Goal: Feedback & Contribution: Submit feedback/report problem

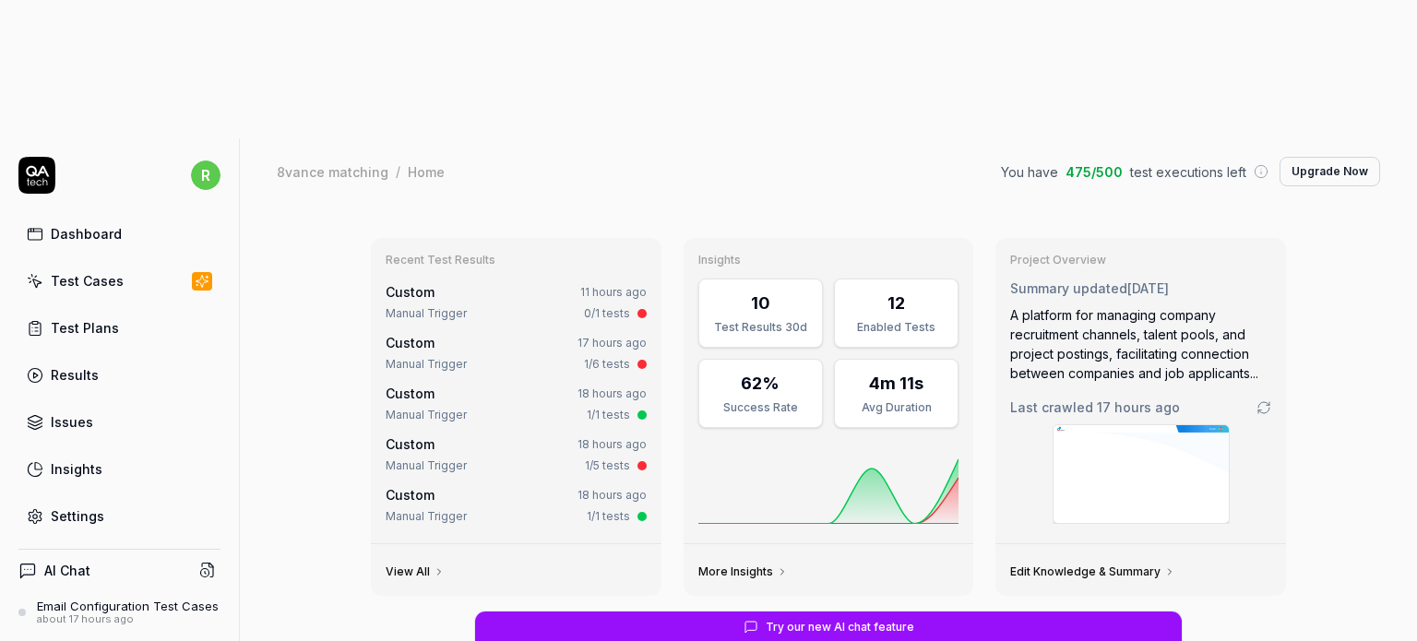
click at [107, 613] on div "about 17 hours ago" at bounding box center [128, 619] width 182 height 13
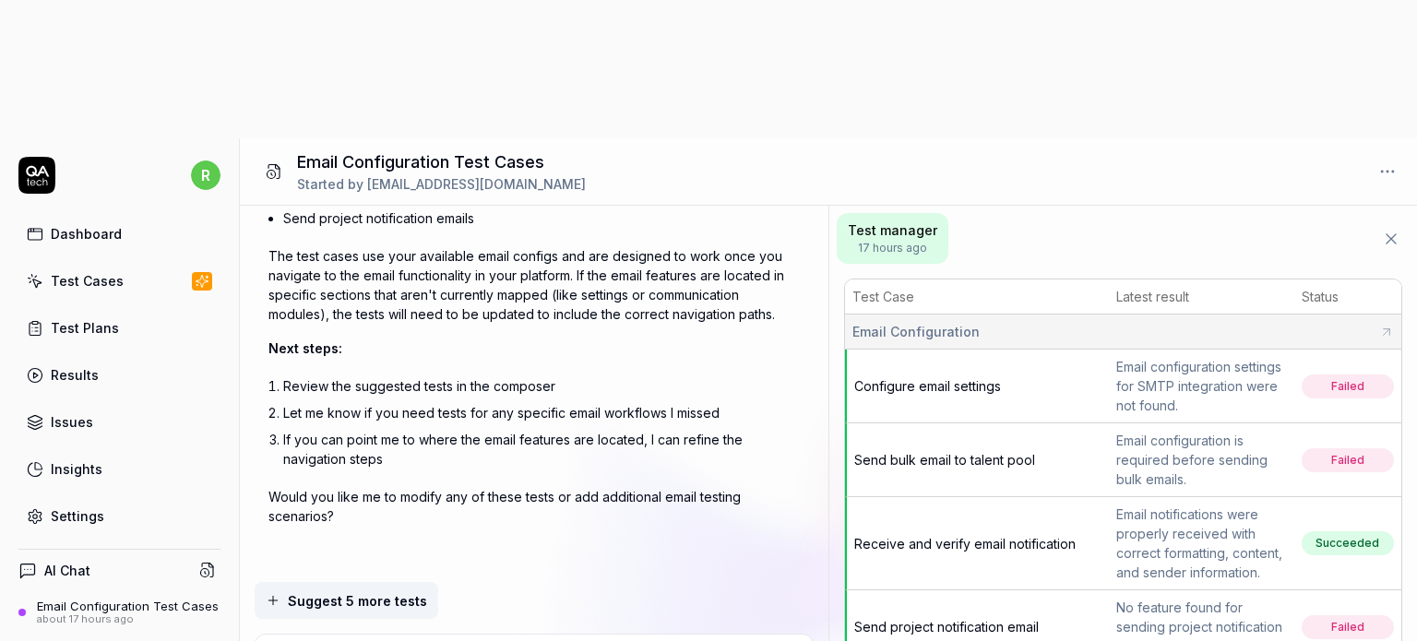
type textarea "*"
type textarea "G"
type textarea "*"
type textarea "Ge"
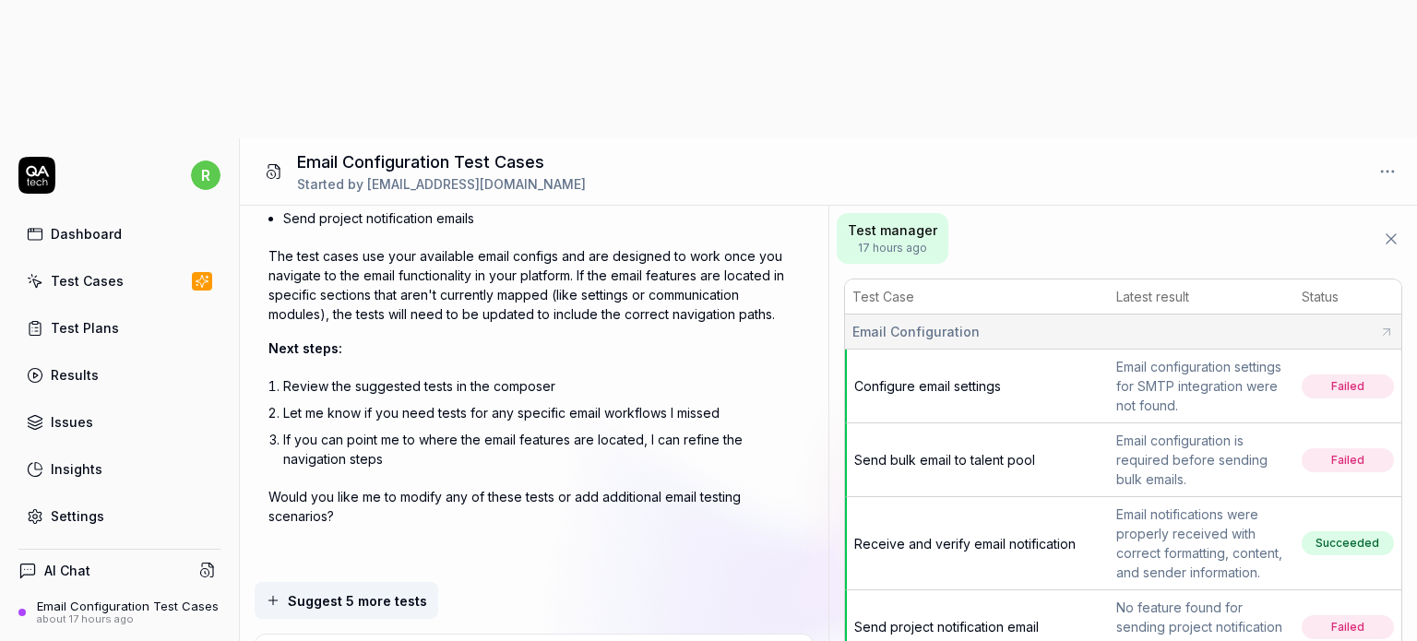
type textarea "*"
type textarea "Gen"
type textarea "*"
type textarea "Gene"
type textarea "*"
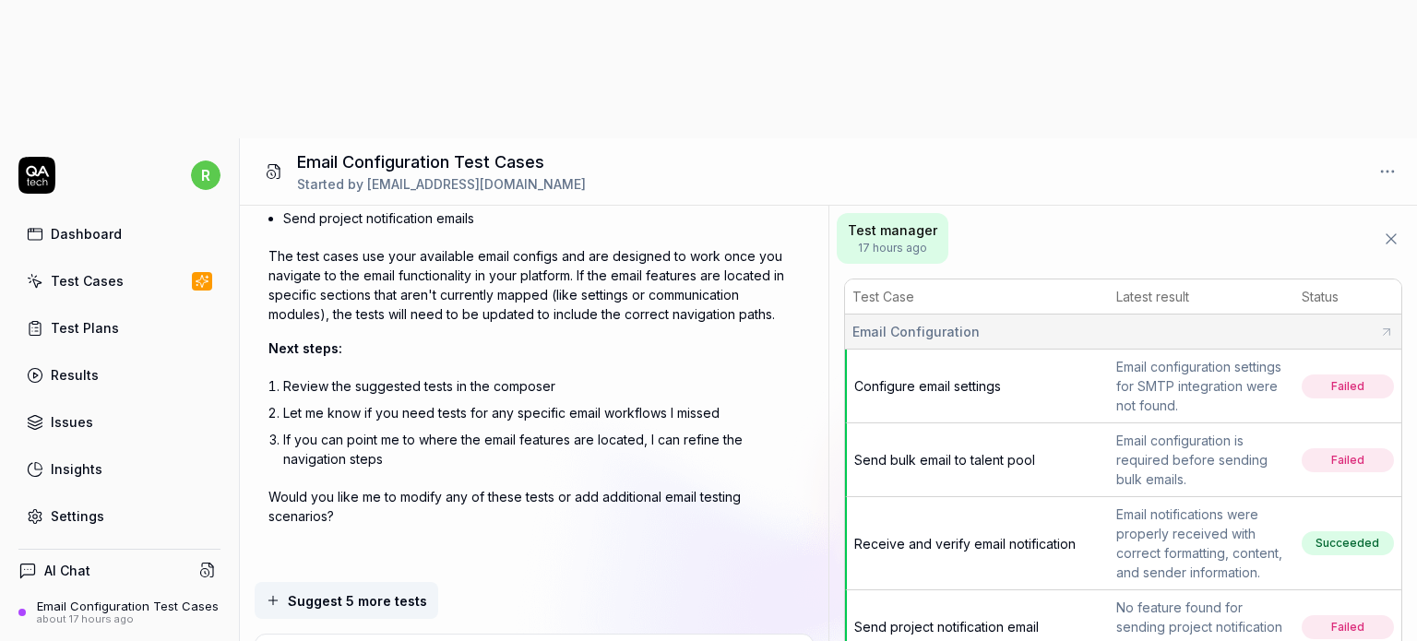
type textarea "Gener"
type textarea "*"
type textarea "Genera"
type textarea "*"
type textarea "Generat"
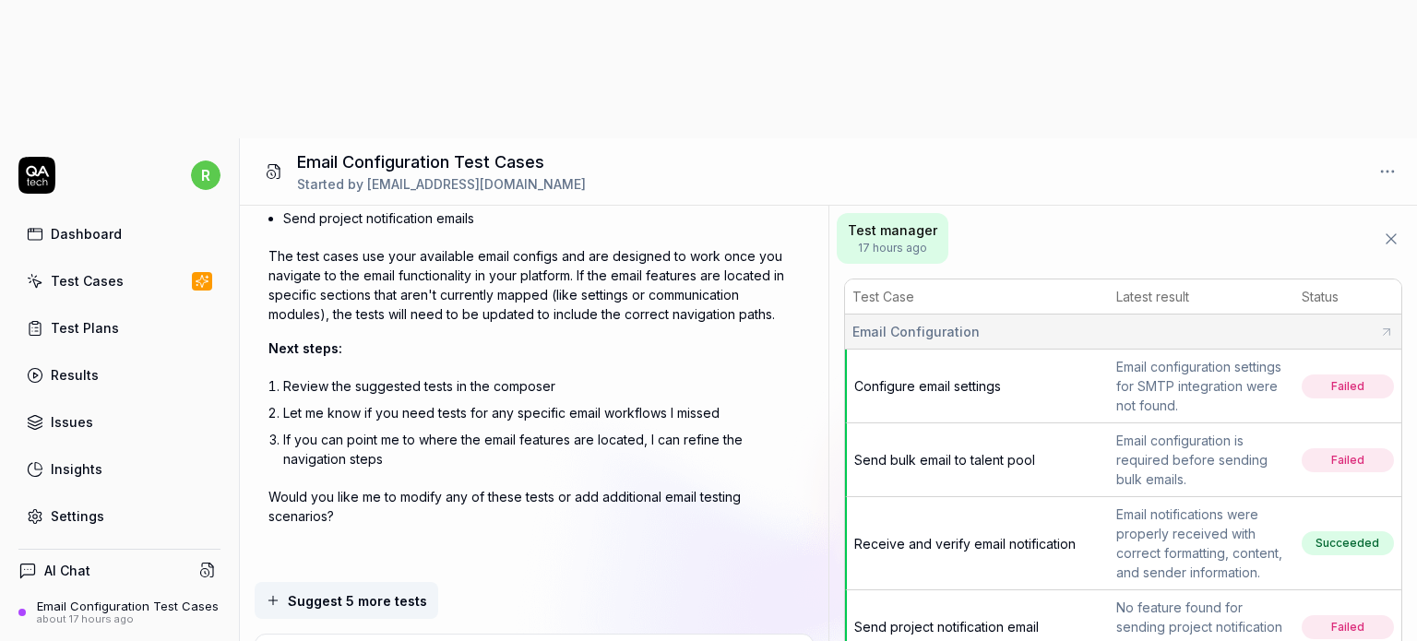
type textarea "*"
type textarea "Generate"
type textarea "*"
type textarea "Generate"
type textarea "*"
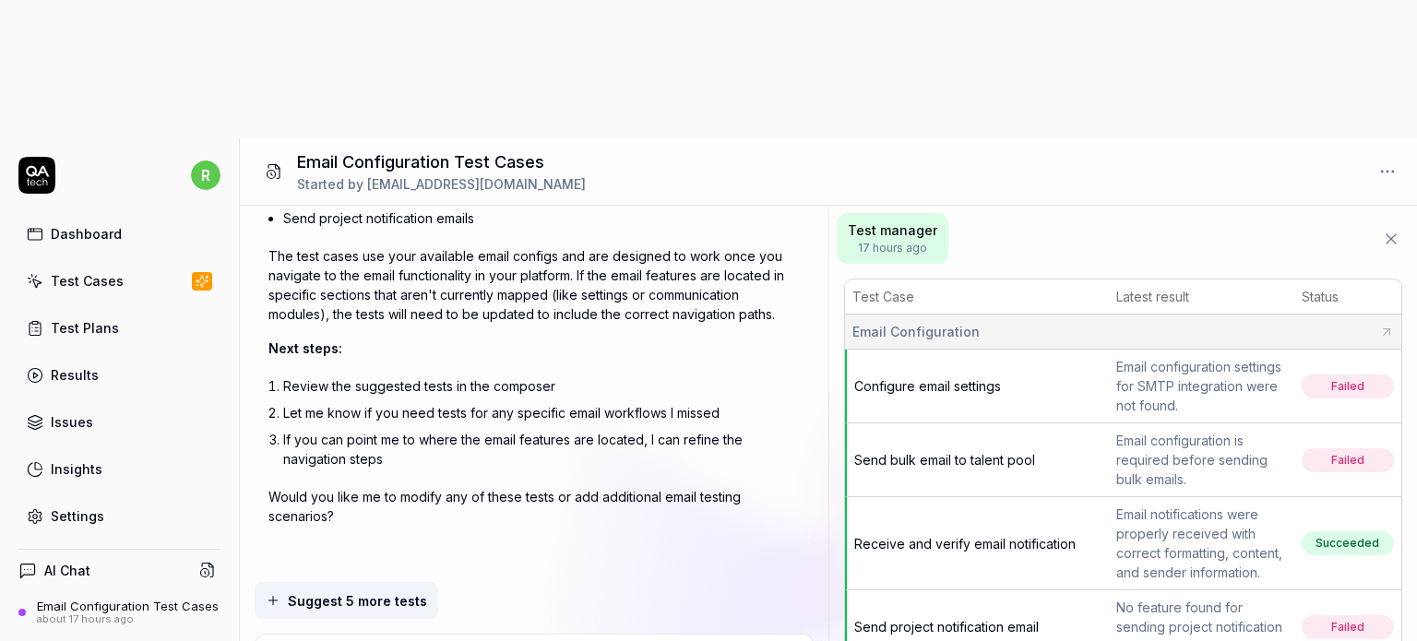
type textarea "Generate t"
type textarea "*"
type textarea "Generate te"
type textarea "*"
type textarea "Generate tes"
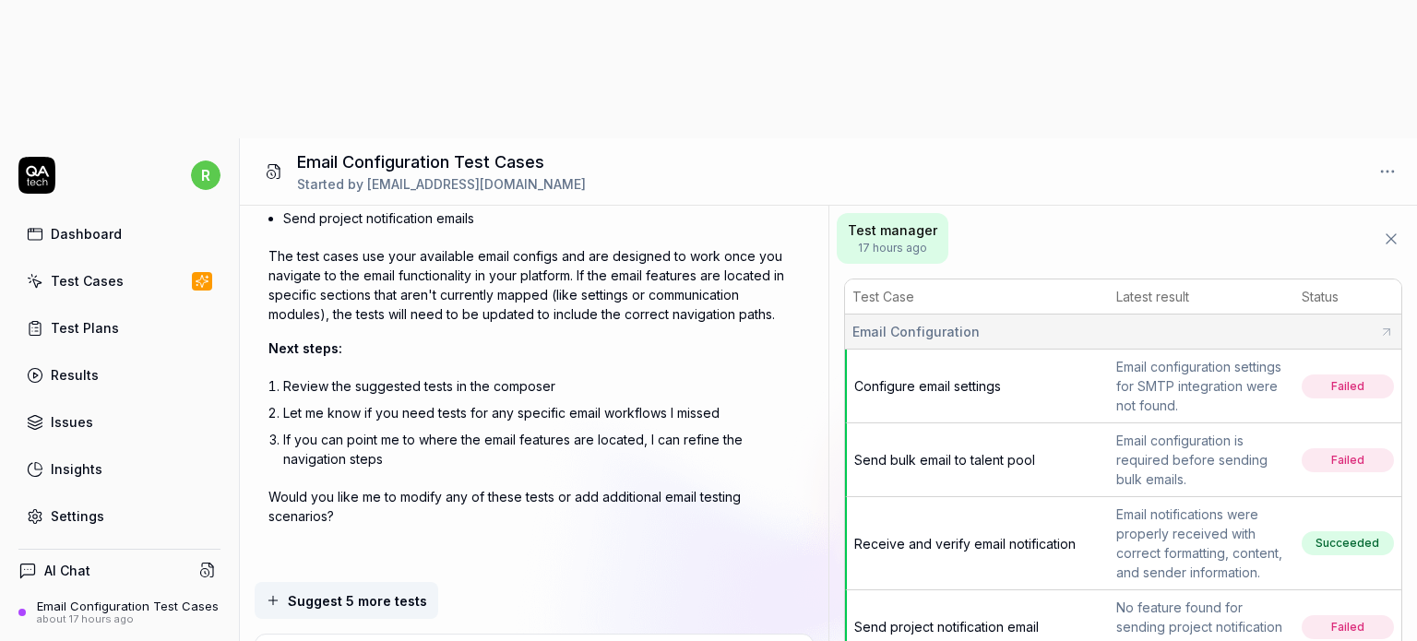
type textarea "*"
type textarea "Generate test"
type textarea "*"
type textarea "Generate test"
type textarea "*"
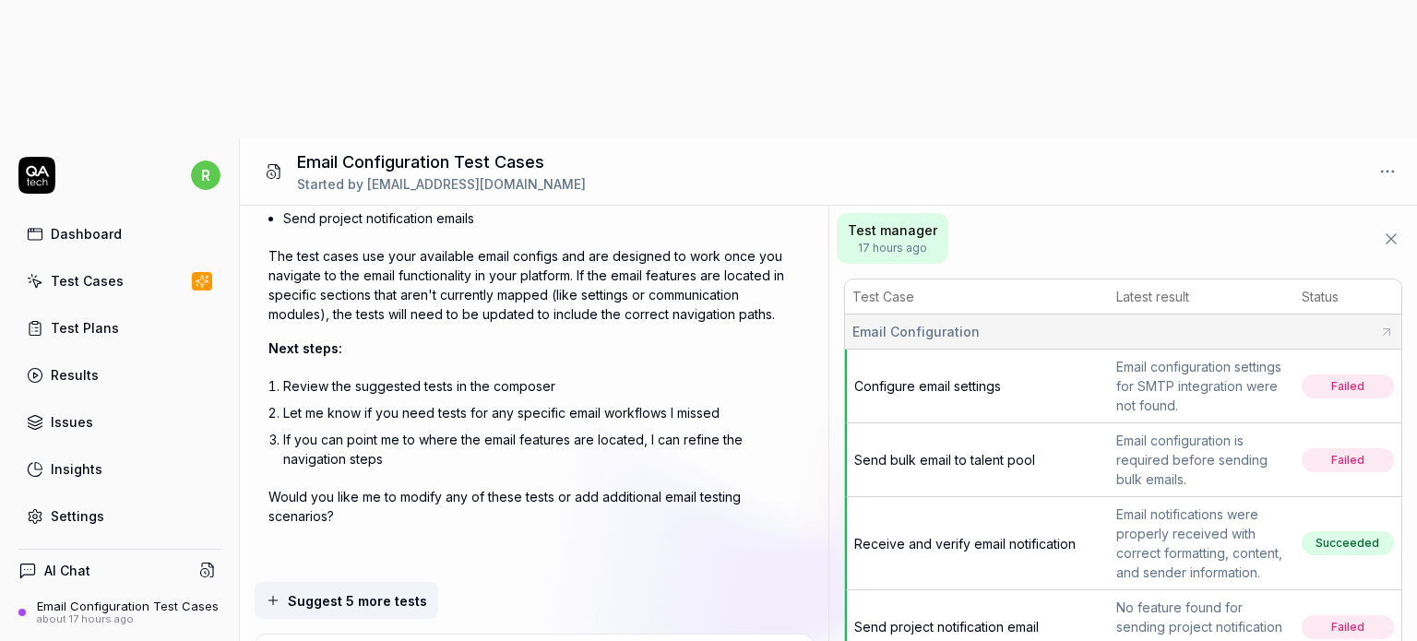
type textarea "Generate test c"
type textarea "*"
type textarea "Generate test ca"
type textarea "*"
type textarea "Generate test cas"
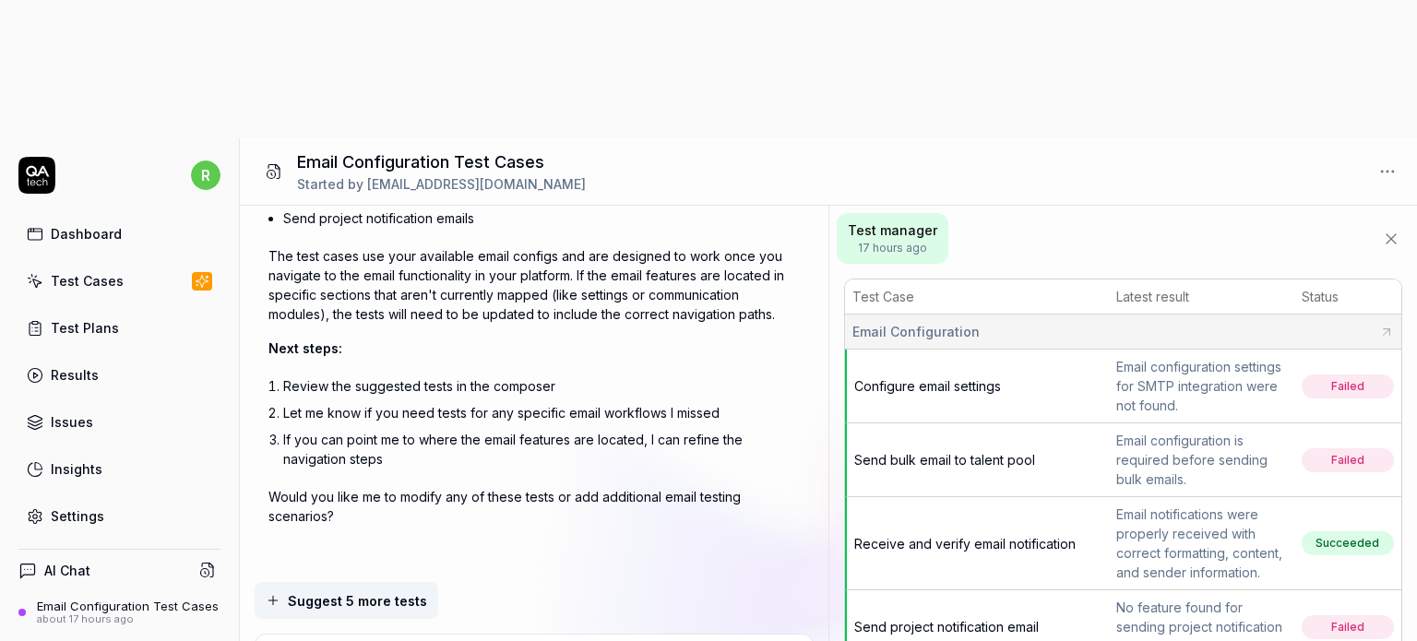
type textarea "*"
type textarea "Generate test case"
type textarea "*"
type textarea "Generate test cases"
type textarea "*"
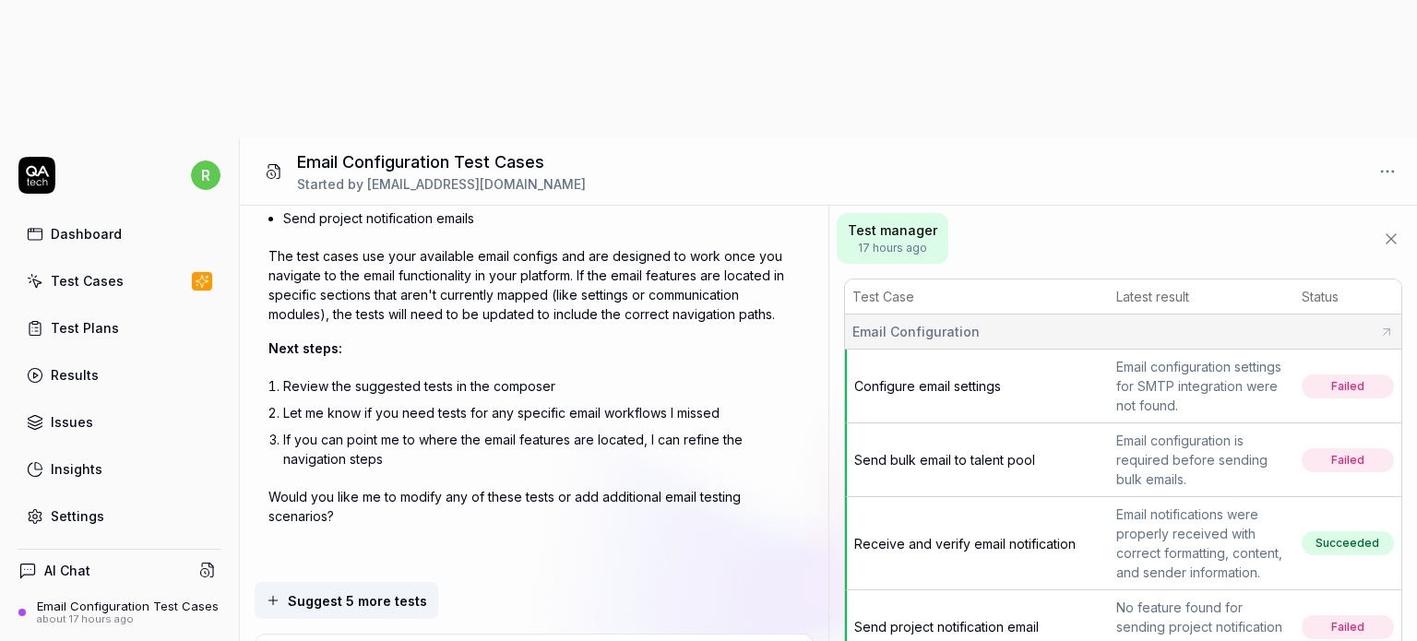
type textarea "Generate test cases"
type textarea "*"
type textarea "Generate test cases t"
type textarea "*"
type textarea "Generate test cases th"
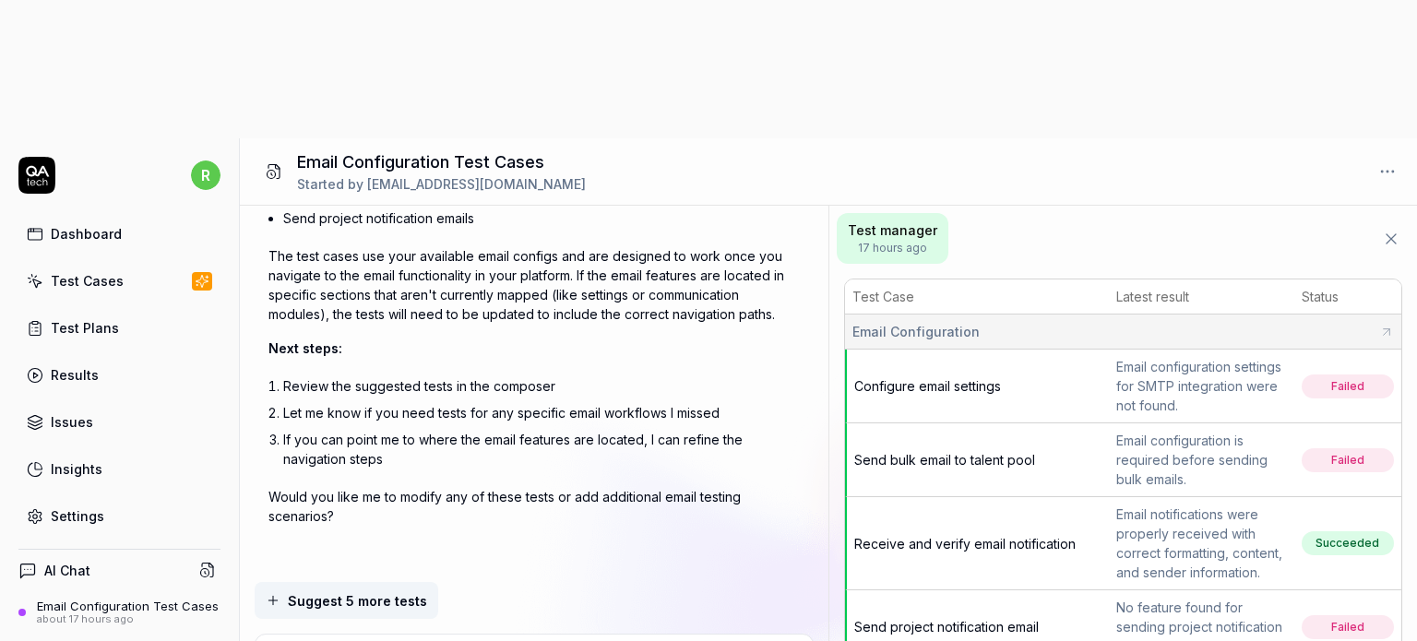
type textarea "*"
type textarea "Generate test cases tha"
type textarea "*"
type textarea "Generate test cases that"
type textarea "*"
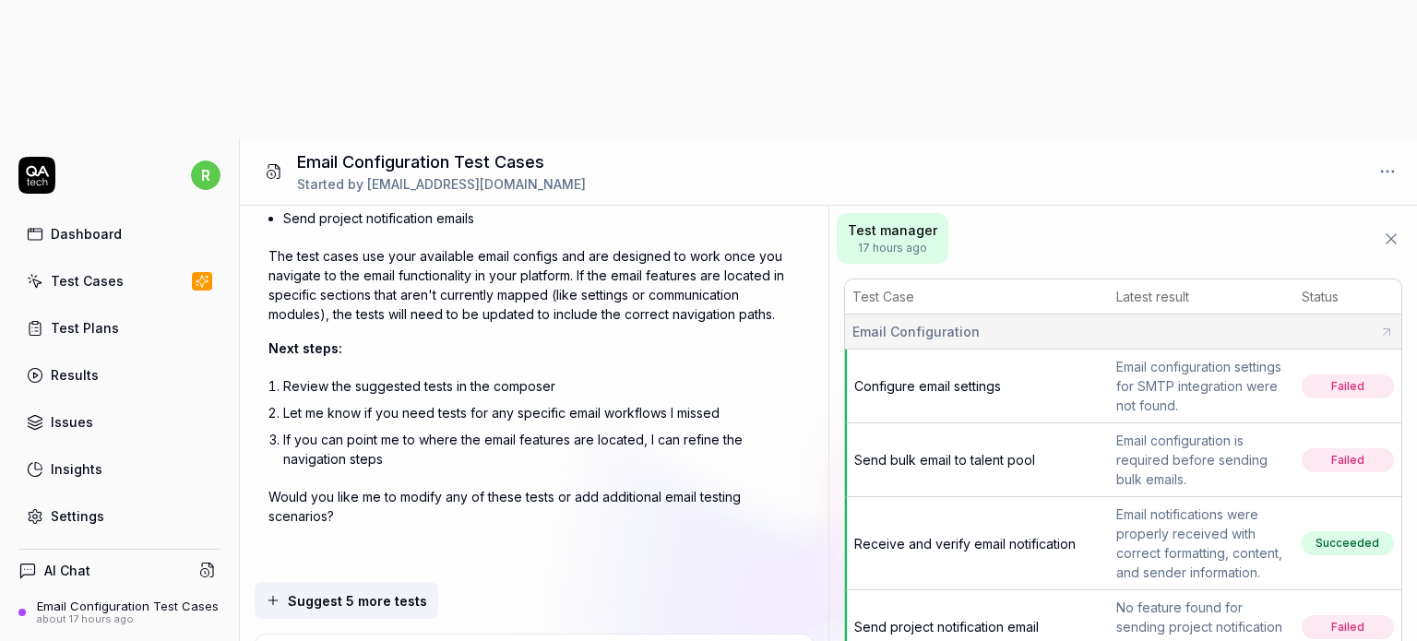
type textarea "Generate test cases that"
type textarea "*"
type textarea "Generate test cases that c"
type textarea "*"
type textarea "Generate test cases that co"
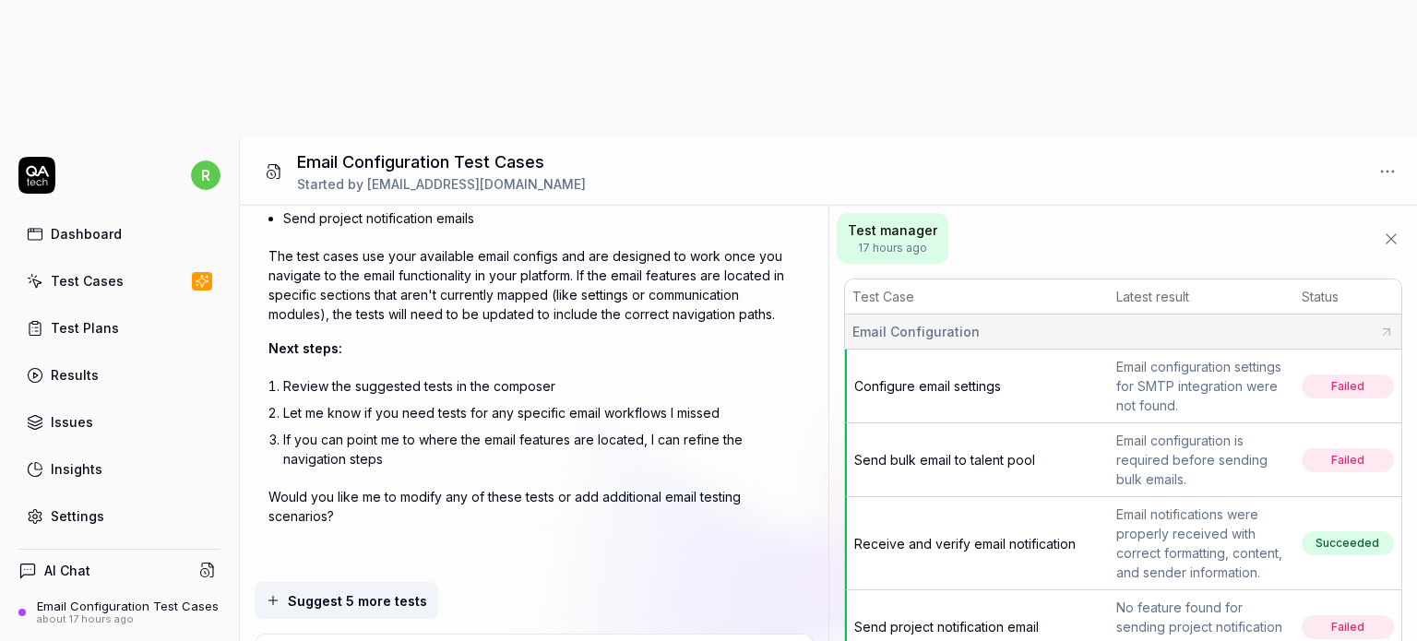
type textarea "*"
type textarea "Generate test cases that cov"
type textarea "*"
type textarea "Generate test cases that cove"
type textarea "*"
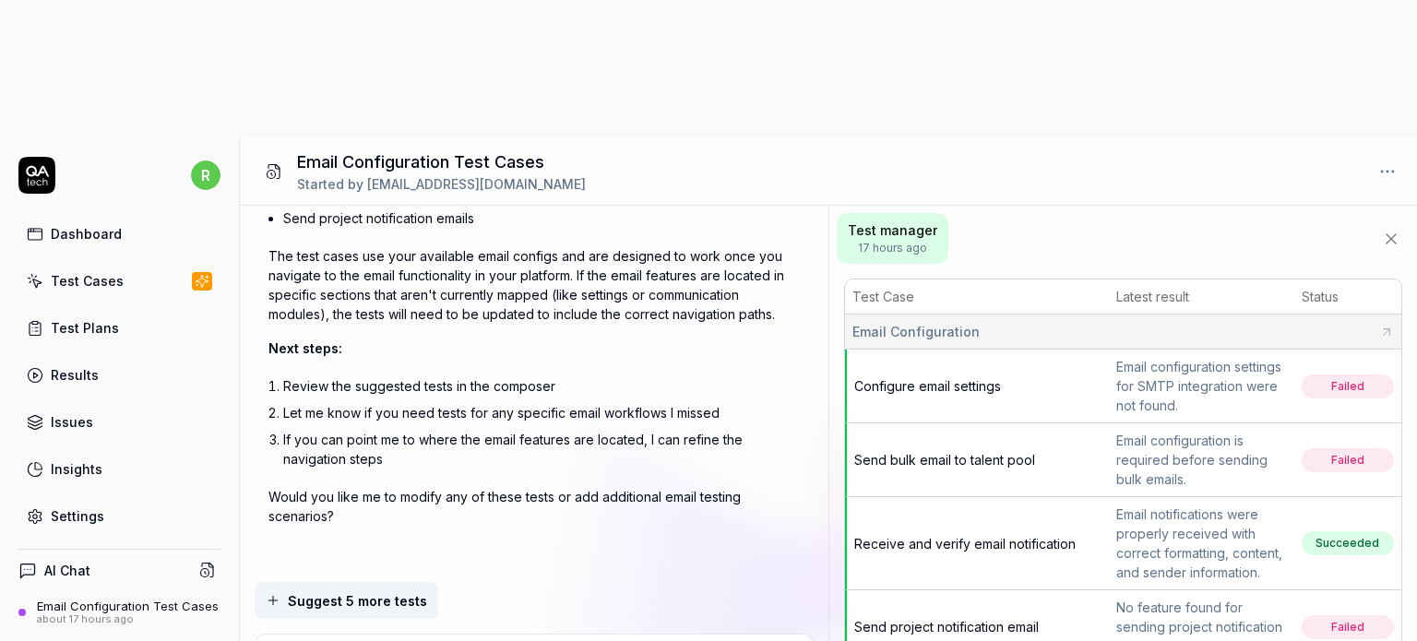
type textarea "Generate test cases that cover"
type textarea "*"
type textarea "Generate test cases that cover"
type textarea "*"
type textarea "Generate test cases that cover E"
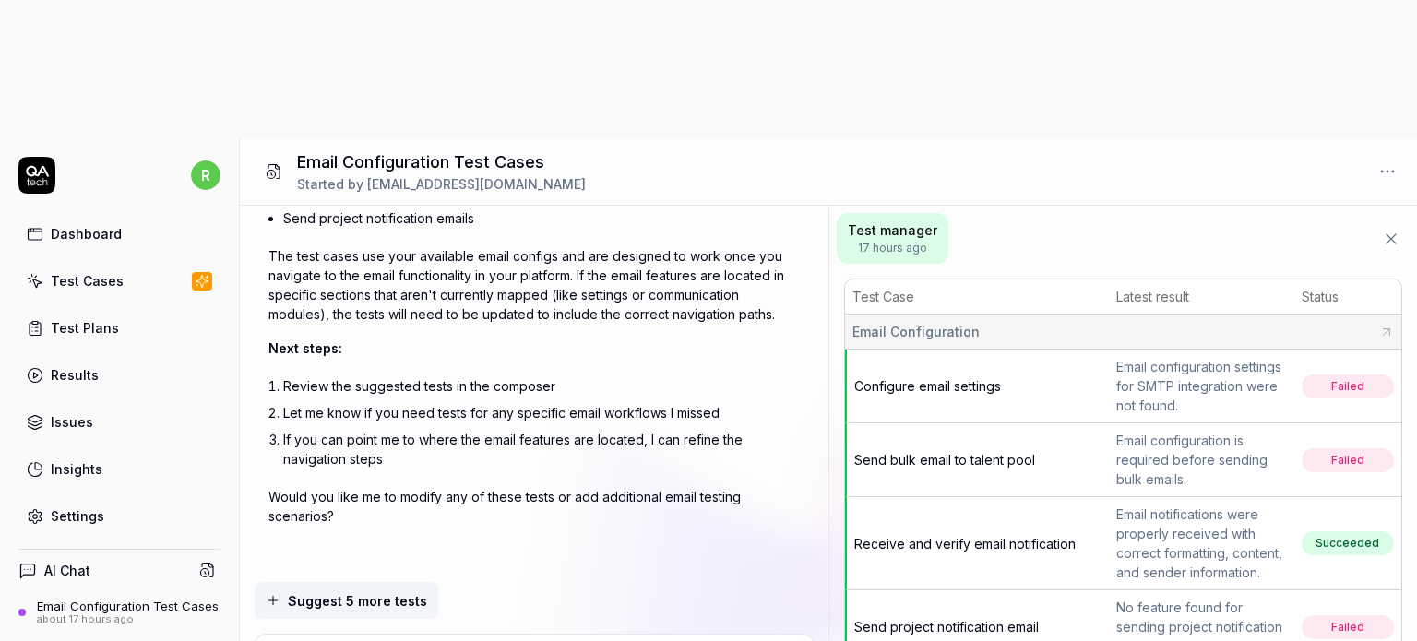
type textarea "*"
type textarea "Generate test cases that cover Em"
type textarea "*"
type textarea "Generate test cases that cover Ema"
type textarea "*"
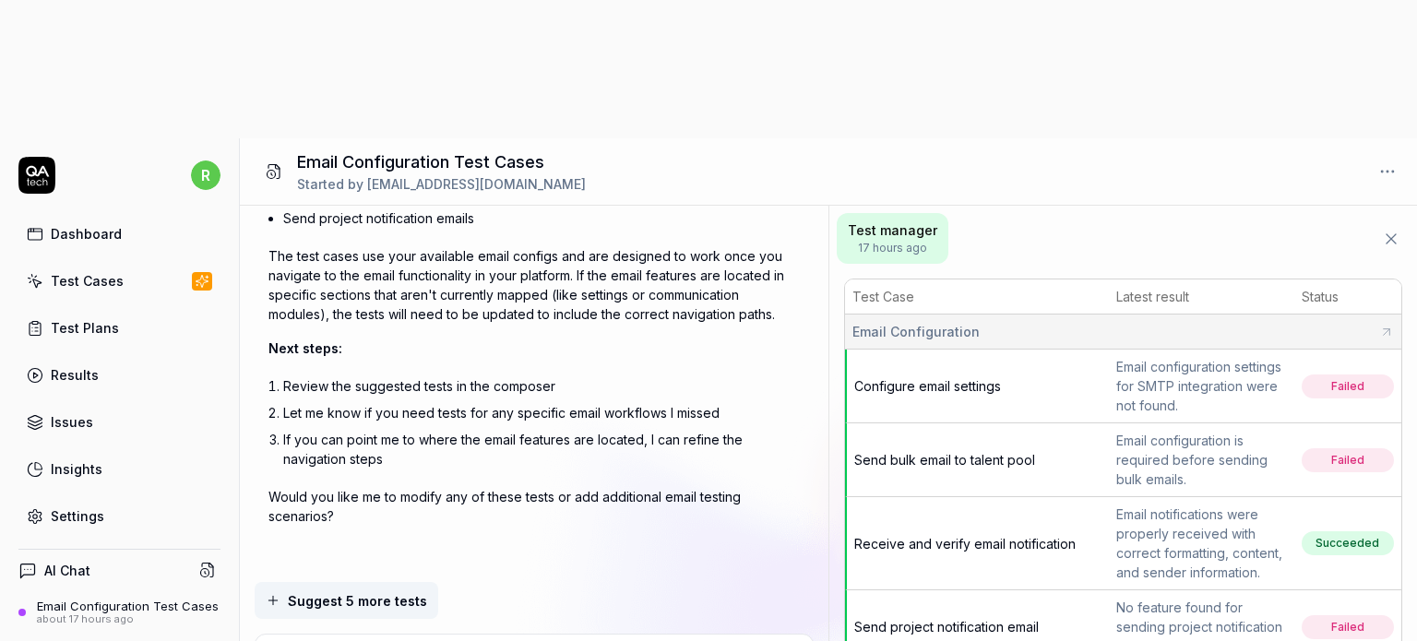
type textarea "Generate test cases that cover Emai"
type textarea "*"
type textarea "Generate test cases that cover Email"
type textarea "*"
type textarea "Generate test cases that cover Email"
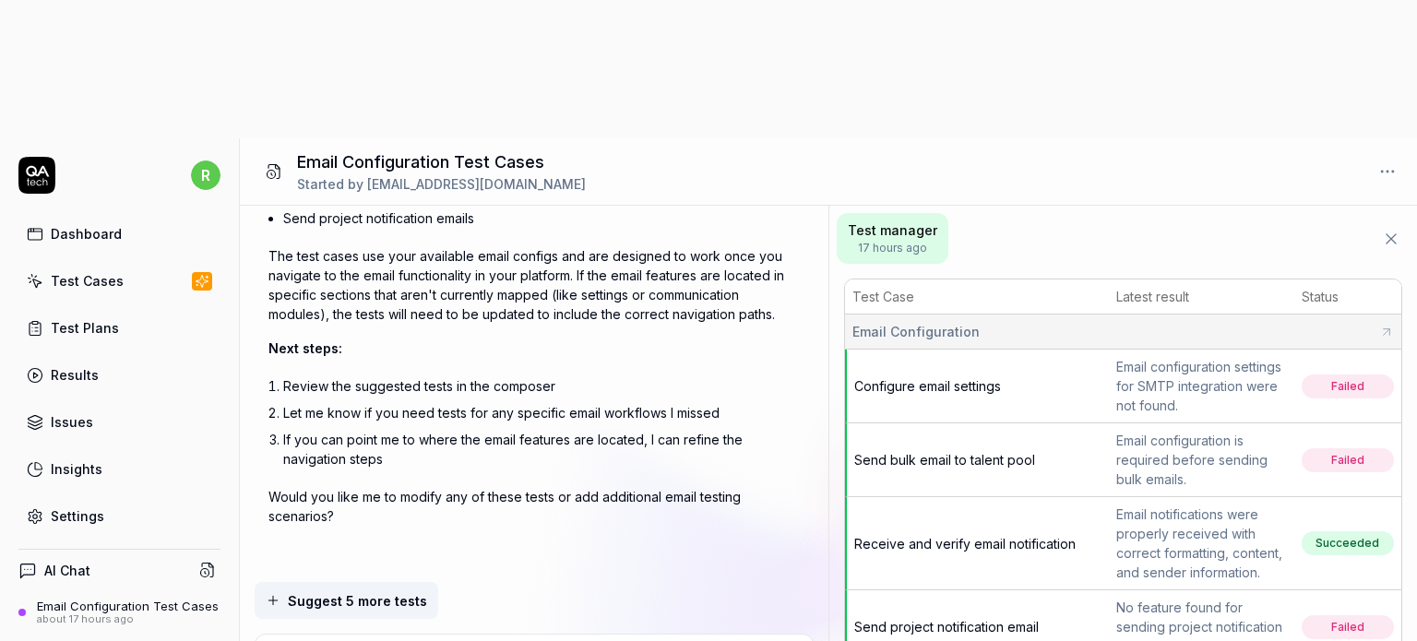
type textarea "*"
type textarea "Generate test cases that cover Email co"
type textarea "*"
type textarea "Generate test cases that cover Email con"
type textarea "*"
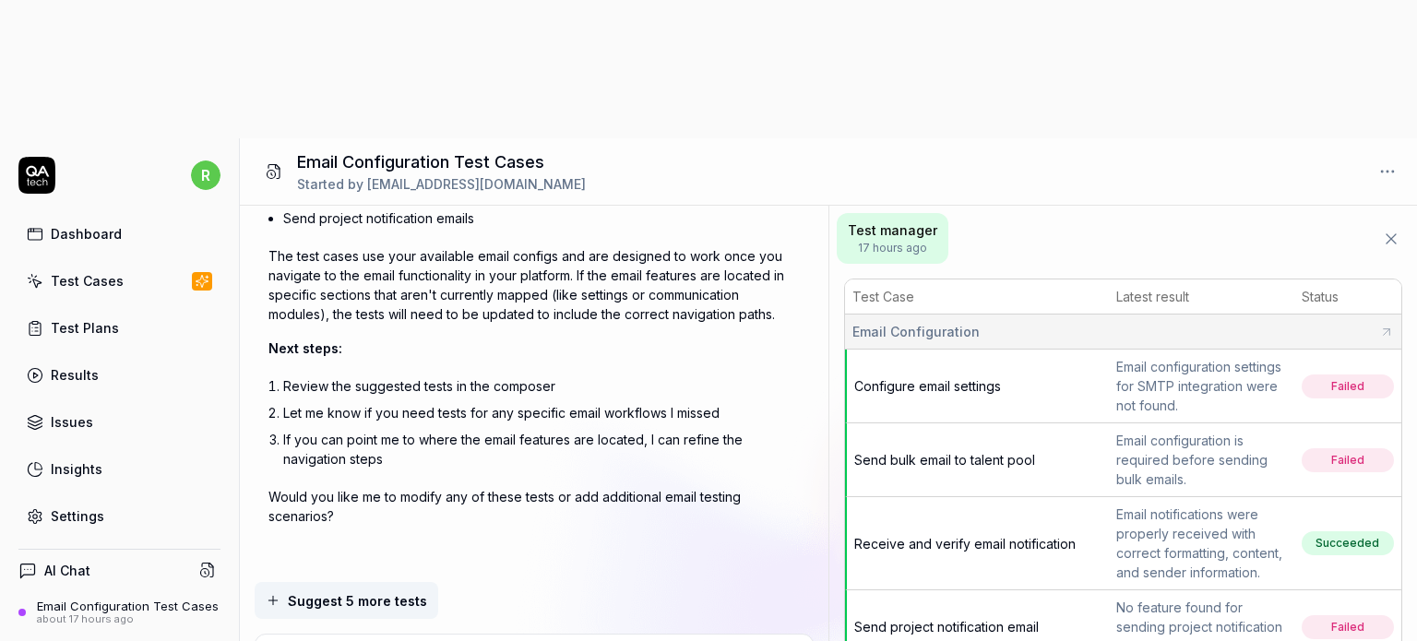
type textarea "Generate test cases that cover Email conf"
type textarea "*"
type textarea "Generate test cases that cover Email confi"
type textarea "*"
type textarea "Generate test cases that cover Email config"
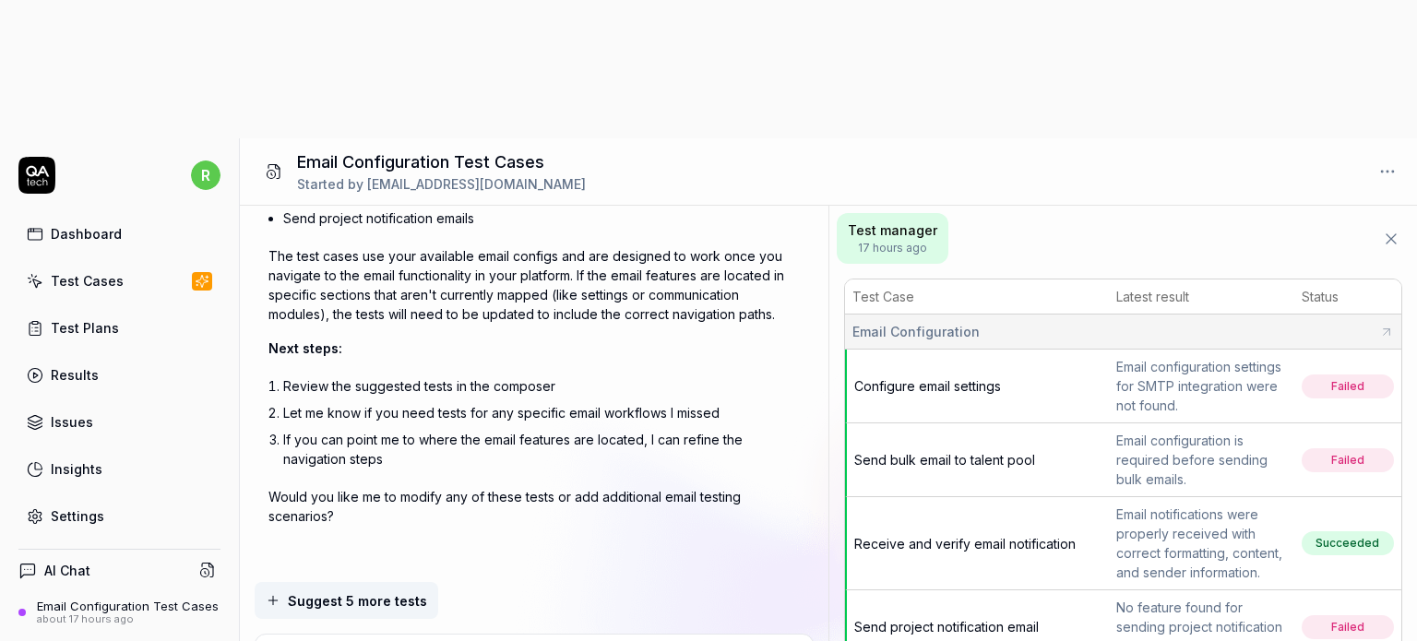
type textarea "*"
type textarea "Generate test cases that cover Email configu"
type textarea "*"
type textarea "Generate test cases that cover Email configur"
type textarea "*"
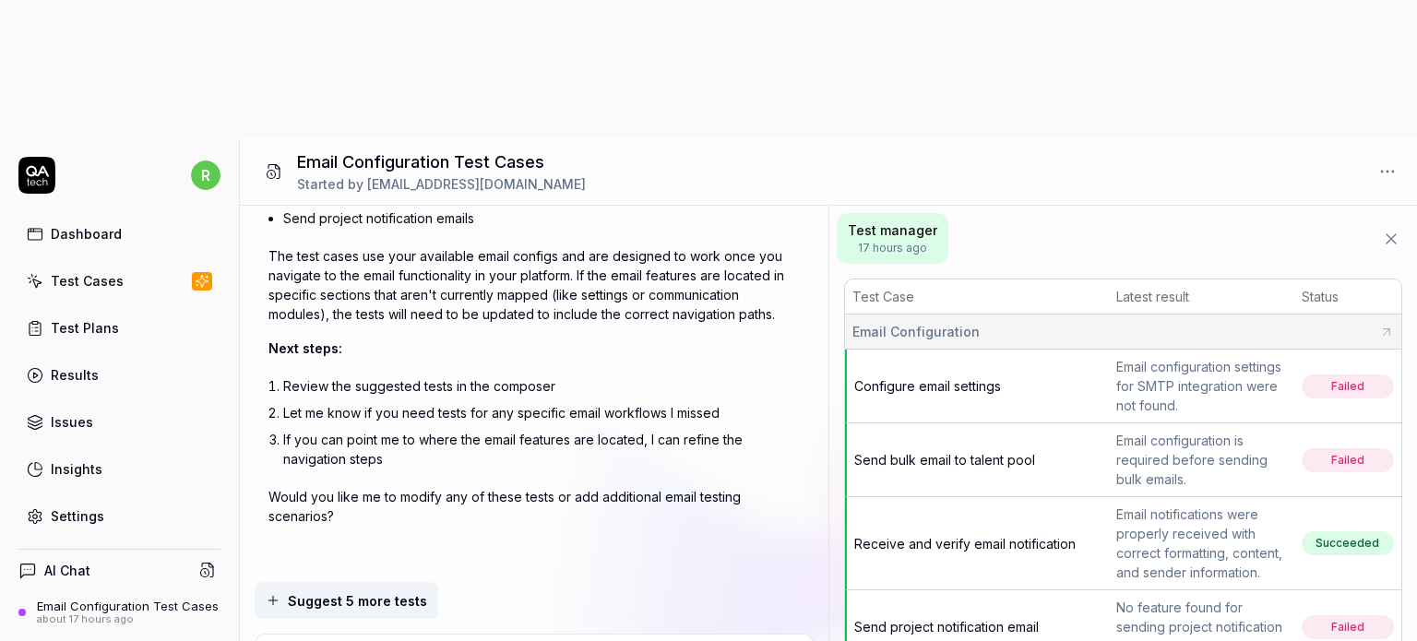
type textarea "Generate test cases that cover Email configura"
type textarea "*"
type textarea "Generate test cases that cover Email configurat"
type textarea "*"
type textarea "Generate test cases that cover Email configurati"
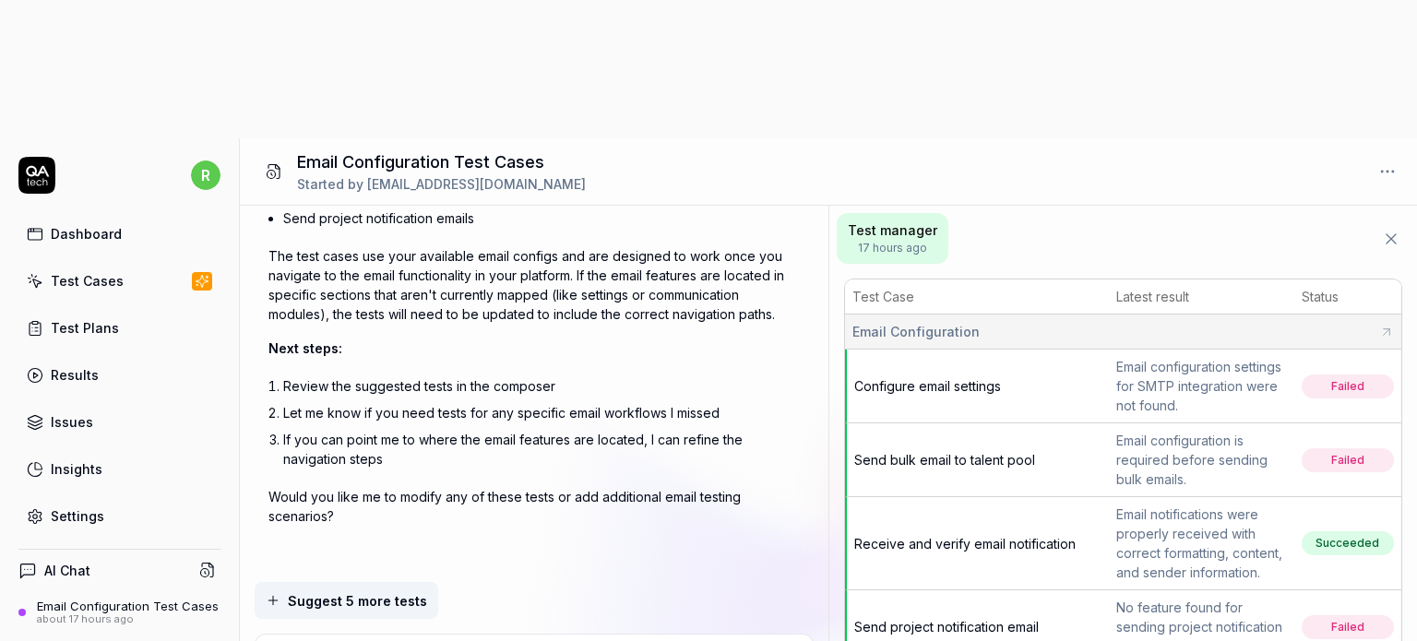
type textarea "*"
type textarea "Generate test cases that cover Email configuratio"
type textarea "*"
type textarea "Generate test cases that cover Email configuration"
type textarea "*"
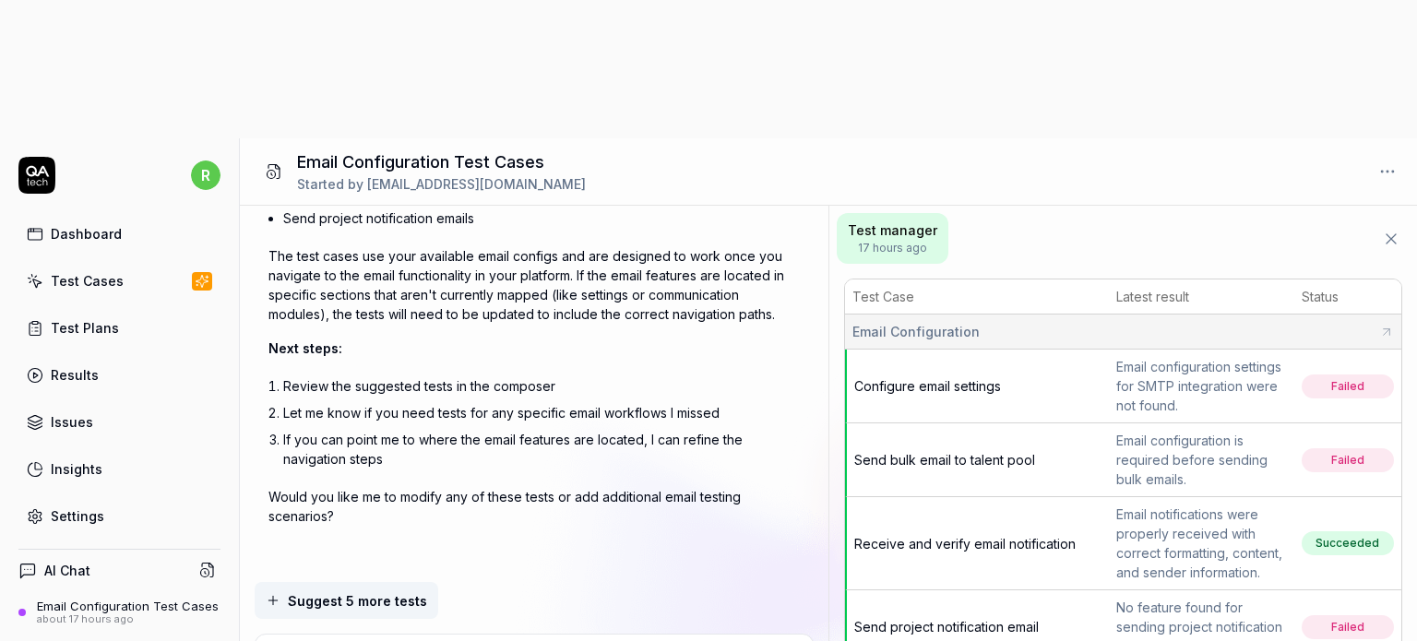
type textarea "Generate test cases that cover Email configuration"
type textarea "*"
type textarea "Generate test cases that cover Email configuration f"
type textarea "*"
type textarea "Generate test cases that cover Email configuration fu"
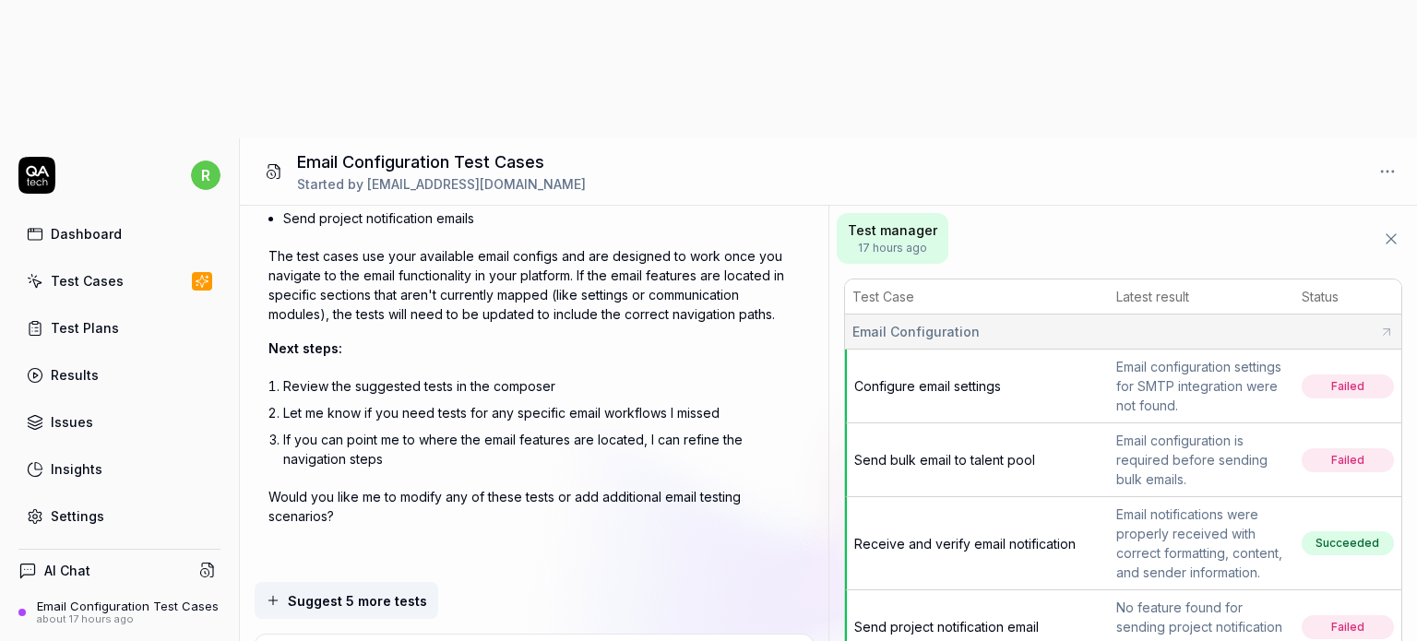
type textarea "*"
type textarea "Generate test cases that cover Email configuration fun"
type textarea "*"
type textarea "Generate test cases that cover Email configuration func"
type textarea "*"
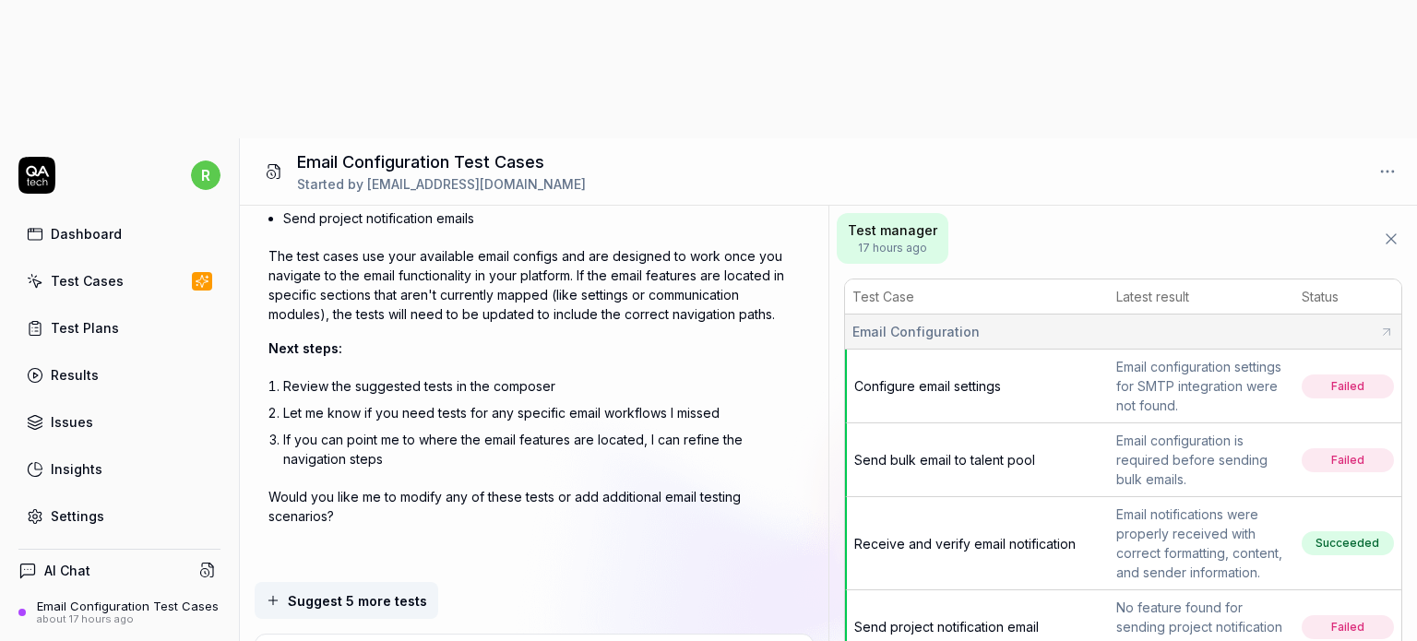
type textarea "Generate test cases that cover Email configuration funct"
type textarea "*"
type textarea "Generate test cases that cover Email configuration functi"
type textarea "*"
type textarea "Generate test cases that cover Email configuration functio"
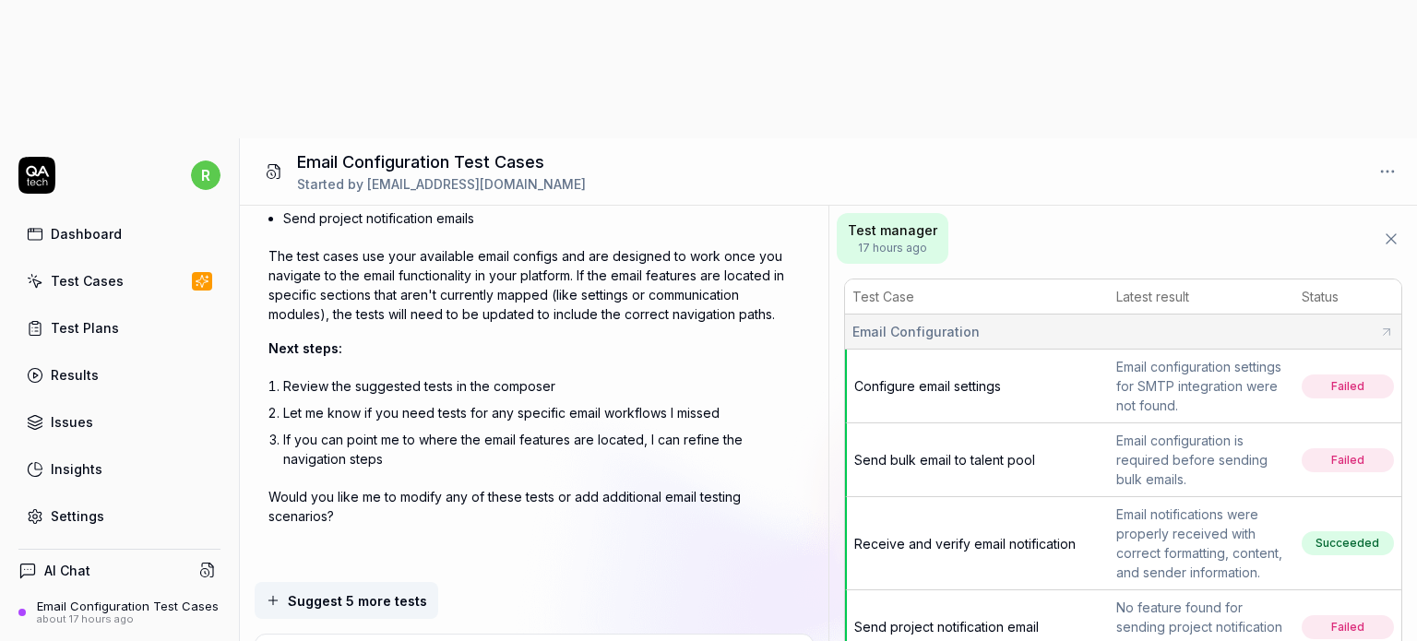
type textarea "*"
type textarea "Generate test cases that cover Email configuration function"
type textarea "*"
type textarea "Generate test cases that cover Email configuration functiona"
type textarea "*"
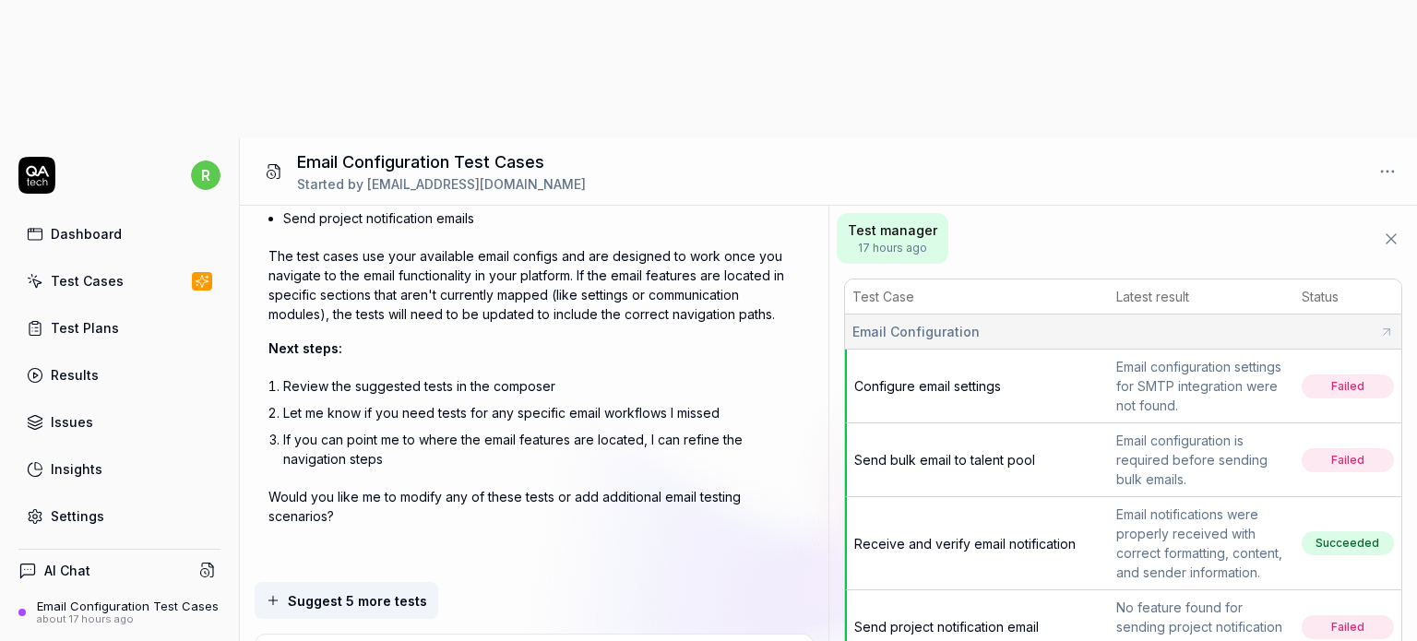
type textarea "Generate test cases that cover Email configuration functional"
type textarea "*"
type textarea "Generate test cases that cover Email configuration functionali"
type textarea "*"
type textarea "Generate test cases that cover Email configuration functionalit"
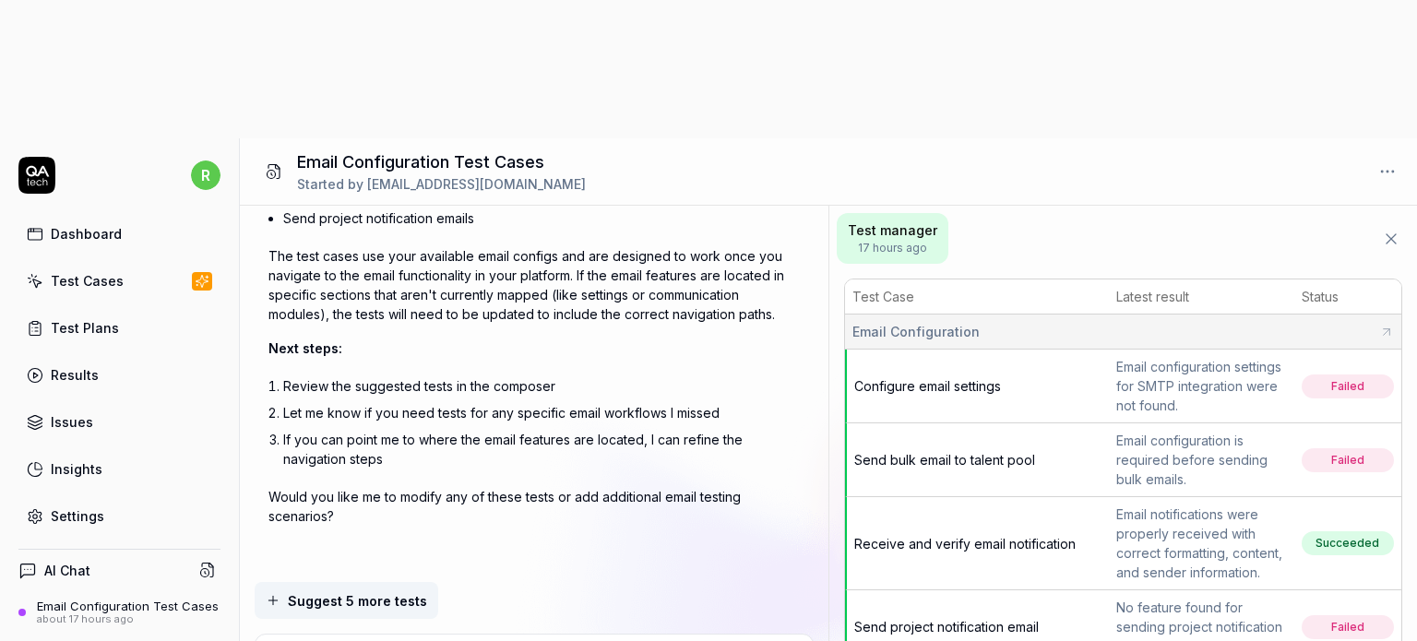
type textarea "*"
type textarea "Generate test cases that cover Email configuration functionality"
type textarea "*"
type textarea "Generate test cases that cover Email configuration functionality"
type textarea "*"
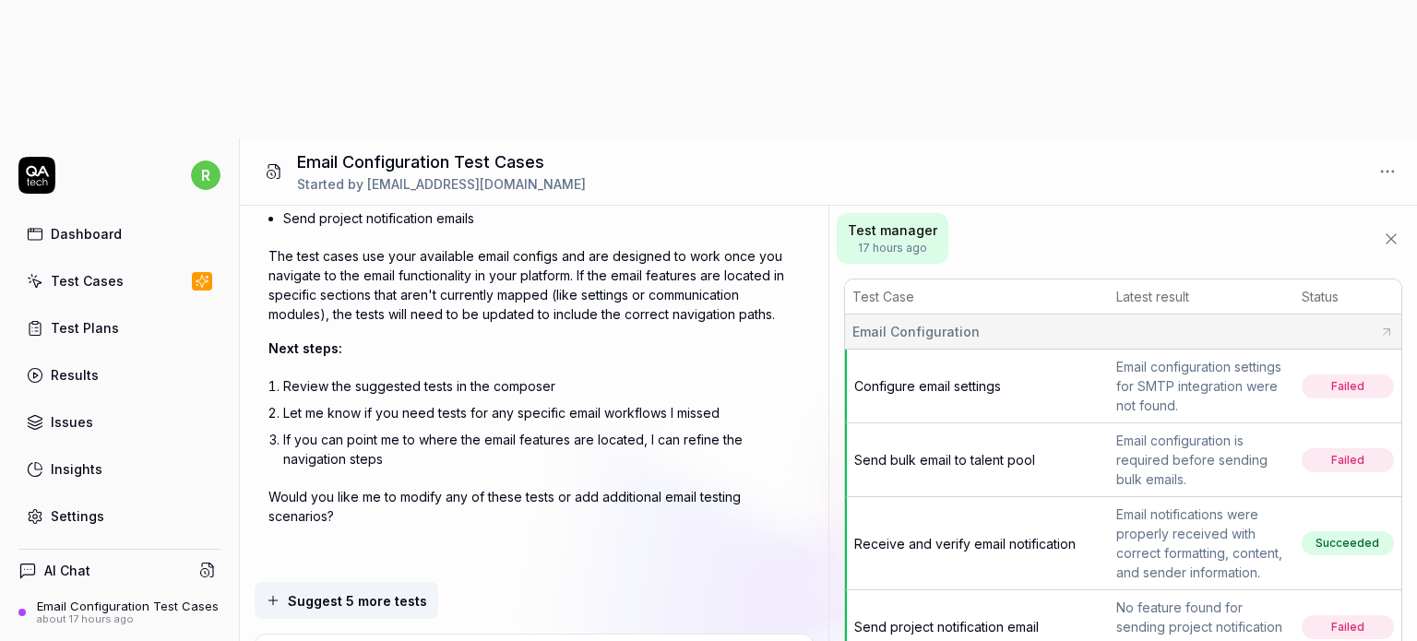
type textarea "Generate test cases that cover Email configuration functionality o"
type textarea "*"
type textarea "Generate test cases that cover Email configuration functionality on"
type textarea "*"
type textarea "Generate test cases that cover Email configuration functionality on"
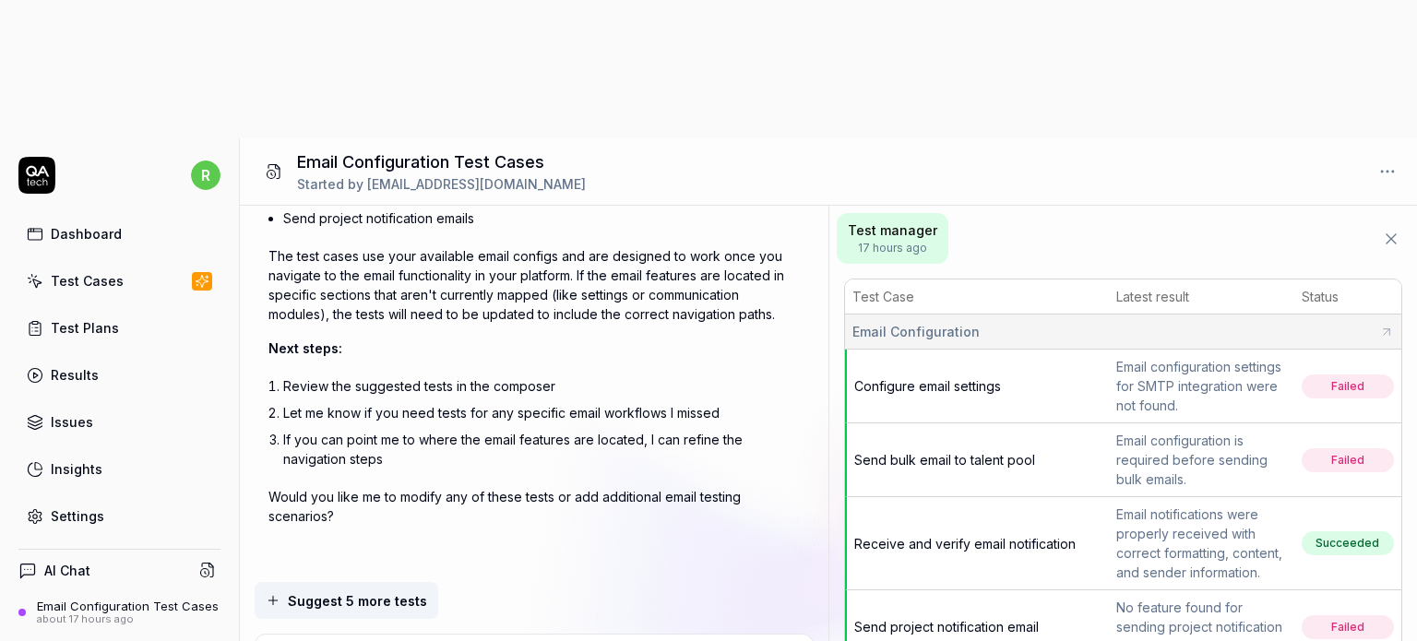
type textarea "*"
type textarea "Generate test cases that cover Email configuration functionality on M"
type textarea "*"
type textarea "Generate test cases that cover Email configuration functionality on Ma"
type textarea "*"
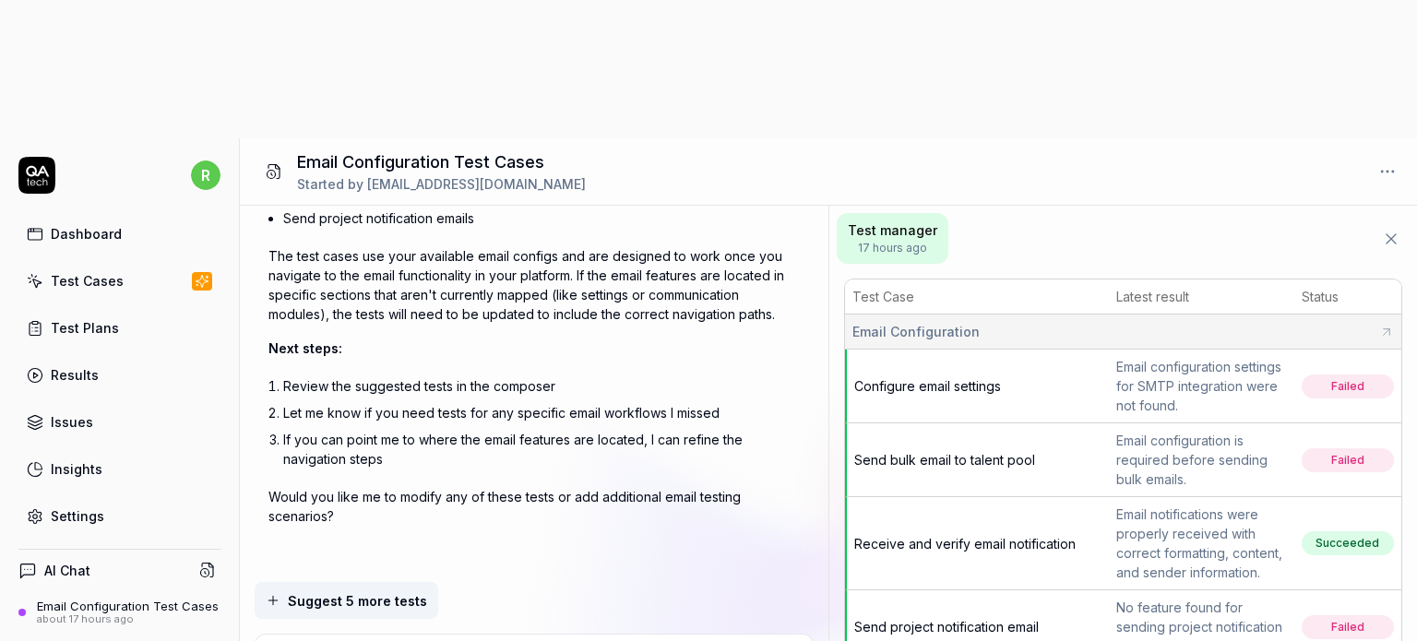
type textarea "Generate test cases that cover Email configuration functionality on Mat"
type textarea "*"
type textarea "Generate test cases that cover Email configuration functionality on Matc"
type textarea "*"
type textarea "Generate test cases that cover Email configuration functionality on Match"
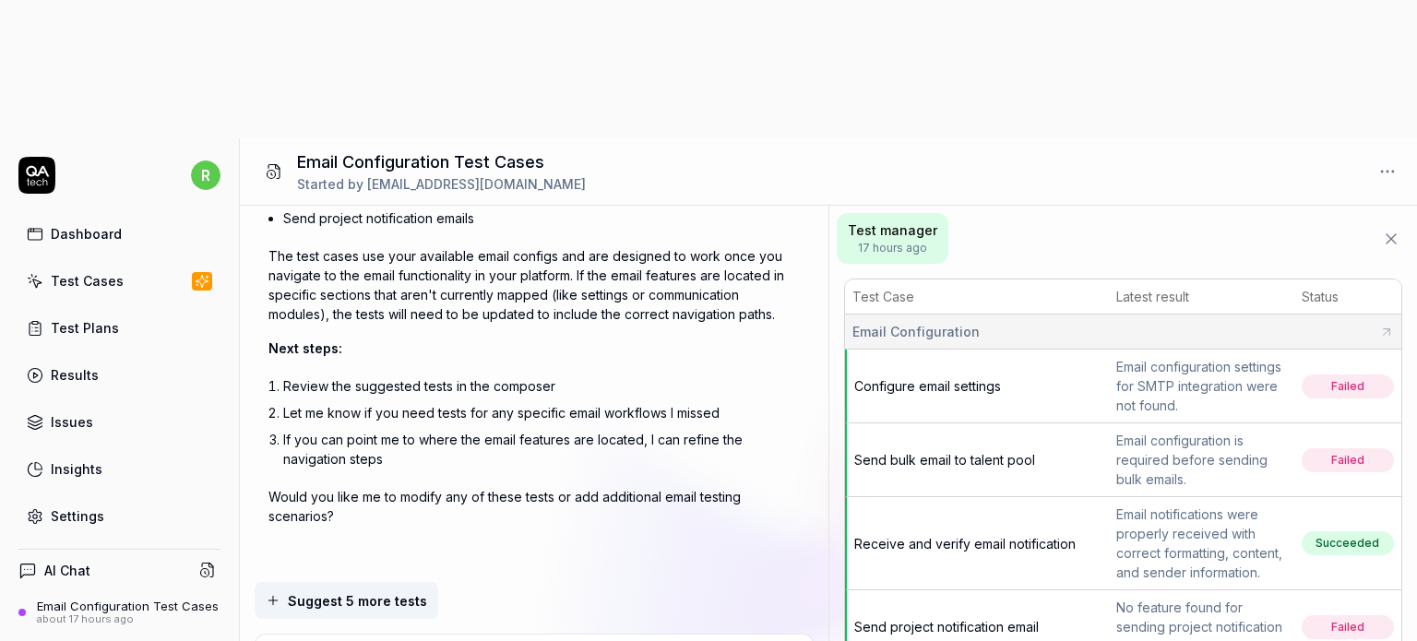
type textarea "*"
type textarea "Generate test cases that cover Email configuration functionality on Match"
type textarea "*"
type textarea "Generate test cases that cover Email configuration functionality on Match 8"
type textarea "*"
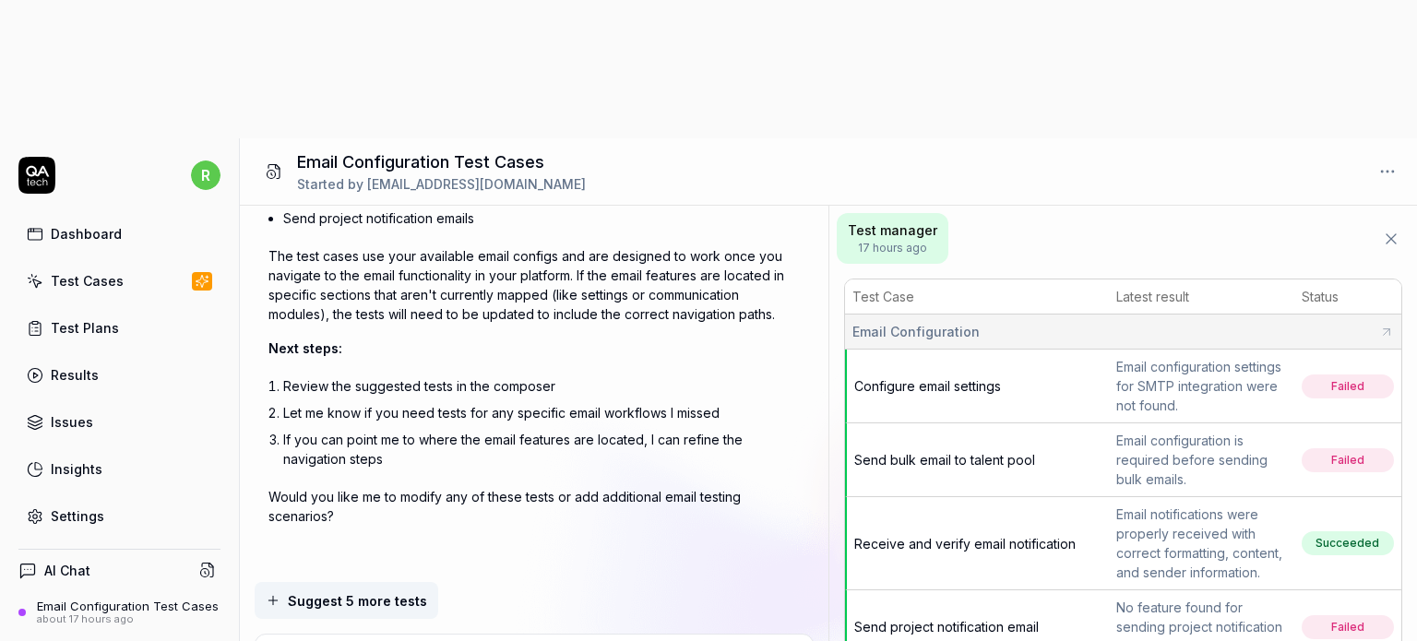
type textarea "Generate test cases that cover Email configuration functionality on Match 8v"
type textarea "*"
type textarea "Generate test cases that cover Email configuration functionality on Match 8va"
type textarea "*"
type textarea "Generate test cases that cover Email configuration functionality on Match 8van"
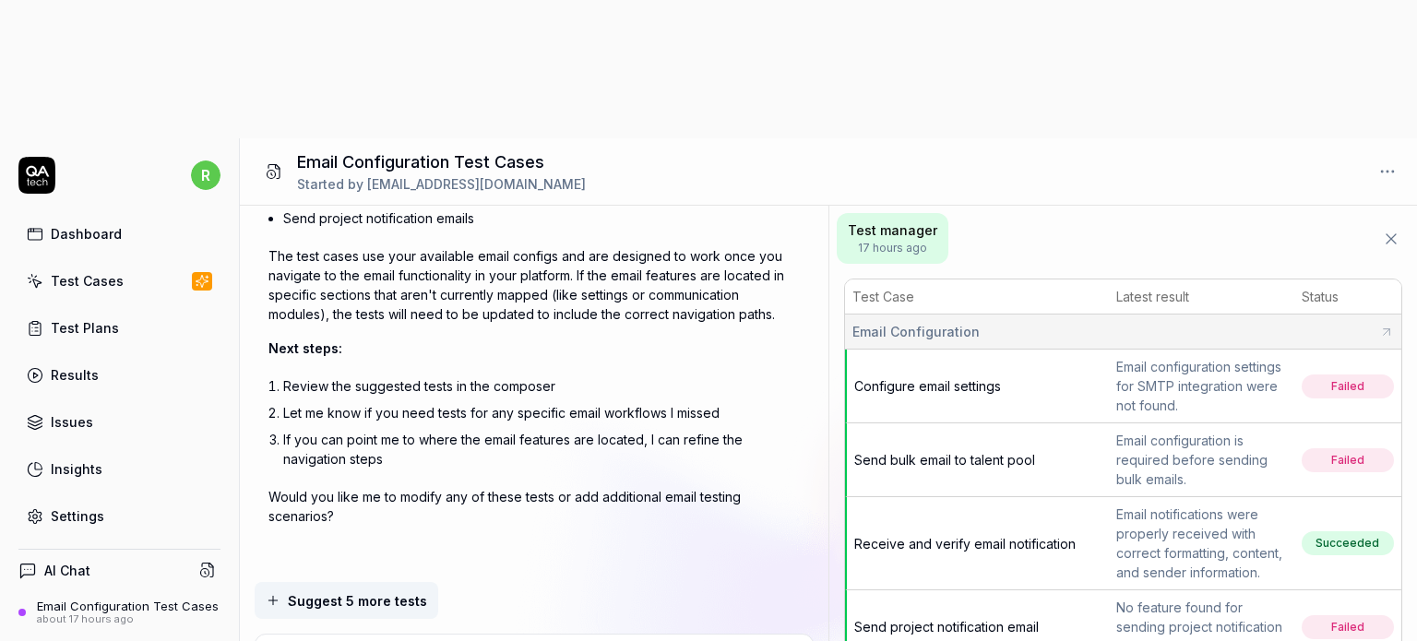
type textarea "*"
type textarea "Generate test cases that cover Email configuration functionality on Match 8vanc"
type textarea "*"
type textarea "Generate test cases that cover Email configuration functionality on Match 8vance"
type textarea "*"
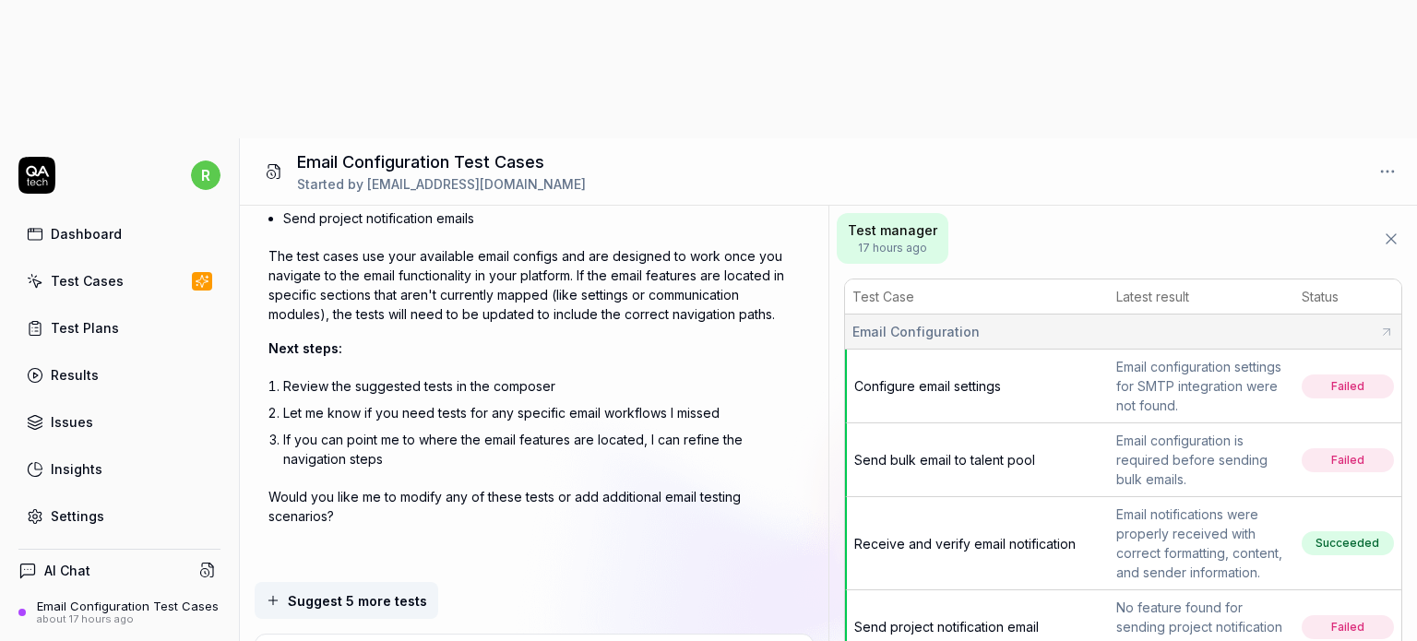
type textarea "Generate test cases that cover Email configuration functionality on Match 8vance"
type textarea "*"
type textarea "Generate test cases that cover Email configuration functionality on Match 8vanc…"
type textarea "*"
type textarea "Generate test cases that cover Email configuration functionality on Match 8vanc…"
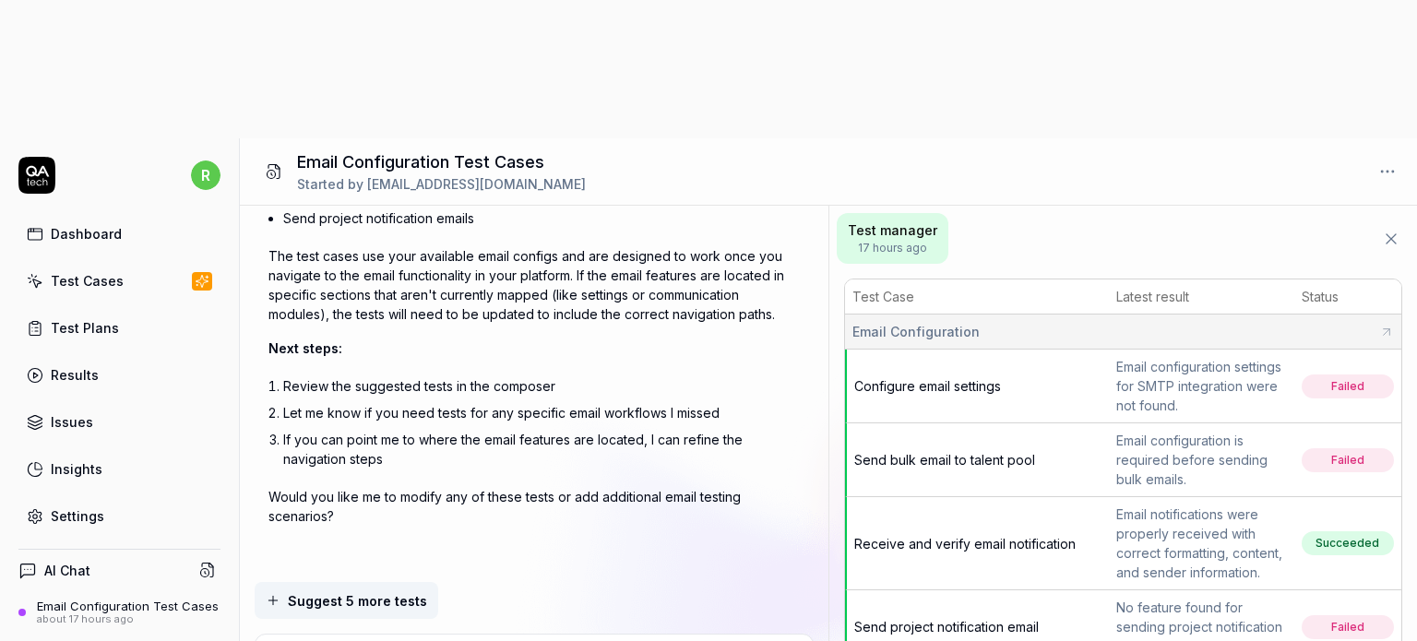
type textarea "*"
type textarea "Generate test cases that cover Email configuration functionality on Match 8vanc…"
type textarea "*"
type textarea "Generate test cases that cover Email configuration functionality on Match 8vanc…"
type textarea "*"
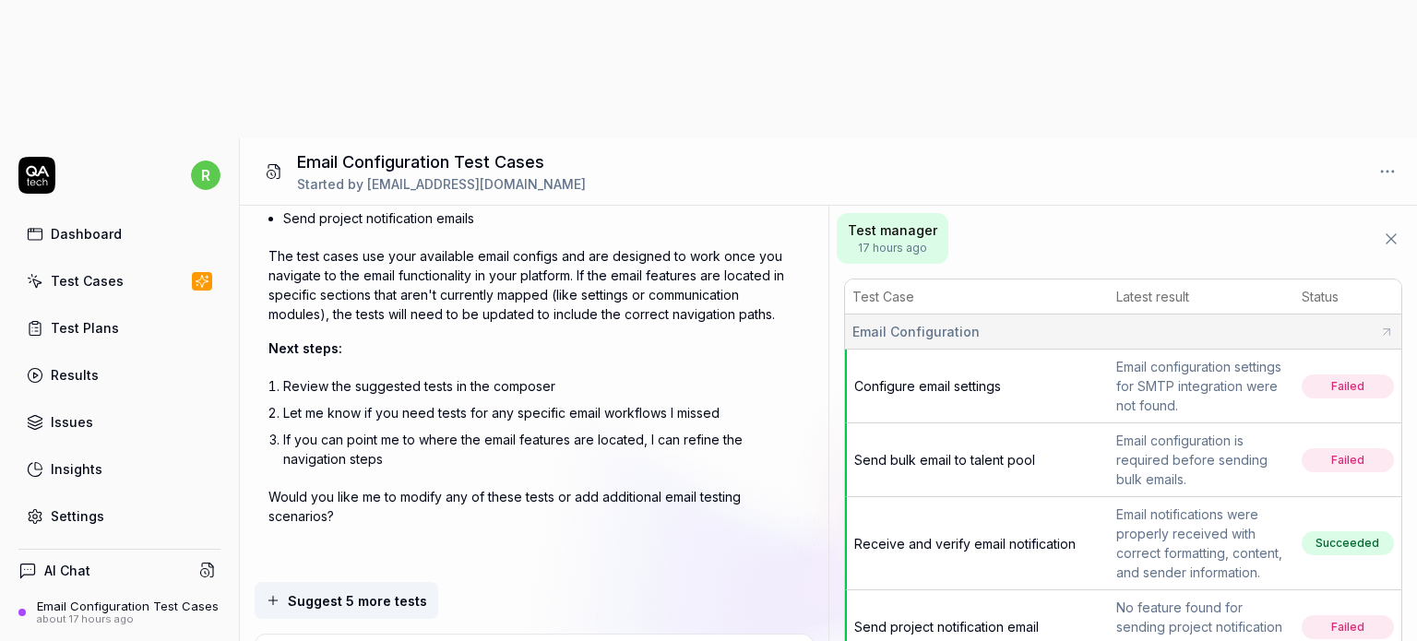
type textarea "Generate test cases that cover Email configuration functionality on Match 8vanc…"
type textarea "*"
type textarea "Generate test cases that cover Email configuration functionality on Match 8vanc…"
type textarea "*"
type textarea "Generate test cases that cover Email configuration functionality on Match 8vanc…"
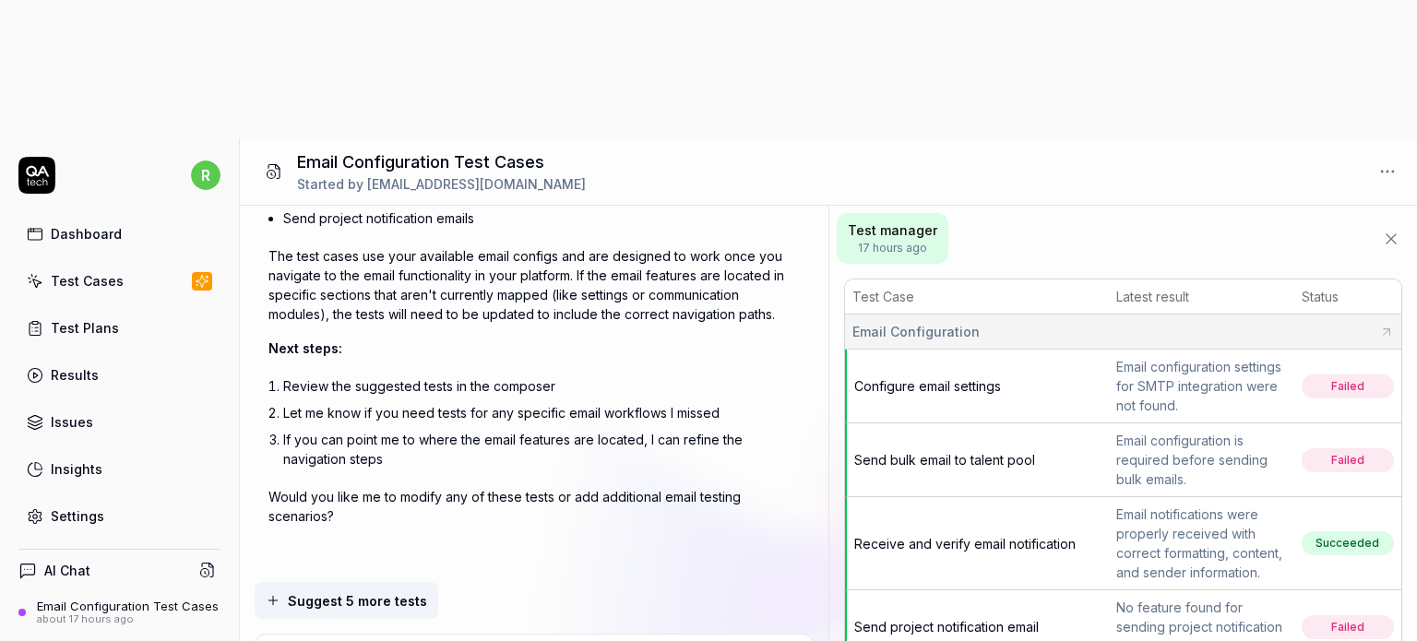
type textarea "*"
type textarea "Generate test cases that cover Email configuration functionality on Match 8vanc…"
type textarea "*"
type textarea "Generate test cases that cover Email configuration functionality on Match 8vanc…"
type textarea "*"
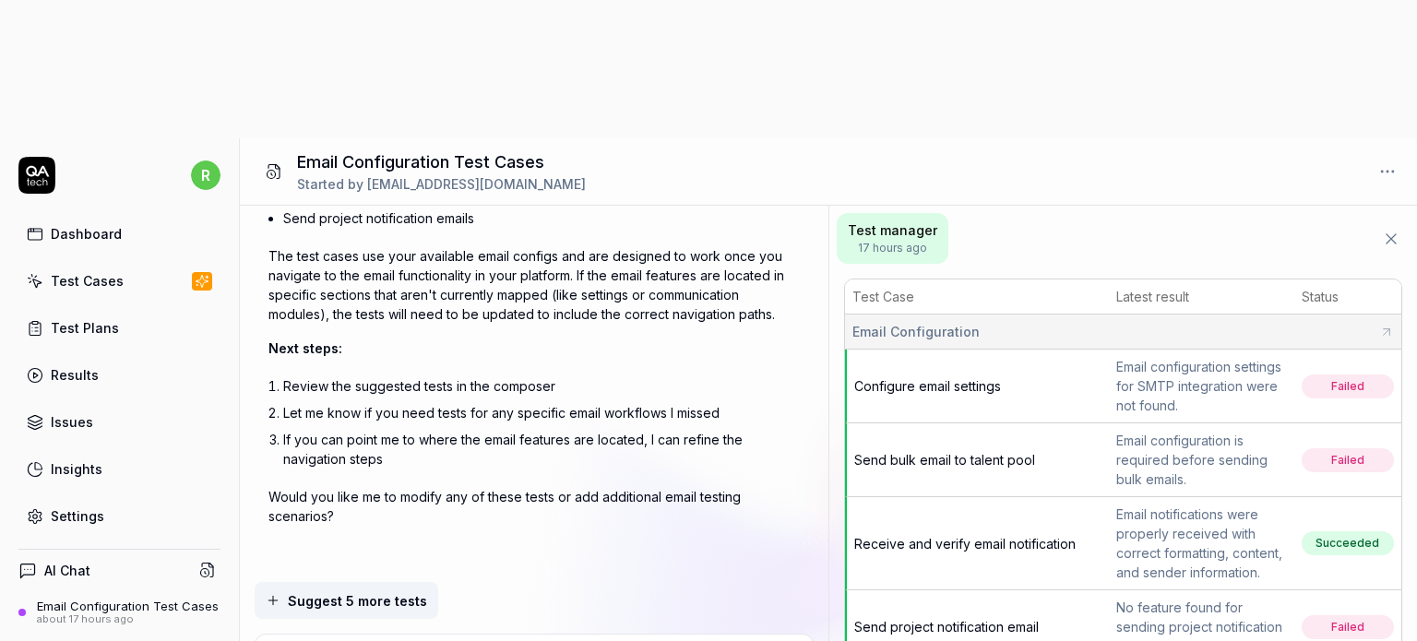
type textarea "Generate test cases that cover Email configuration functionality on Match 8vanc…"
type textarea "*"
type textarea "Generate test cases that cover Email configuration functionality on Match 8vanc…"
type textarea "*"
type textarea "Generate test cases that cover Email configuration functionality on Match 8vanc…"
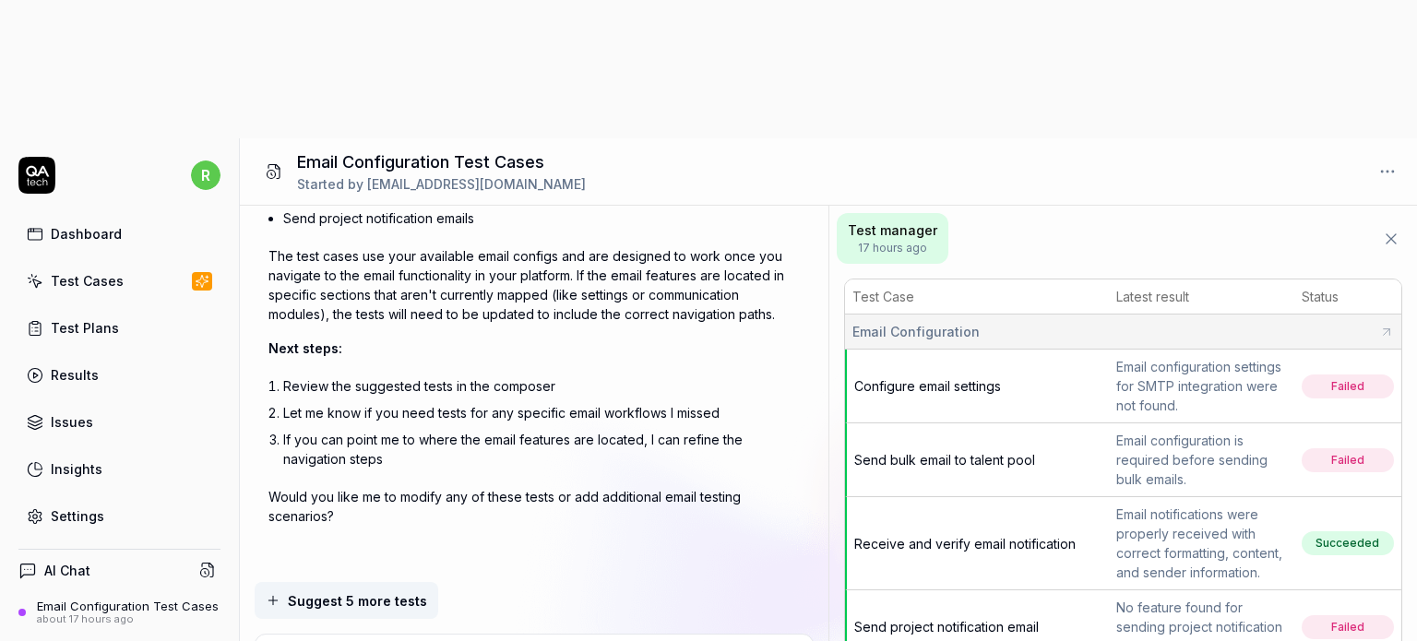
type textarea "*"
type textarea "Generate test cases that cover Email configuration functionality on Match 8vanc…"
type textarea "*"
type textarea "Generate test cases that cover Email configuration functionality on Match 8vanc…"
type textarea "*"
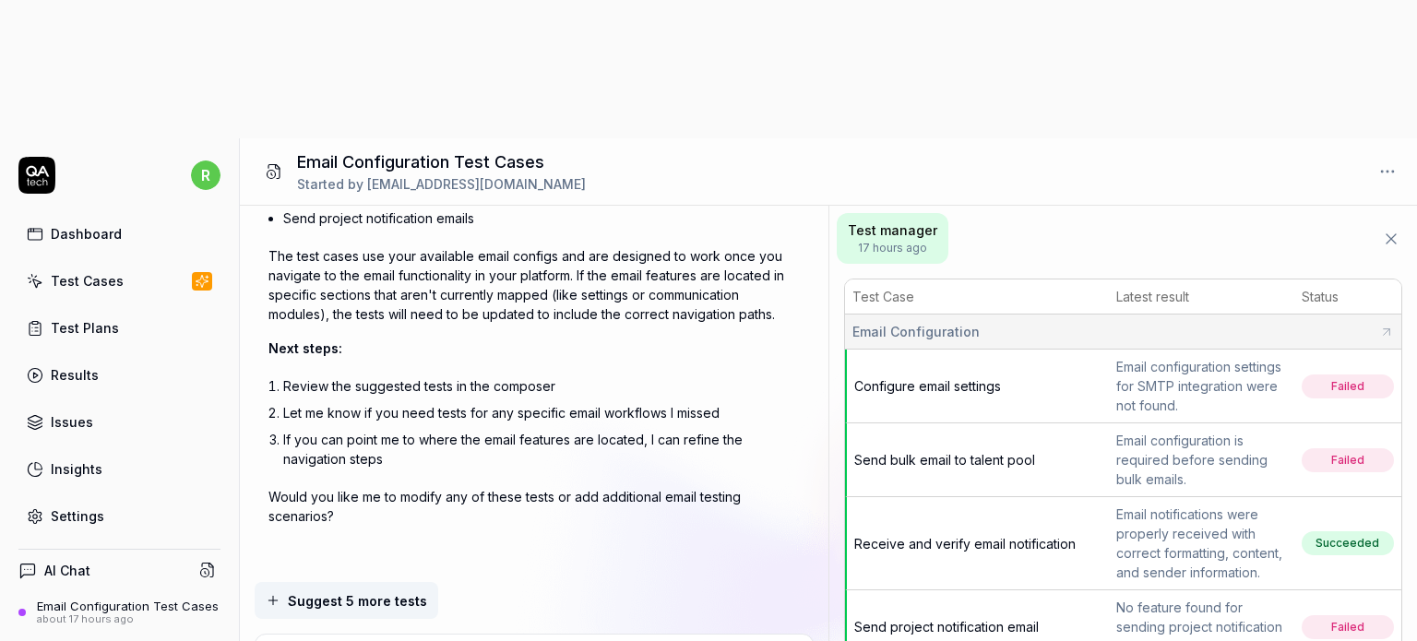
type textarea "Generate test cases that cover Email configuration functionality on Match 8vanc…"
type textarea "*"
type textarea "Generate test cases that cover Email configuration functionality on Match 8vanc…"
type textarea "*"
type textarea "Generate test cases that cover Email configuration functionality on Match 8vanc…"
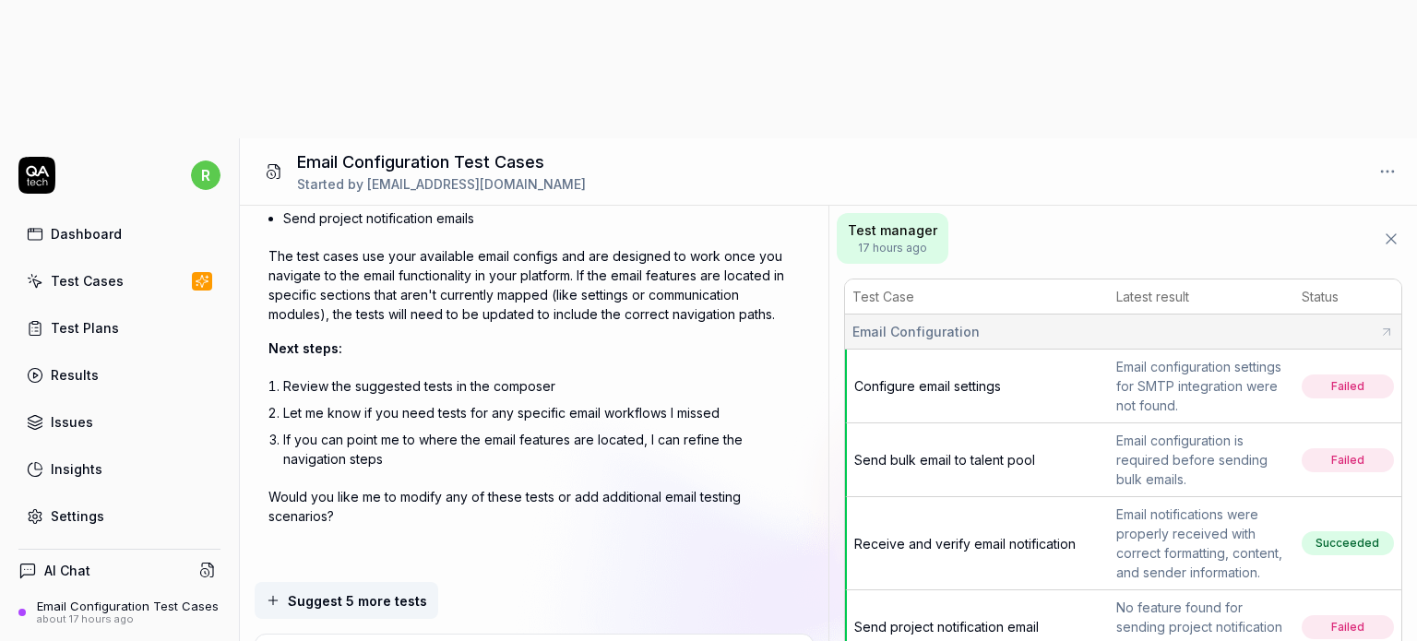
type textarea "*"
type textarea "Generate test cases that cover Email configuration functionality on Match 8vanc…"
type textarea "*"
type textarea "Generate test cases that cover Email configuration functionality on Match 8vanc…"
type textarea "*"
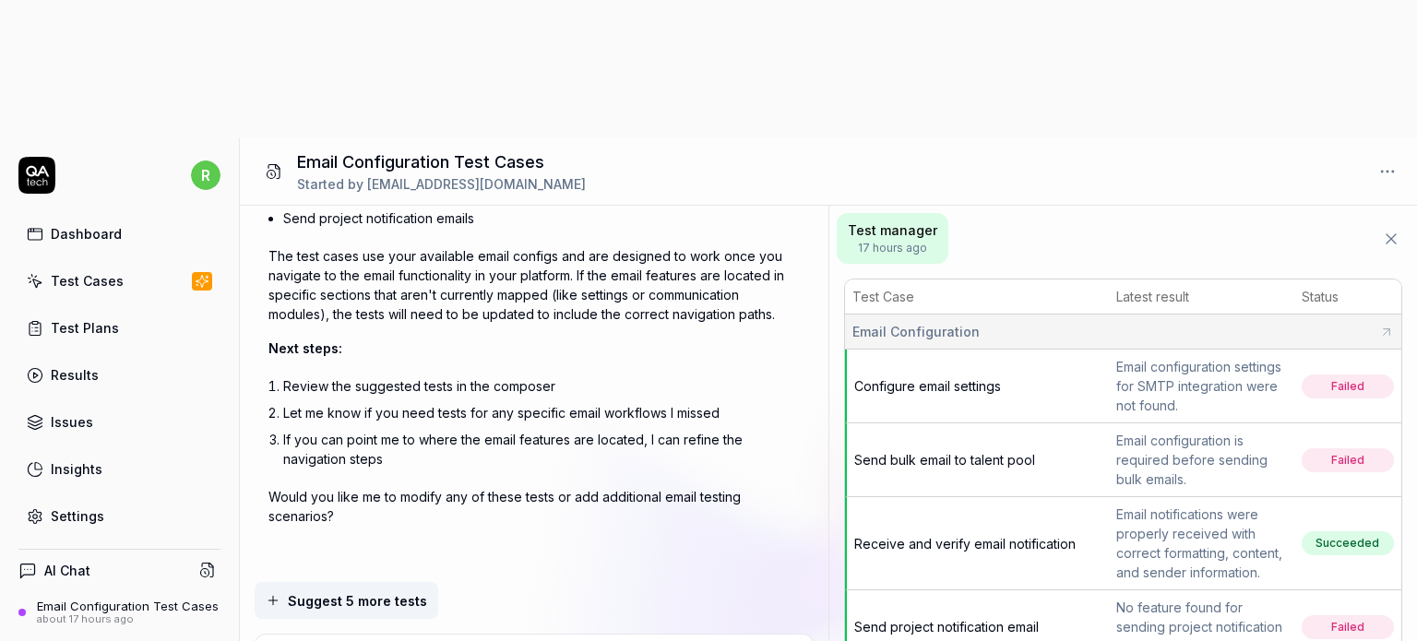
type textarea "Generate test cases that cover Email configuration functionality on Match 8vanc…"
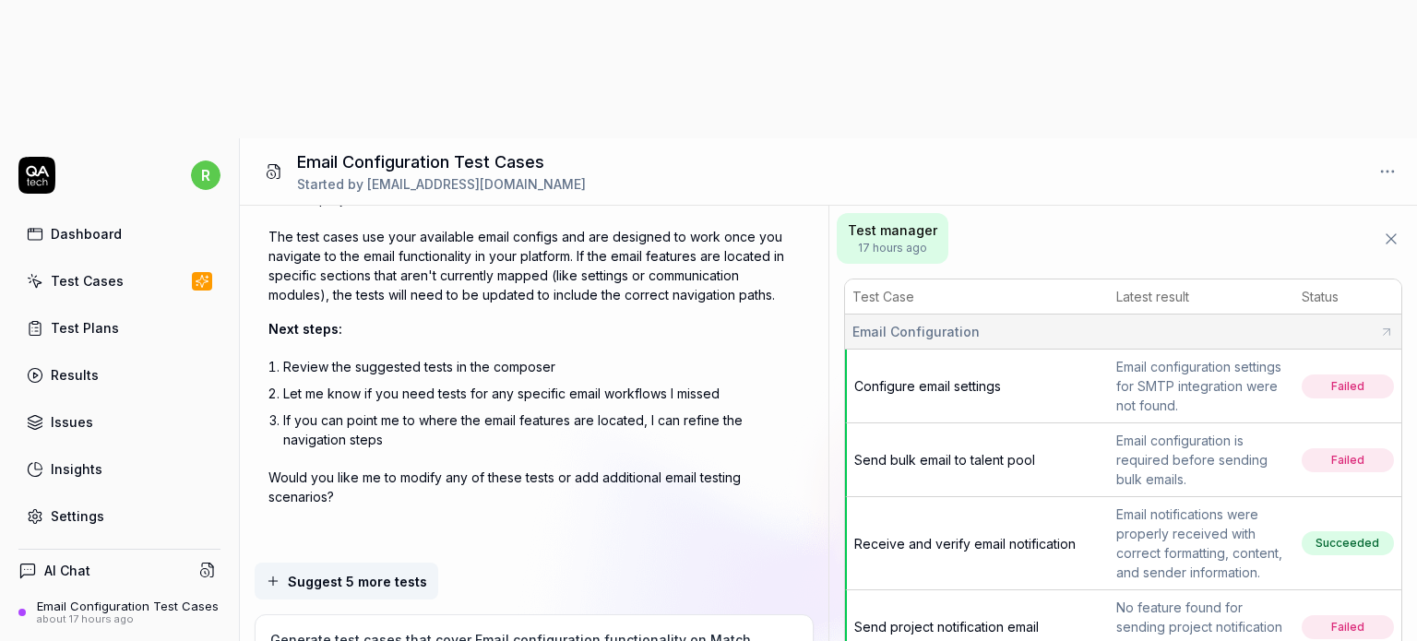
paste textarea "Admin Email configuration tab under company setting- This tab is only available…"
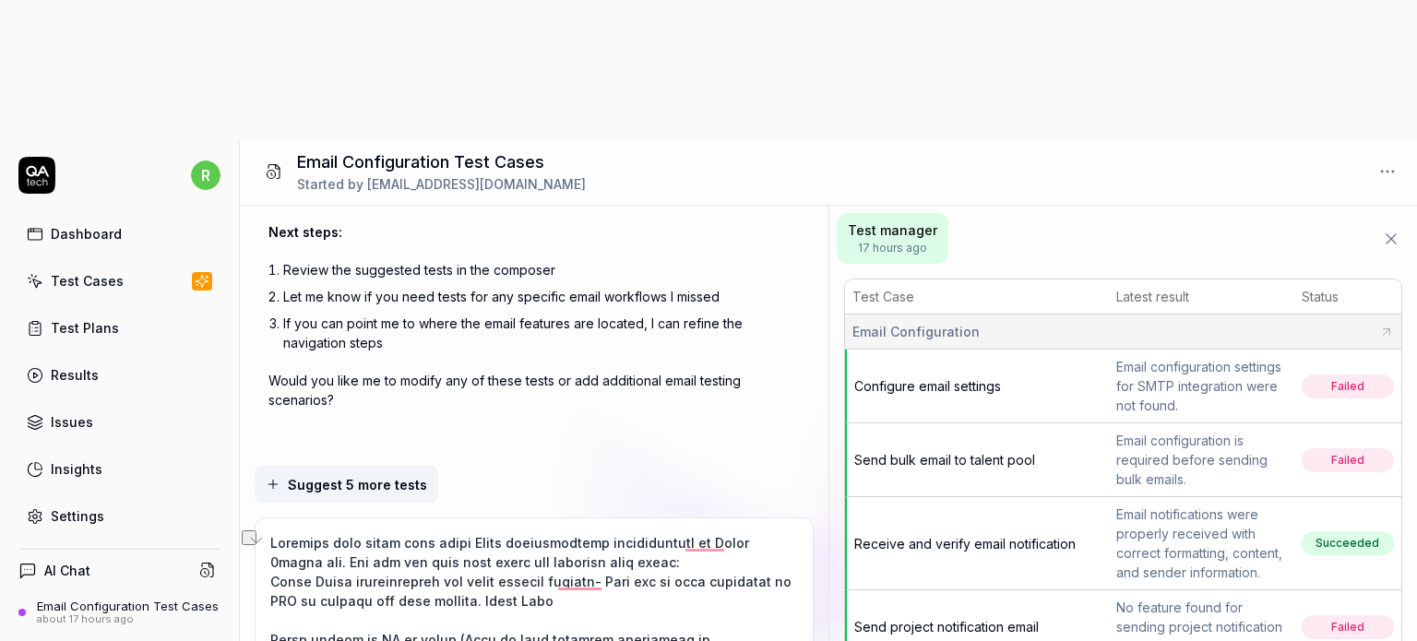
drag, startPoint x: 482, startPoint y: 464, endPoint x: 576, endPoint y: 464, distance: 94.1
click at [576, 529] on textarea "To enrich screen reader interactions, please activate Accessibility in Grammarl…" at bounding box center [534, 610] width 535 height 162
drag, startPoint x: 314, startPoint y: 445, endPoint x: 261, endPoint y: 445, distance: 52.6
click at [261, 518] on div at bounding box center [533, 628] width 557 height 221
click at [653, 529] on textarea "To enrich screen reader interactions, please activate Accessibility in Grammarl…" at bounding box center [534, 610] width 535 height 162
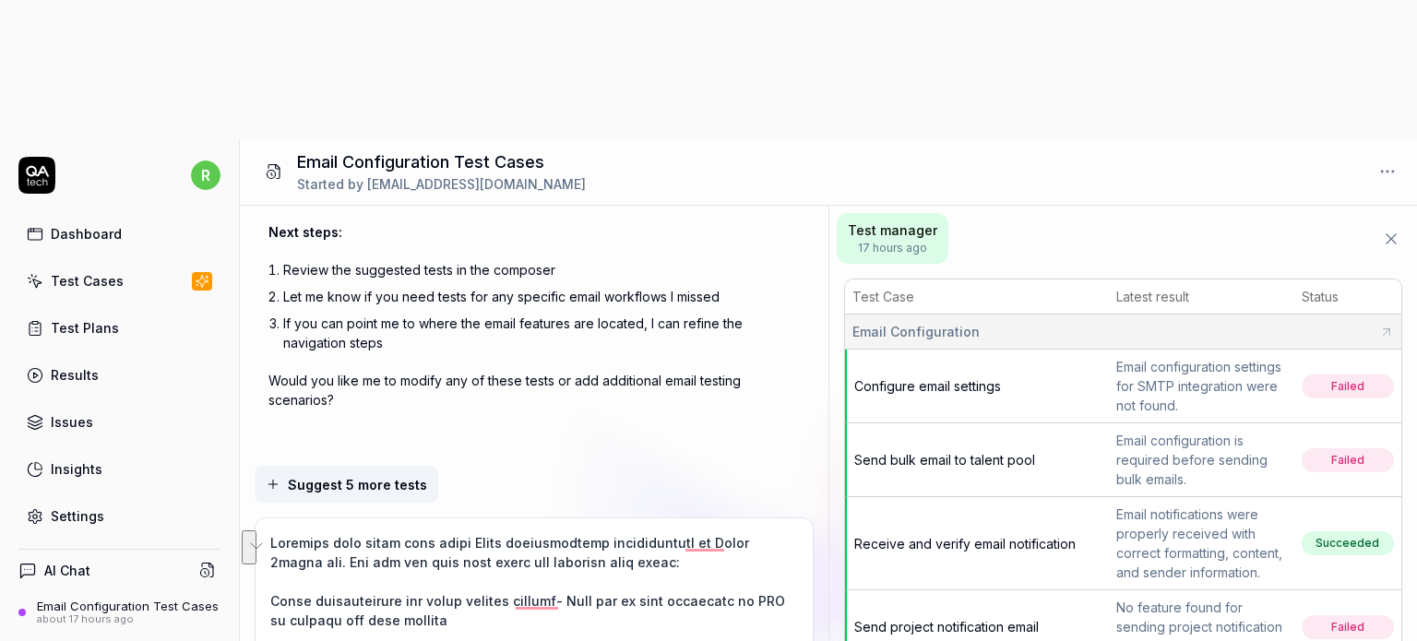
drag, startPoint x: 559, startPoint y: 462, endPoint x: 582, endPoint y: 478, distance: 27.9
click at [582, 529] on textarea "To enrich screen reader interactions, please activate Accessibility in Grammarl…" at bounding box center [534, 610] width 535 height 162
drag, startPoint x: 272, startPoint y: 497, endPoint x: 667, endPoint y: 527, distance: 395.9
click at [667, 529] on textarea "To enrich screen reader interactions, please activate Accessibility in Grammarl…" at bounding box center [534, 610] width 535 height 162
drag, startPoint x: 269, startPoint y: 505, endPoint x: 469, endPoint y: 501, distance: 199.3
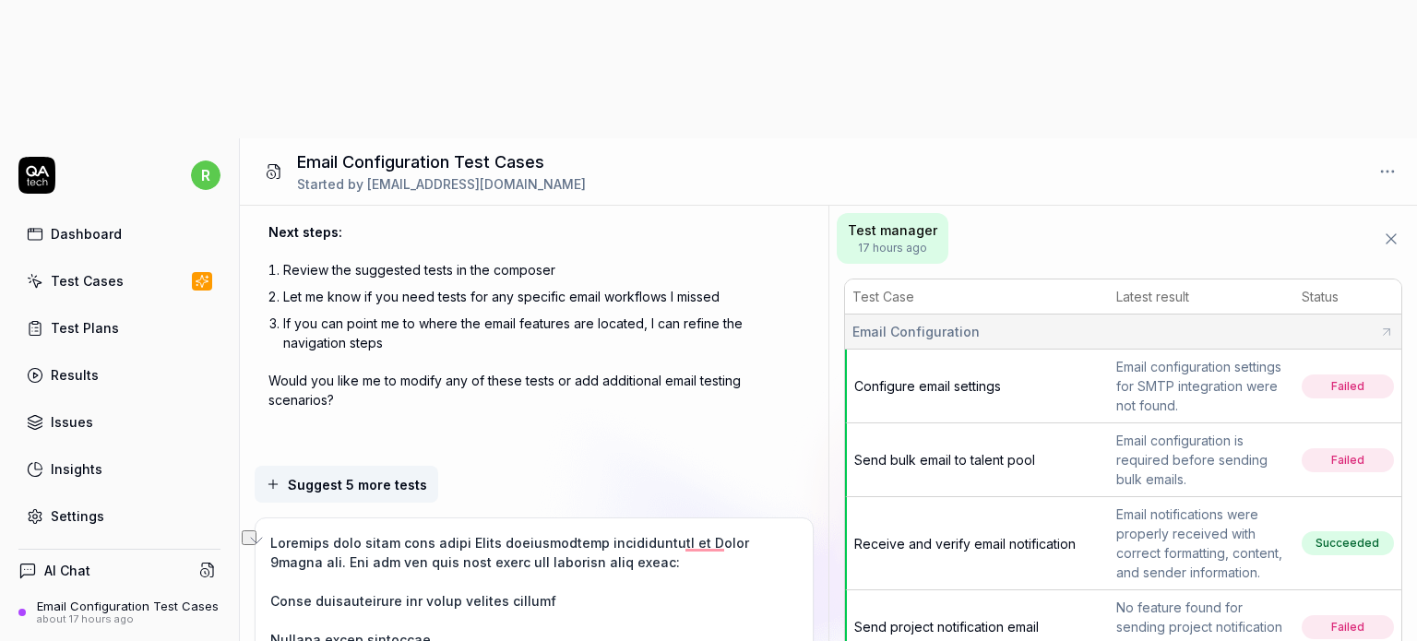
click at [469, 529] on textarea "To enrich screen reader interactions, please activate Accessibility in Grammarl…" at bounding box center [534, 610] width 535 height 162
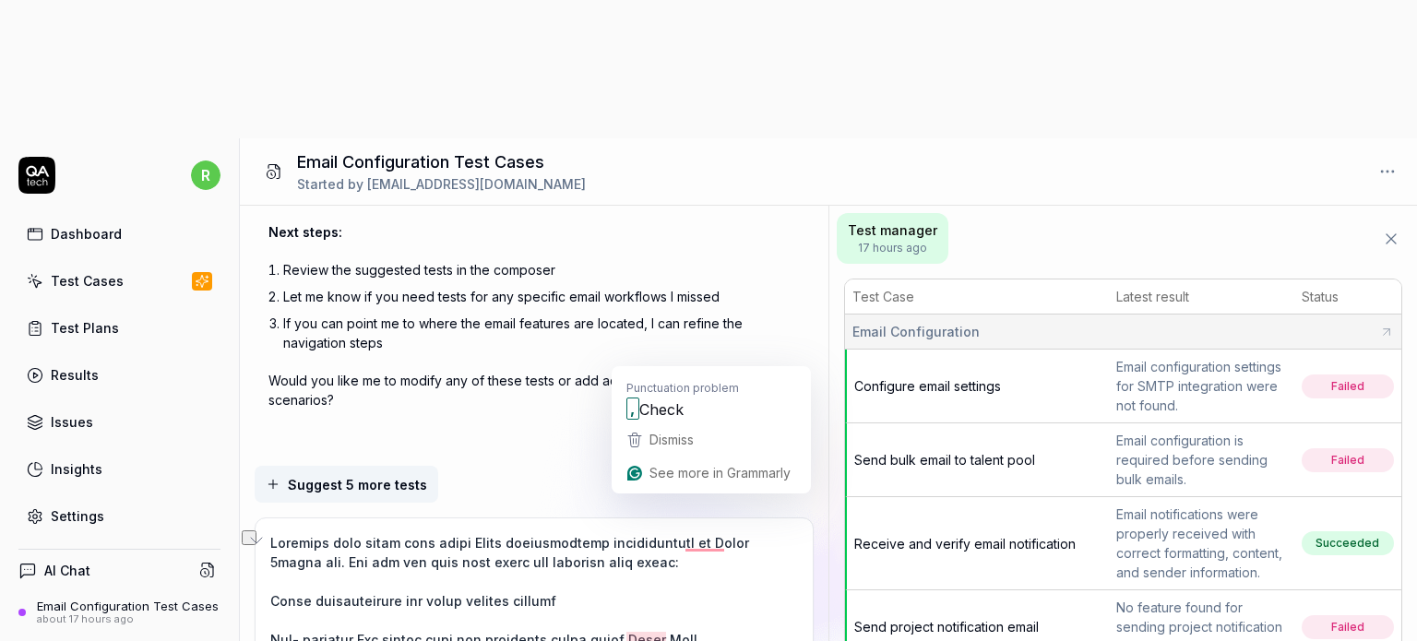
drag, startPoint x: 625, startPoint y: 498, endPoint x: 706, endPoint y: 505, distance: 80.6
click at [706, 529] on textarea "To enrich screen reader interactions, please activate Accessibility in Grammarl…" at bounding box center [534, 610] width 535 height 162
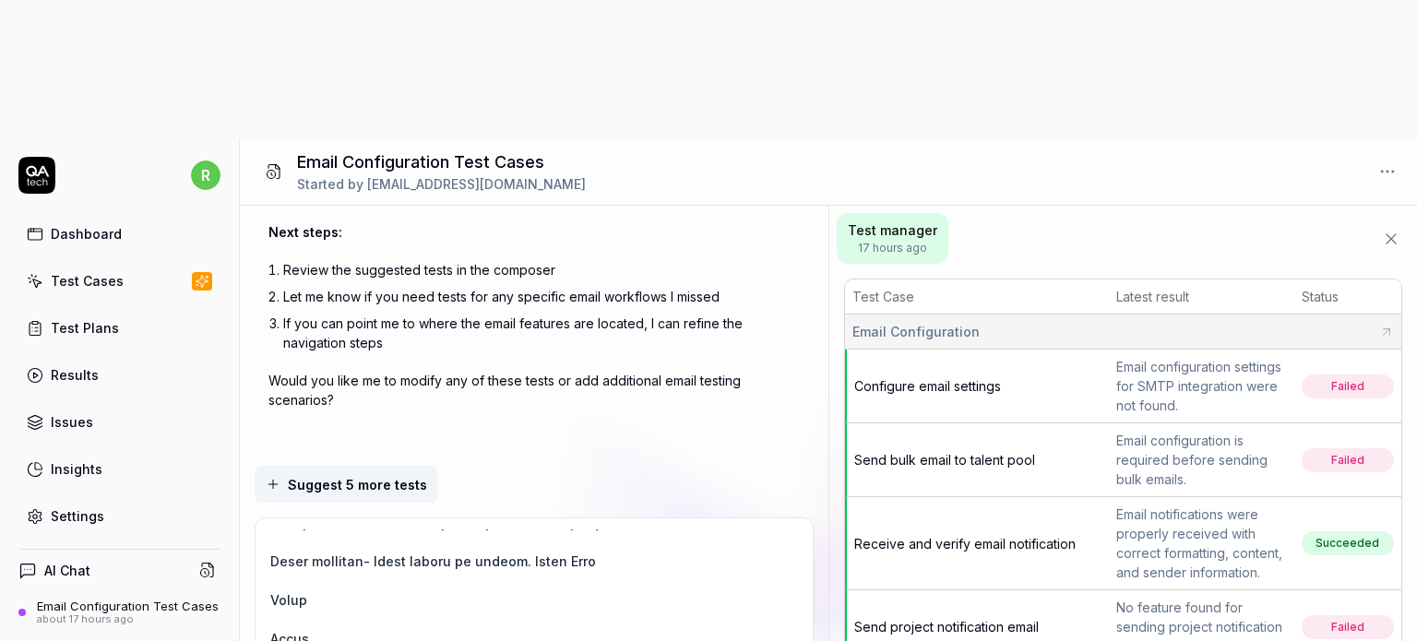
drag, startPoint x: 510, startPoint y: 541, endPoint x: 610, endPoint y: 433, distance: 147.5
click at [610, 529] on textarea "To enrich screen reader interactions, please activate Accessibility in Grammarl…" at bounding box center [534, 610] width 535 height 162
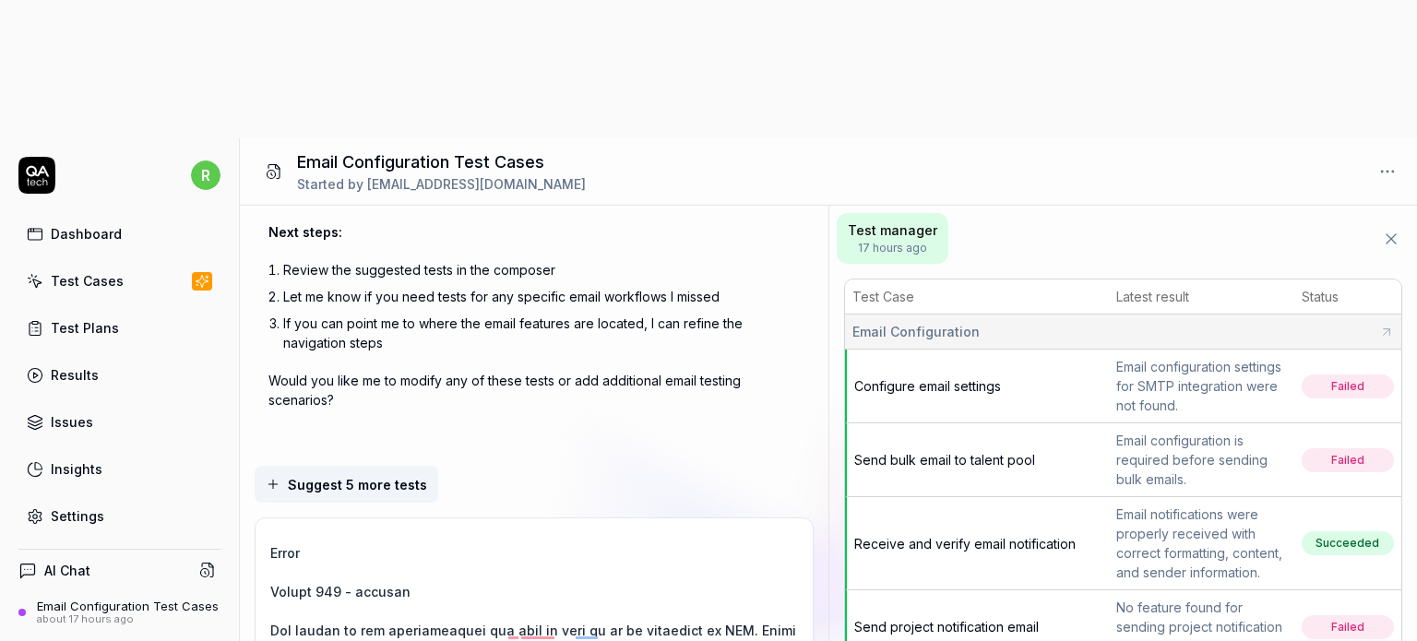
drag, startPoint x: 336, startPoint y: 451, endPoint x: 444, endPoint y: 446, distance: 108.0
click at [444, 529] on textarea "To enrich screen reader interactions, please activate Accessibility in Grammarl…" at bounding box center [534, 610] width 535 height 162
click at [338, 529] on textarea "To enrich screen reader interactions, please activate Accessibility in Grammarl…" at bounding box center [534, 610] width 535 height 162
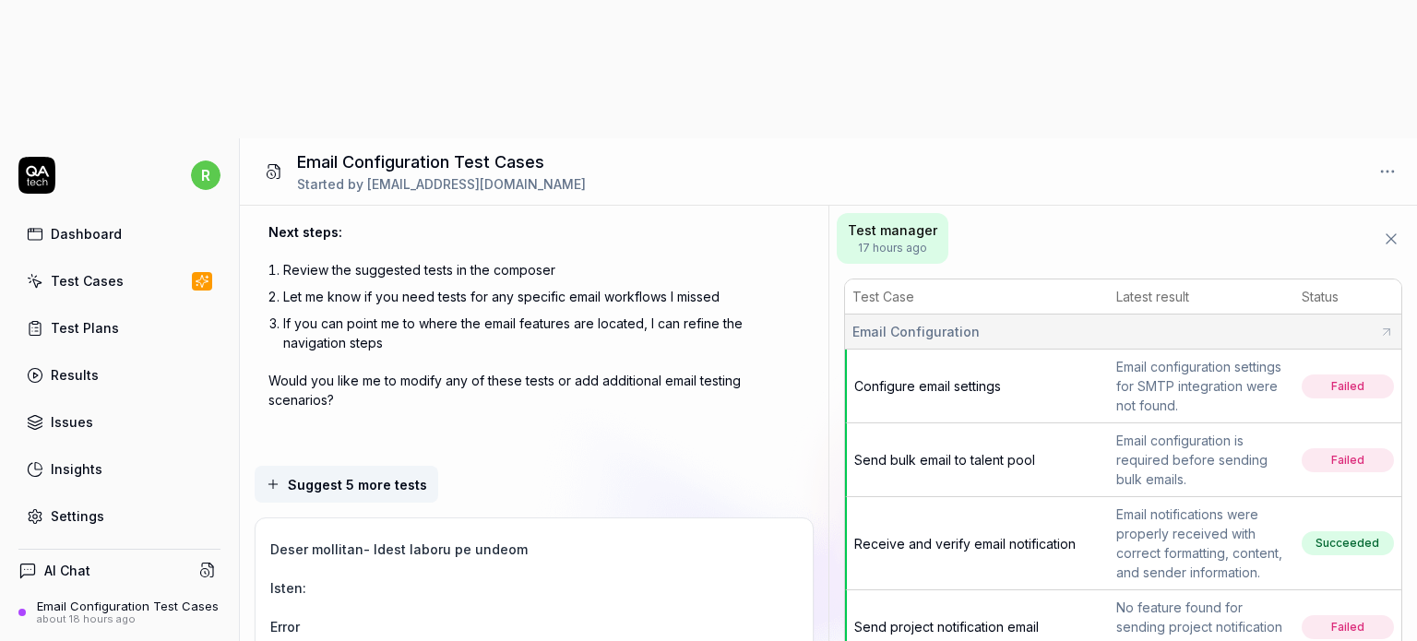
drag, startPoint x: 272, startPoint y: 452, endPoint x: 321, endPoint y: 452, distance: 48.9
click at [321, 529] on textarea "To enrich screen reader interactions, please activate Accessibility in Grammarl…" at bounding box center [534, 610] width 535 height 162
click at [536, 529] on textarea "To enrich screen reader interactions, please activate Accessibility in Grammarl…" at bounding box center [534, 610] width 535 height 162
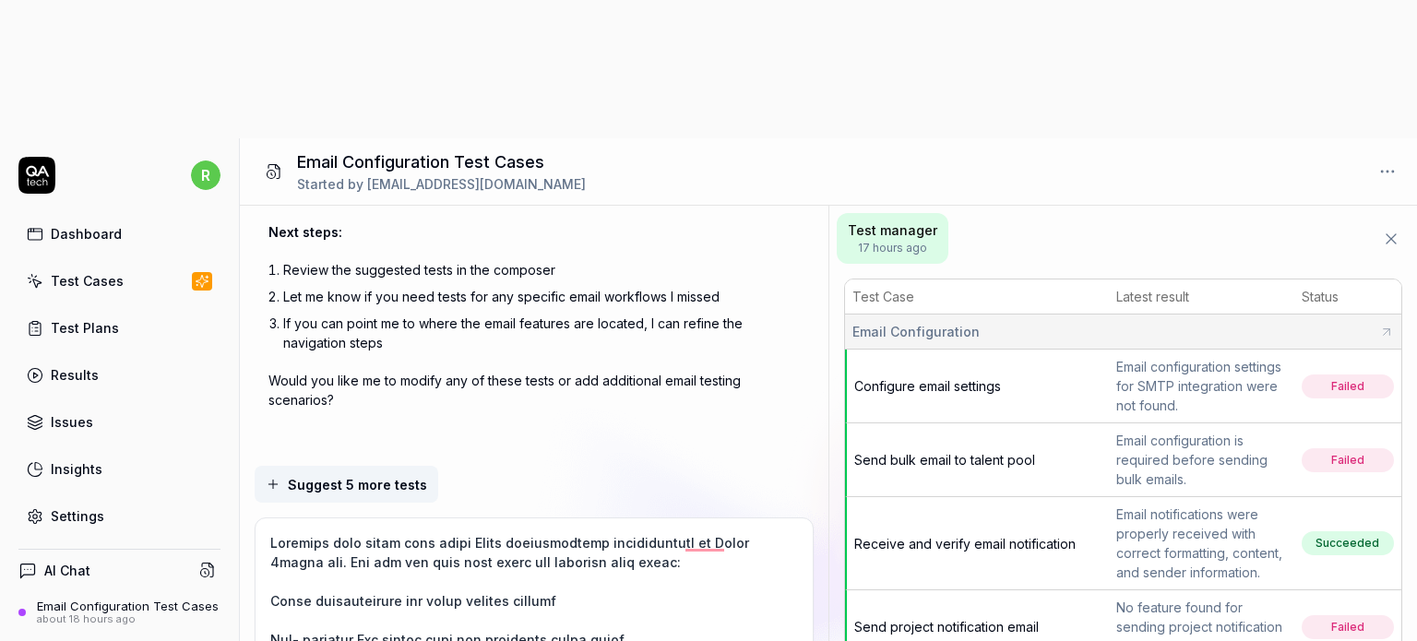
click at [579, 529] on textarea "To enrich screen reader interactions, please activate Accessibility in Grammarl…" at bounding box center [534, 610] width 535 height 162
click at [641, 529] on textarea "To enrich screen reader interactions, please activate Accessibility in Grammarl…" at bounding box center [534, 610] width 535 height 162
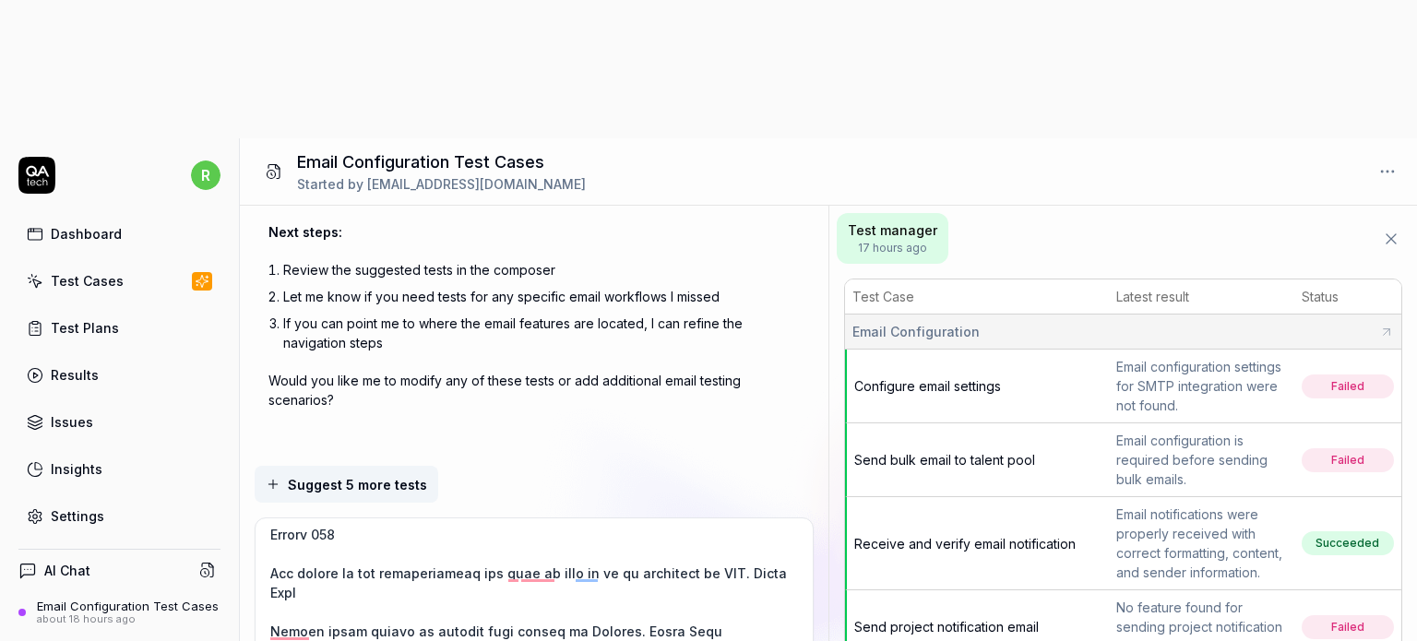
drag, startPoint x: 273, startPoint y: 434, endPoint x: 346, endPoint y: 453, distance: 75.2
click at [346, 529] on textarea "To enrich screen reader interactions, please activate Accessibility in Grammarl…" at bounding box center [534, 610] width 535 height 162
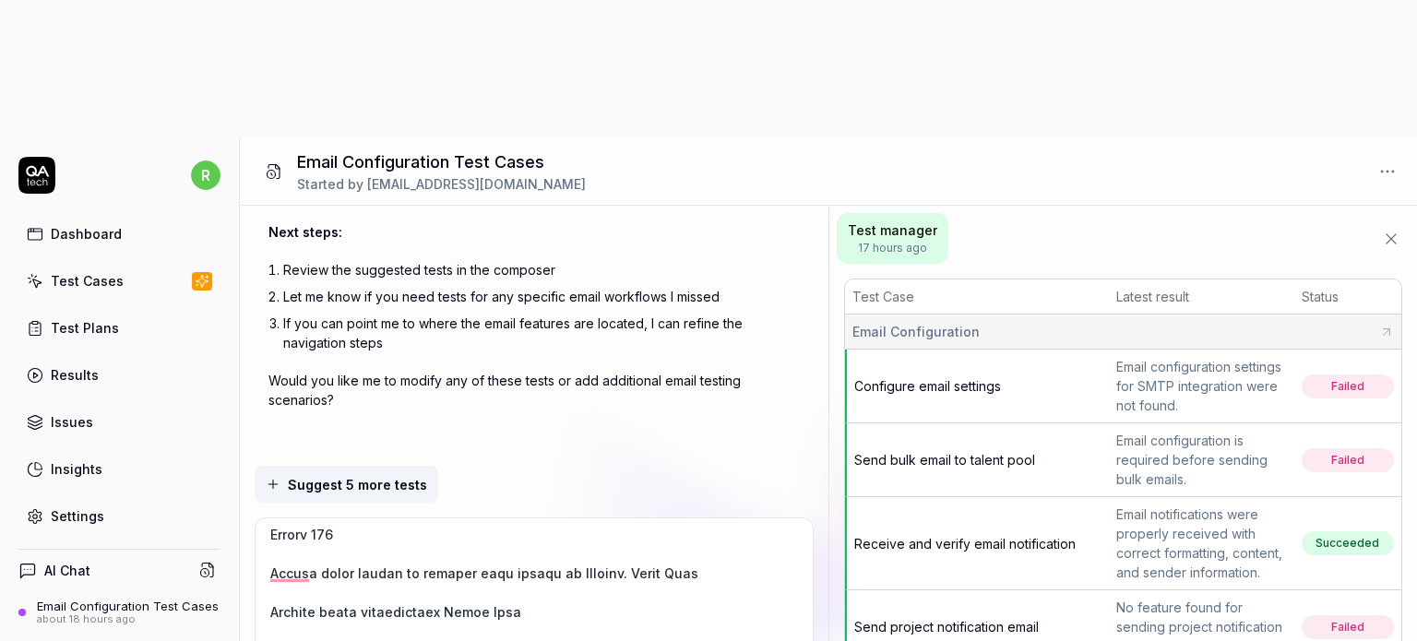
drag, startPoint x: 607, startPoint y: 433, endPoint x: 685, endPoint y: 438, distance: 78.6
click at [685, 529] on textarea "To enrich screen reader interactions, please activate Accessibility in Grammarl…" at bounding box center [534, 610] width 535 height 162
drag, startPoint x: 432, startPoint y: 466, endPoint x: 539, endPoint y: 466, distance: 107.0
click at [539, 529] on textarea "To enrich screen reader interactions, please activate Accessibility in Grammarl…" at bounding box center [534, 610] width 535 height 162
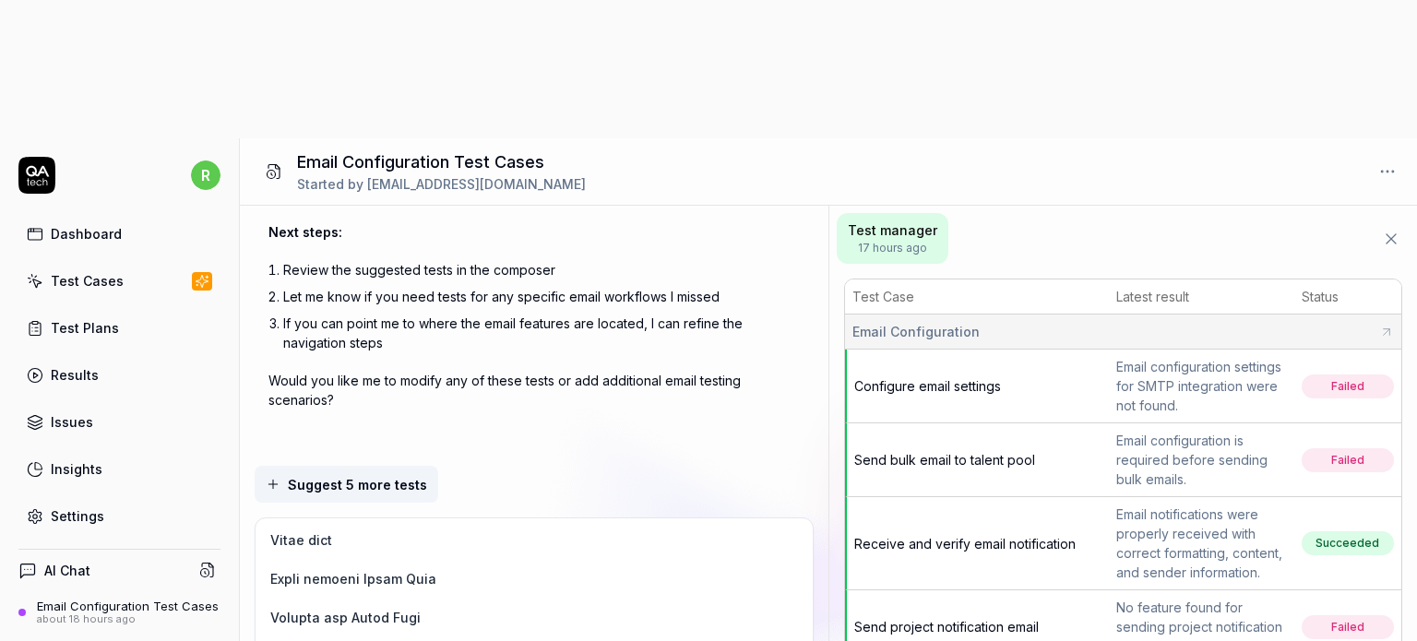
drag, startPoint x: 358, startPoint y: 438, endPoint x: 439, endPoint y: 440, distance: 81.2
click at [439, 529] on textarea "To enrich screen reader interactions, please activate Accessibility in Grammarl…" at bounding box center [534, 610] width 535 height 162
drag, startPoint x: 344, startPoint y: 479, endPoint x: 442, endPoint y: 479, distance: 97.8
click at [442, 529] on textarea "To enrich screen reader interactions, please activate Accessibility in Grammarl…" at bounding box center [534, 610] width 535 height 162
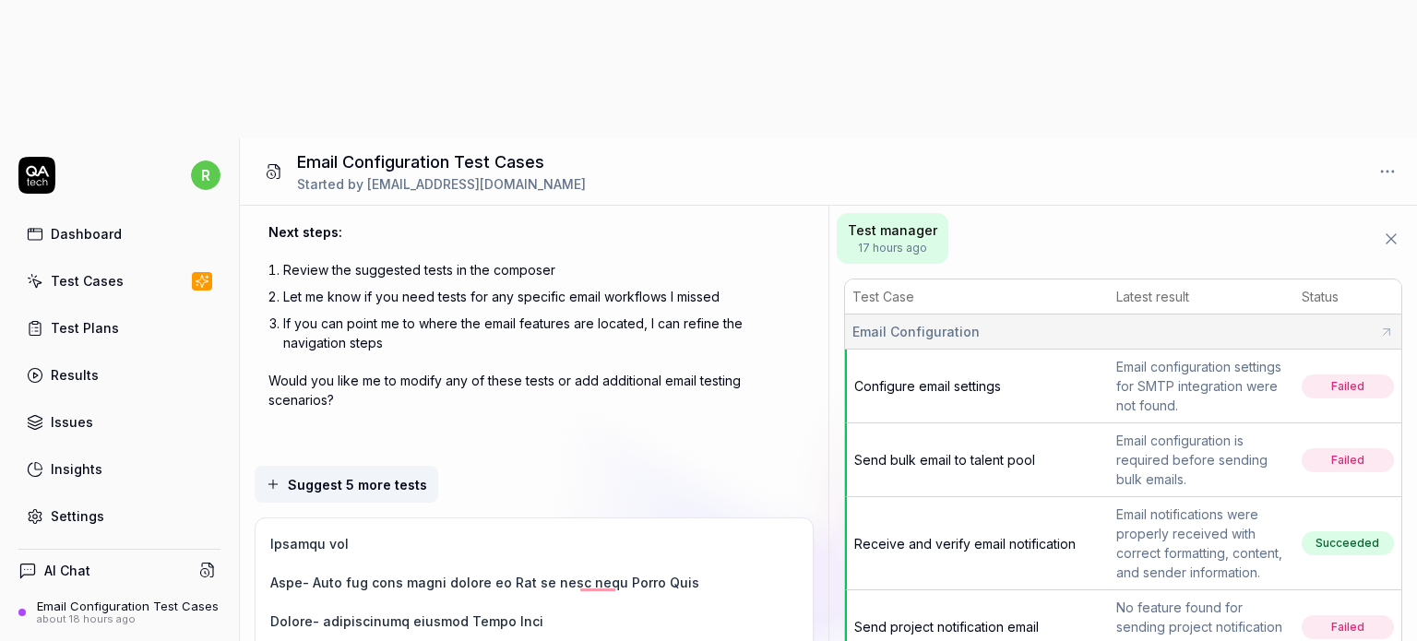
drag, startPoint x: 620, startPoint y: 442, endPoint x: 691, endPoint y: 447, distance: 71.2
click at [691, 529] on textarea "To enrich screen reader interactions, please activate Accessibility in Grammarl…" at bounding box center [534, 610] width 535 height 162
drag, startPoint x: 457, startPoint y: 486, endPoint x: 543, endPoint y: 491, distance: 86.8
click at [543, 529] on textarea "To enrich screen reader interactions, please activate Accessibility in Grammarl…" at bounding box center [534, 610] width 535 height 162
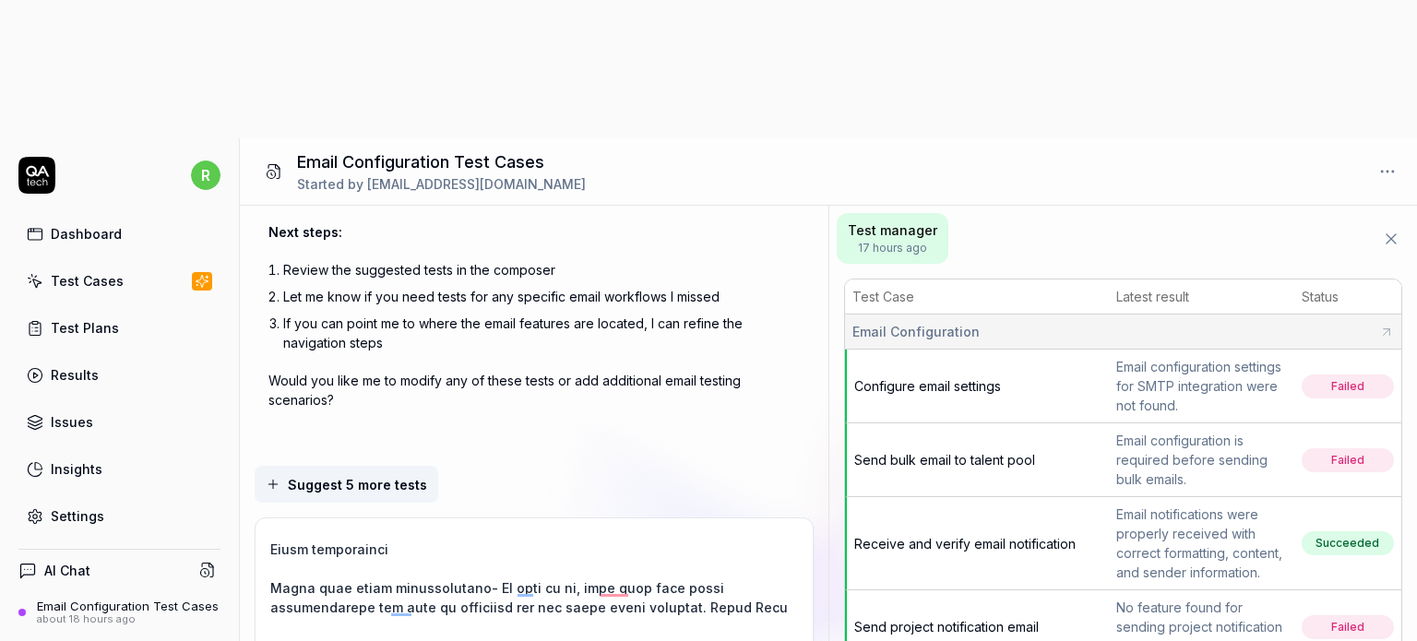
drag, startPoint x: 540, startPoint y: 470, endPoint x: 630, endPoint y: 470, distance: 89.5
click at [630, 529] on textarea "To enrich screen reader interactions, please activate Accessibility in Grammarl…" at bounding box center [534, 610] width 535 height 162
drag, startPoint x: 577, startPoint y: 508, endPoint x: 668, endPoint y: 508, distance: 90.4
click at [668, 529] on textarea "To enrich screen reader interactions, please activate Accessibility in Grammarl…" at bounding box center [534, 610] width 535 height 162
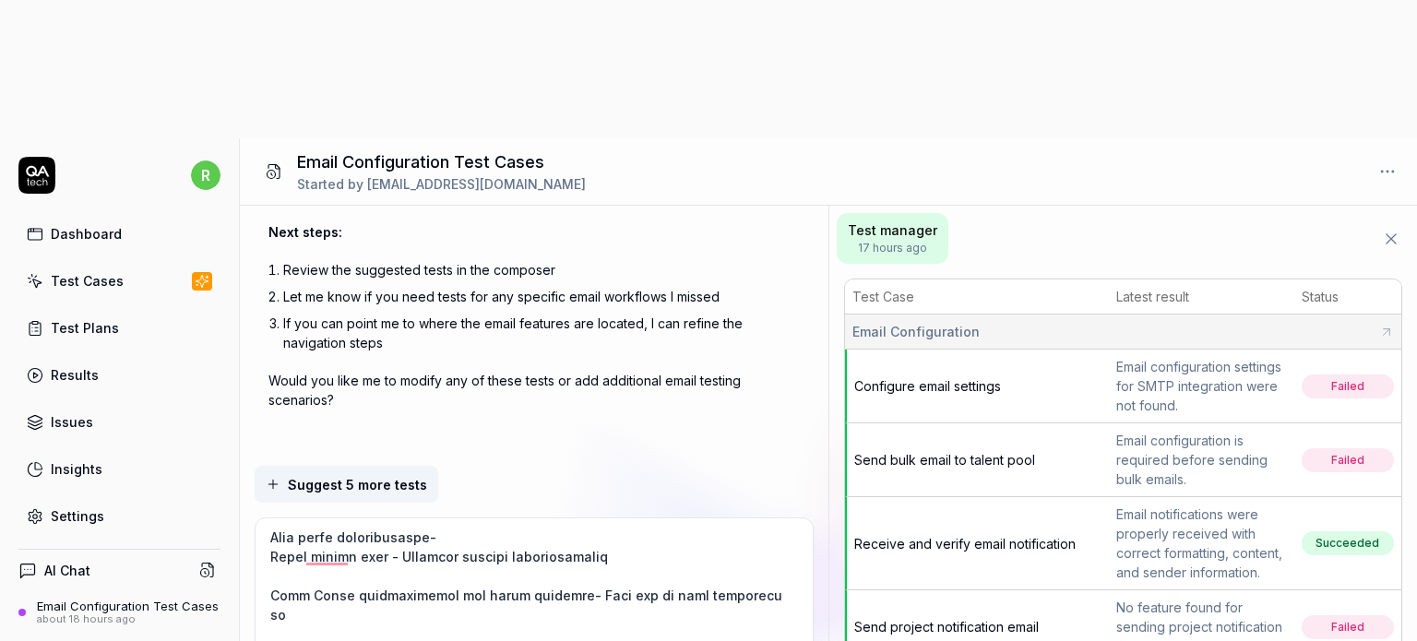
drag, startPoint x: 273, startPoint y: 421, endPoint x: 599, endPoint y: 445, distance: 326.5
click at [599, 529] on textarea "To enrich screen reader interactions, please activate Accessibility in Grammarl…" at bounding box center [534, 610] width 535 height 162
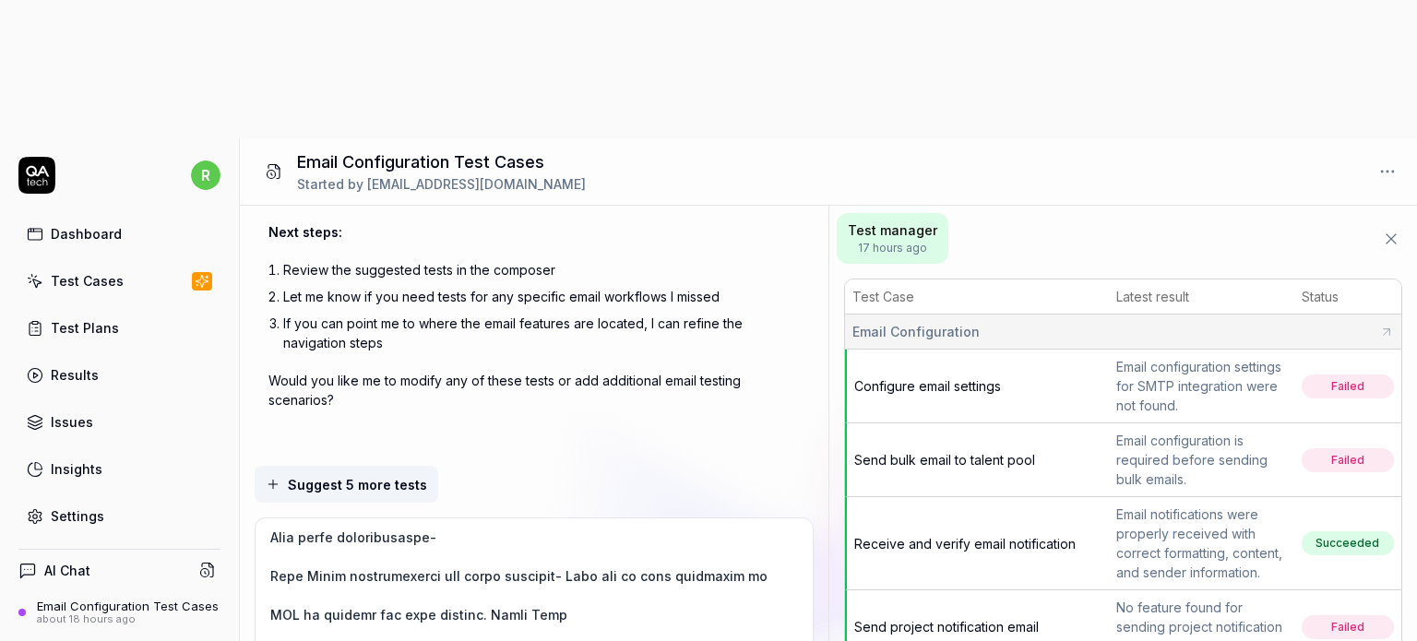
drag, startPoint x: 538, startPoint y: 438, endPoint x: 564, endPoint y: 470, distance: 41.3
click at [564, 529] on textarea "To enrich screen reader interactions, please activate Accessibility in Grammarl…" at bounding box center [534, 610] width 535 height 162
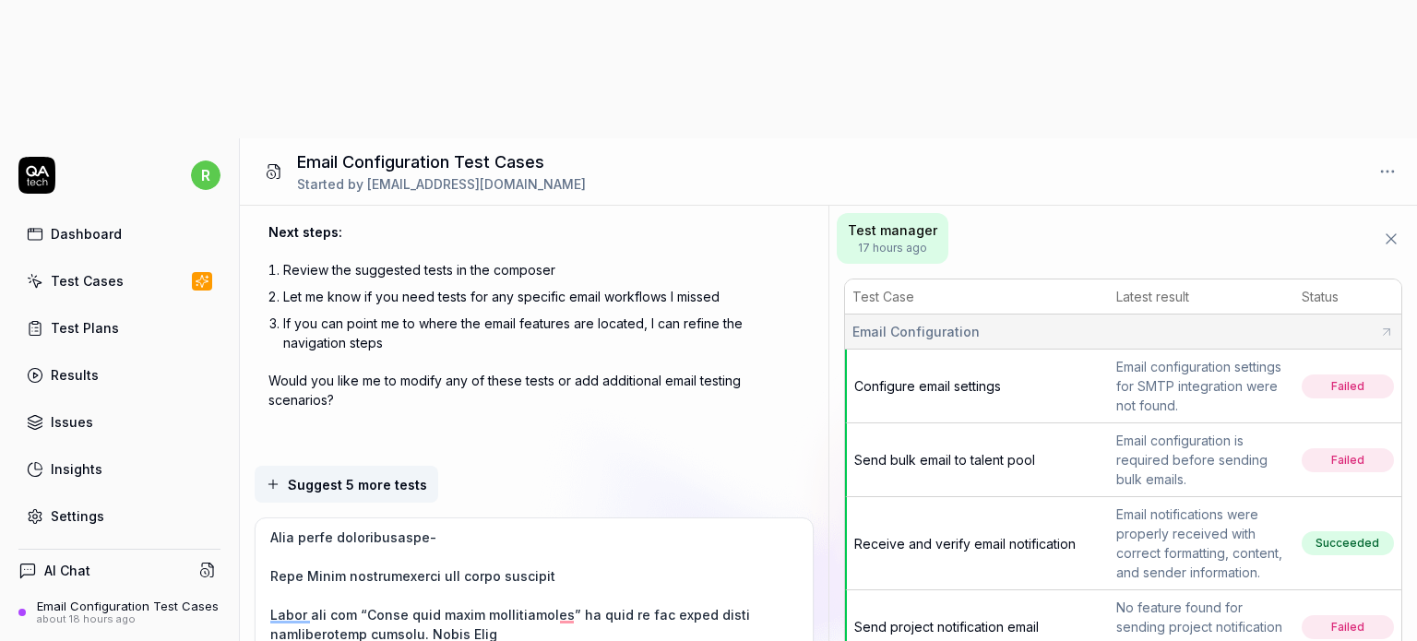
drag, startPoint x: 402, startPoint y: 498, endPoint x: 512, endPoint y: 498, distance: 109.8
click at [512, 529] on textarea "To enrich screen reader interactions, please activate Accessibility in Grammarl…" at bounding box center [534, 610] width 535 height 162
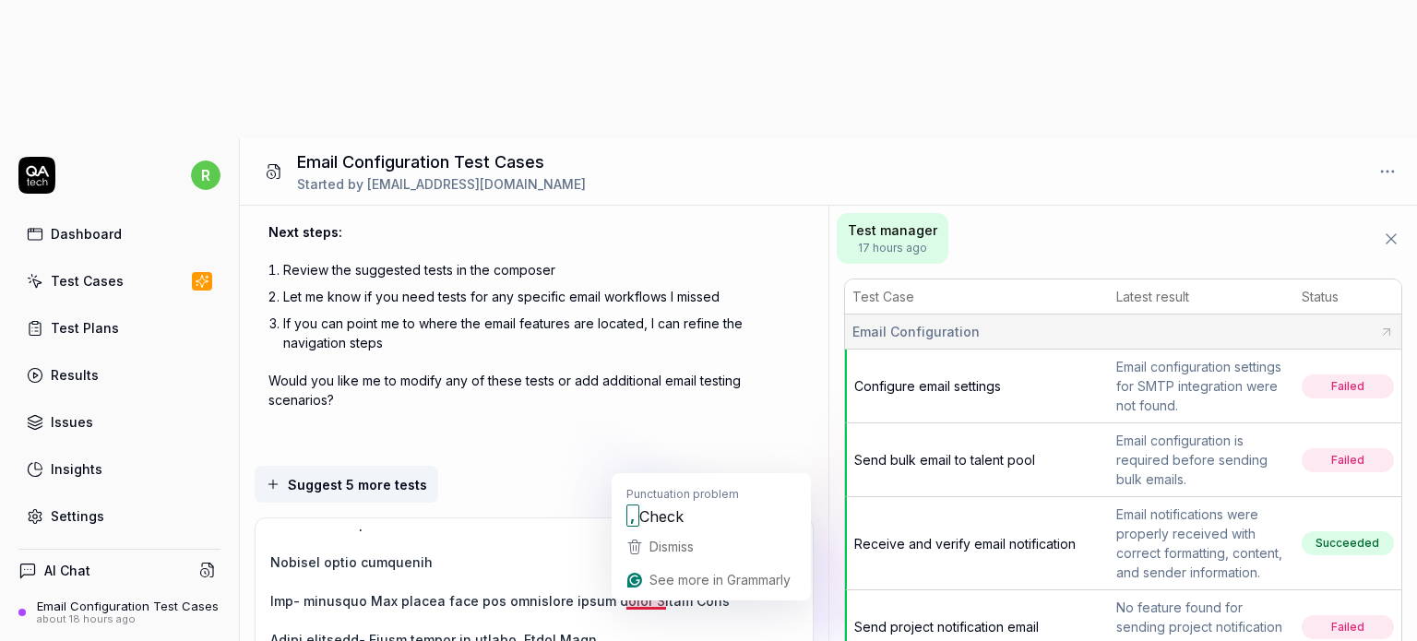
drag, startPoint x: 627, startPoint y: 462, endPoint x: 716, endPoint y: 468, distance: 88.7
click at [716, 529] on textarea "To enrich screen reader interactions, please activate Accessibility in Grammarl…" at bounding box center [534, 610] width 535 height 162
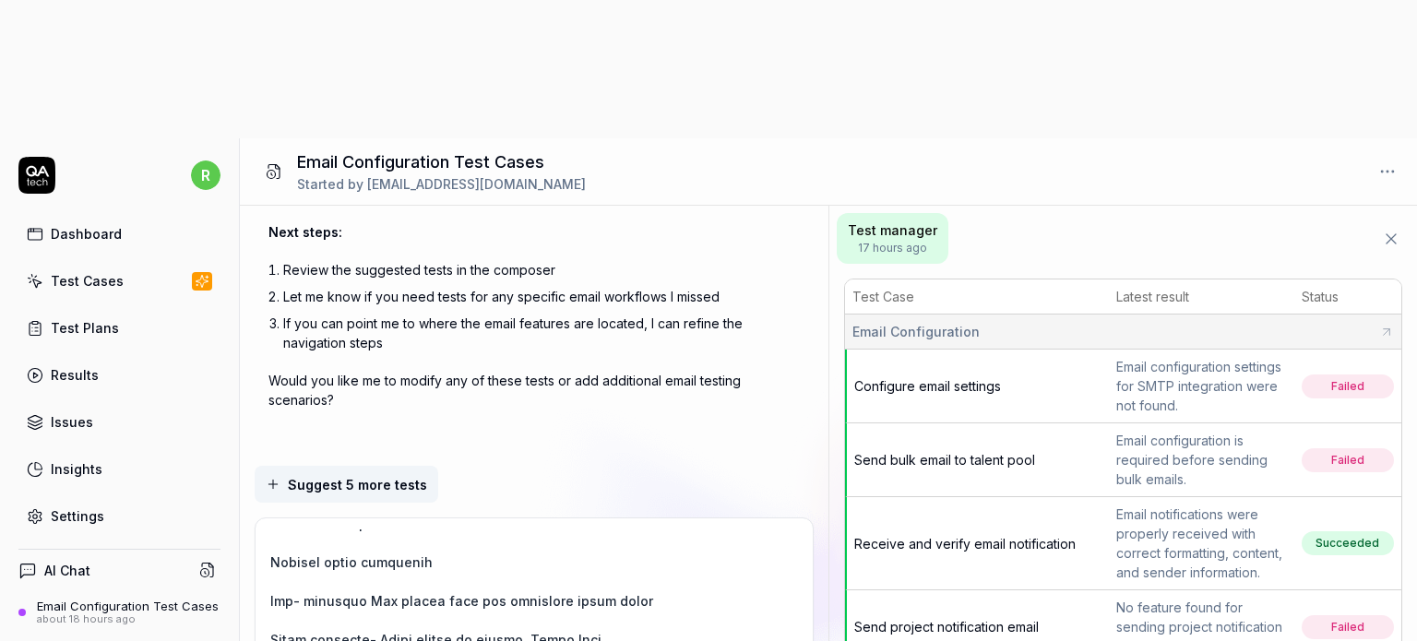
drag, startPoint x: 509, startPoint y: 503, endPoint x: 608, endPoint y: 504, distance: 98.7
click at [608, 529] on textarea "To enrich screen reader interactions, please activate Accessibility in Grammarl…" at bounding box center [534, 610] width 535 height 162
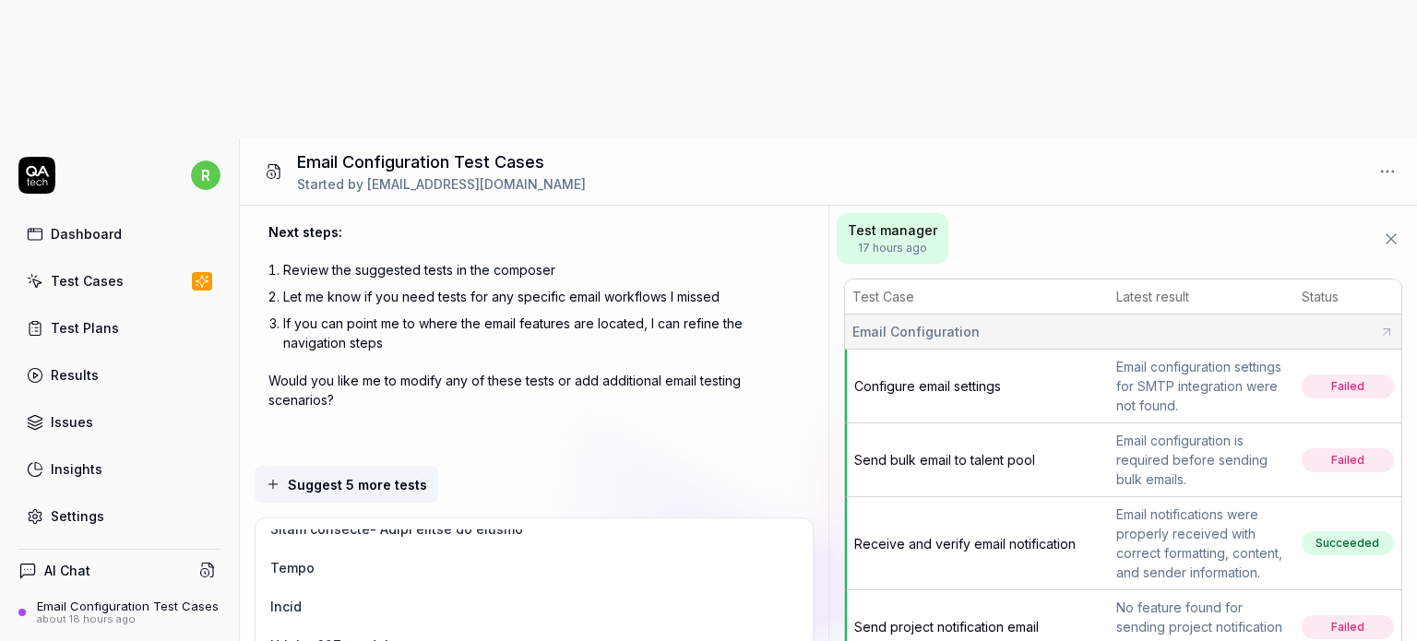
drag, startPoint x: 270, startPoint y: 429, endPoint x: 323, endPoint y: 431, distance: 52.6
click at [323, 529] on textarea "To enrich screen reader interactions, please activate Accessibility in Grammarl…" at bounding box center [534, 610] width 535 height 162
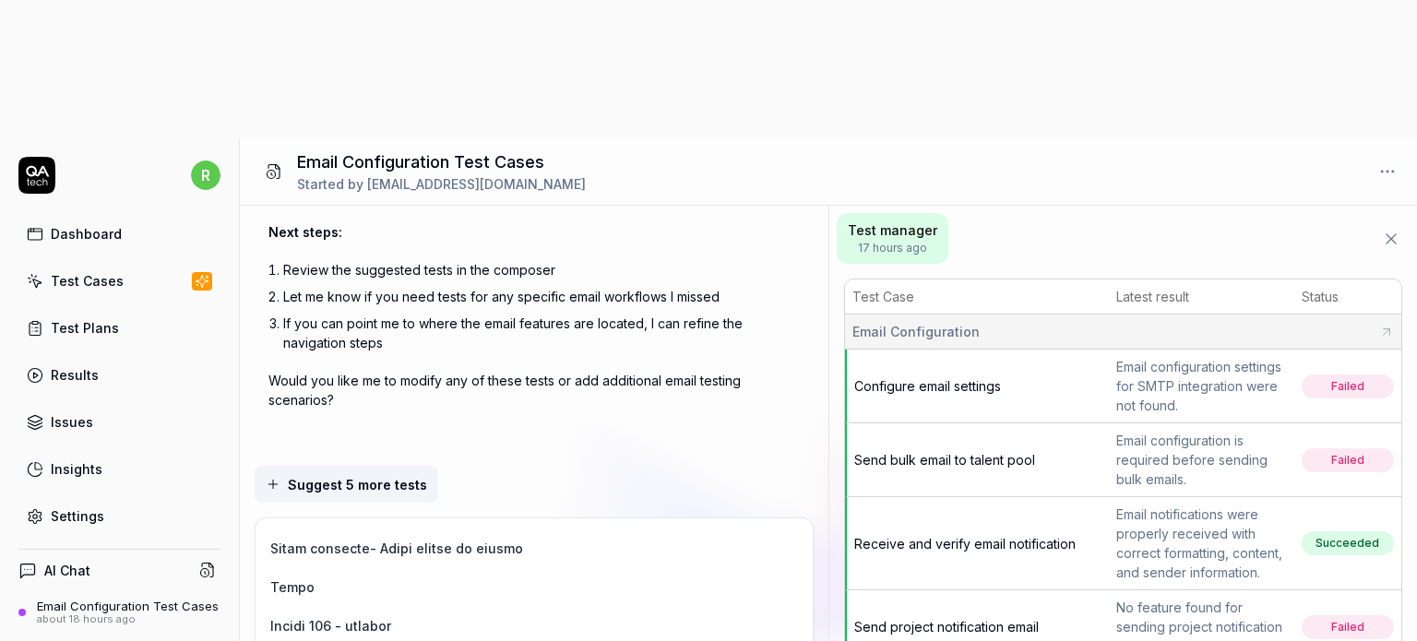
drag, startPoint x: 334, startPoint y: 486, endPoint x: 410, endPoint y: 490, distance: 75.7
click at [409, 529] on textarea "To enrich screen reader interactions, please activate Accessibility in Grammarl…" at bounding box center [534, 610] width 535 height 162
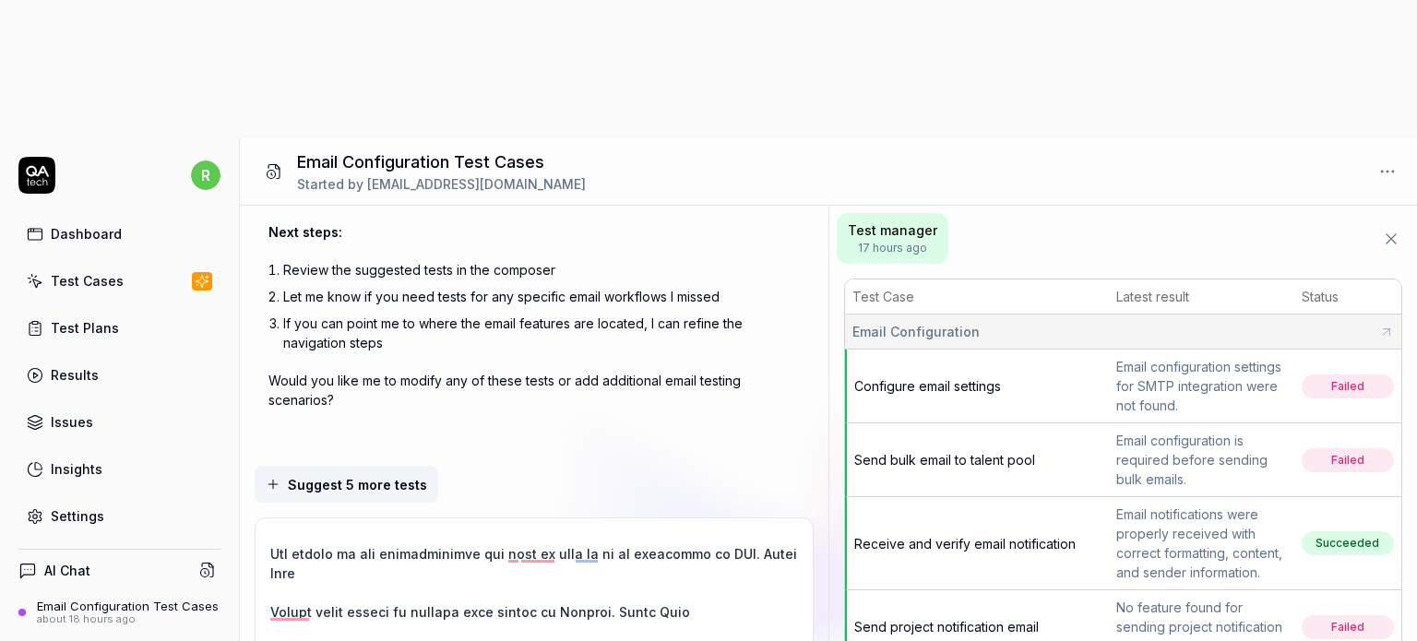
drag, startPoint x: 270, startPoint y: 410, endPoint x: 363, endPoint y: 439, distance: 97.4
click at [363, 529] on textarea "To enrich screen reader interactions, please activate Accessibility in Grammarl…" at bounding box center [534, 610] width 535 height 162
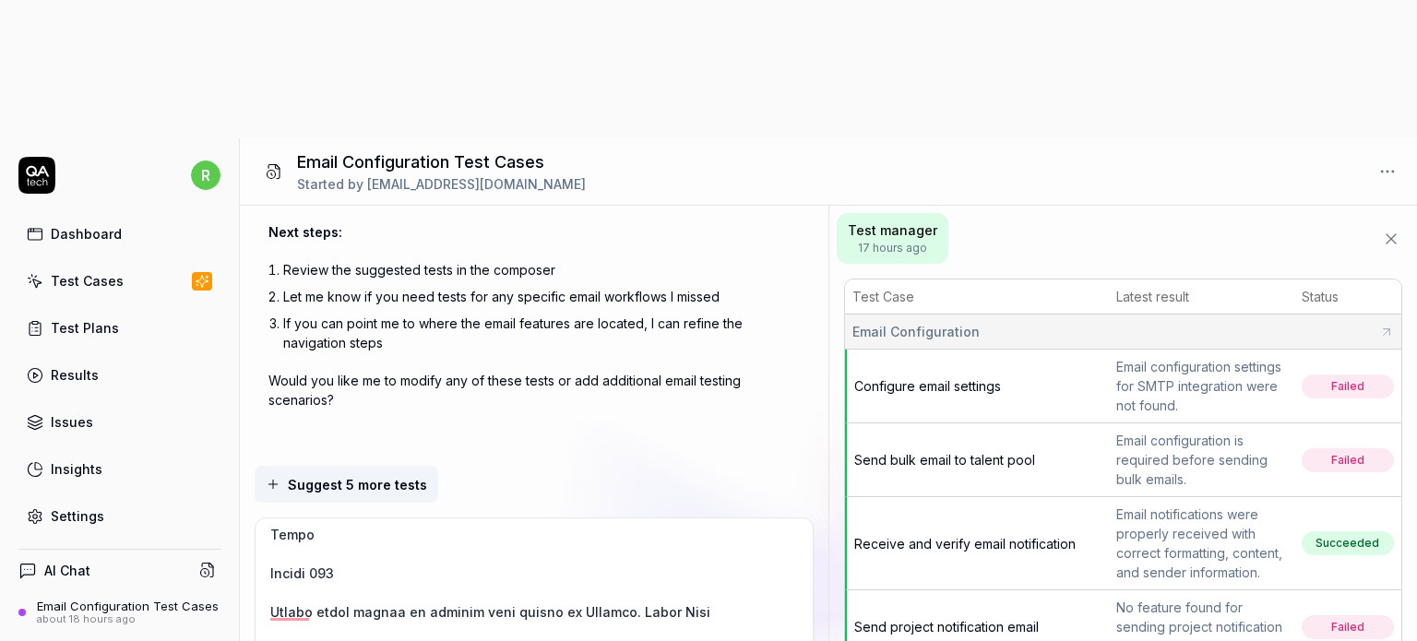
drag, startPoint x: 603, startPoint y: 475, endPoint x: 704, endPoint y: 481, distance: 100.7
click at [704, 529] on textarea "To enrich screen reader interactions, please activate Accessibility in Grammarl…" at bounding box center [534, 610] width 535 height 162
drag, startPoint x: 431, startPoint y: 514, endPoint x: 528, endPoint y: 519, distance: 97.0
click at [528, 529] on textarea "To enrich screen reader interactions, please activate Accessibility in Grammarl…" at bounding box center [534, 610] width 535 height 162
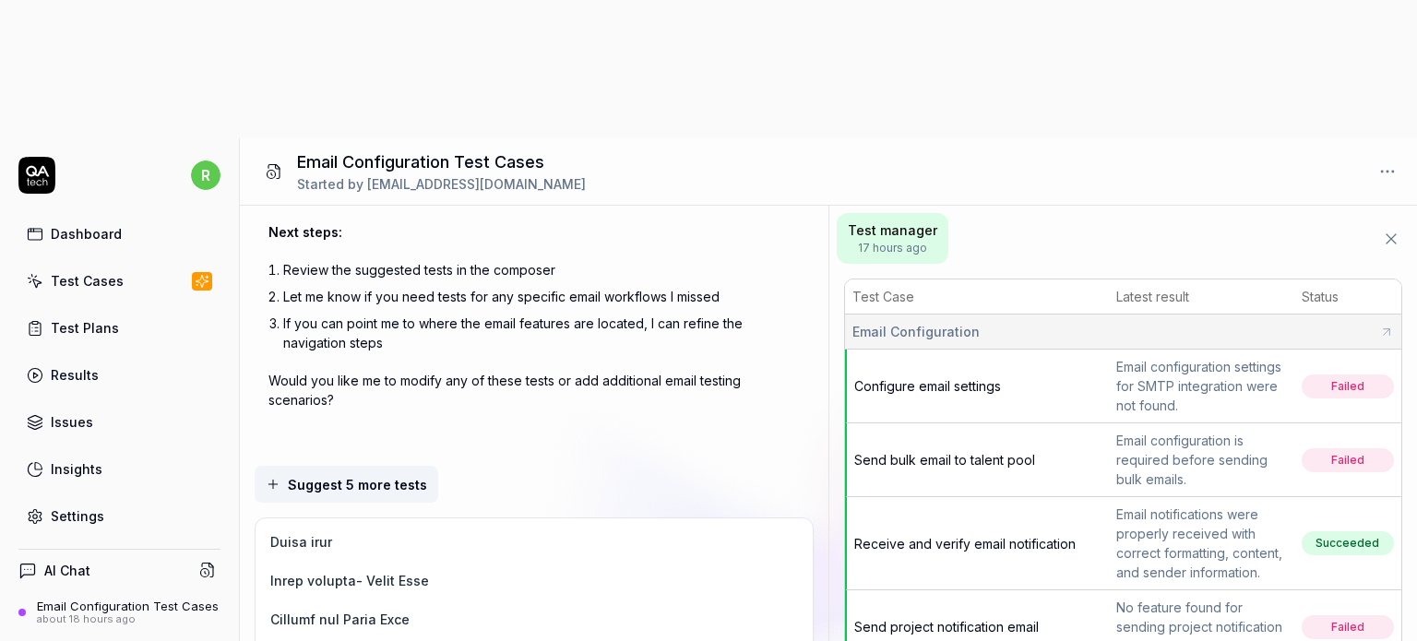
drag, startPoint x: 354, startPoint y: 443, endPoint x: 502, endPoint y: 445, distance: 147.6
click at [502, 529] on textarea "To enrich screen reader interactions, please activate Accessibility in Grammarl…" at bounding box center [534, 610] width 535 height 162
drag, startPoint x: 340, startPoint y: 482, endPoint x: 455, endPoint y: 482, distance: 114.4
click at [455, 529] on textarea "To enrich screen reader interactions, please activate Accessibility in Grammarl…" at bounding box center [534, 610] width 535 height 162
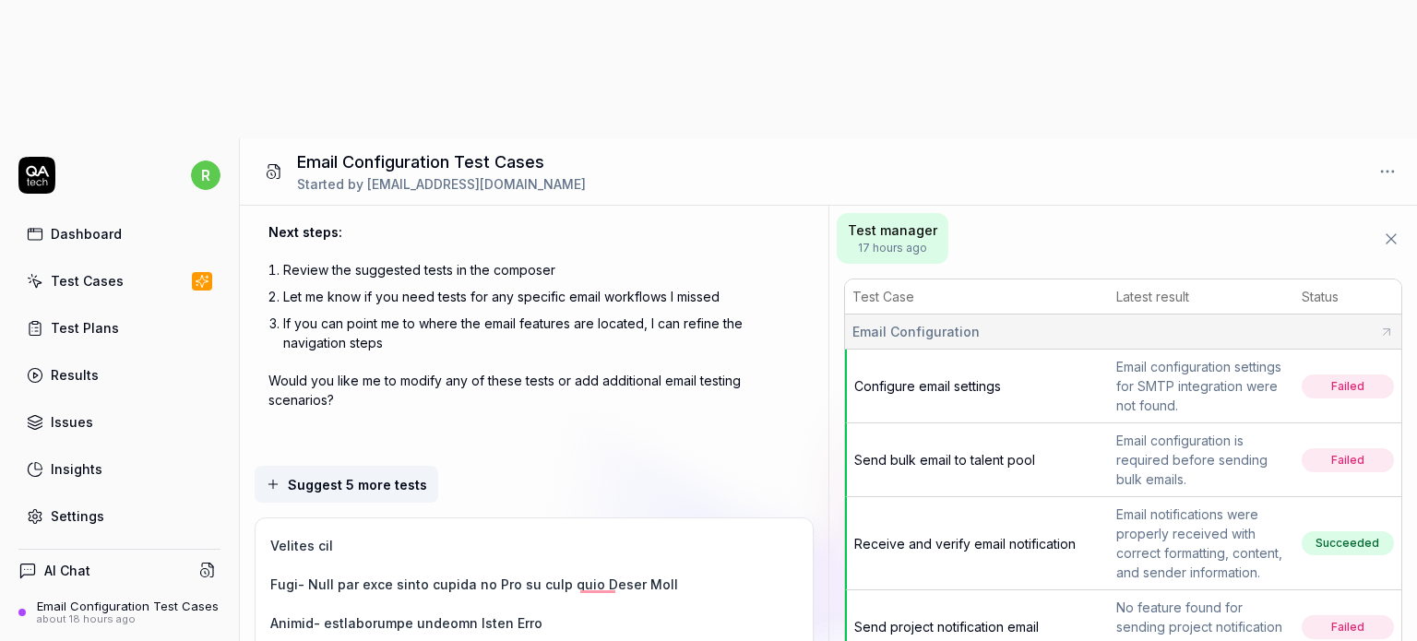
drag, startPoint x: 616, startPoint y: 446, endPoint x: 691, endPoint y: 458, distance: 75.7
click at [691, 529] on textarea "To enrich screen reader interactions, please activate Accessibility in Grammarl…" at bounding box center [534, 610] width 535 height 162
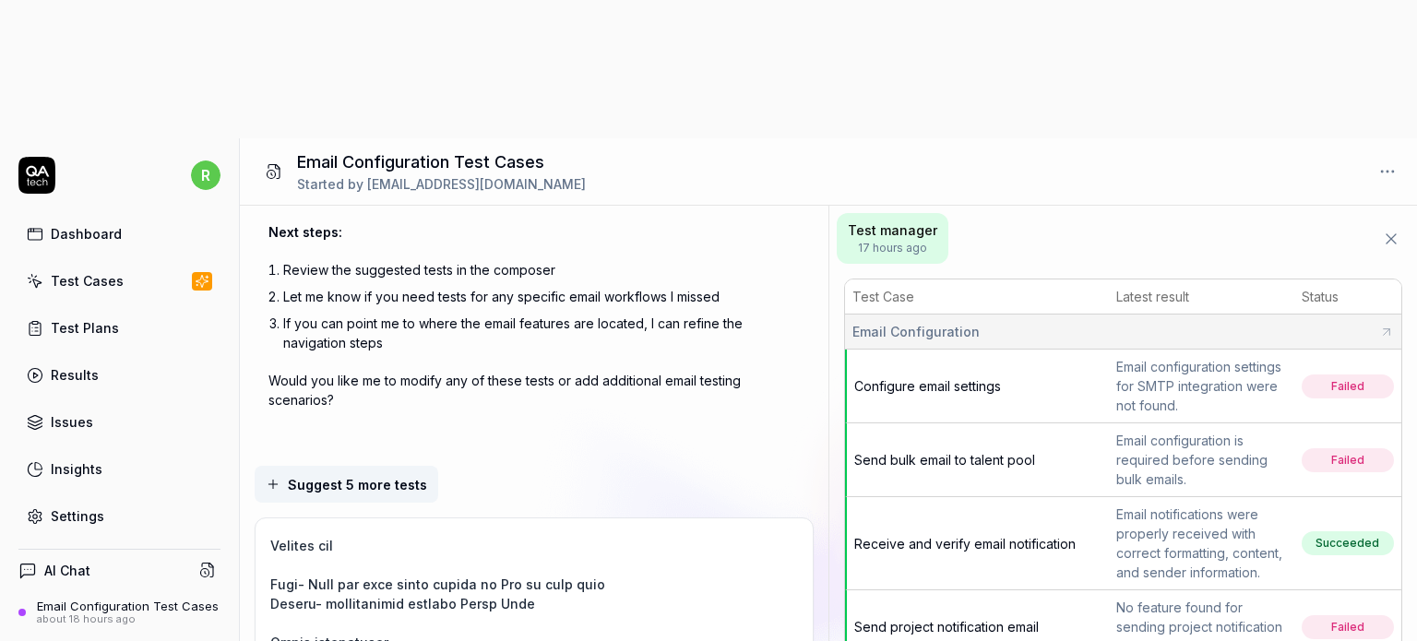
drag, startPoint x: 456, startPoint y: 468, endPoint x: 546, endPoint y: 468, distance: 90.4
click at [546, 529] on textarea "To enrich screen reader interactions, please activate Accessibility in Grammarl…" at bounding box center [534, 610] width 535 height 162
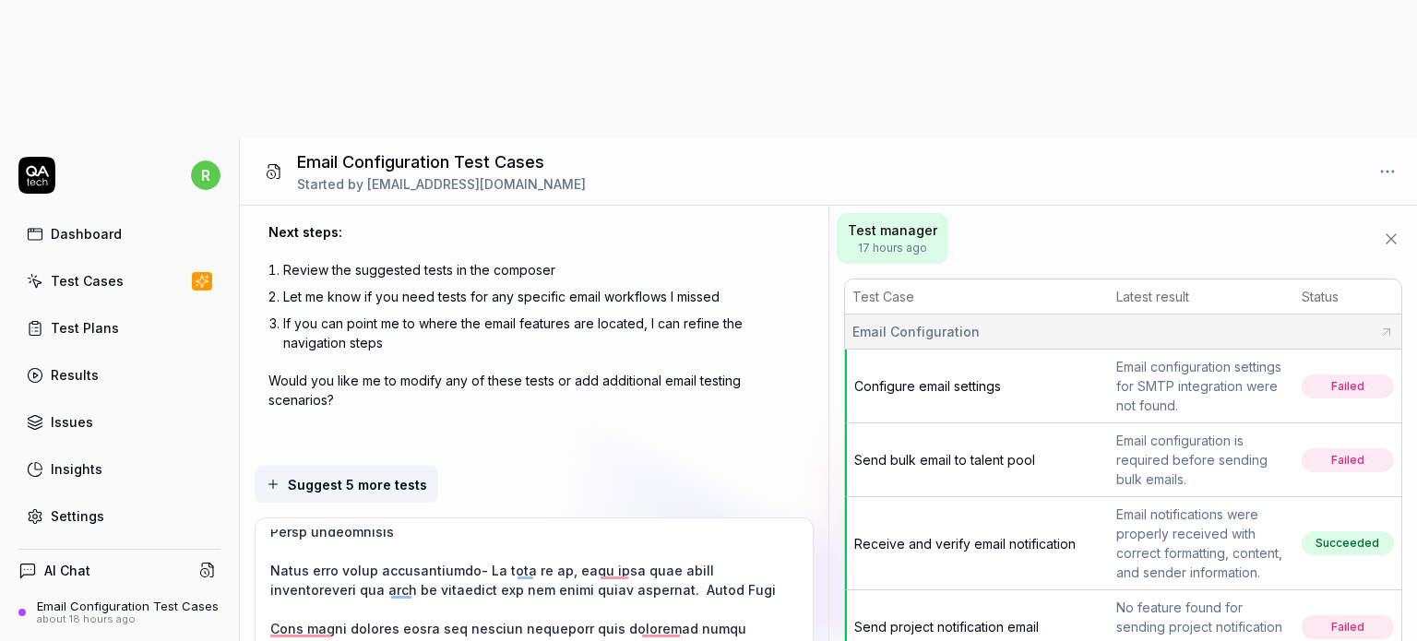
drag, startPoint x: 554, startPoint y: 457, endPoint x: 653, endPoint y: 457, distance: 98.7
click at [653, 529] on textarea "To enrich screen reader interactions, please activate Accessibility in Grammarl…" at bounding box center [534, 610] width 535 height 162
drag, startPoint x: 298, startPoint y: 508, endPoint x: 498, endPoint y: 538, distance: 202.3
click at [498, 538] on textarea "To enrich screen reader interactions, please activate Accessibility in Grammarl…" at bounding box center [534, 610] width 535 height 162
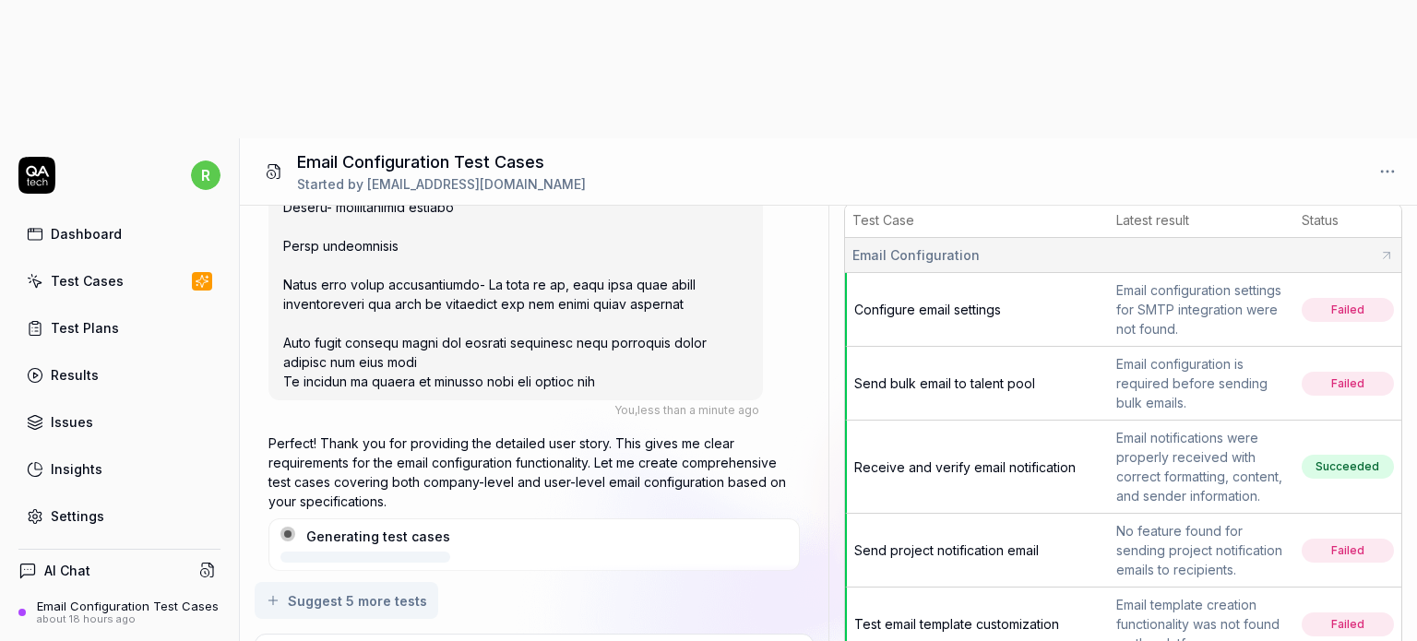
click at [116, 271] on div "Test Cases" at bounding box center [87, 280] width 73 height 19
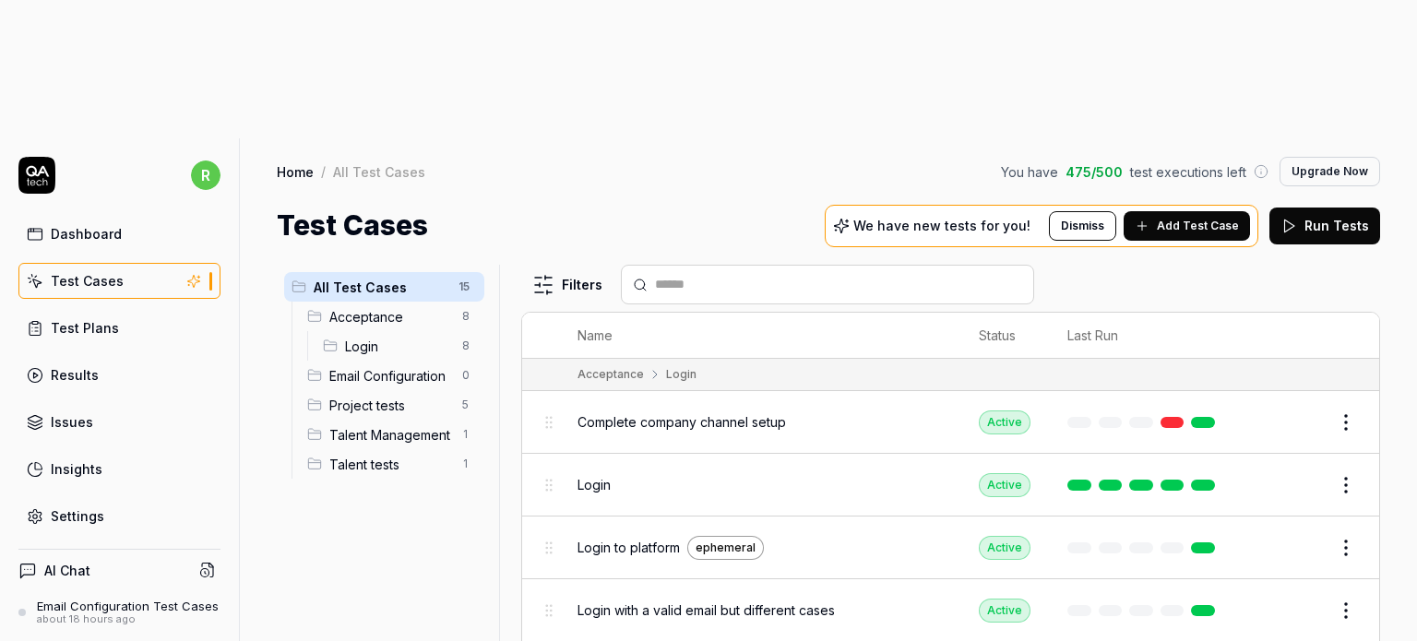
click at [324, 390] on div "Project tests 5" at bounding box center [392, 405] width 184 height 30
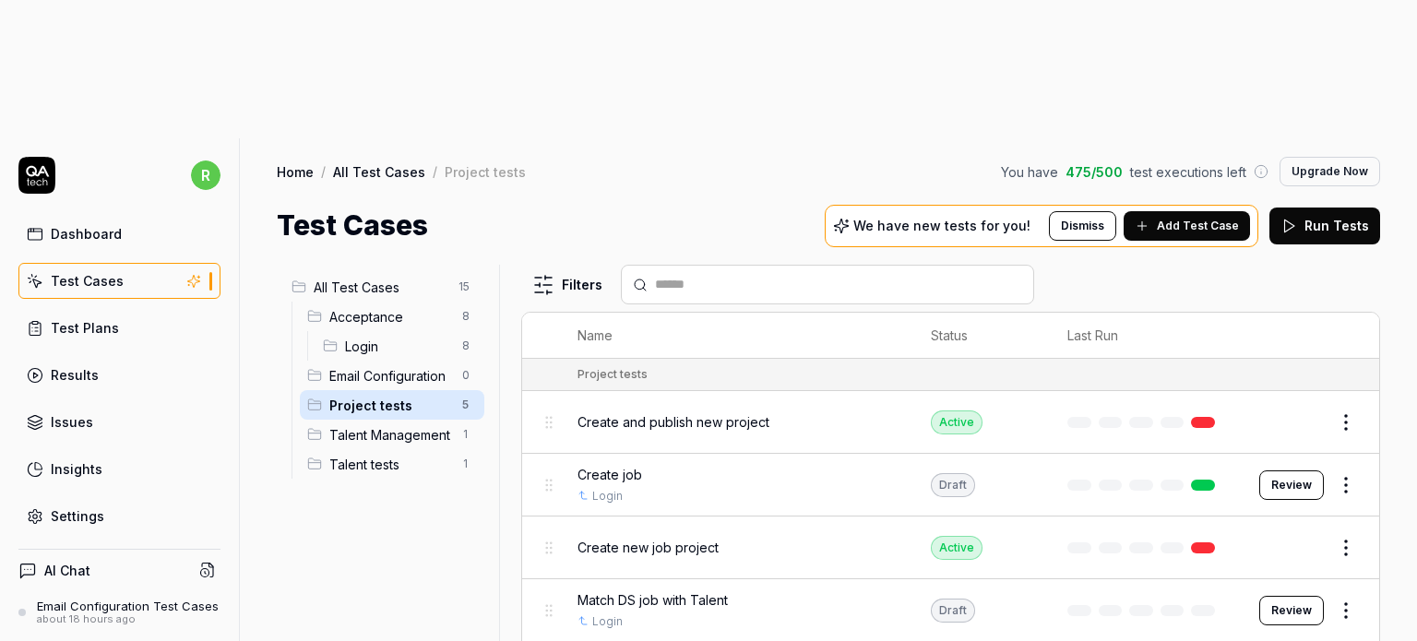
click at [336, 366] on span "Email Configuration" at bounding box center [390, 375] width 122 height 19
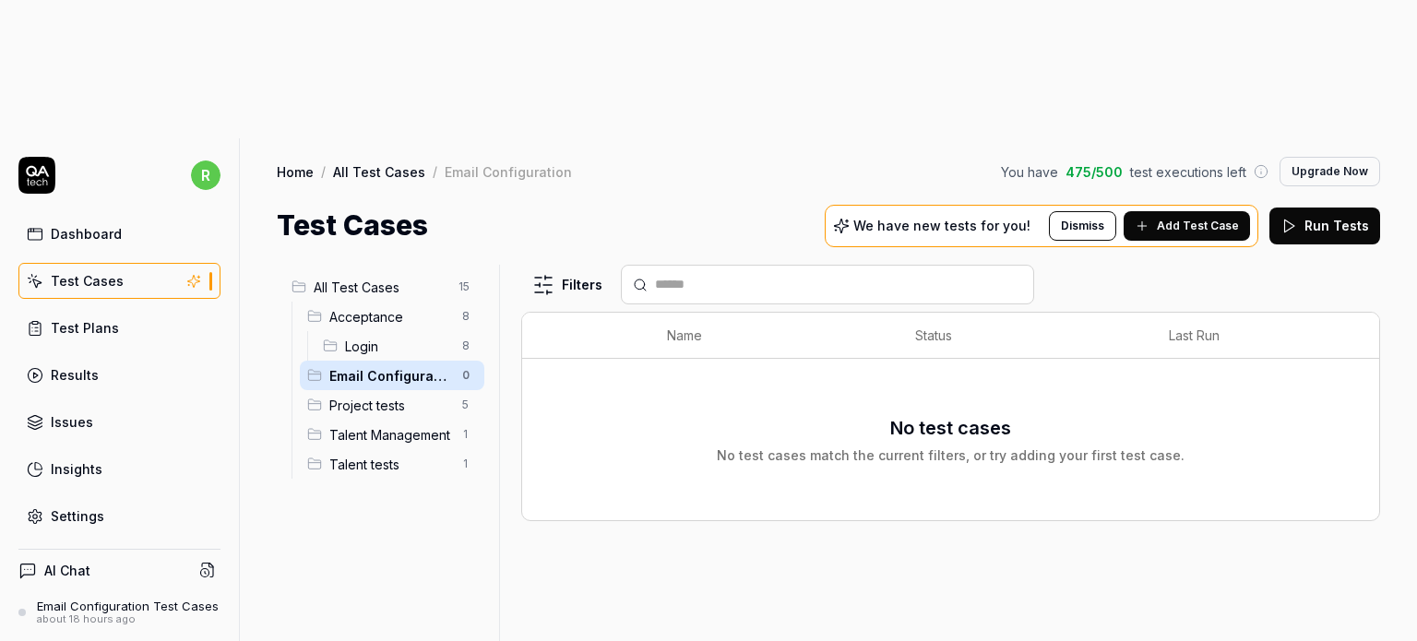
click at [113, 318] on div "Test Plans" at bounding box center [85, 327] width 68 height 19
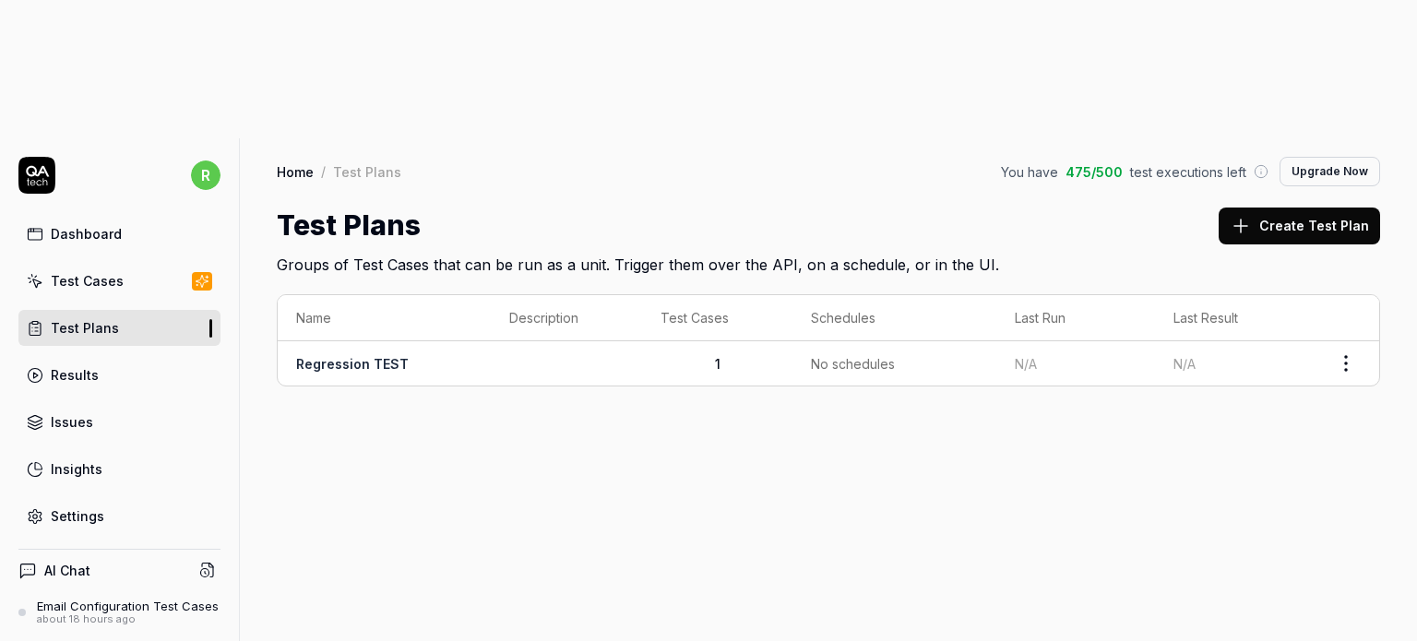
click at [83, 365] on div "Results" at bounding box center [75, 374] width 48 height 19
click at [70, 412] on div "Issues" at bounding box center [72, 421] width 42 height 19
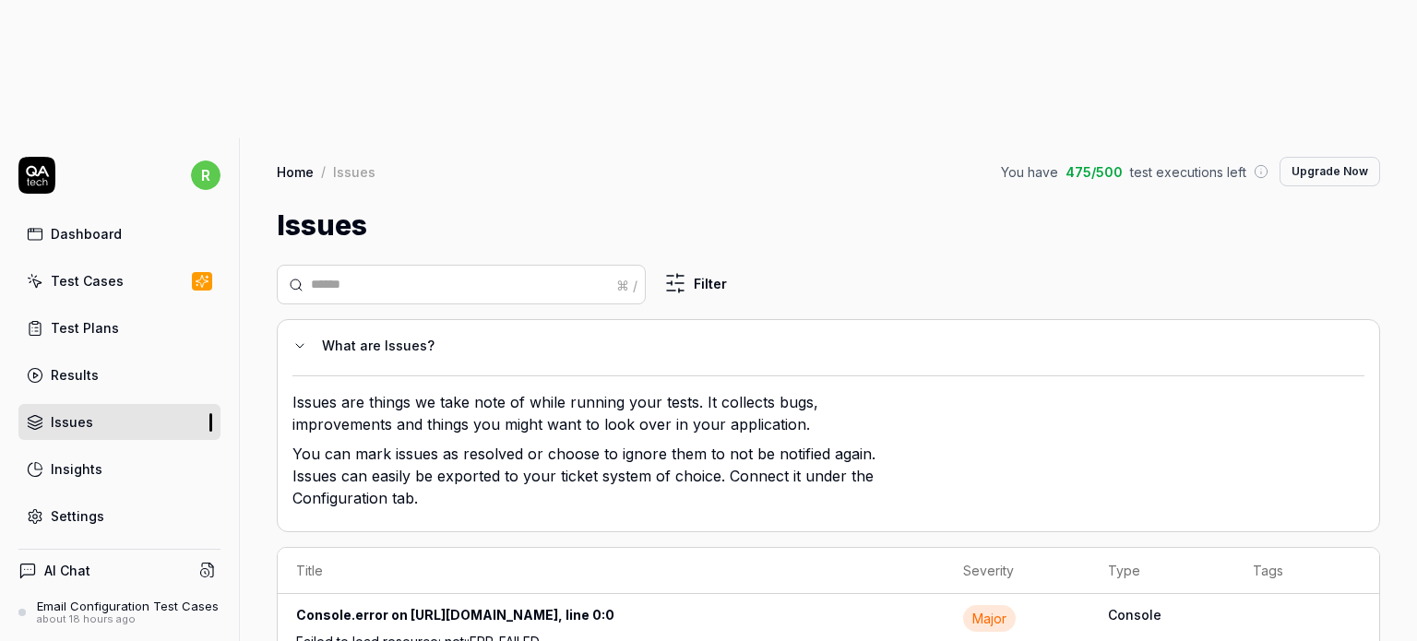
click at [101, 506] on div "Settings" at bounding box center [77, 515] width 53 height 19
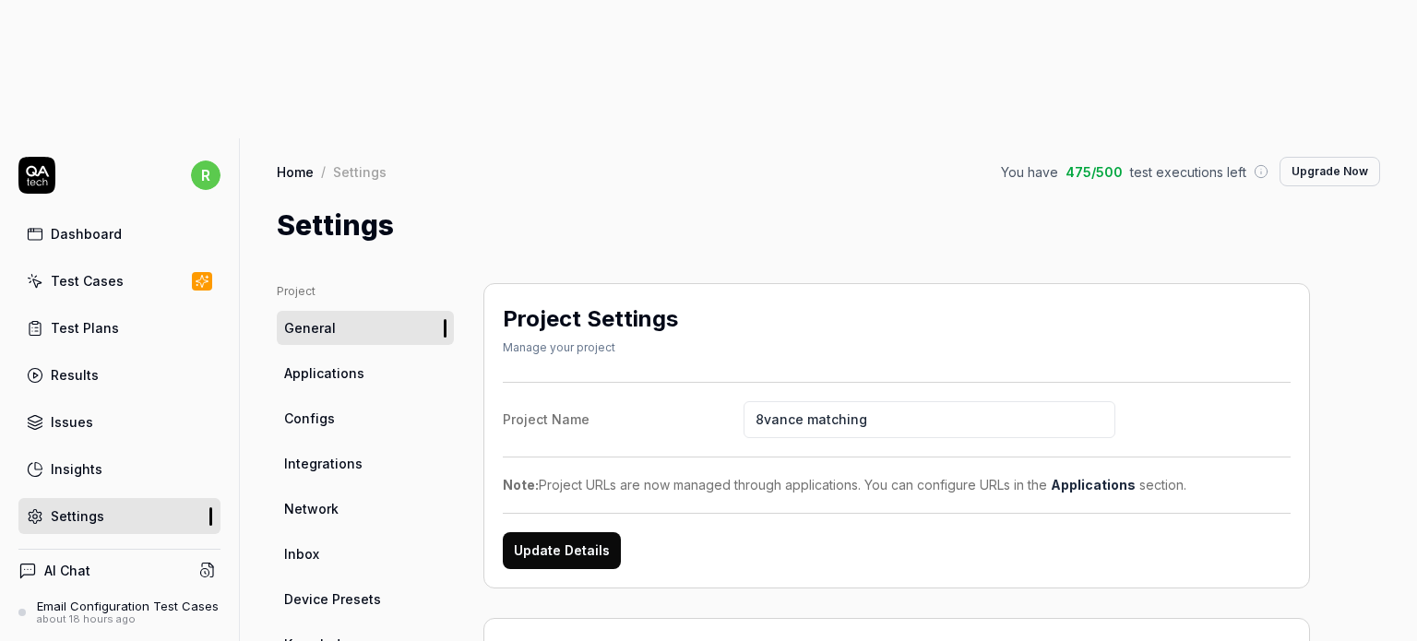
click at [336, 363] on span "Applications" at bounding box center [324, 372] width 80 height 19
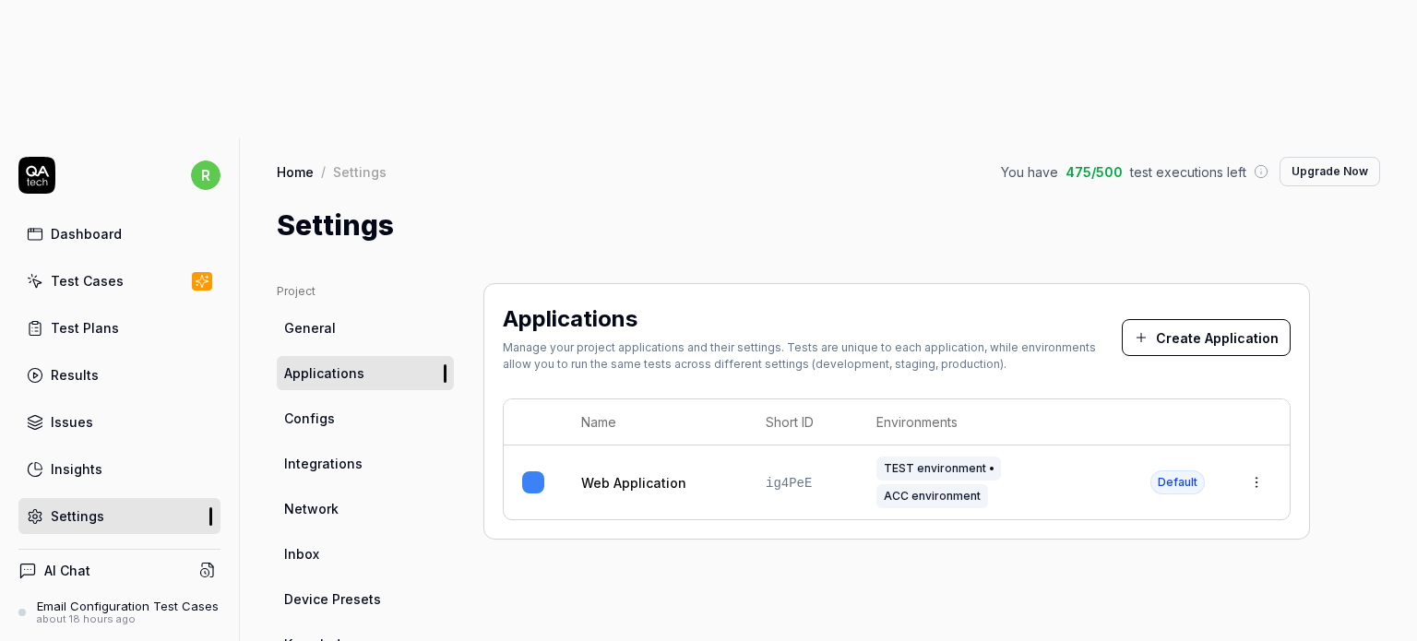
click at [321, 409] on span "Configs" at bounding box center [309, 418] width 51 height 19
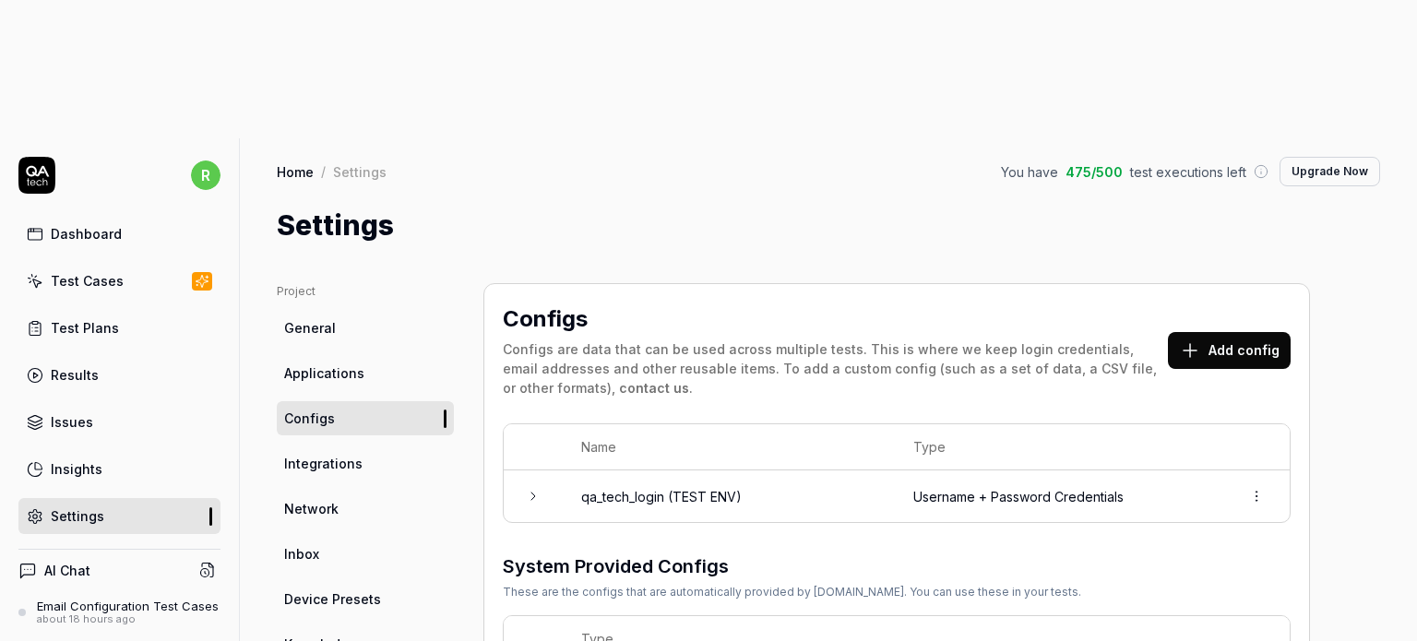
scroll to position [307, 0]
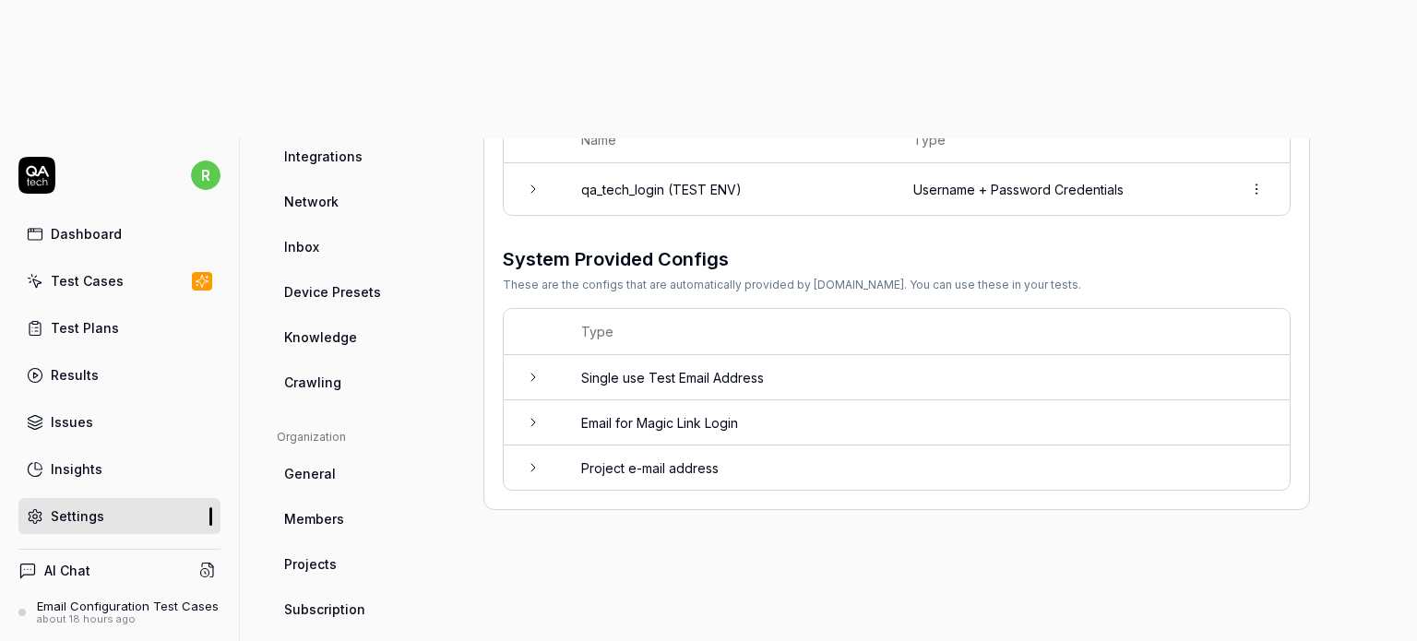
click at [531, 460] on icon at bounding box center [533, 467] width 15 height 15
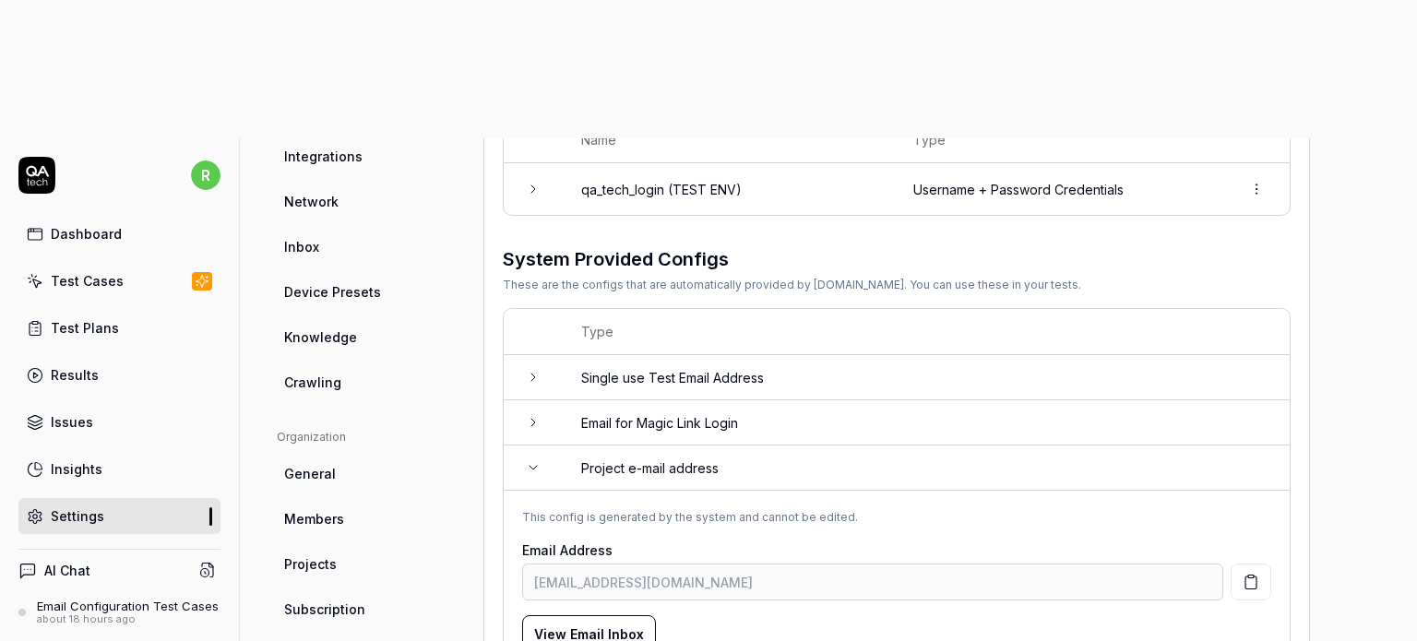
click at [529, 460] on icon at bounding box center [533, 467] width 15 height 15
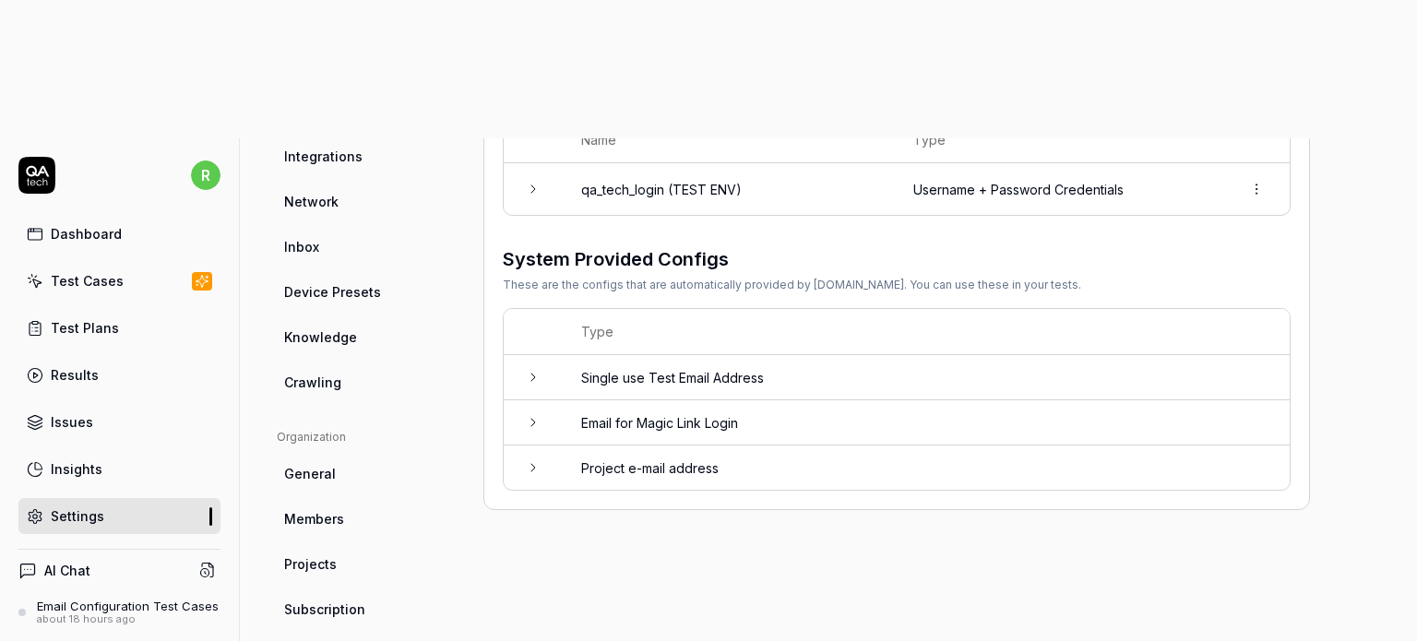
click at [524, 400] on td at bounding box center [533, 422] width 59 height 45
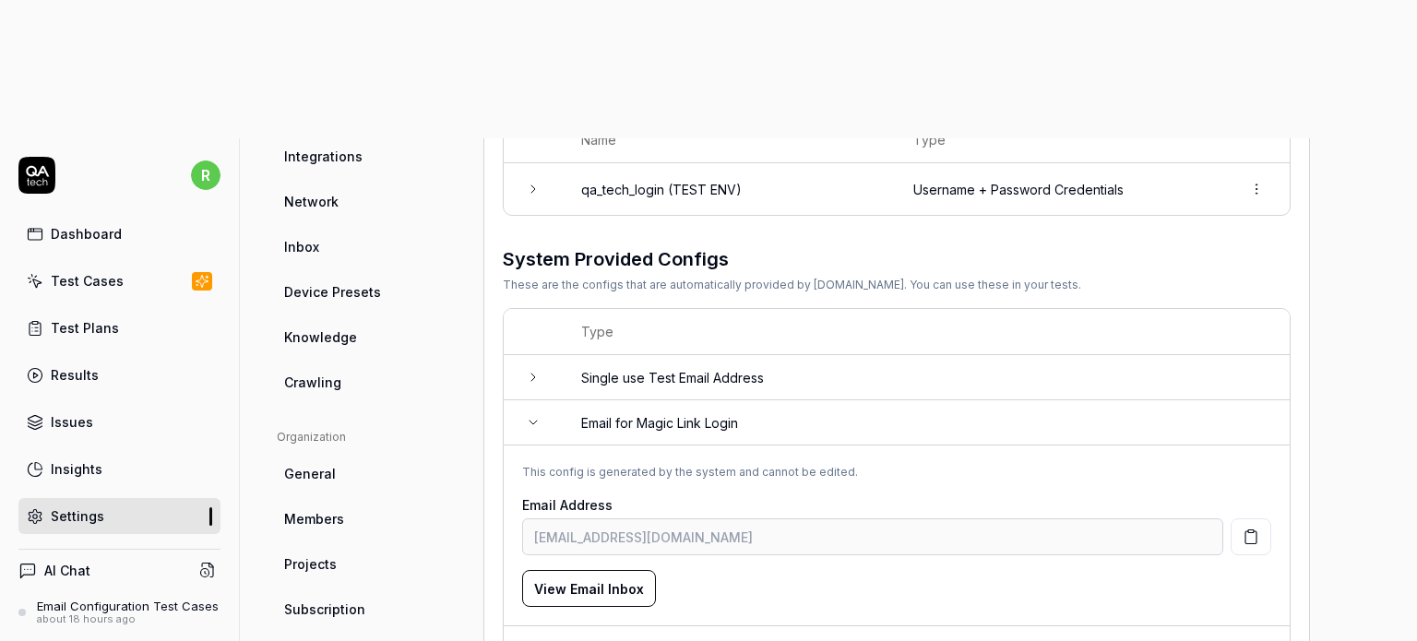
click at [532, 421] on icon at bounding box center [532, 423] width 7 height 4
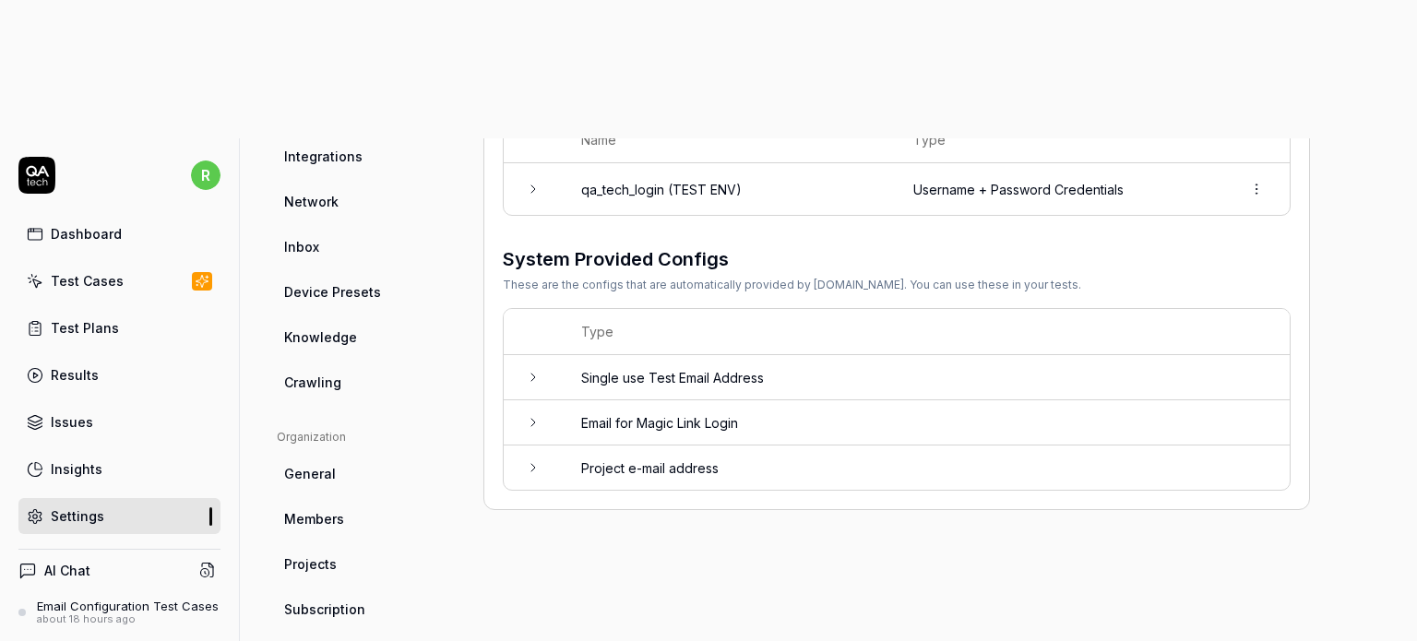
click at [536, 370] on icon at bounding box center [533, 377] width 15 height 15
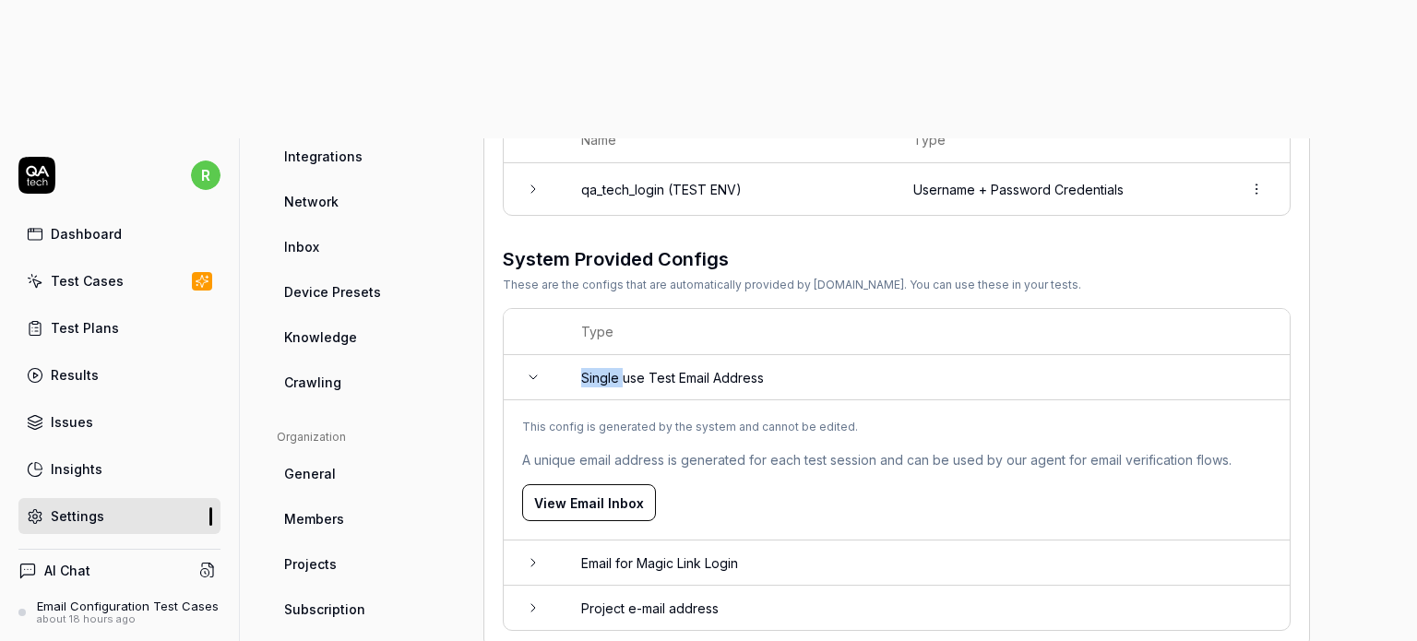
click at [536, 370] on icon at bounding box center [533, 377] width 15 height 15
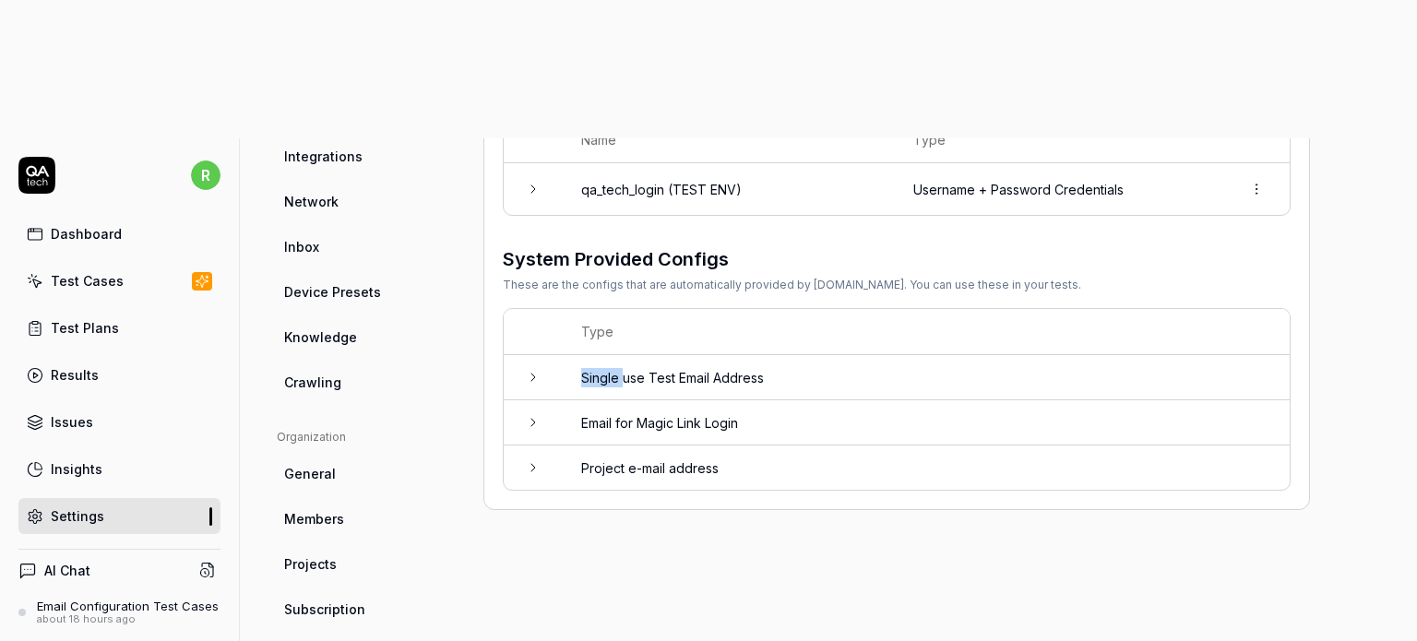
scroll to position [0, 0]
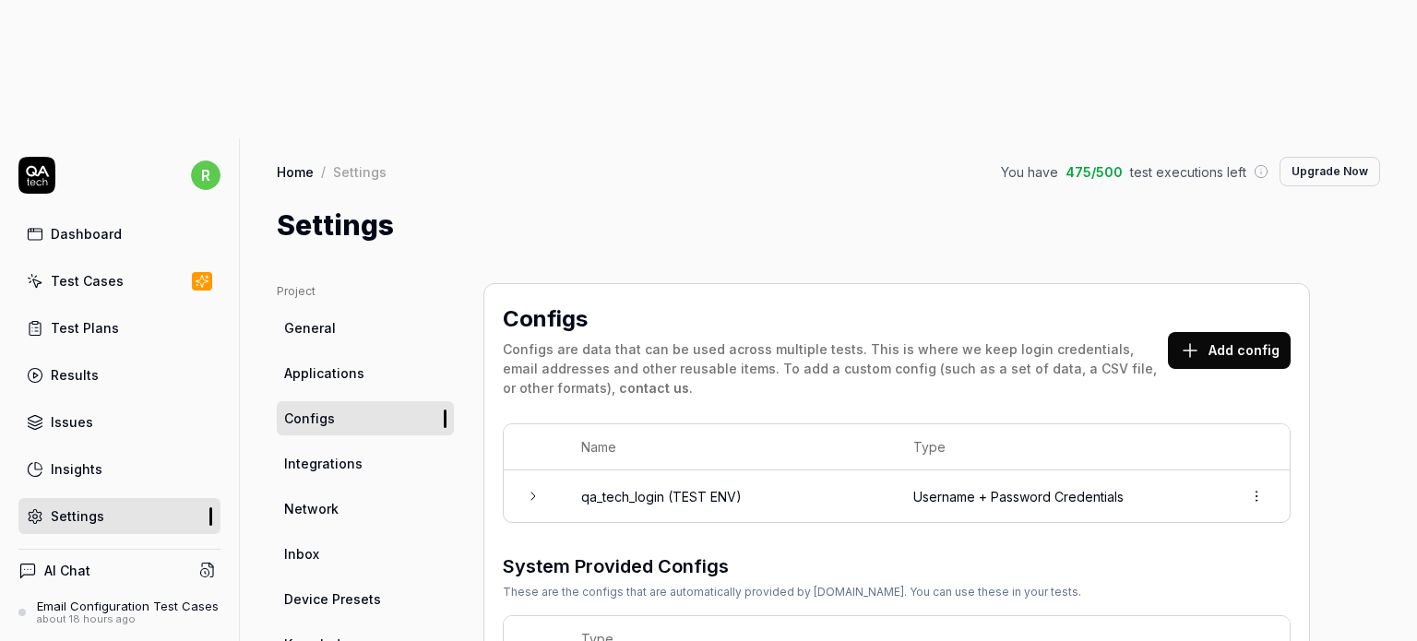
click at [284, 454] on span "Integrations" at bounding box center [323, 463] width 78 height 19
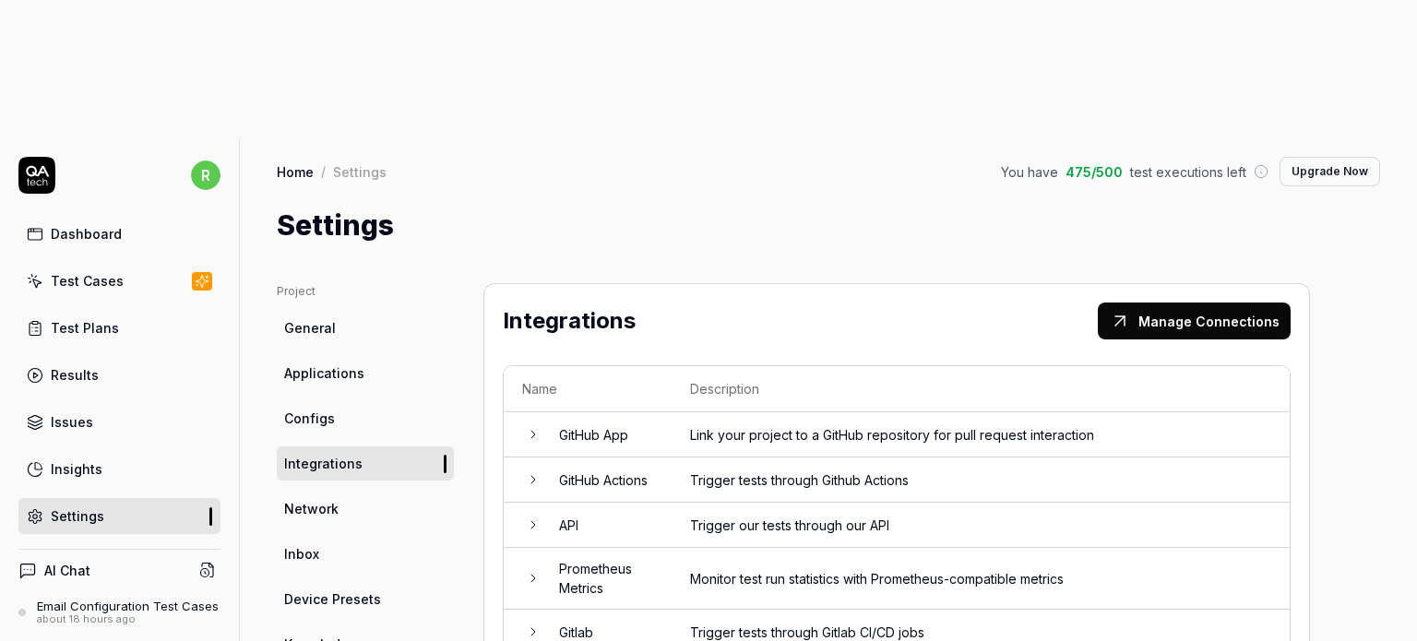
click at [336, 499] on span "Network" at bounding box center [311, 508] width 54 height 19
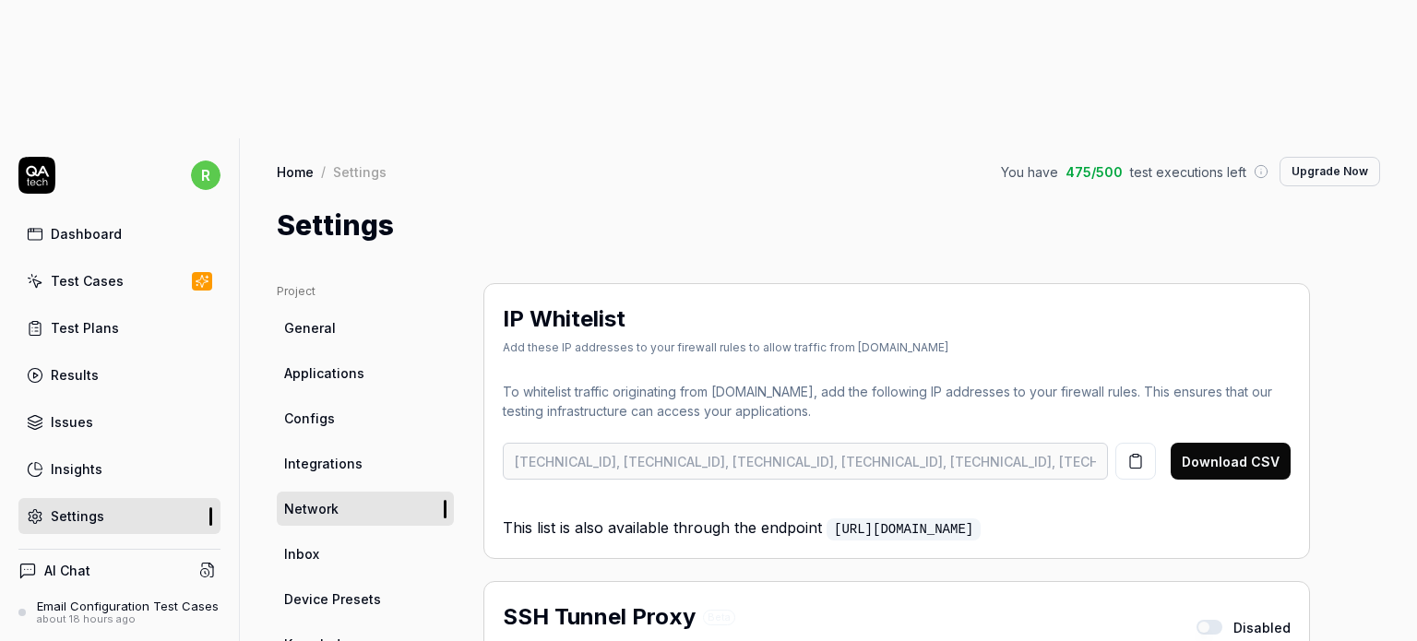
click at [314, 544] on span "Inbox" at bounding box center [301, 553] width 35 height 19
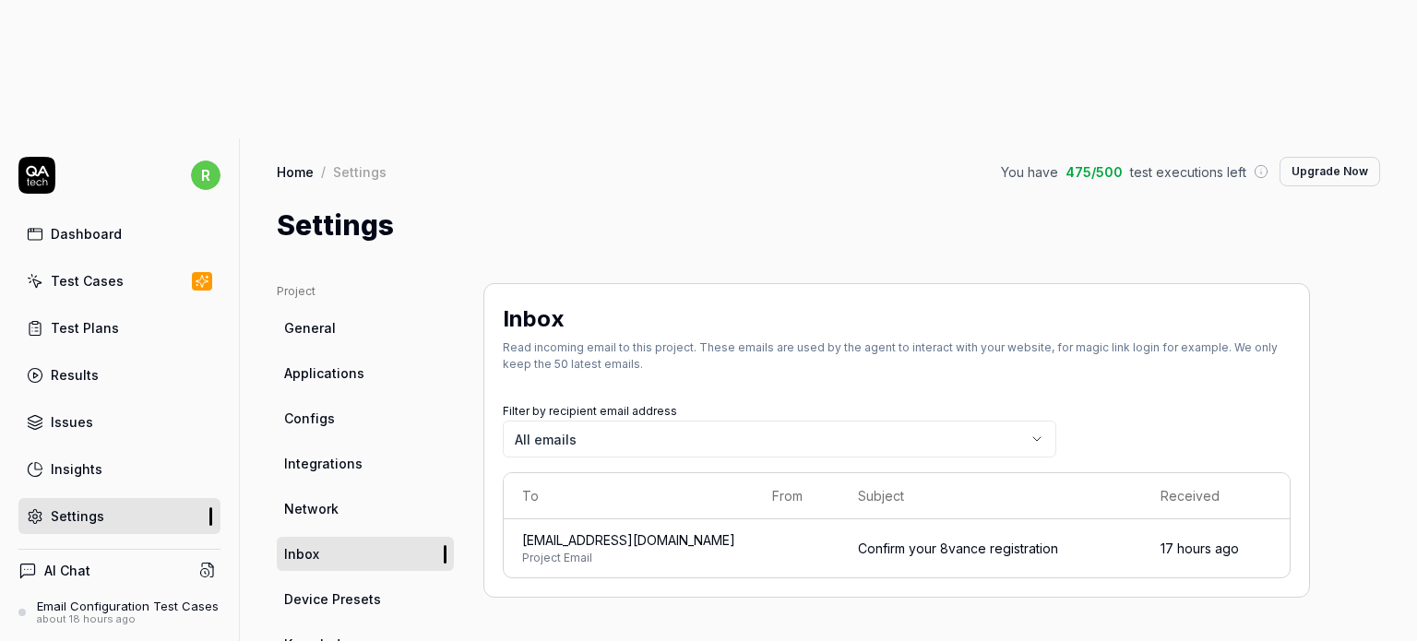
scroll to position [307, 0]
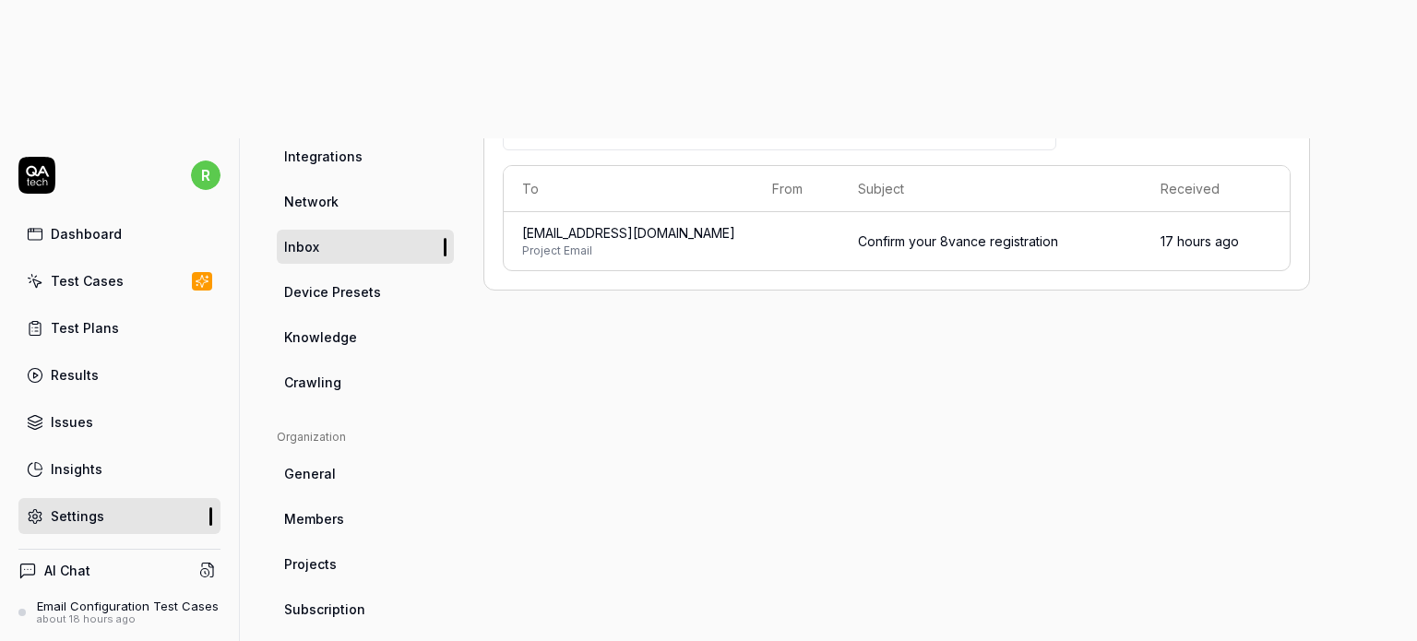
click at [356, 275] on link "Device Presets" at bounding box center [365, 292] width 177 height 34
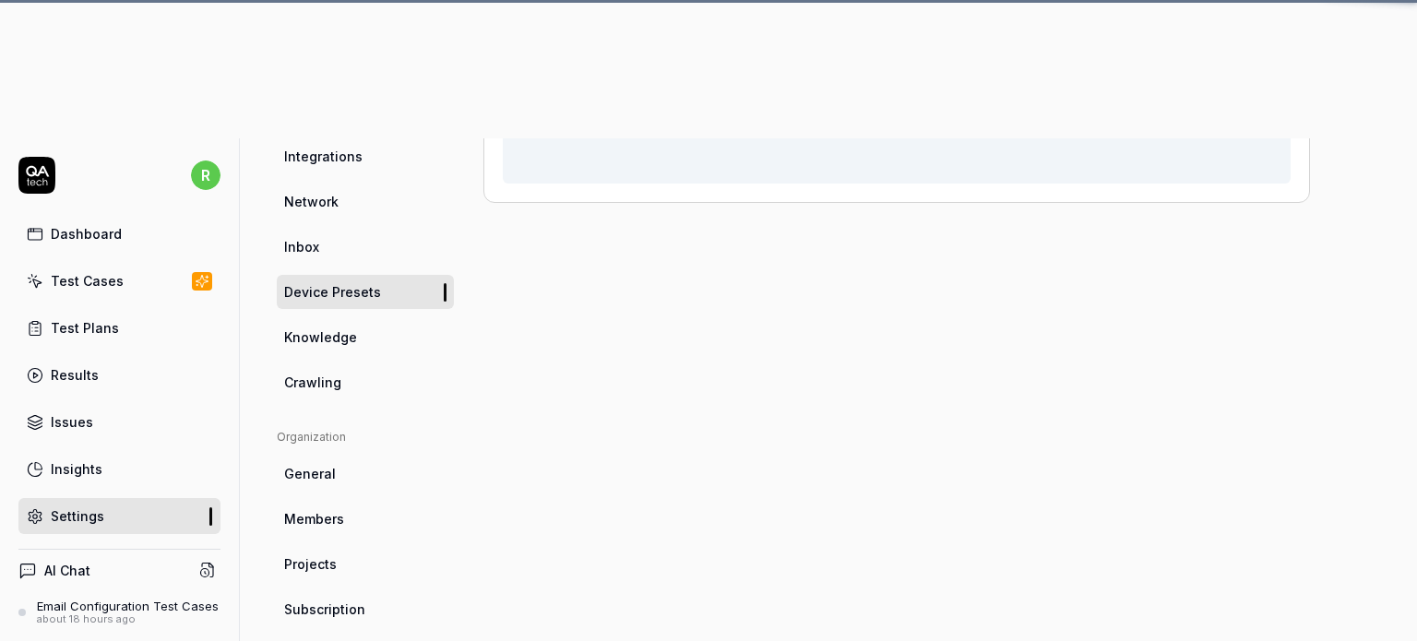
scroll to position [144, 0]
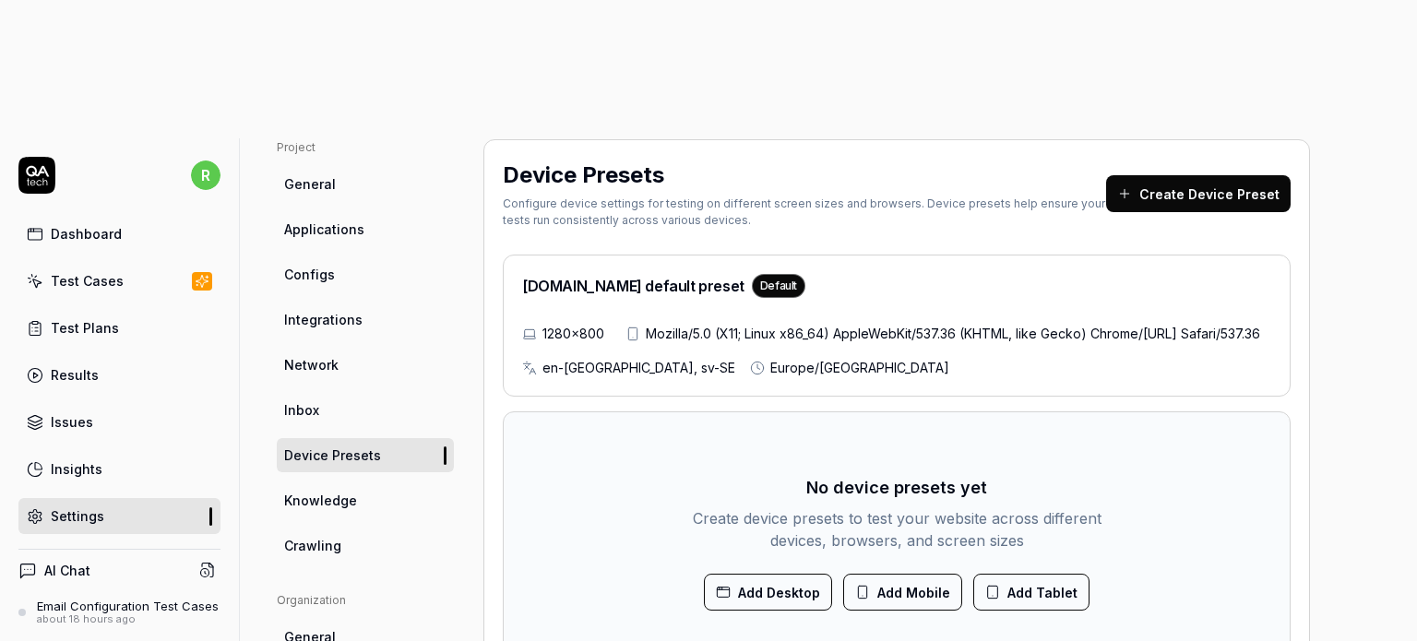
click at [337, 483] on link "Knowledge" at bounding box center [365, 500] width 177 height 34
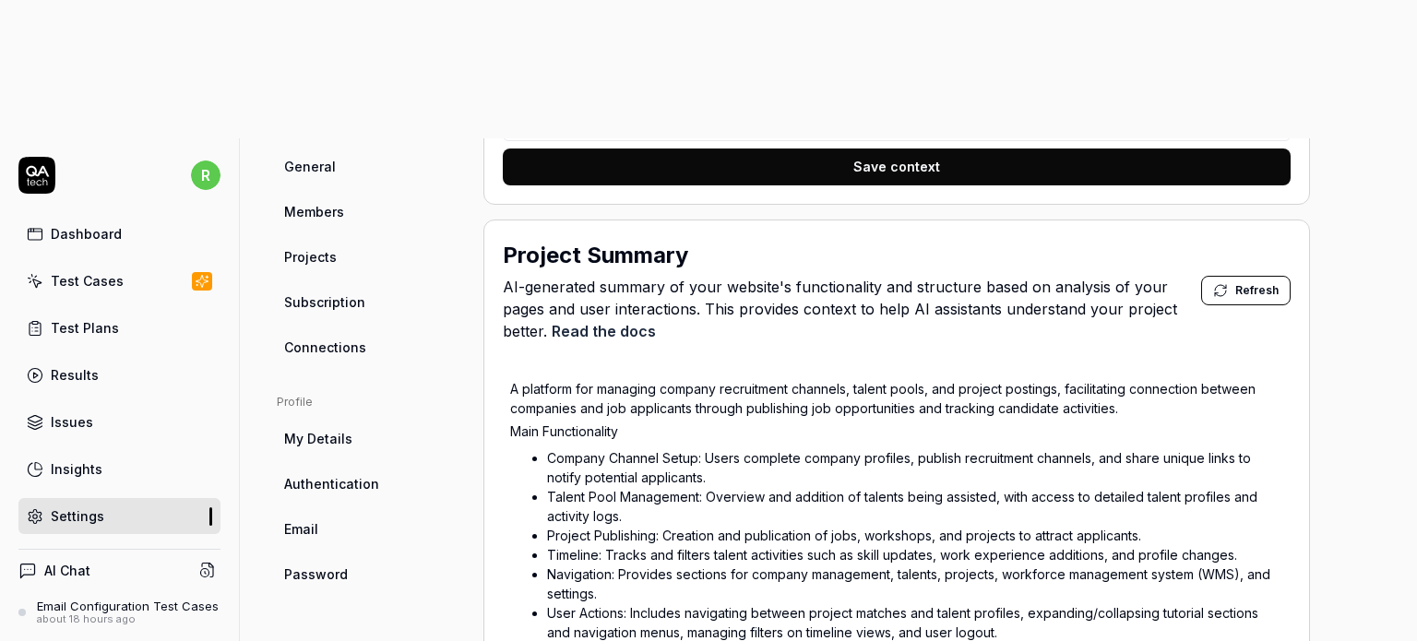
scroll to position [307, 0]
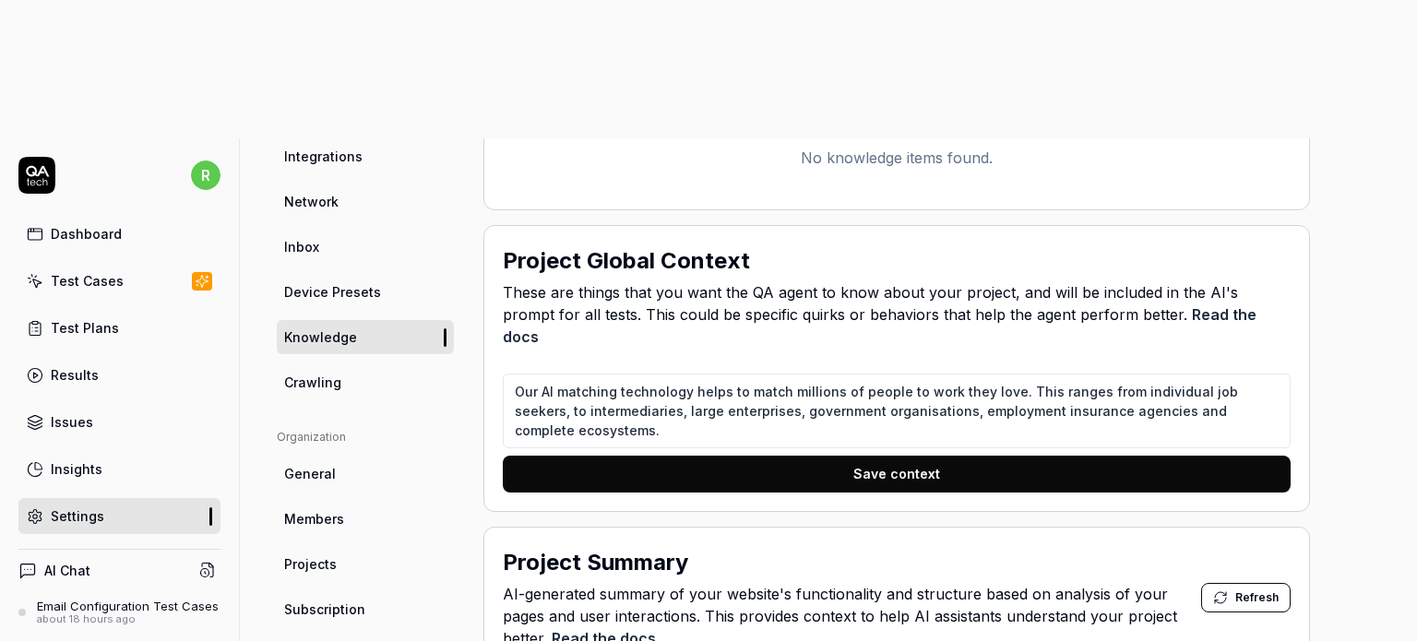
click at [320, 464] on span "General" at bounding box center [310, 473] width 52 height 19
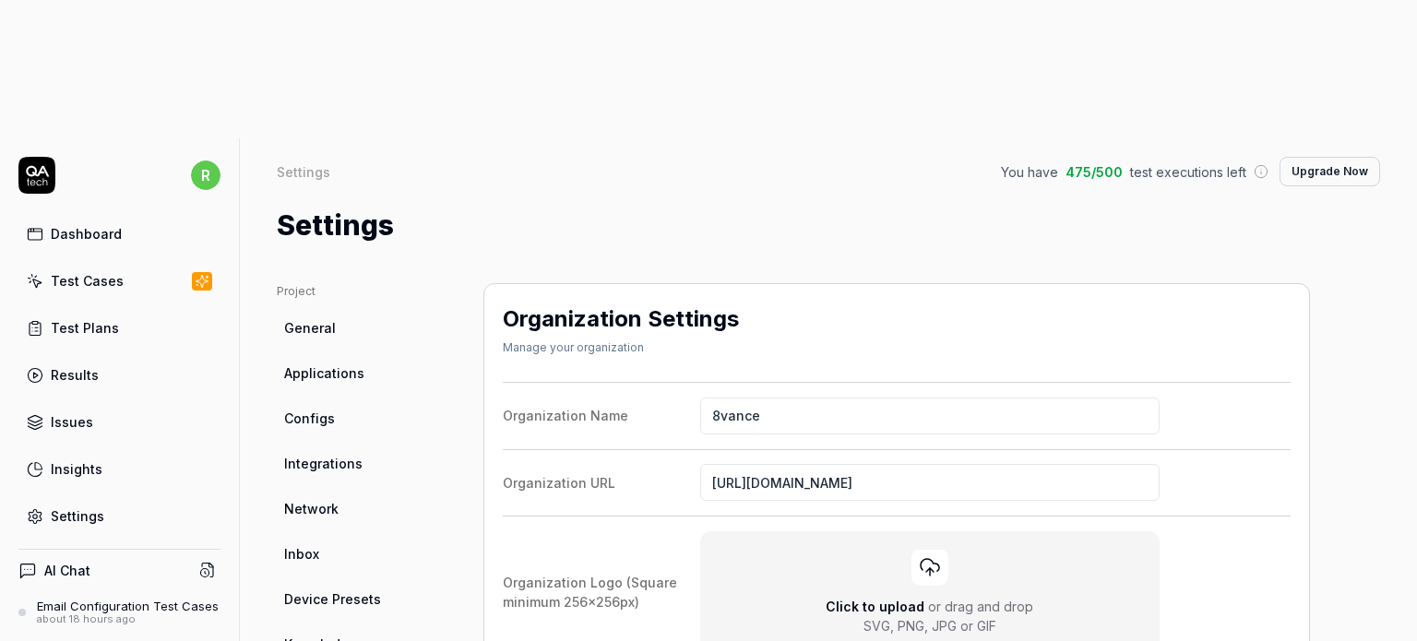
scroll to position [462, 0]
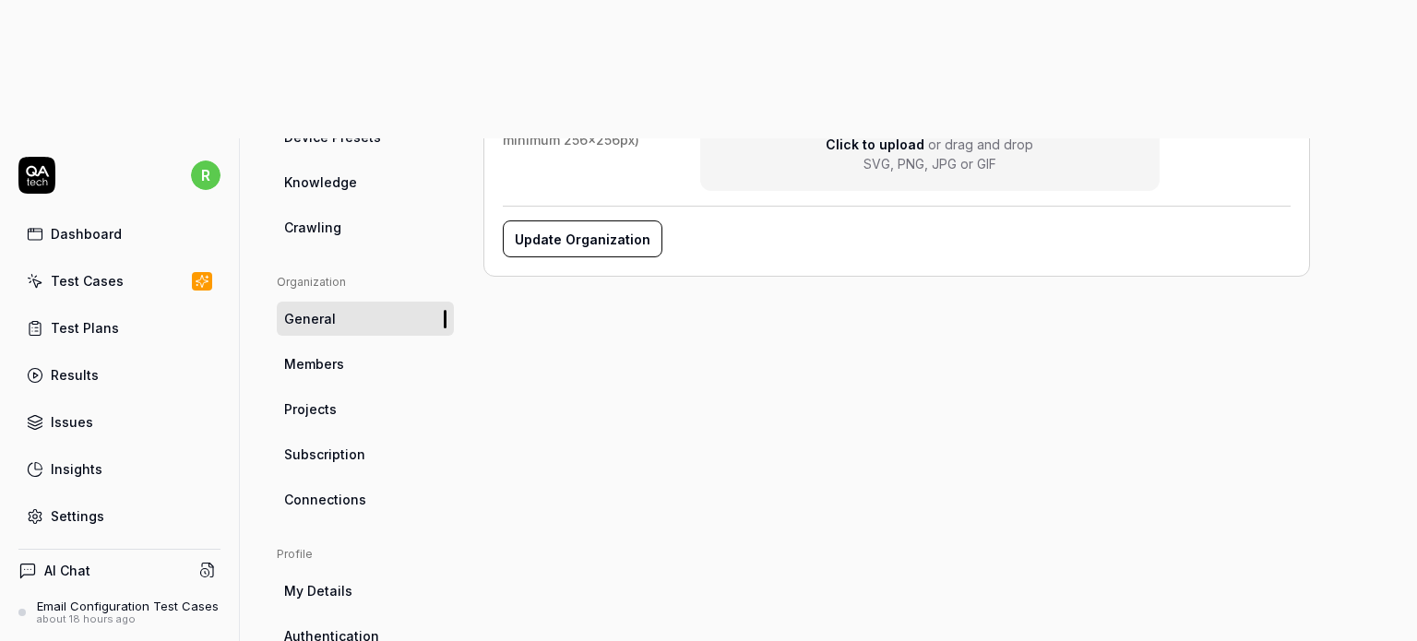
click at [350, 347] on link "Members" at bounding box center [365, 364] width 177 height 34
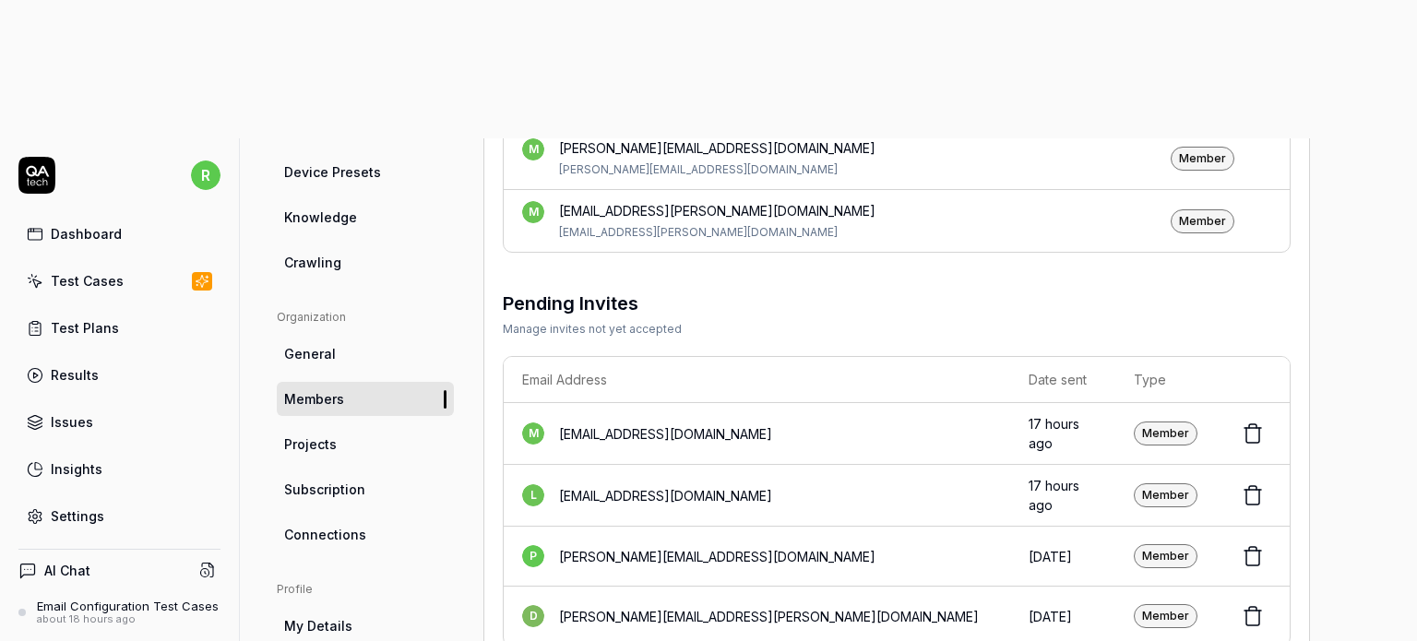
scroll to position [462, 0]
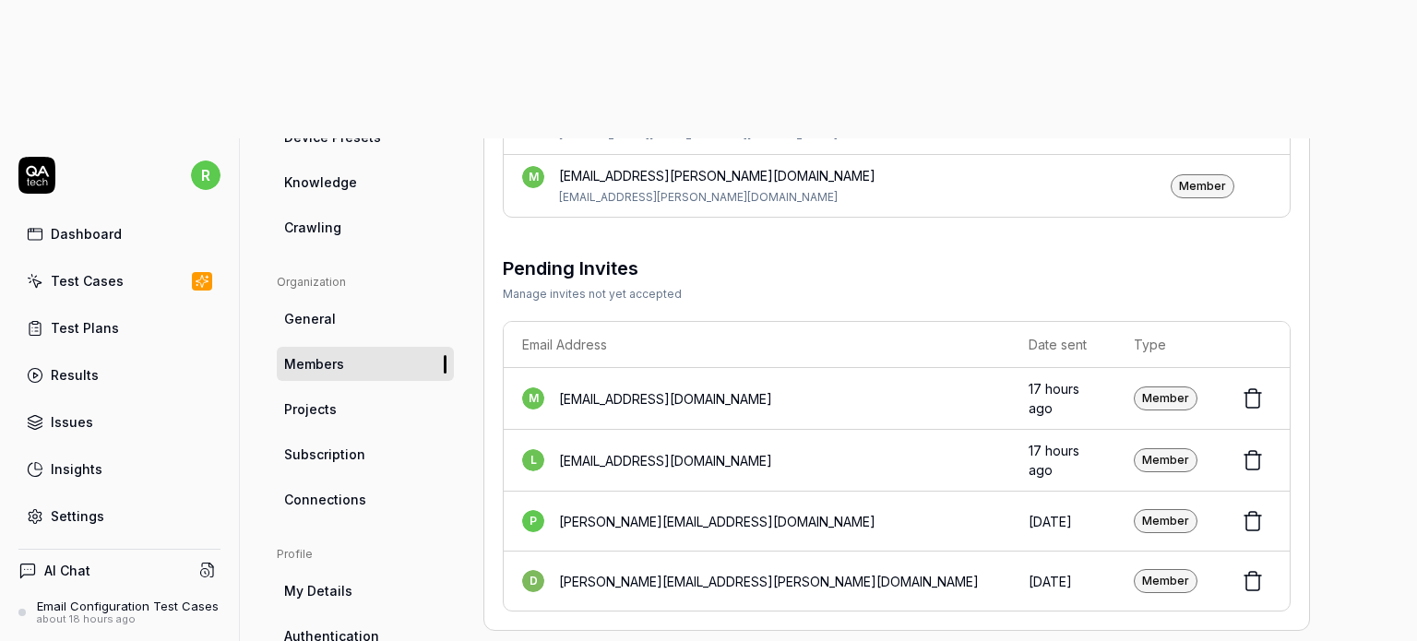
click at [337, 490] on span "Connections" at bounding box center [325, 499] width 82 height 19
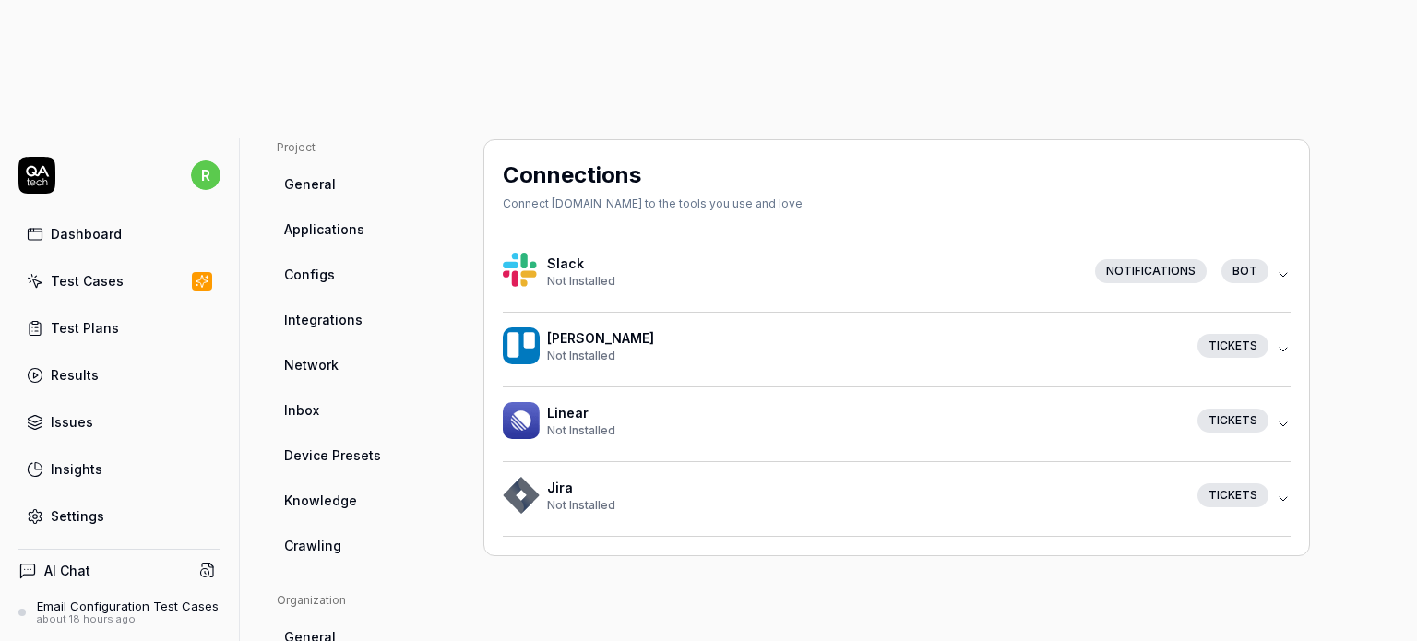
scroll to position [452, 0]
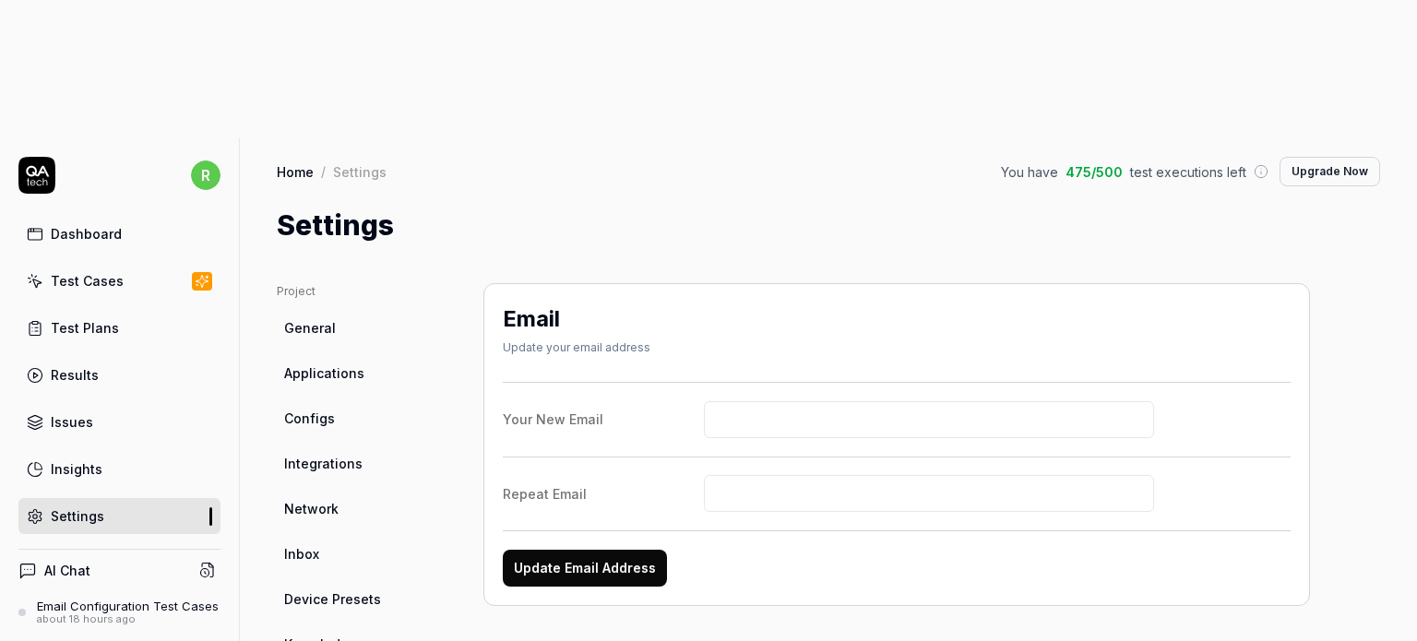
click at [319, 409] on span "Configs" at bounding box center [309, 418] width 51 height 19
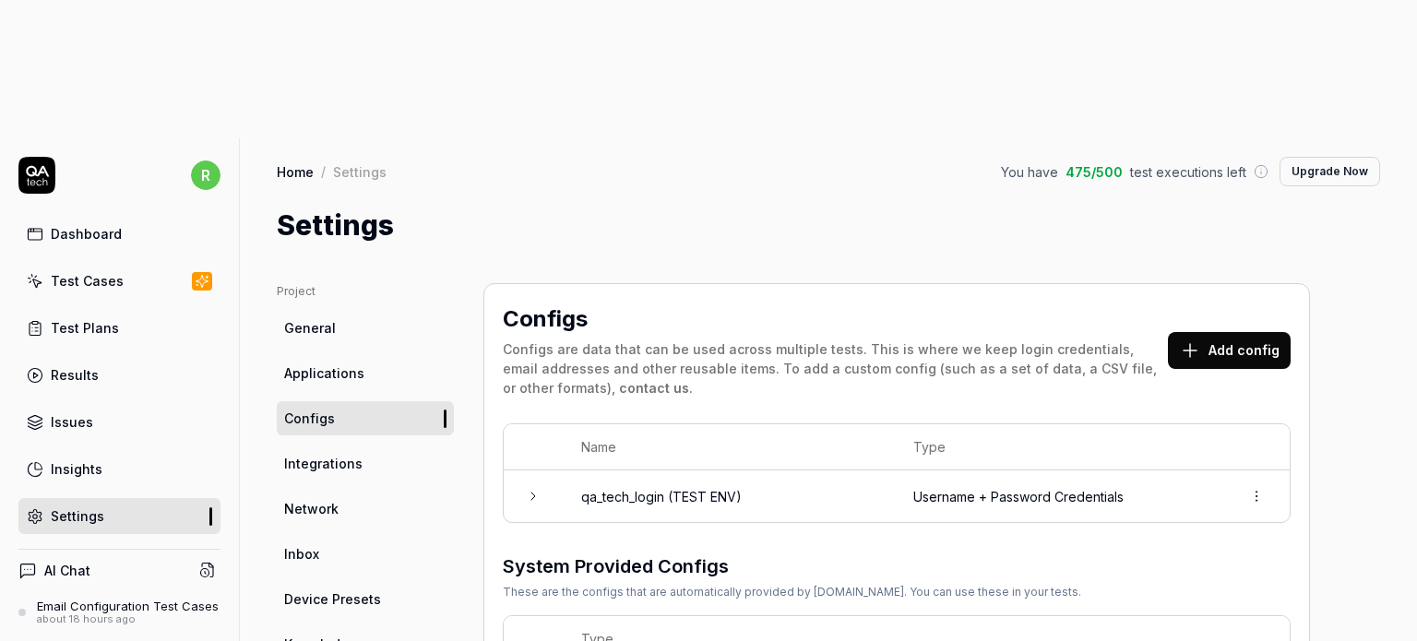
click at [1214, 332] on button "Add config" at bounding box center [1229, 350] width 123 height 37
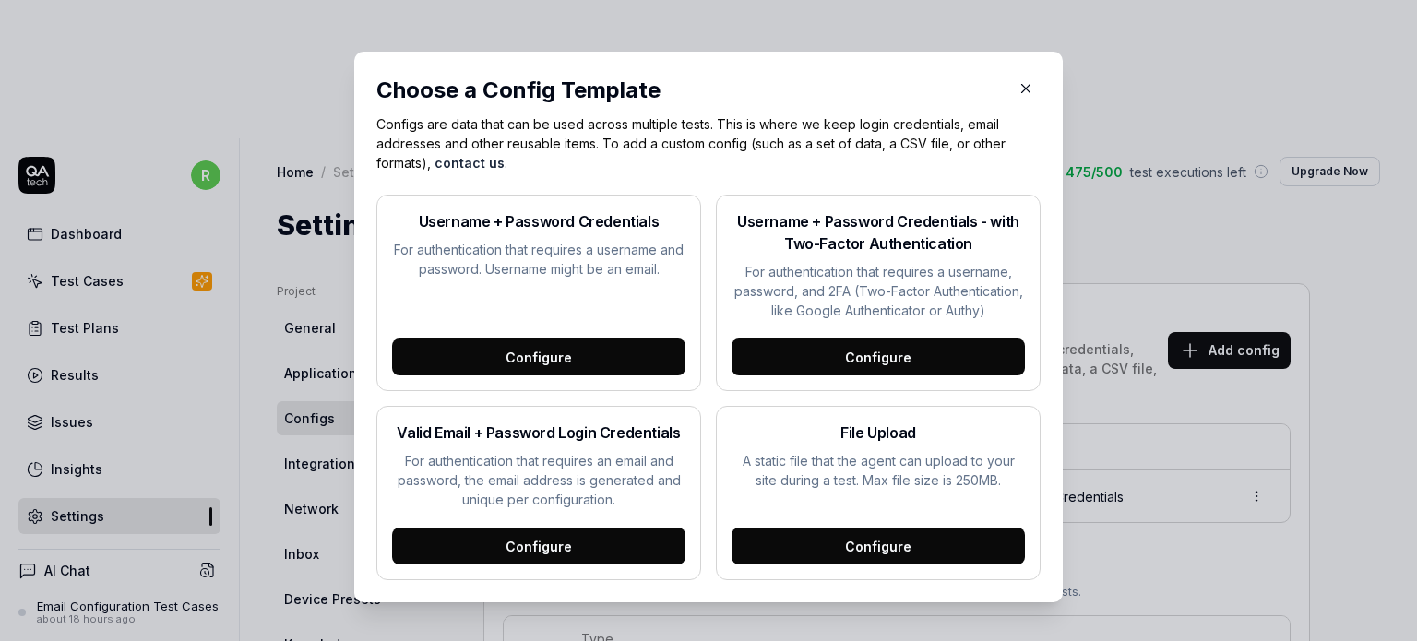
scroll to position [11, 0]
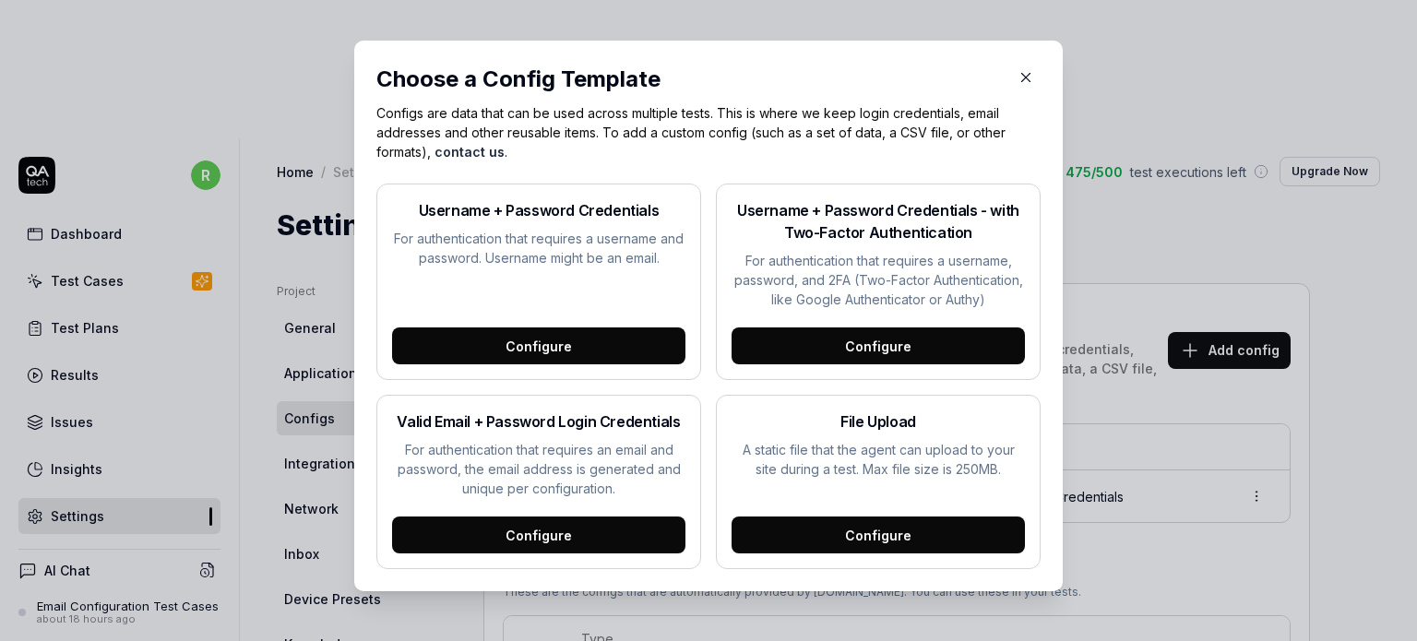
click at [1017, 77] on icon "button" at bounding box center [1025, 77] width 17 height 17
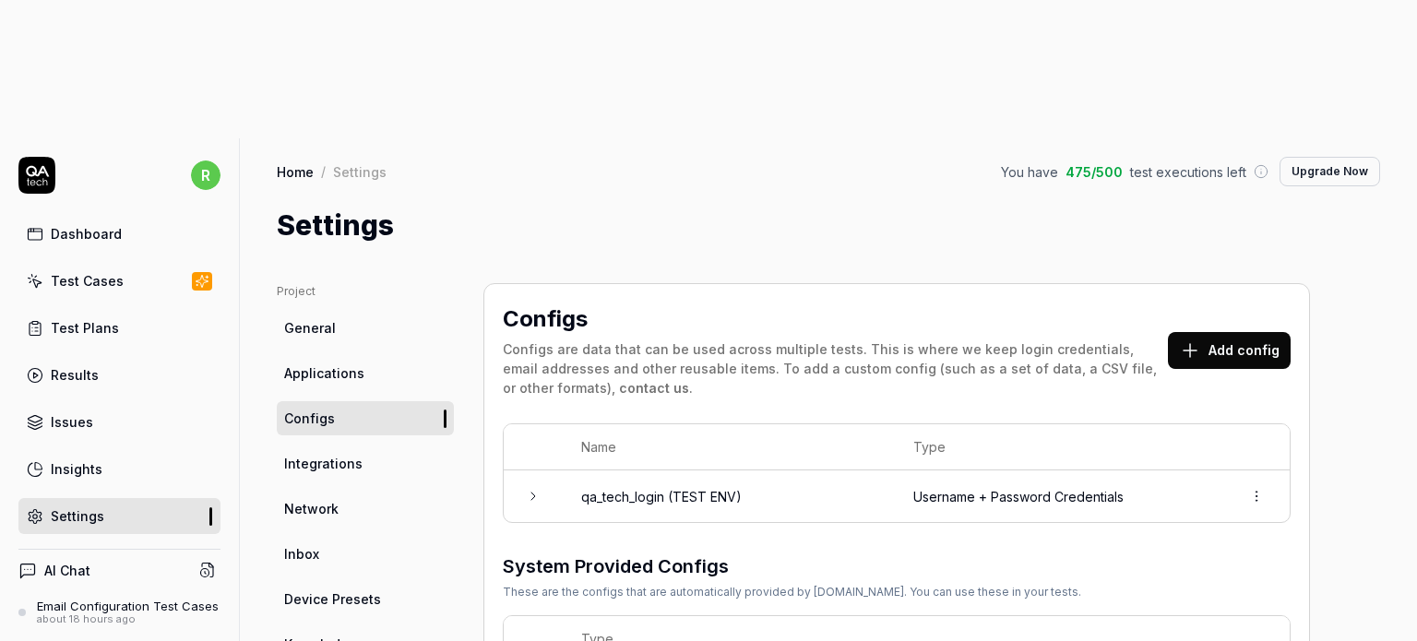
click at [1252, 332] on button "Add config" at bounding box center [1229, 350] width 123 height 37
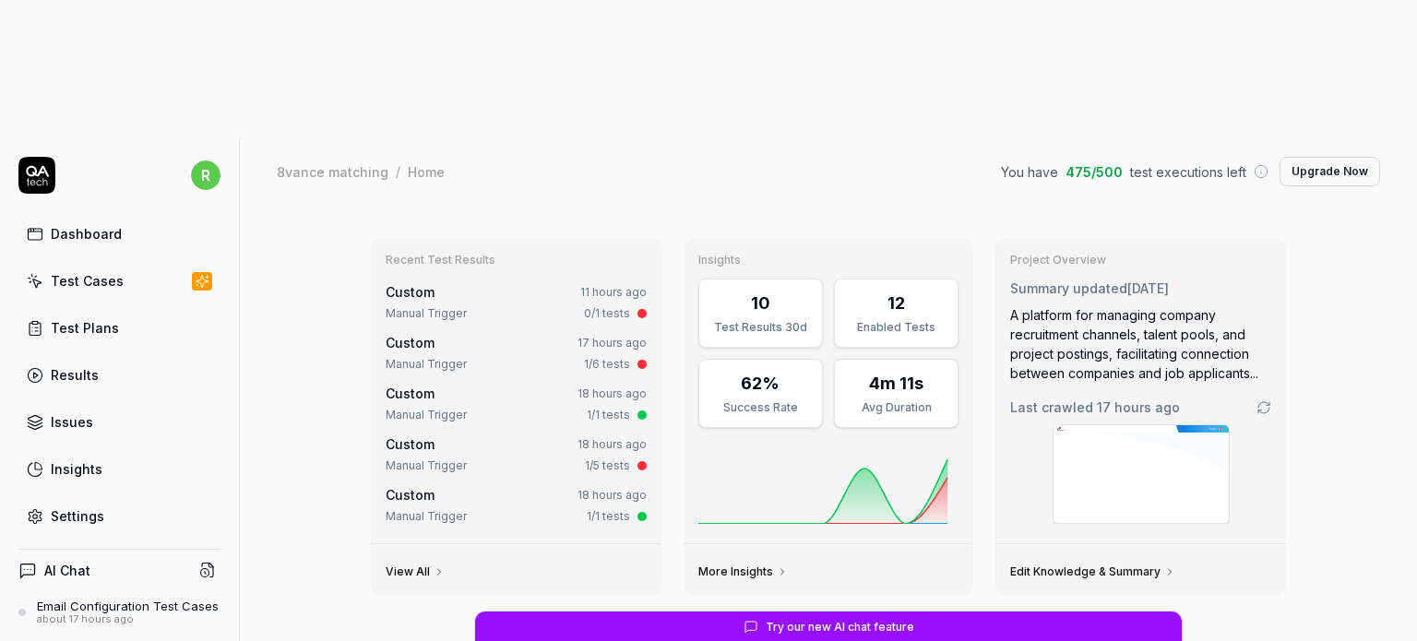
click at [96, 599] on div "Email Configuration Test Cases" at bounding box center [128, 606] width 182 height 15
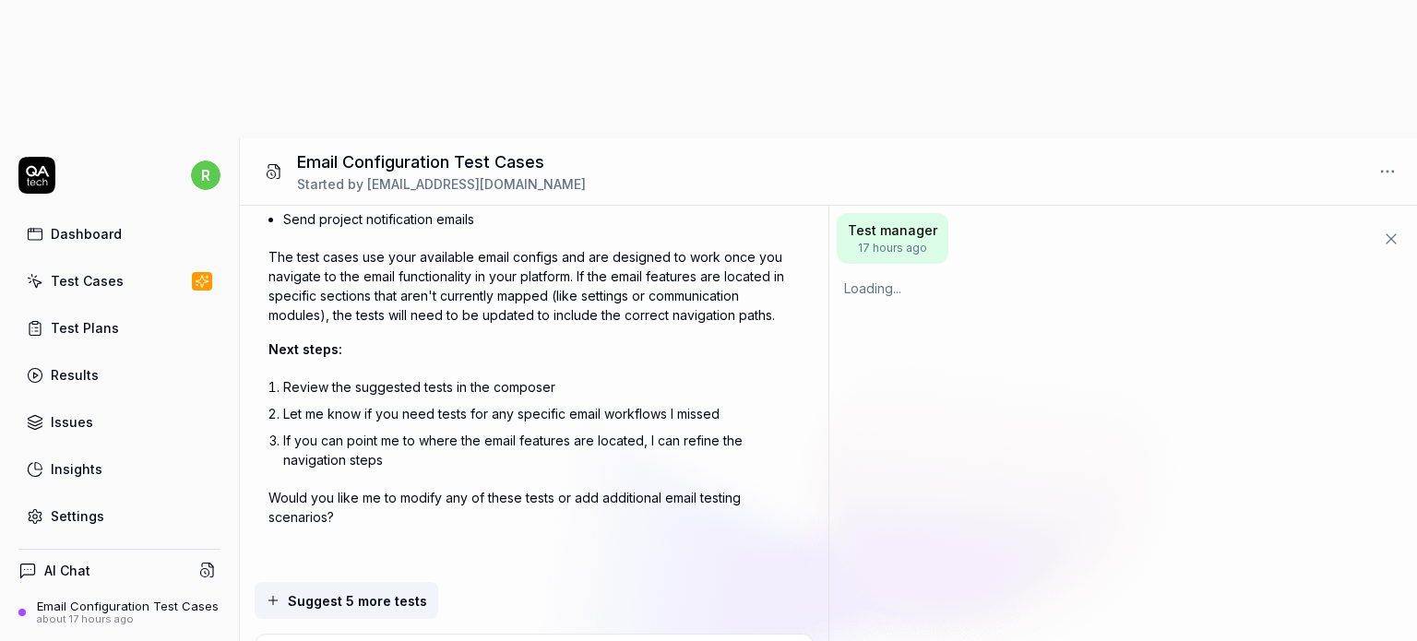
scroll to position [2086, 0]
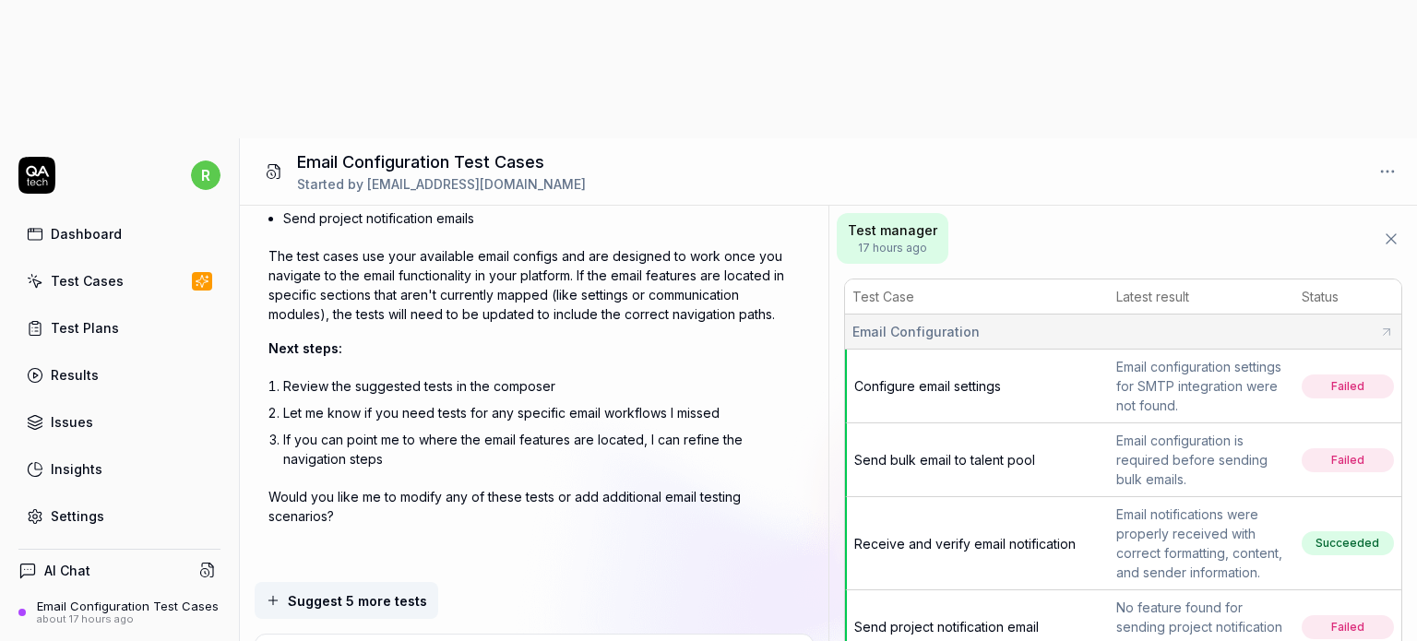
type textarea "*"
type textarea "G"
type textarea "*"
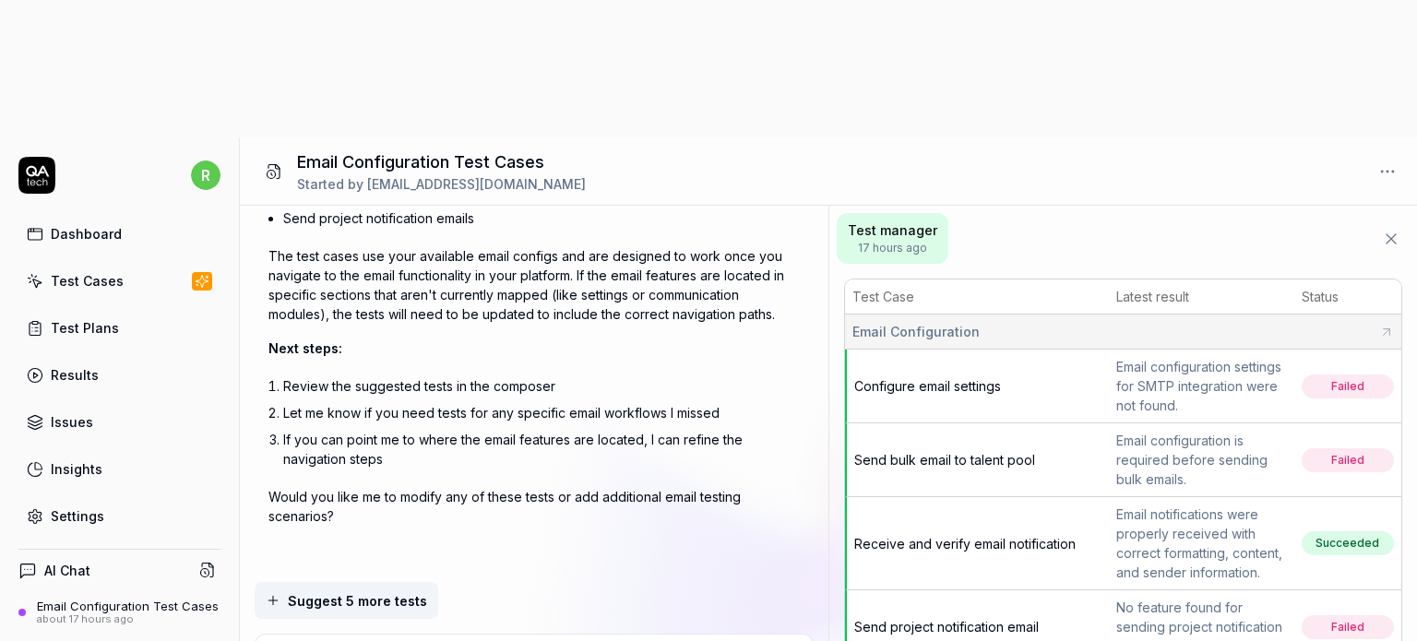
type textarea "Ge"
type textarea "*"
type textarea "Gen"
type textarea "*"
type textarea "Gene"
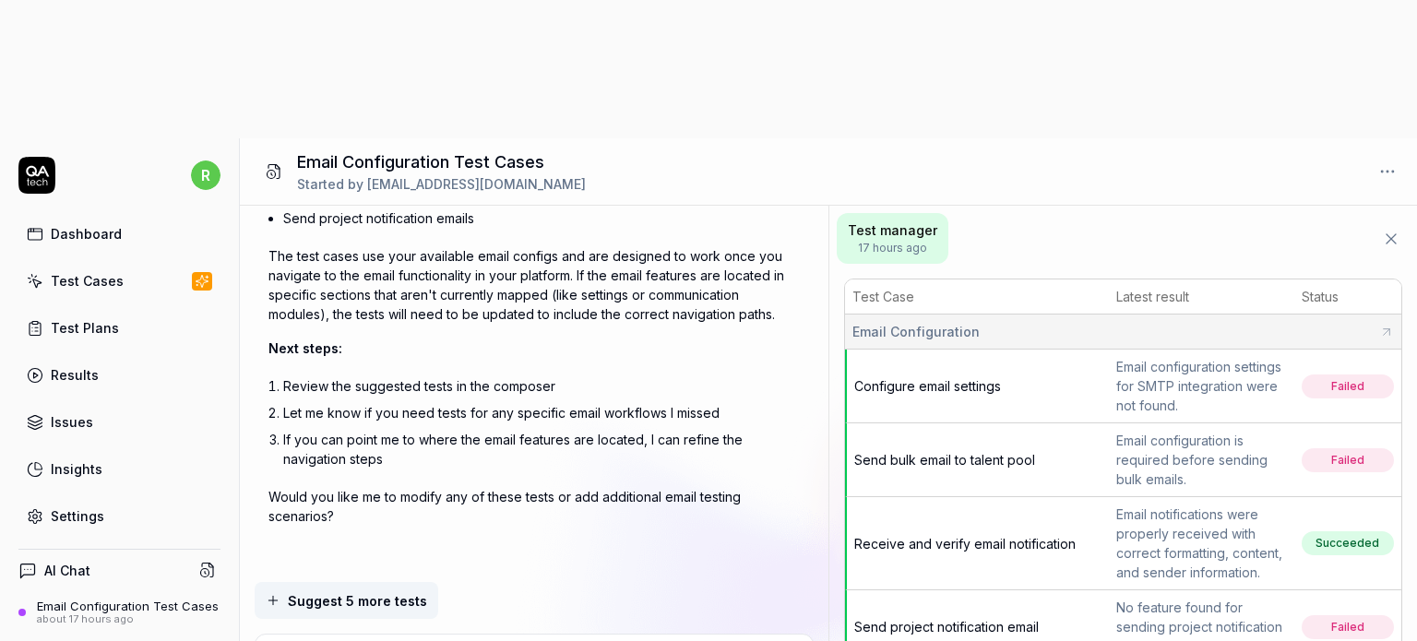
type textarea "*"
type textarea "Gener"
type textarea "*"
type textarea "Genera"
type textarea "*"
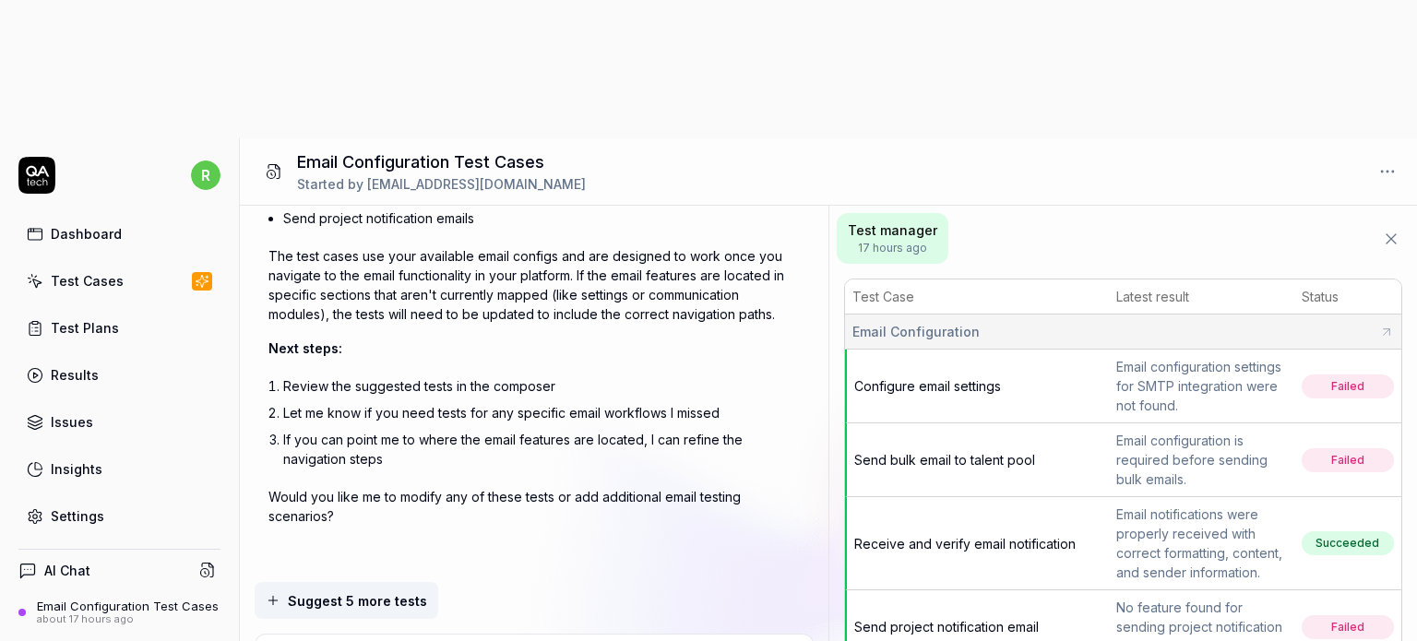
type textarea "Generat"
type textarea "*"
type textarea "Generate"
type textarea "*"
type textarea "Generate"
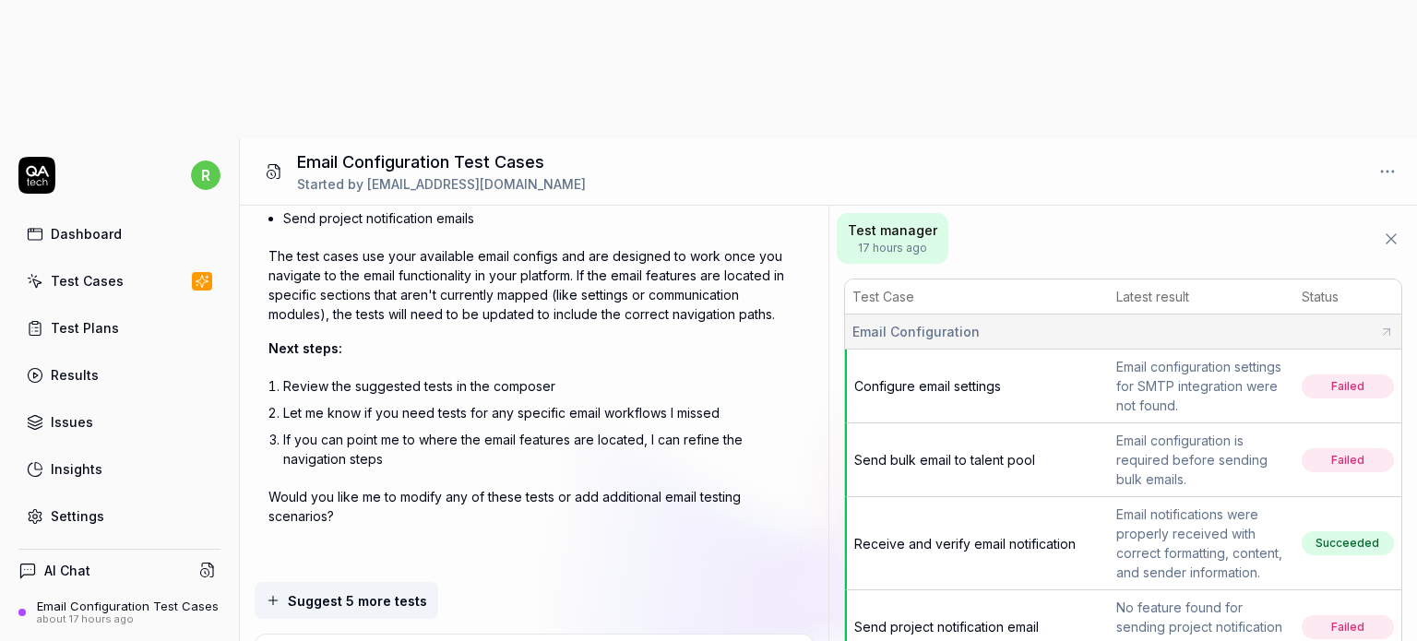
type textarea "*"
type textarea "Generate t"
type textarea "*"
type textarea "Generate te"
type textarea "*"
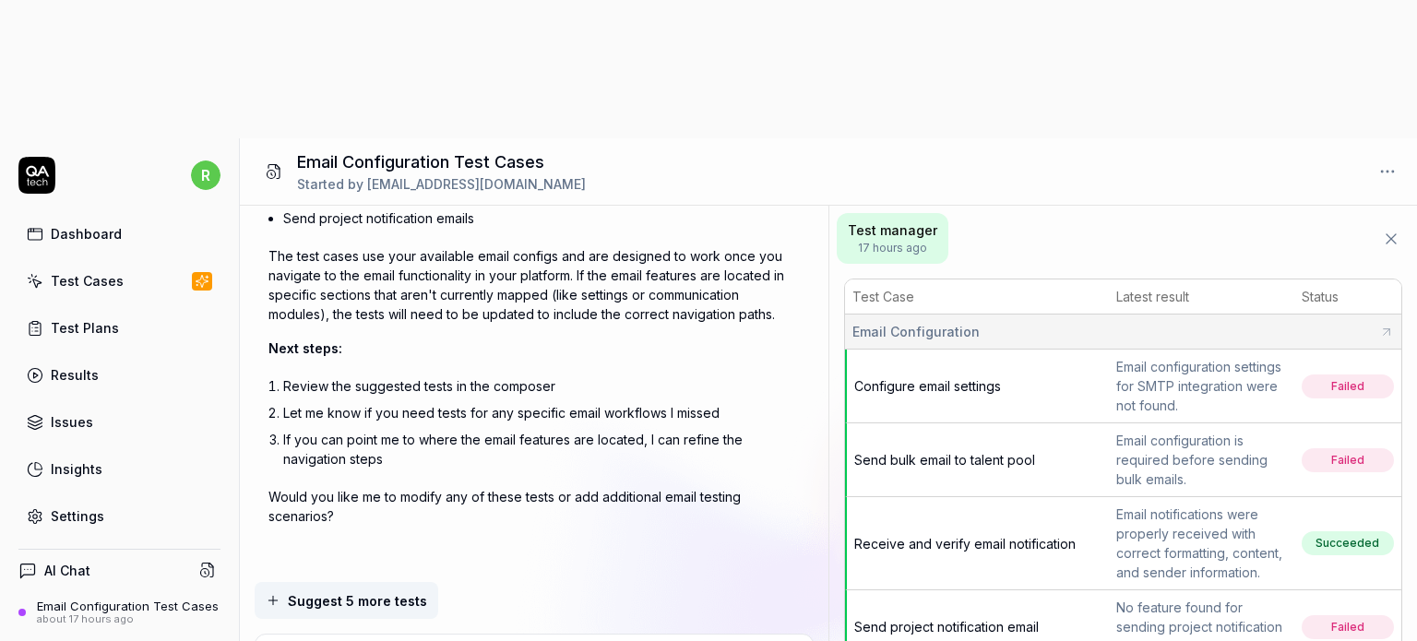
type textarea "Generate tes"
type textarea "*"
type textarea "Generate test"
type textarea "*"
type textarea "Generate test"
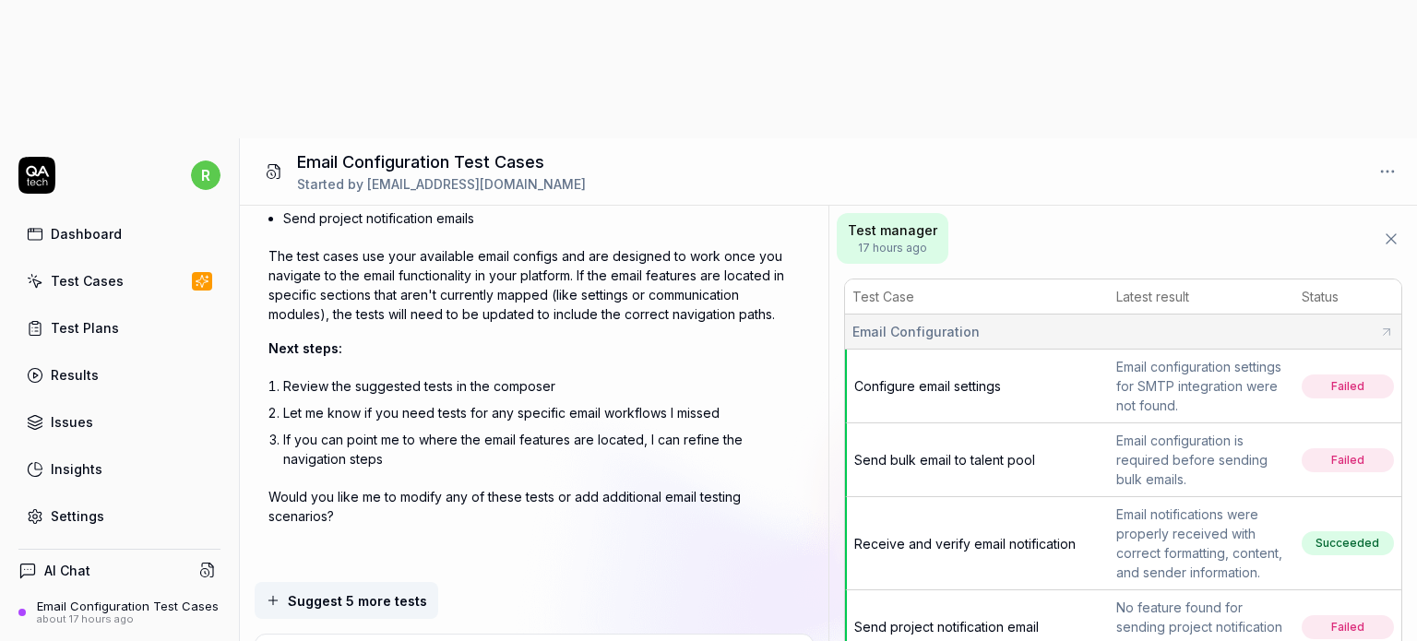
type textarea "*"
type textarea "Generate test c"
type textarea "*"
type textarea "Generate test ca"
type textarea "*"
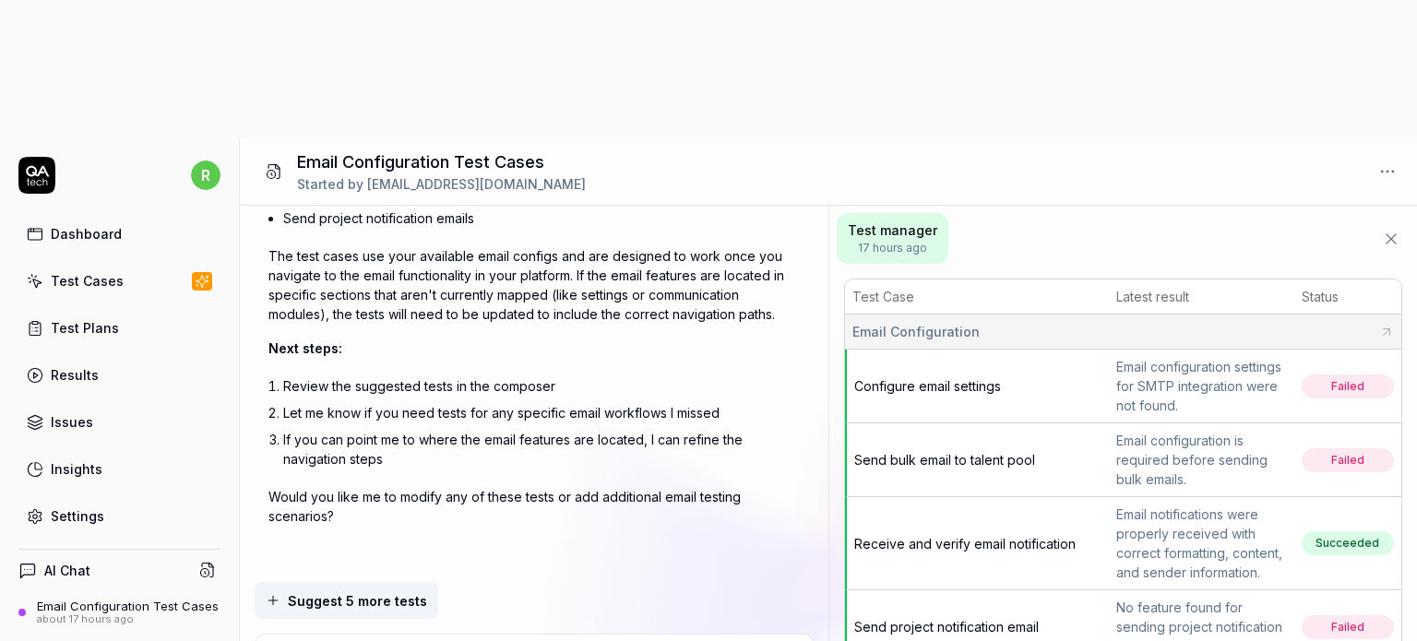
type textarea "Generate test cas"
type textarea "*"
type textarea "Generate test case"
type textarea "*"
type textarea "Generate test cases"
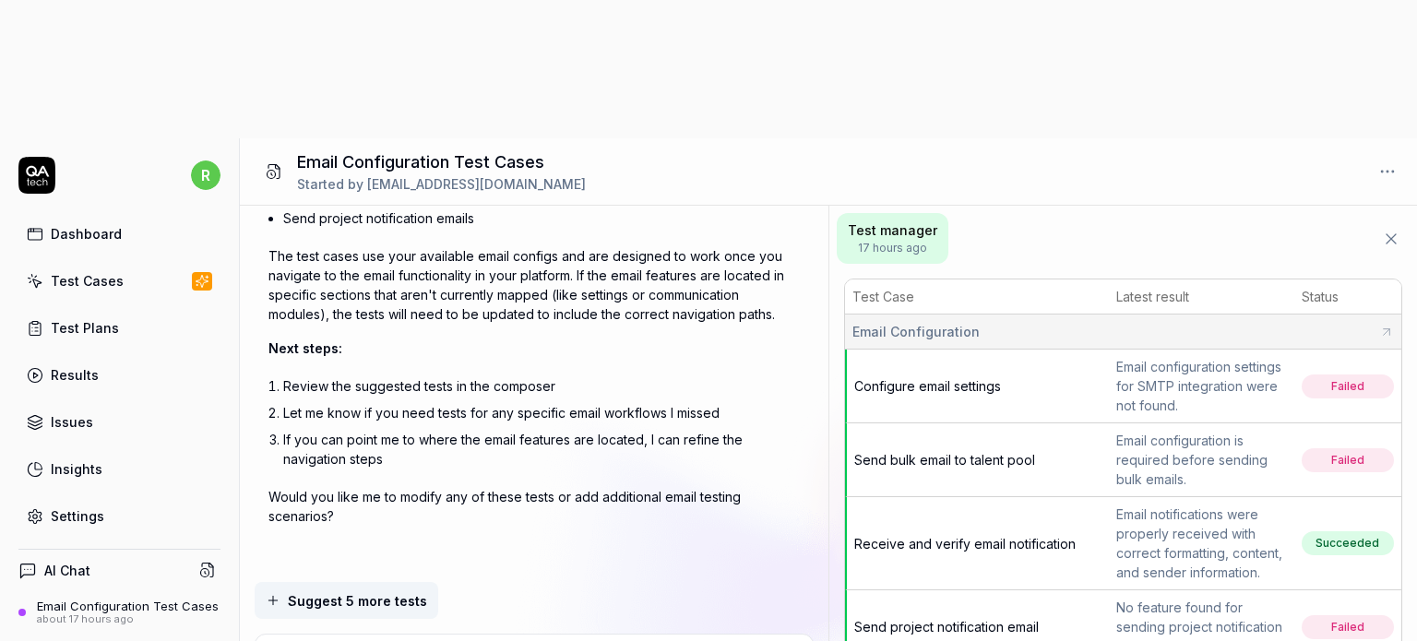
type textarea "*"
type textarea "Generate test cases"
type textarea "*"
type textarea "Generate test cases f"
type textarea "*"
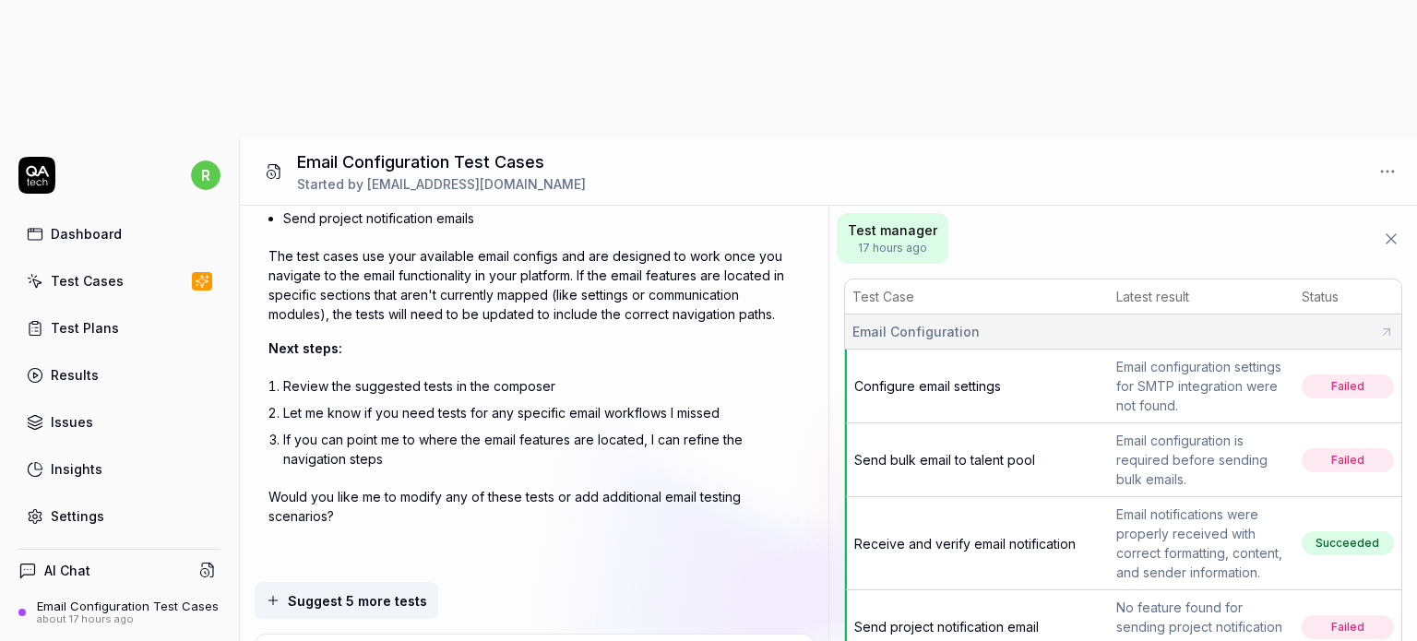
type textarea "Generate test cases fo"
type textarea "*"
type textarea "Generate test cases for"
type textarea "*"
type textarea "Generate test cases for"
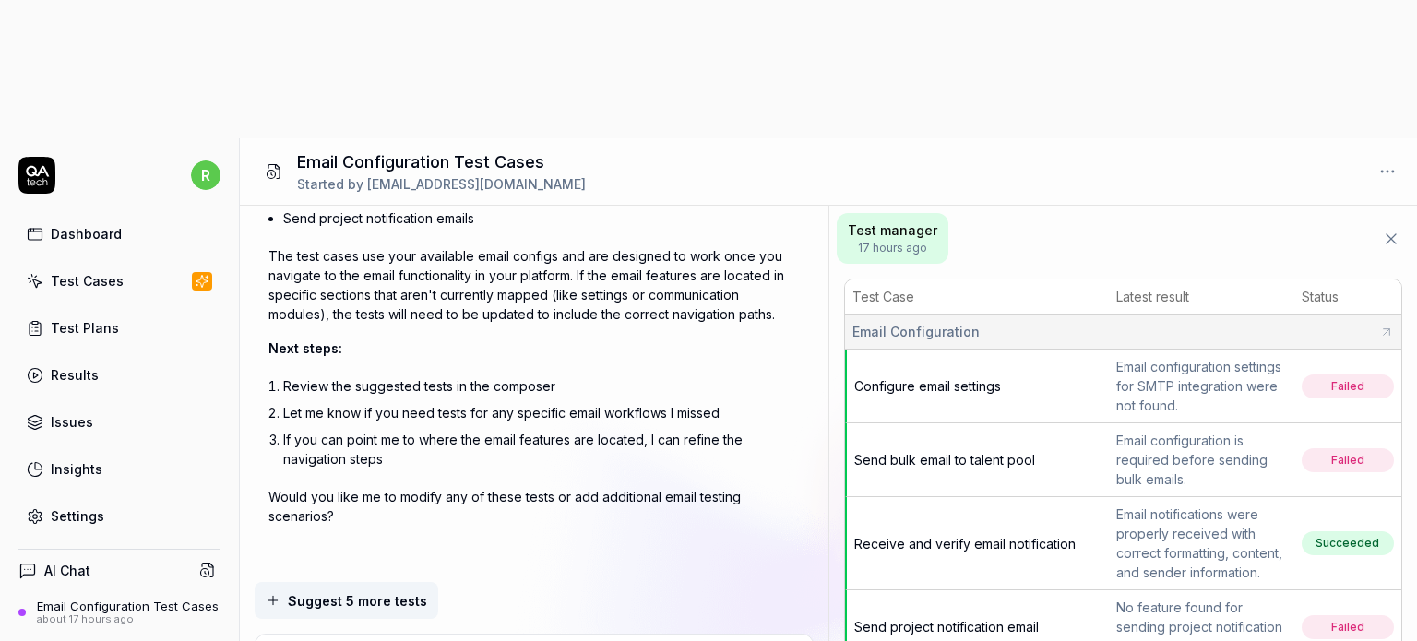
type textarea "*"
type textarea "Generate test cases for e"
type textarea "*"
type textarea "Generate test cases for em"
type textarea "*"
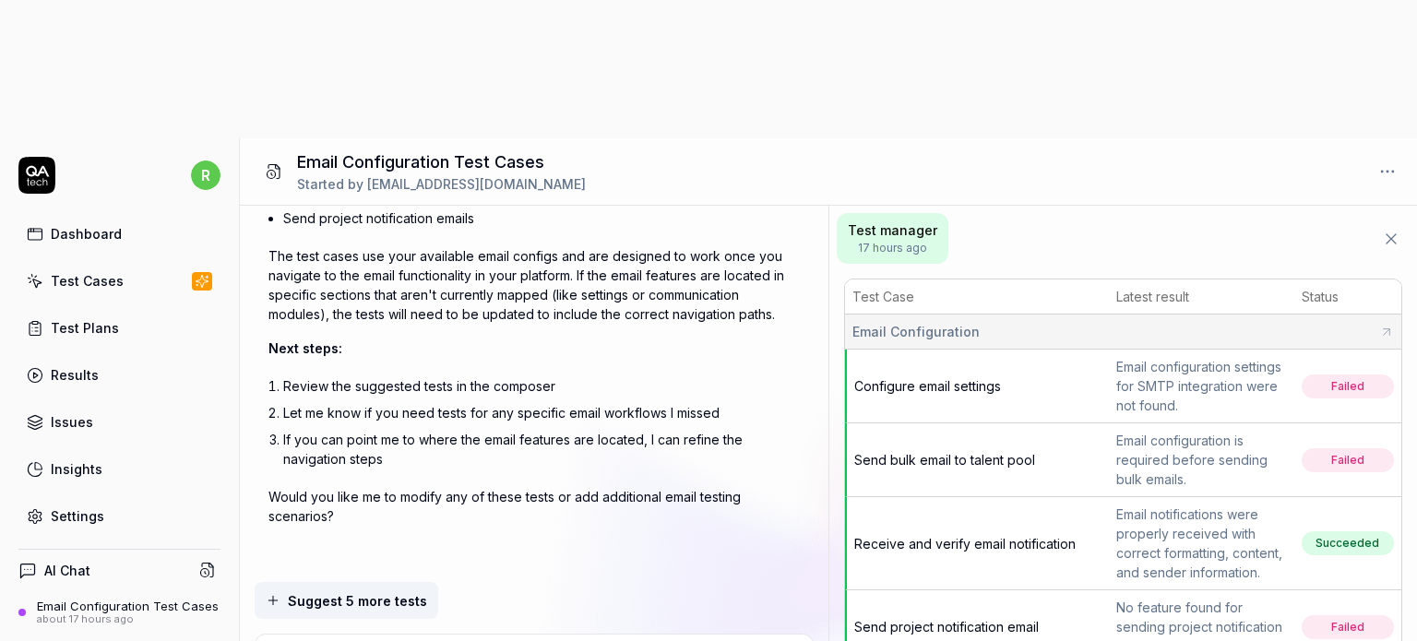
type textarea "Generate test cases for ema"
type textarea "*"
type textarea "Generate test cases for emai"
type textarea "*"
type textarea "Generate test cases for email"
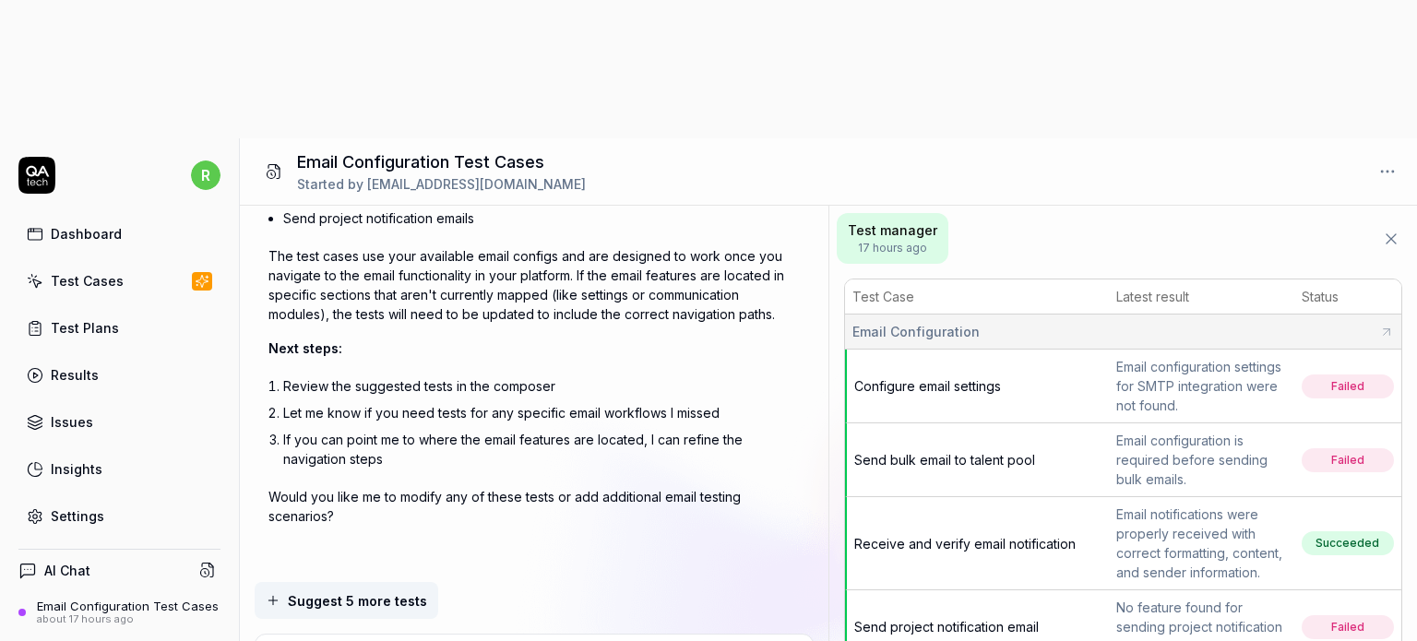
type textarea "*"
type textarea "Generate test cases for email"
type textarea "*"
type textarea "Generate test cases for email c"
type textarea "*"
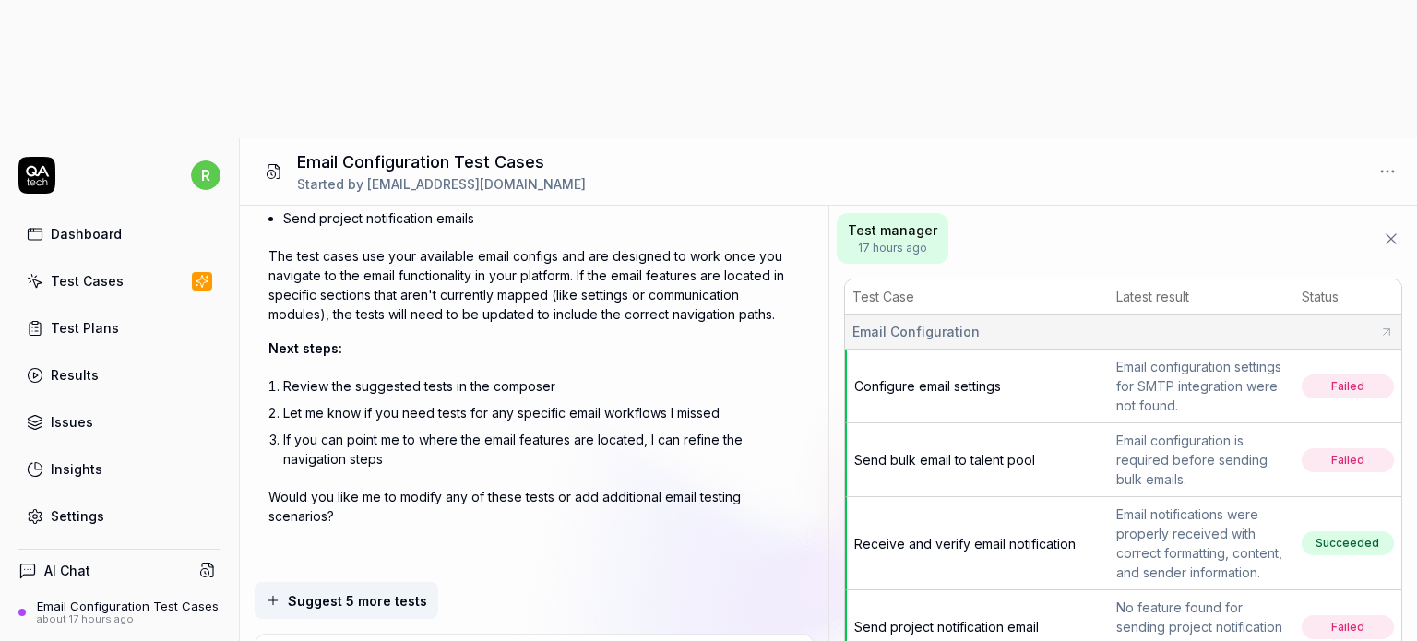
type textarea "Generate test cases for email co"
type textarea "*"
type textarea "Generate test cases for email con"
type textarea "*"
type textarea "Generate test cases for email conf"
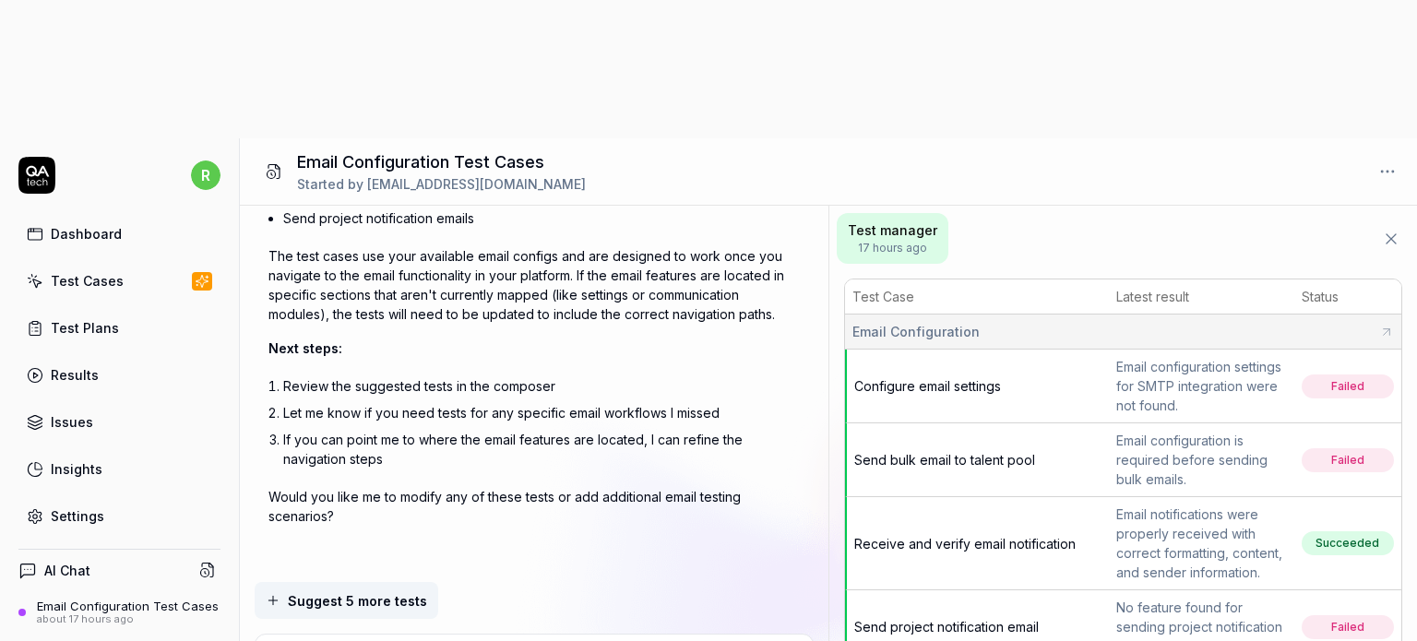
type textarea "*"
type textarea "Generate test cases for email confi"
type textarea "*"
type textarea "Generate test cases for email config"
type textarea "*"
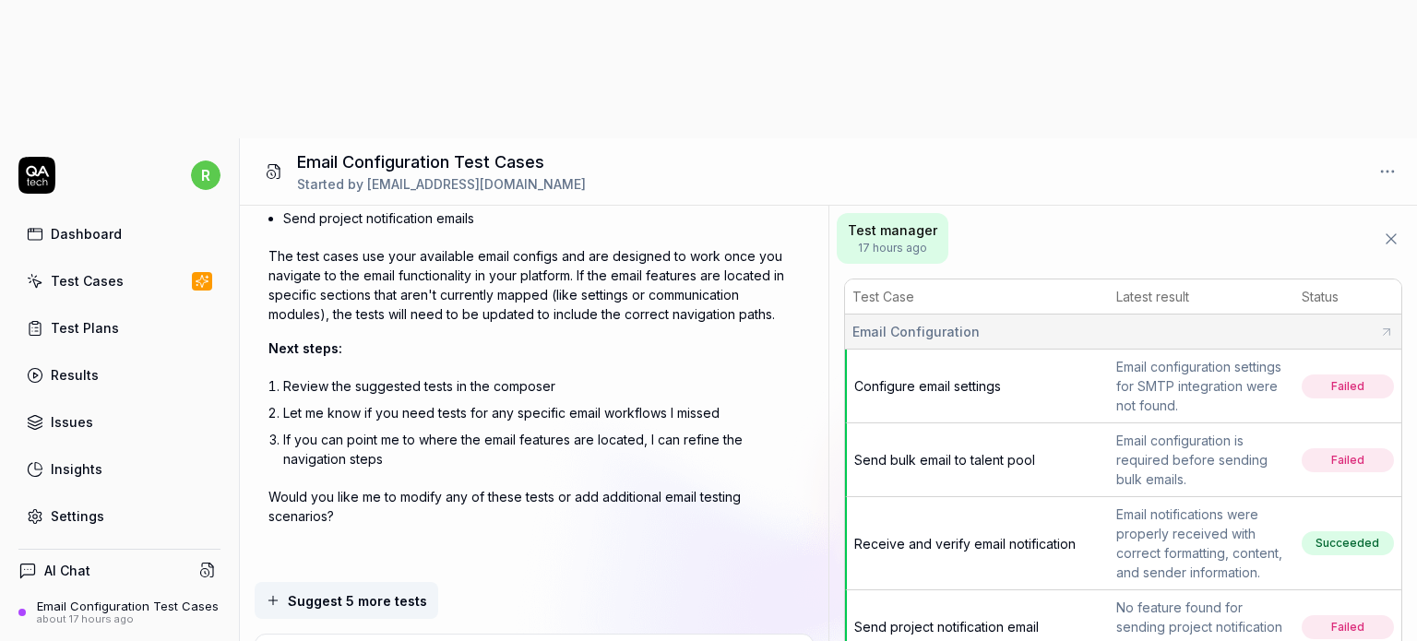
type textarea "Generate test cases for email configu"
type textarea "*"
type textarea "Generate test cases for email configur"
type textarea "*"
type textarea "Generate test cases for email configura"
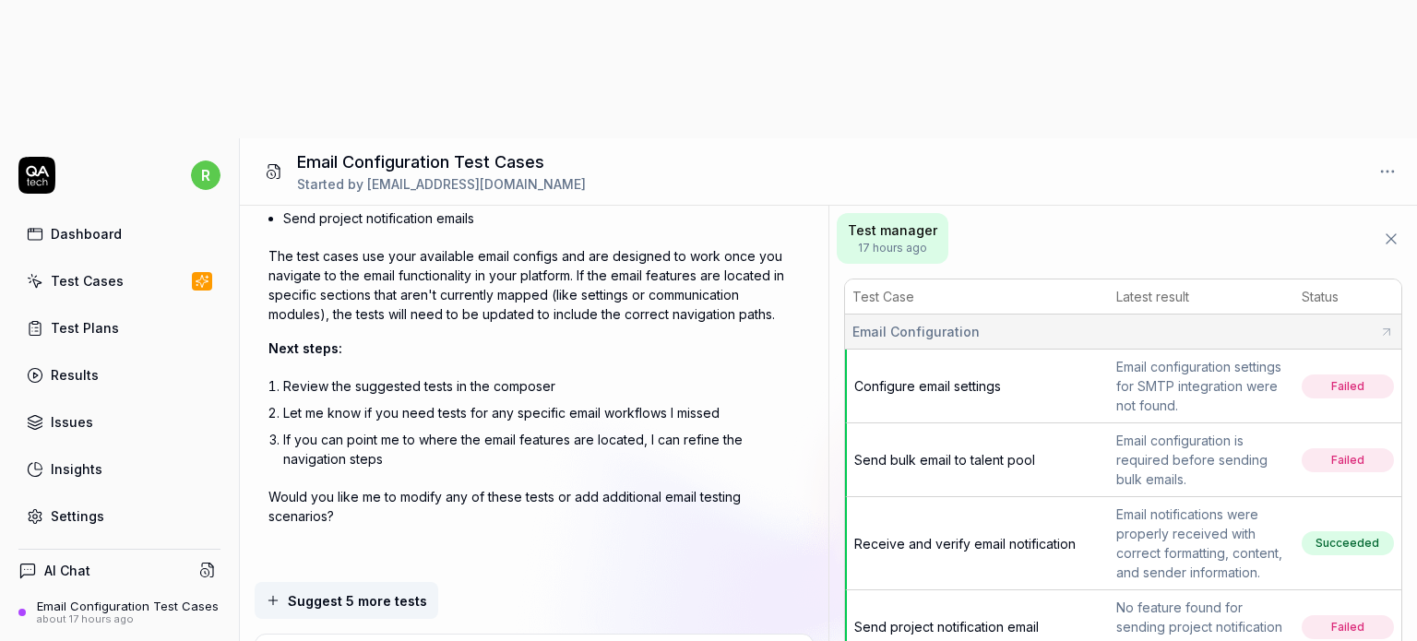
type textarea "*"
type textarea "Generate test cases for email configurat"
type textarea "*"
type textarea "Generate test cases for email configurati"
type textarea "*"
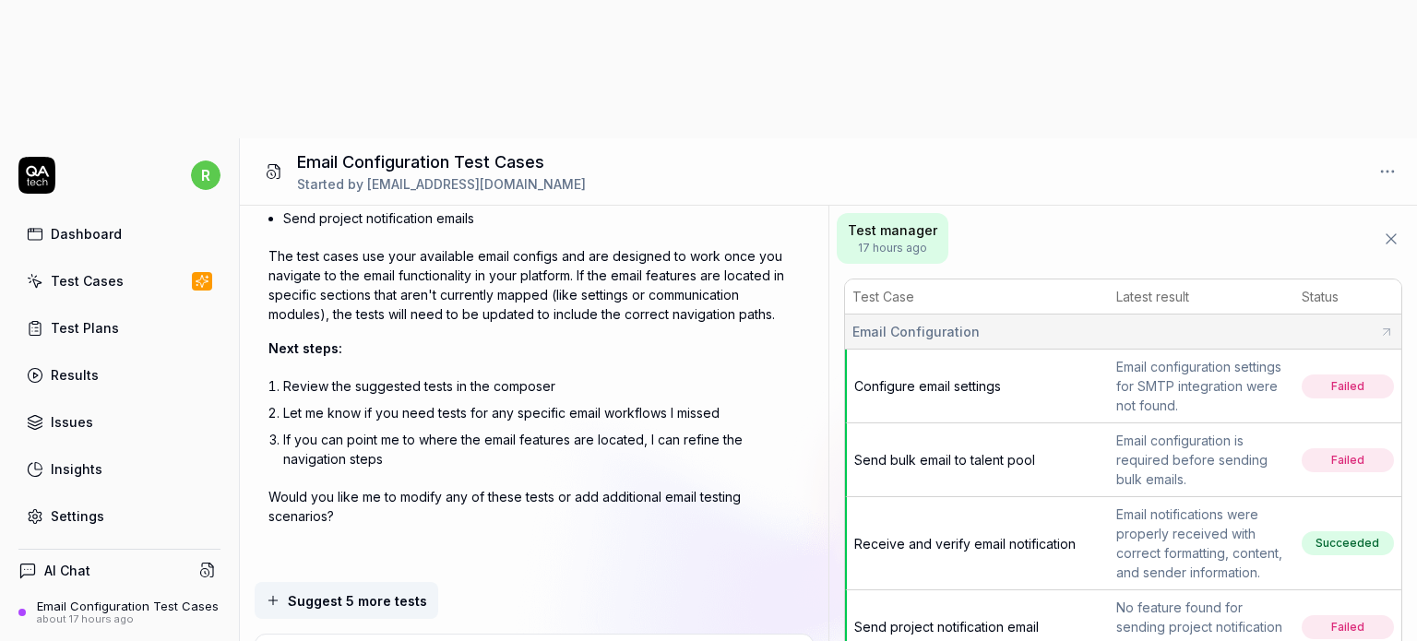
type textarea "Generate test cases for email configuratio"
type textarea "*"
type textarea "Generate test cases for email configuration"
type textarea "*"
type textarea "Generate test cases for email configuration"
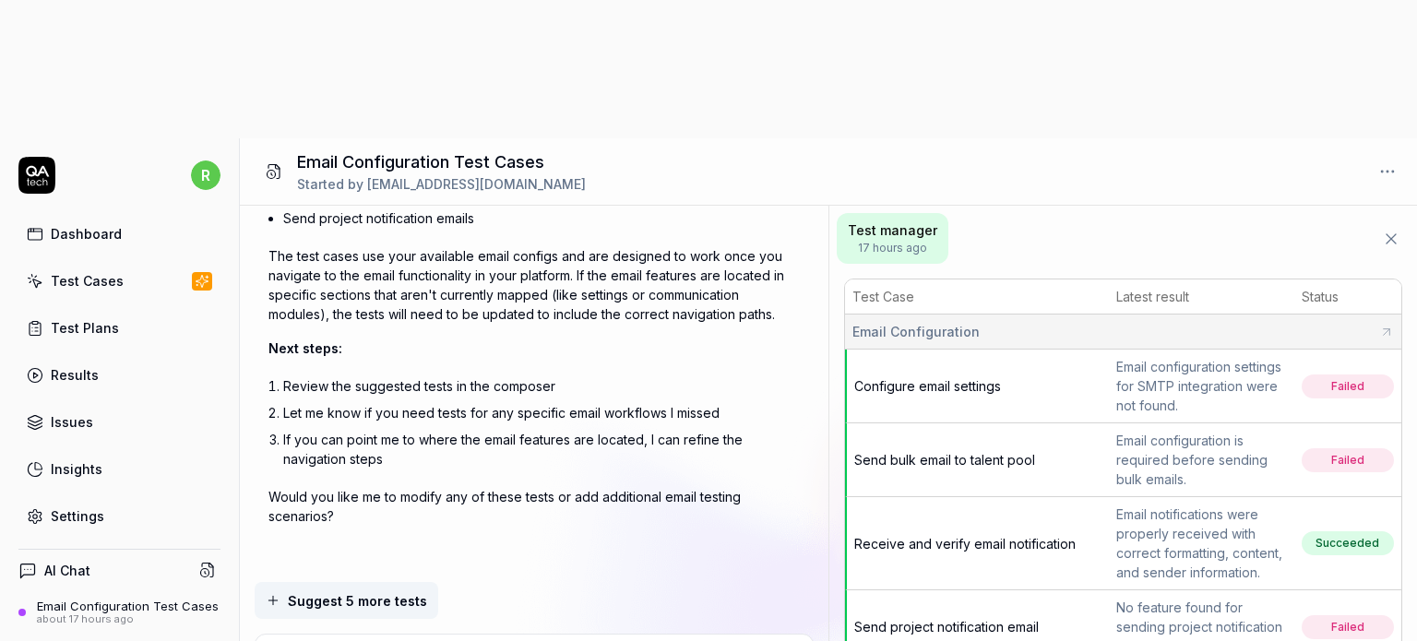
type textarea "*"
type textarea "Generate test cases for email configuration o"
type textarea "*"
type textarea "Generate test cases for email configuration on"
type textarea "*"
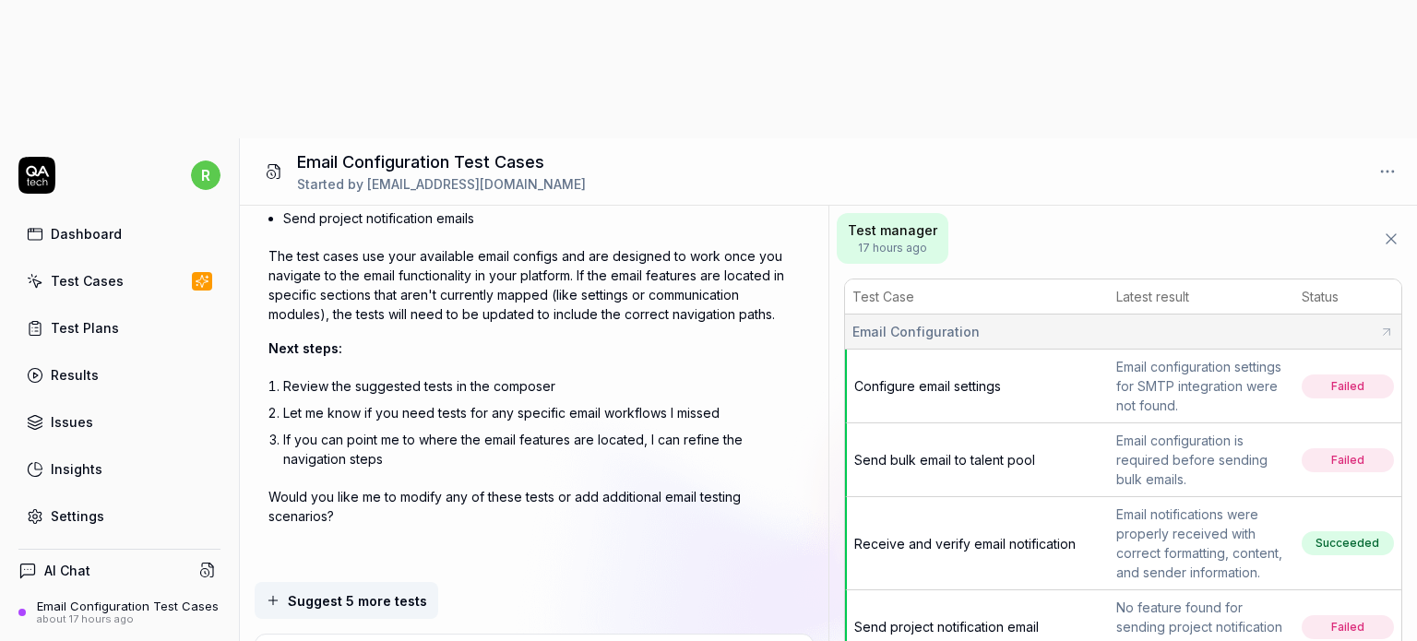
type textarea "Generate test cases for email configuration on"
type textarea "*"
type textarea "Generate test cases for email configuration on M"
type textarea "*"
type textarea "Generate test cases for email configuration on Ma"
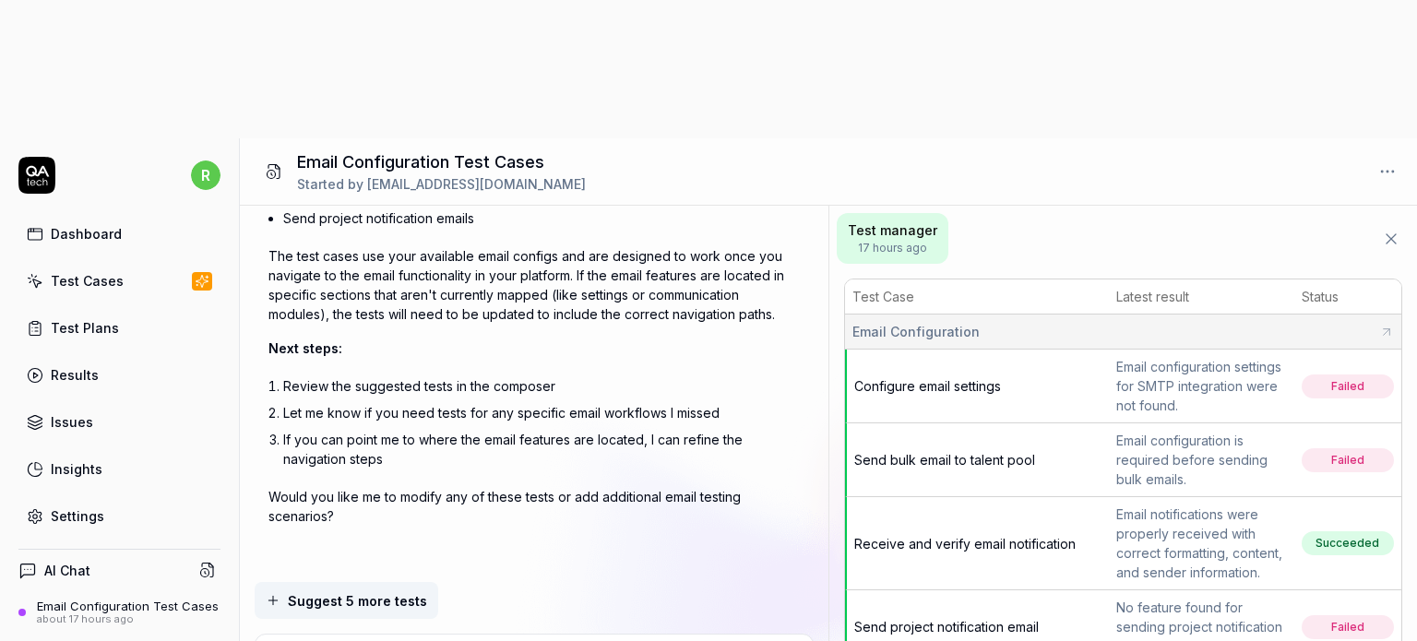
type textarea "*"
type textarea "Generate test cases for email configuration on Mat"
type textarea "*"
type textarea "Generate test cases for email configuration on Matc"
type textarea "*"
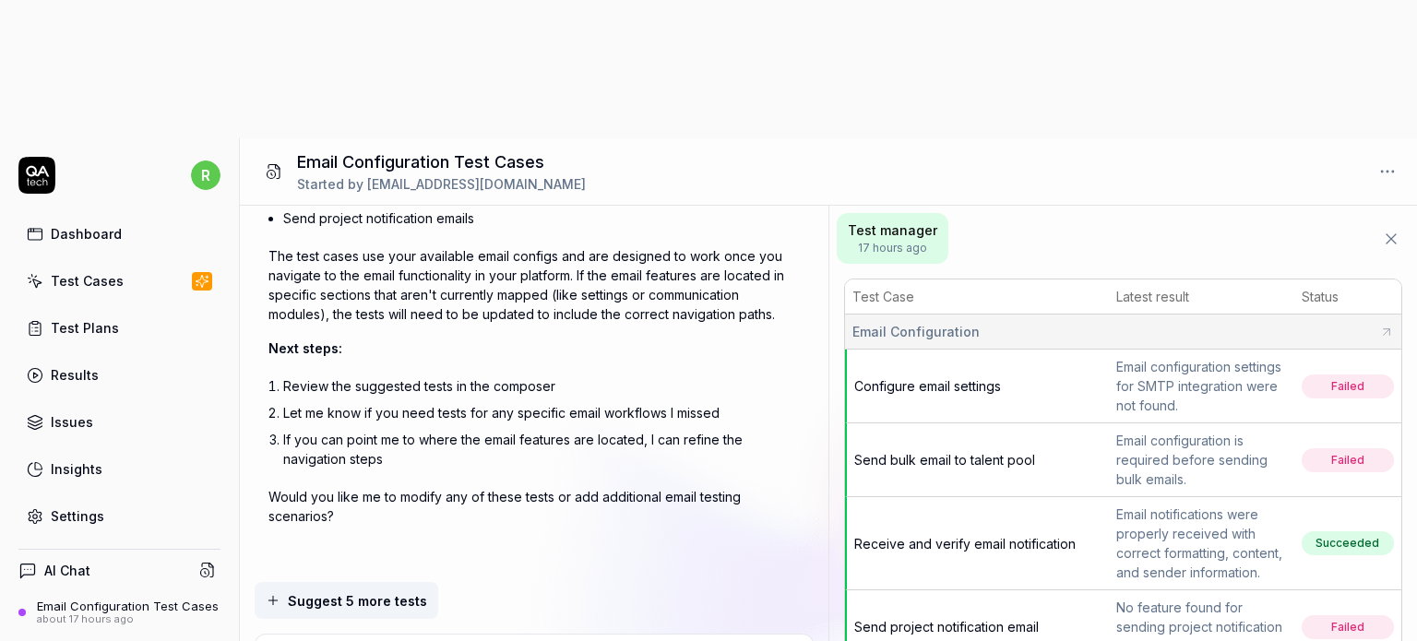
type textarea "Generate test cases for email configuration on Match"
type textarea "*"
type textarea "Generate test cases for email configuration on Match"
type textarea "*"
type textarea "Generate test cases for email configuration on Match 8"
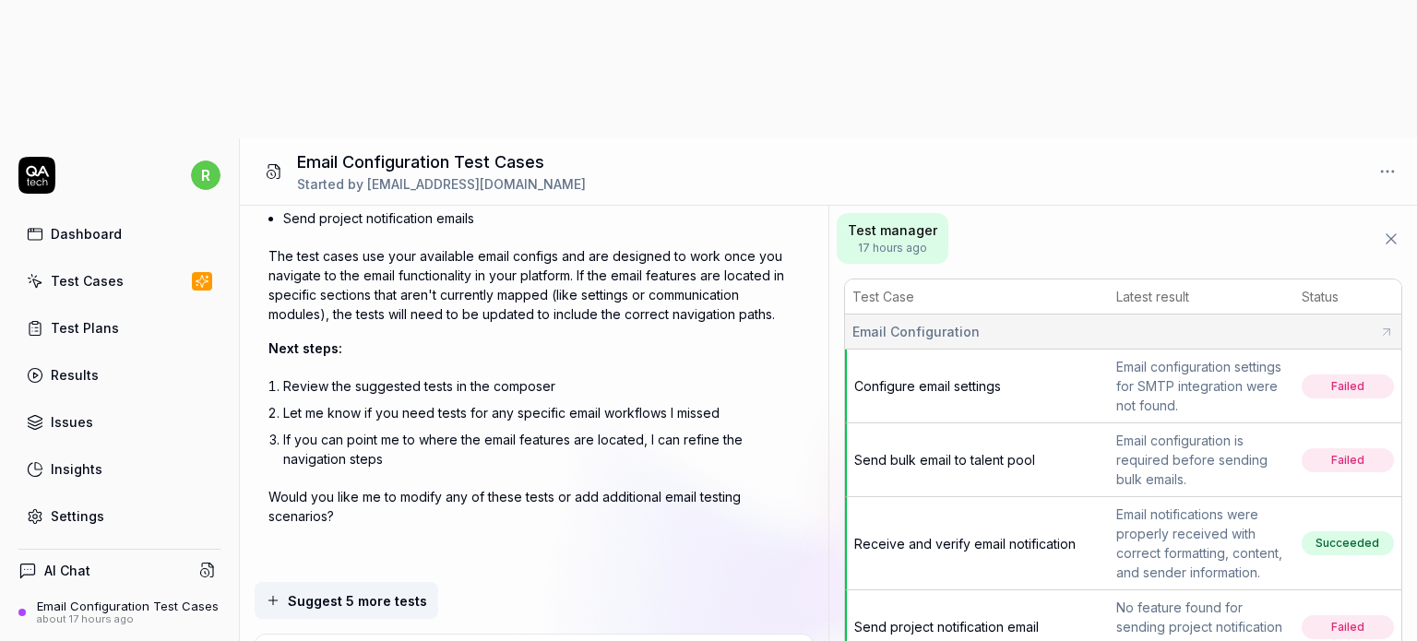
type textarea "*"
type textarea "Generate test cases for email configuration on Match 8v"
type textarea "*"
type textarea "Generate test cases for email configuration on Match 8va"
type textarea "*"
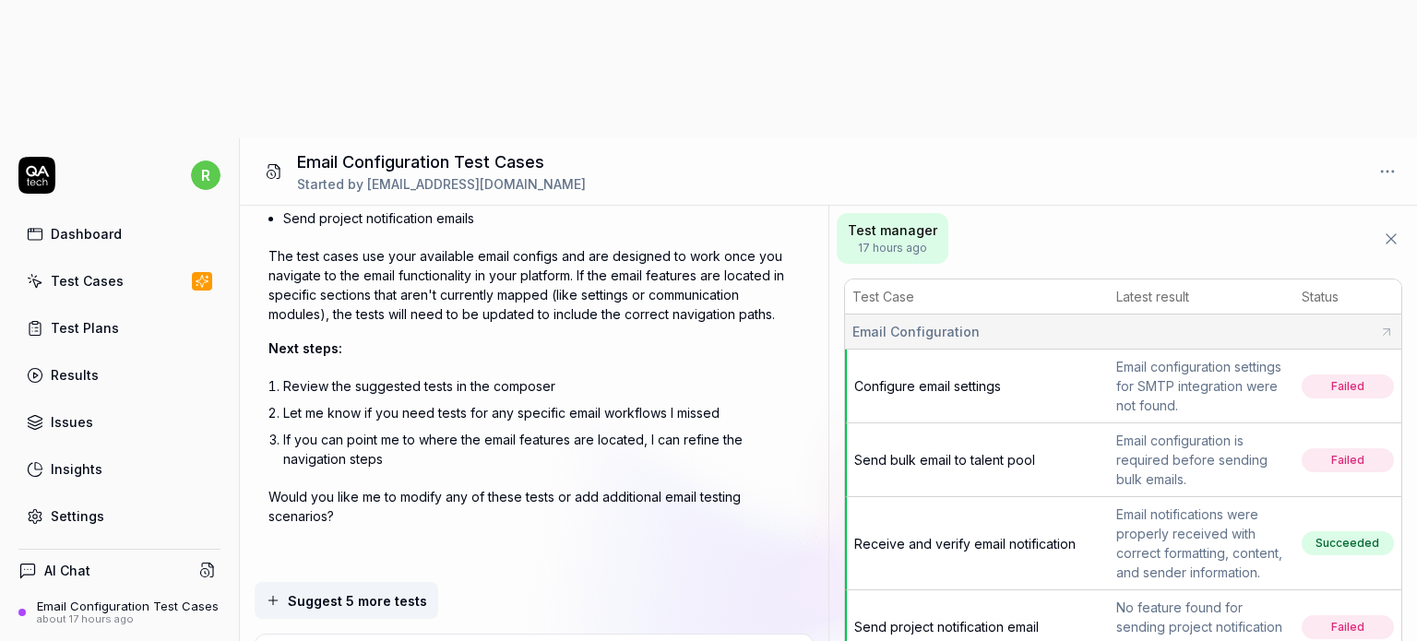
type textarea "Generate test cases for email configuration on Match 8van"
type textarea "*"
type textarea "Generate test cases for email configuration on Match 8vanc"
type textarea "*"
type textarea "Generate test cases for email configuration on Match 8vance"
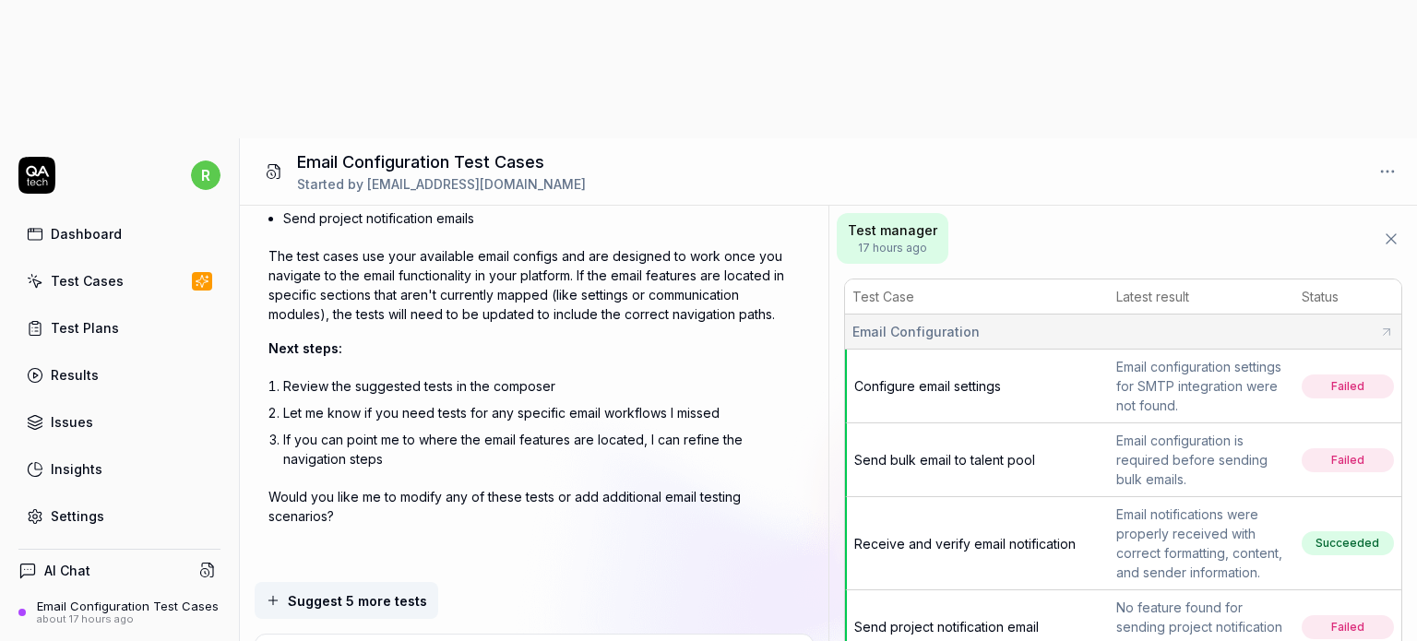
type textarea "*"
type textarea "Generate test cases for email configuration on Match 8vance"
type textarea "*"
type textarea "Generate test cases for email configuration on Match 8vance a"
type textarea "*"
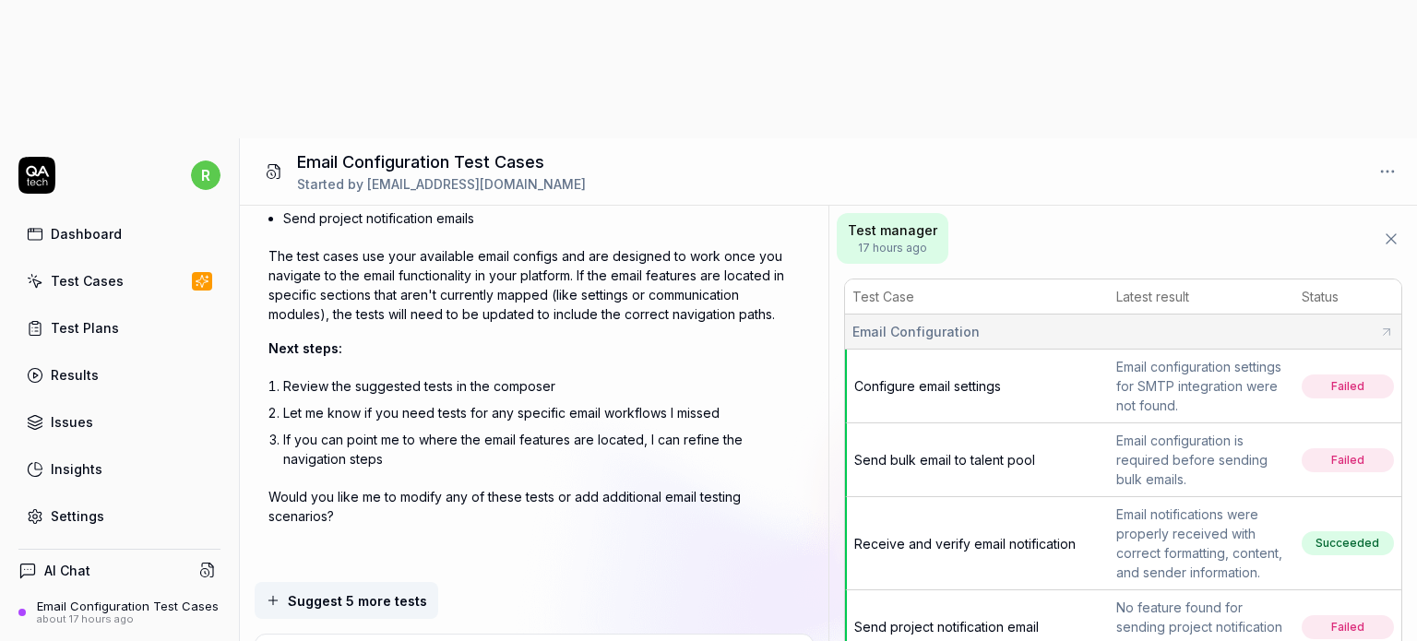
type textarea "Generate test cases for email configuration on Match 8vance ap"
type textarea "*"
type textarea "Generate test cases for email configuration on Match 8vance app"
type textarea "*"
type textarea "Generate test cases for email configuration on Match 8vance app."
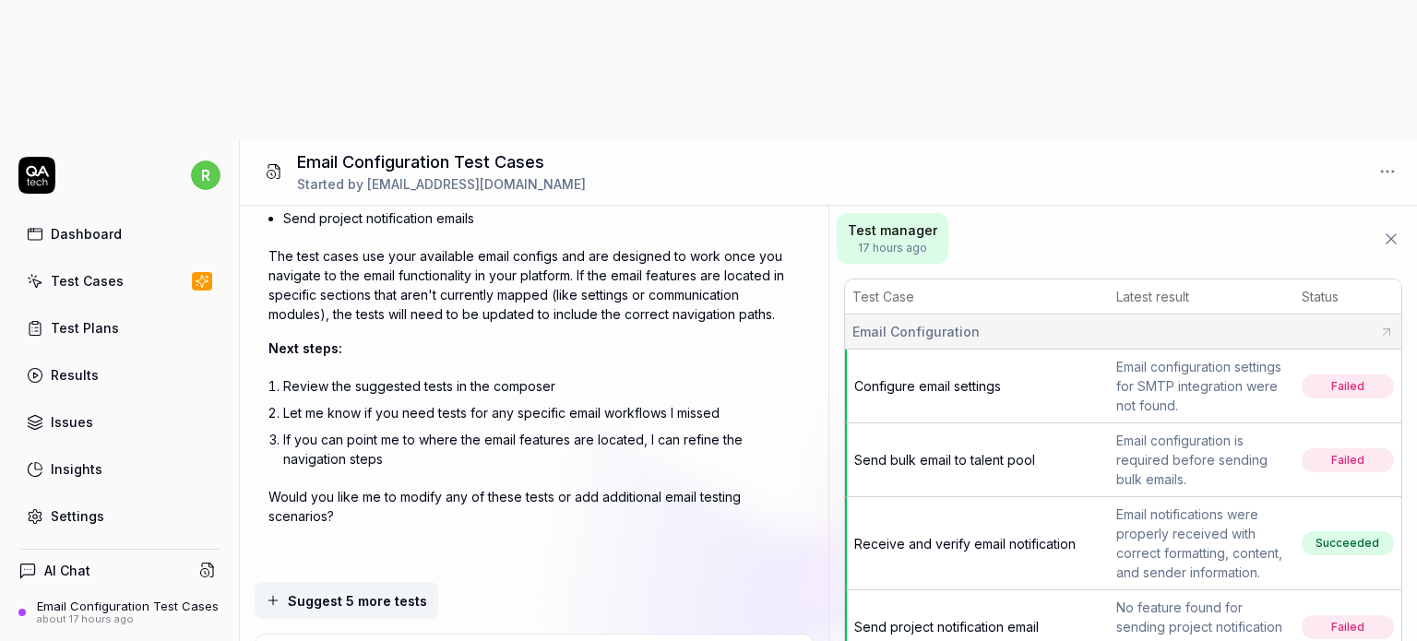
type textarea "*"
type textarea "Generate test cases for email configuration on Match 8vance app."
type textarea "*"
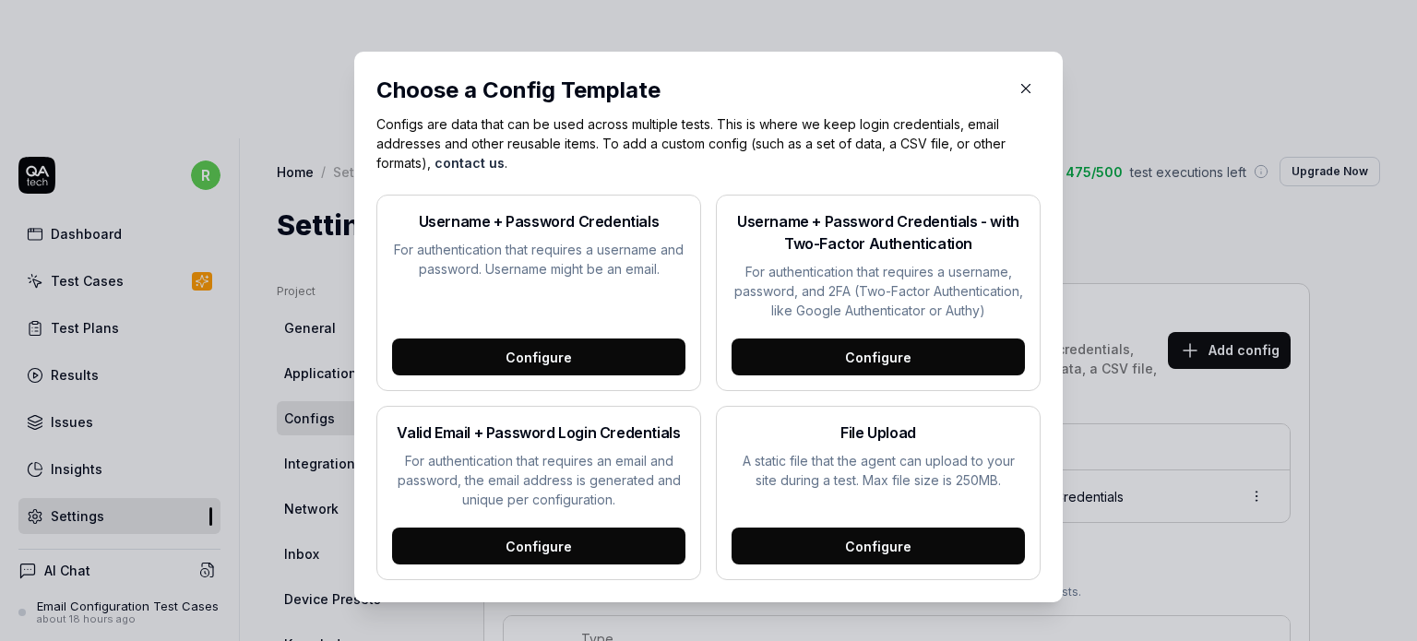
click at [1017, 84] on icon "button" at bounding box center [1025, 88] width 17 height 17
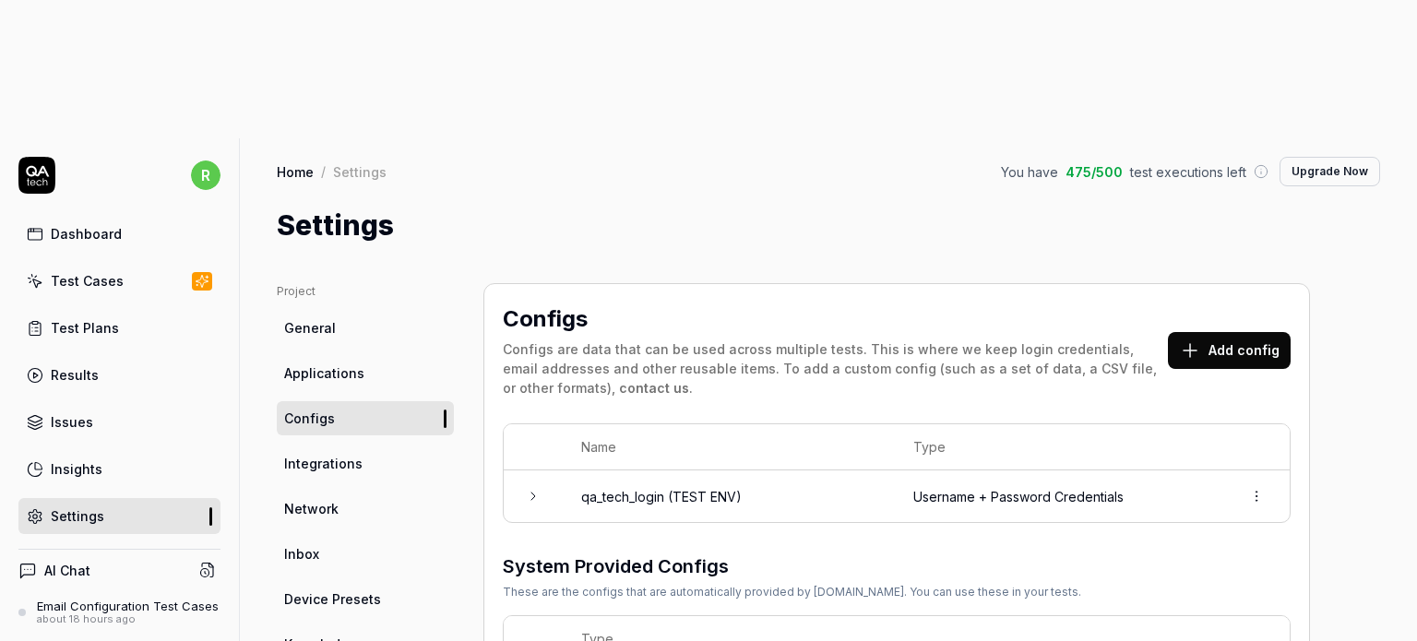
scroll to position [307, 0]
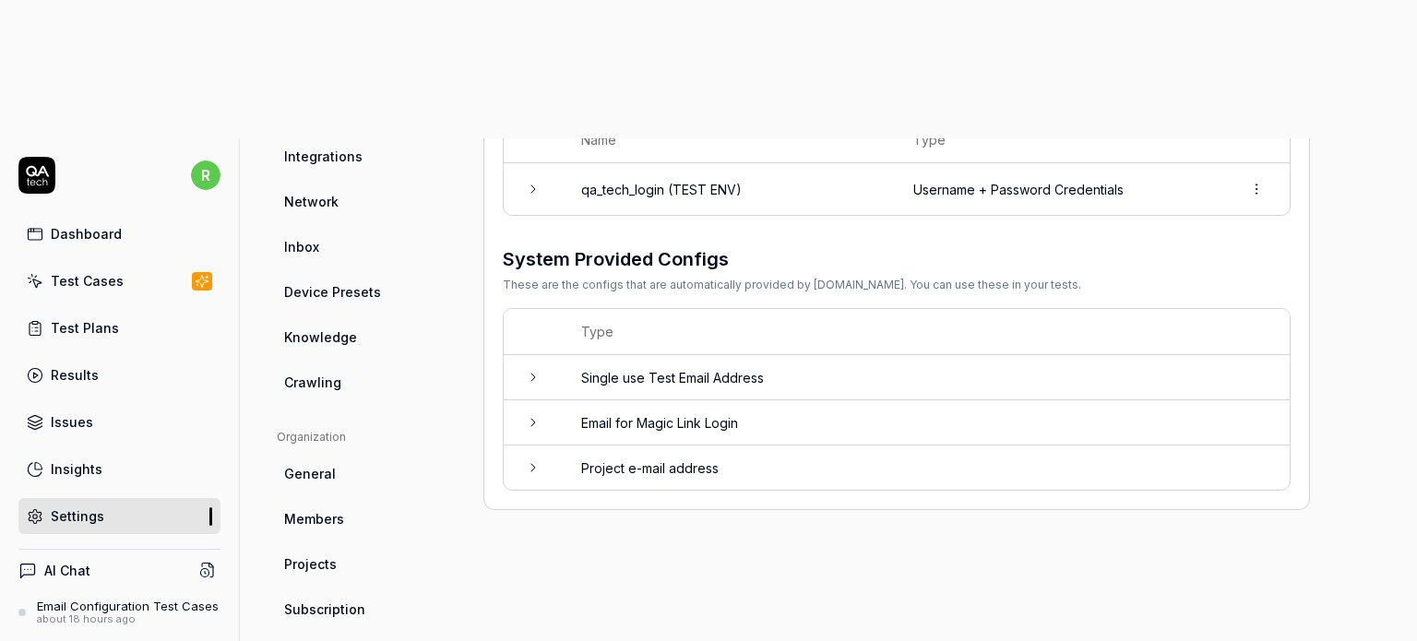
click at [542, 355] on td at bounding box center [533, 377] width 59 height 45
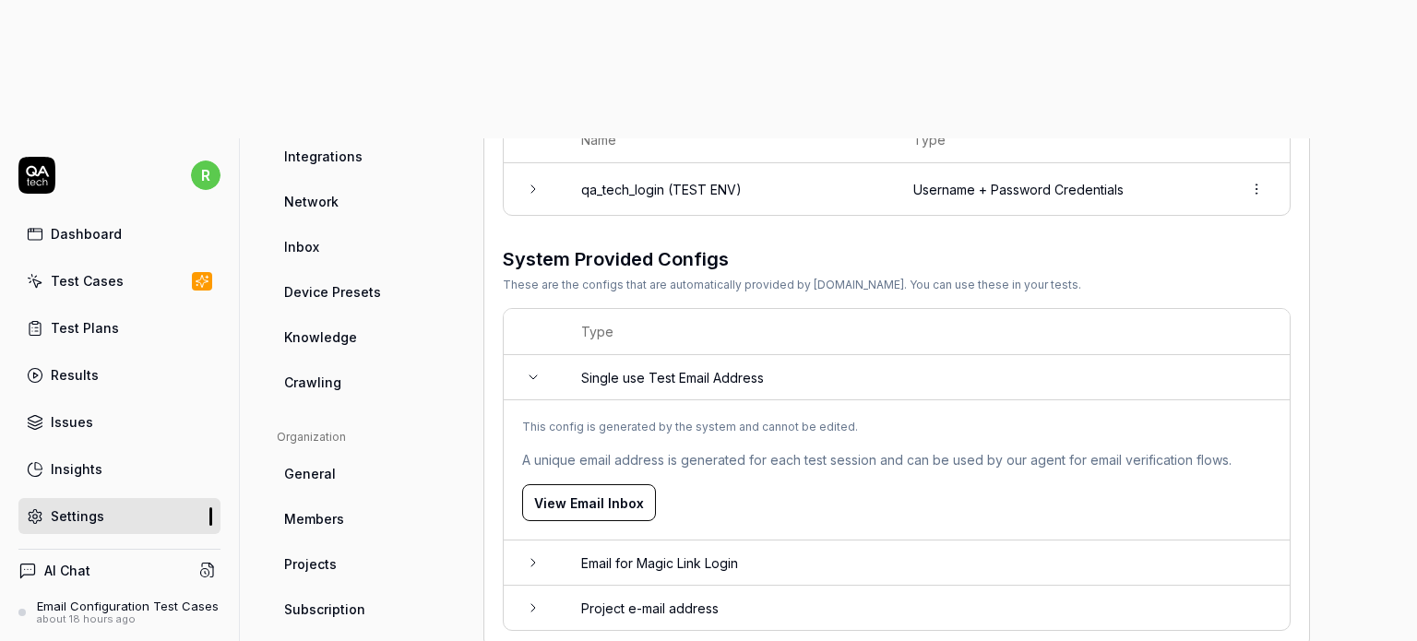
click at [529, 600] on icon at bounding box center [533, 607] width 15 height 15
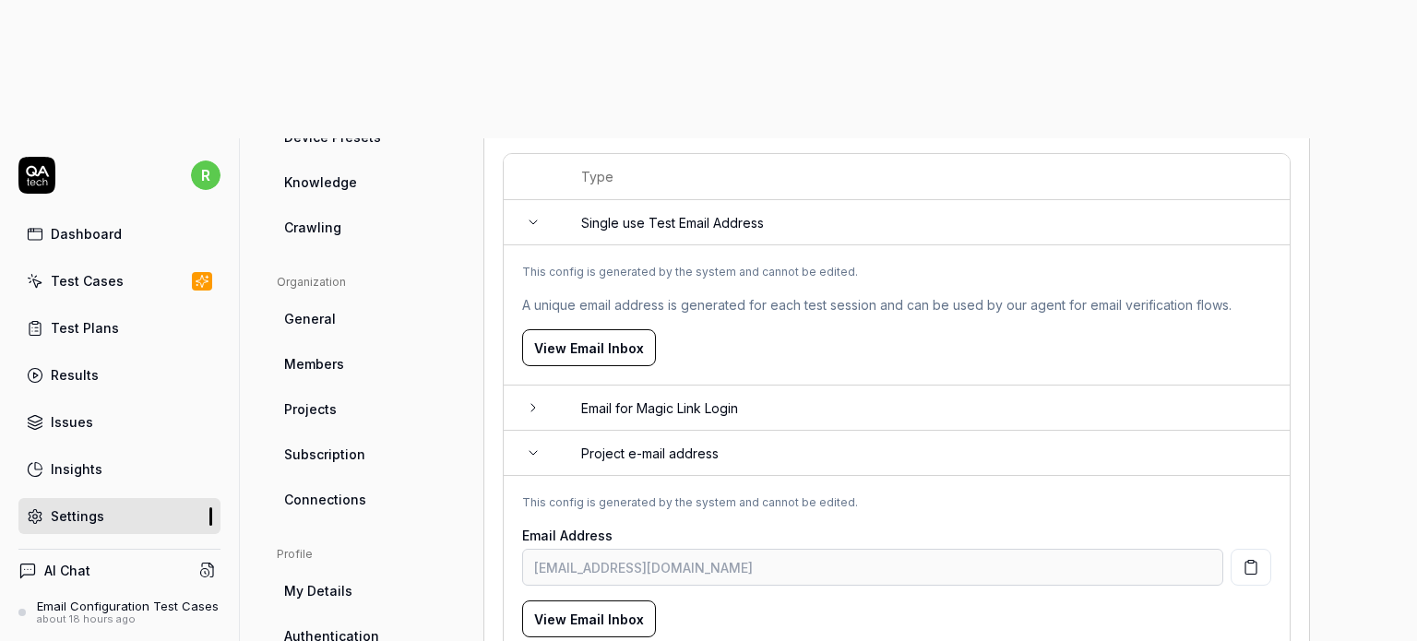
scroll to position [155, 0]
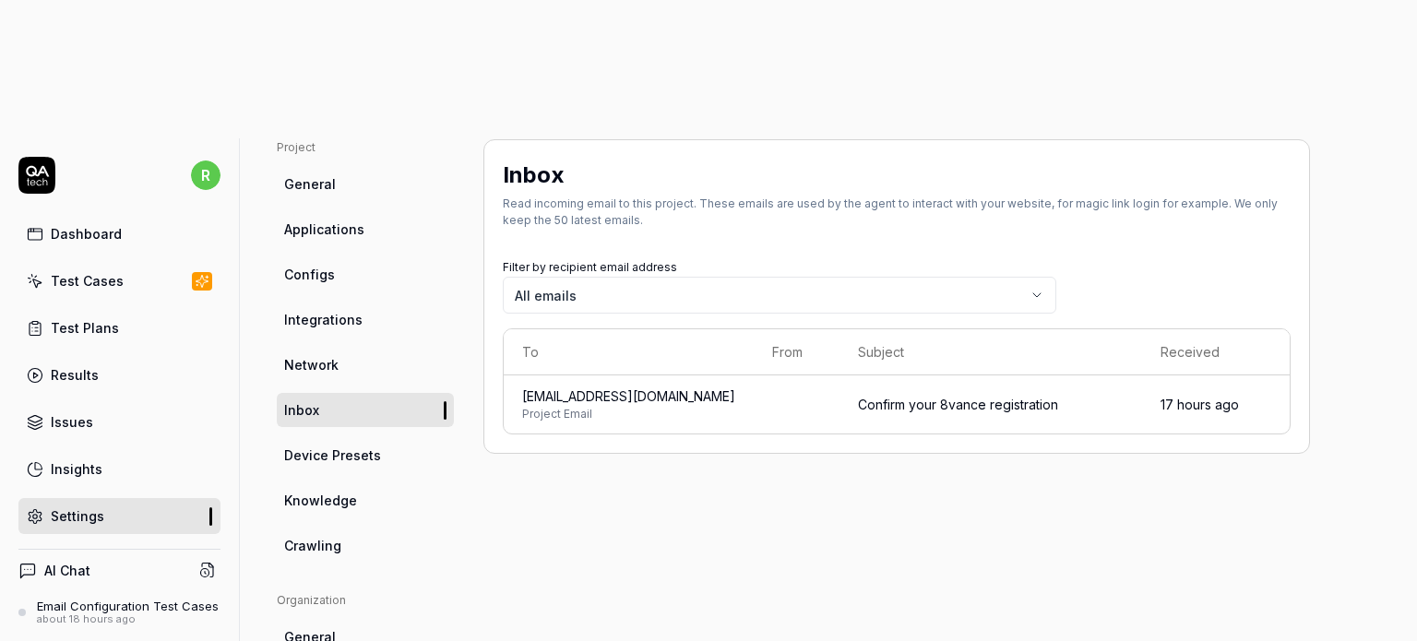
click at [902, 395] on div "Confirm your 8vance registration" at bounding box center [991, 404] width 266 height 19
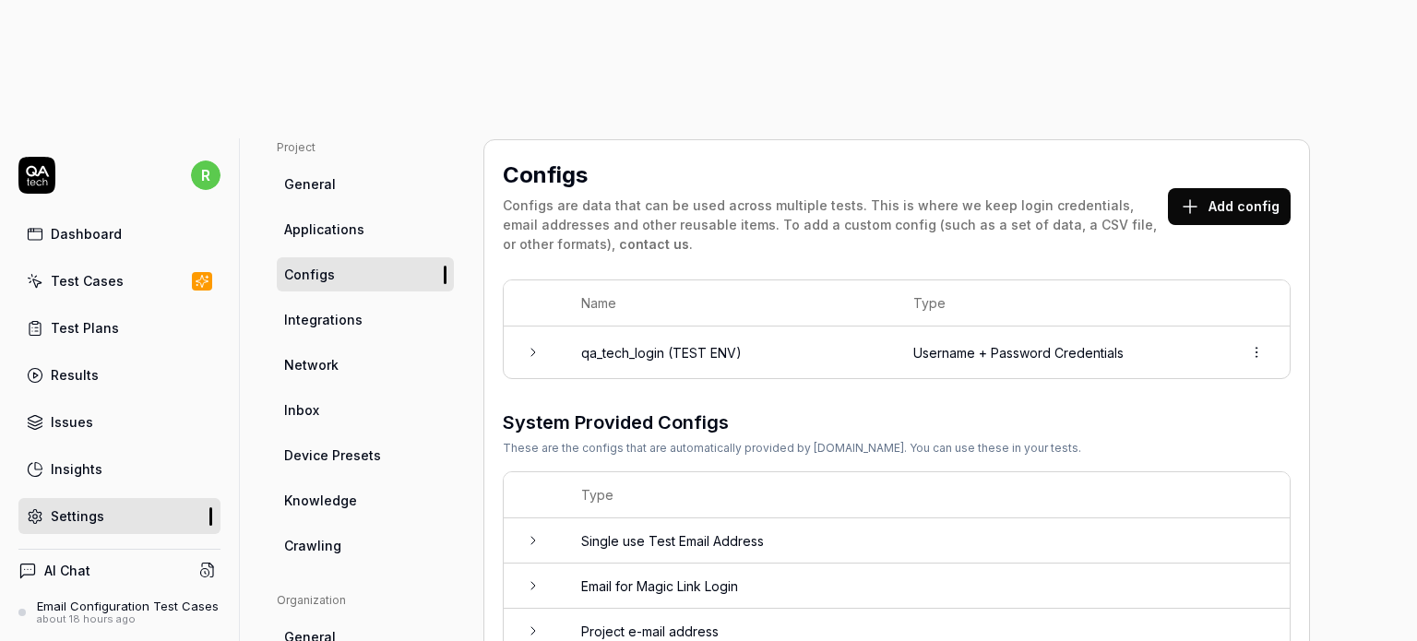
click at [91, 271] on div "Test Cases" at bounding box center [87, 280] width 73 height 19
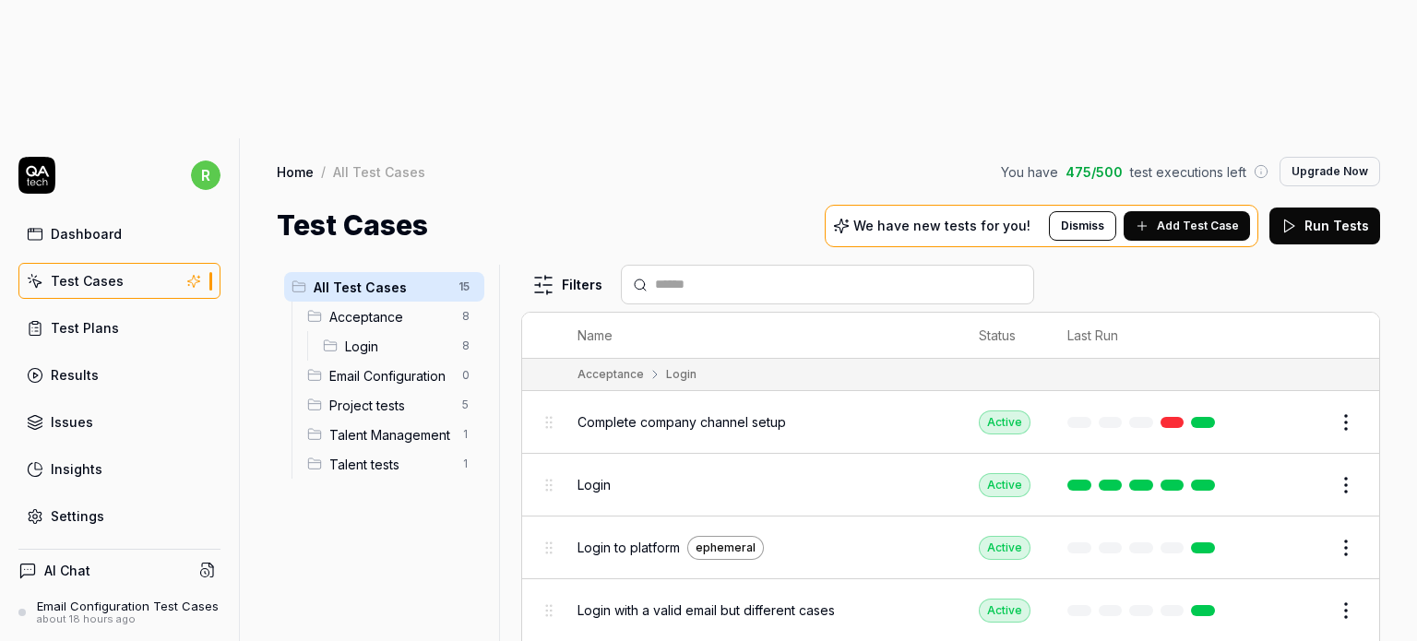
click at [117, 599] on div "Email Configuration Test Cases" at bounding box center [128, 606] width 182 height 15
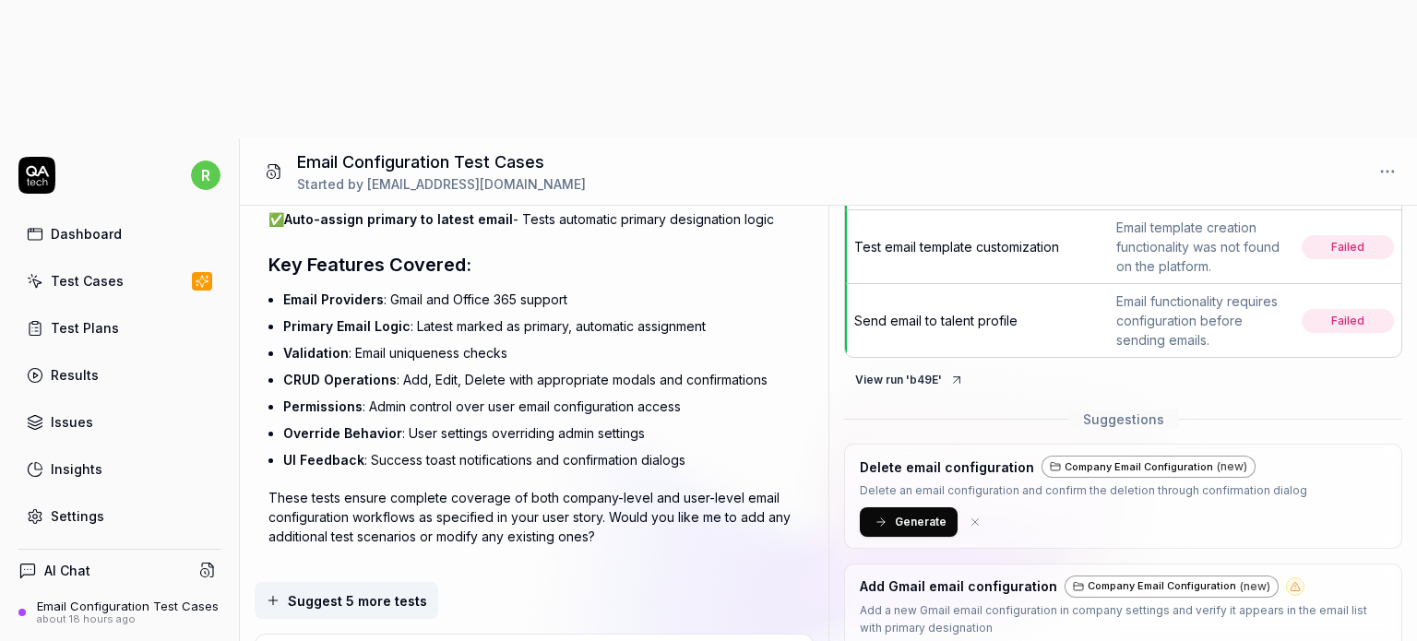
scroll to position [761, 0]
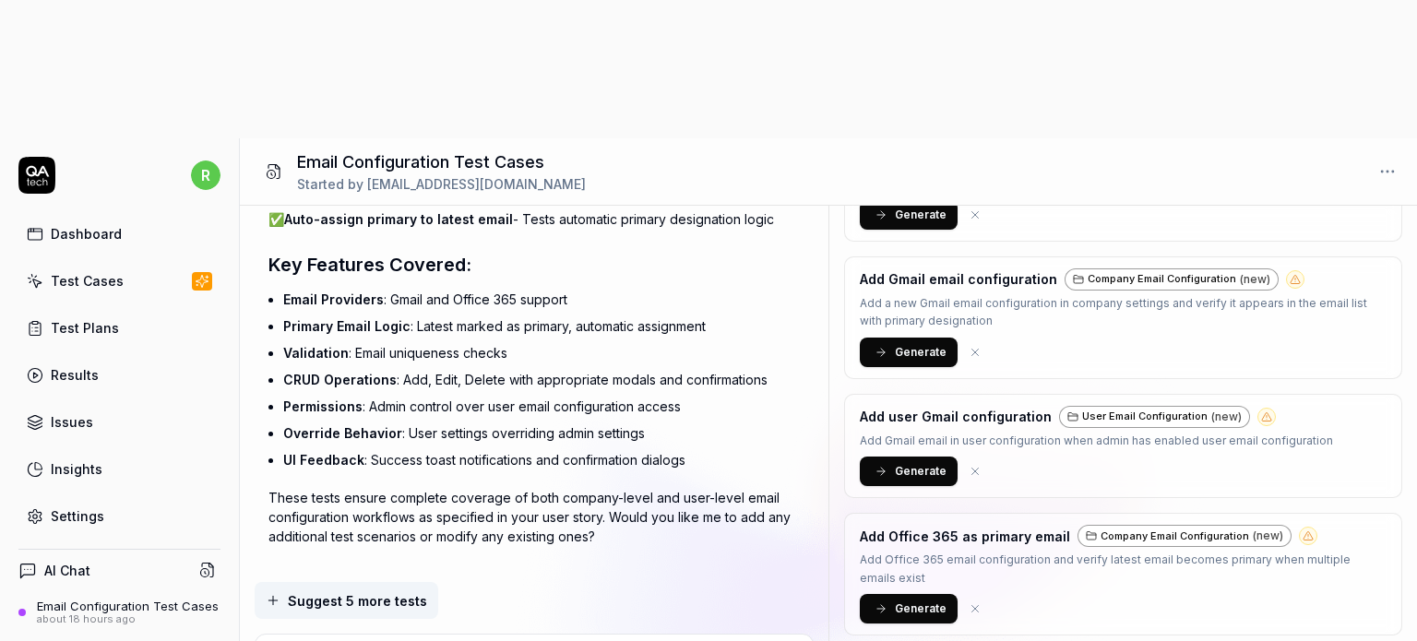
click at [910, 344] on span "Generate" at bounding box center [921, 352] width 52 height 17
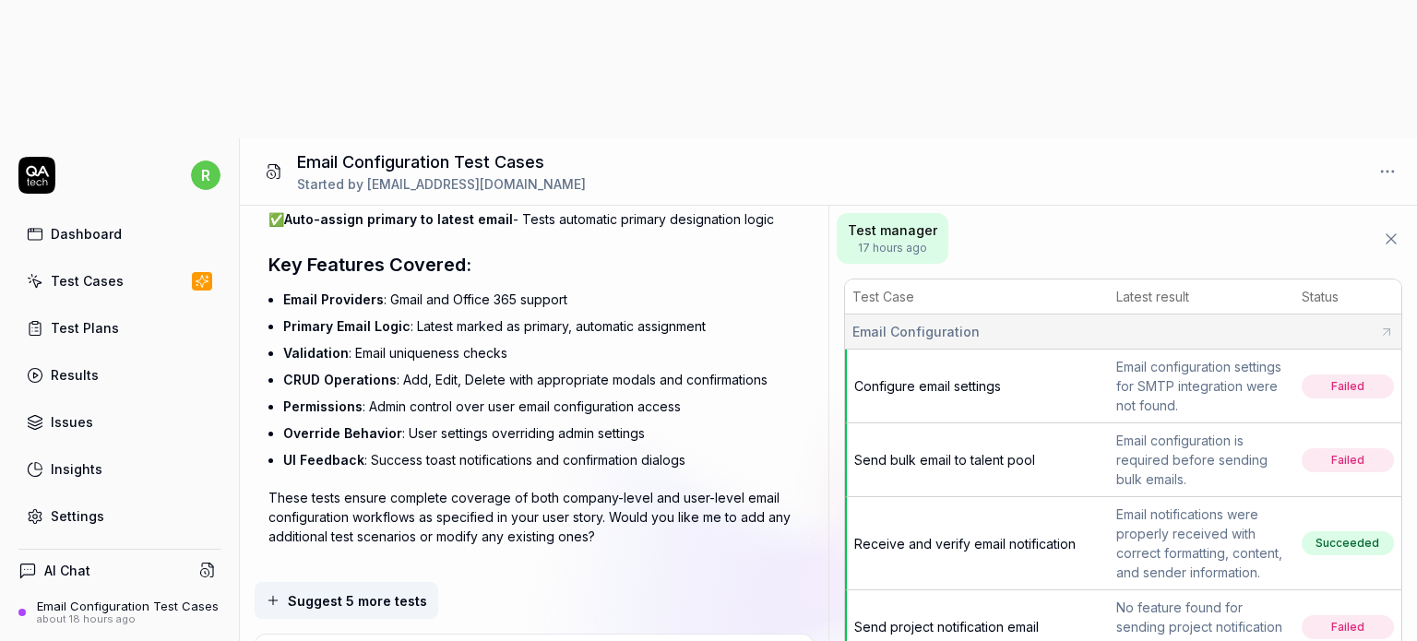
click at [93, 271] on div "Test Cases" at bounding box center [87, 280] width 73 height 19
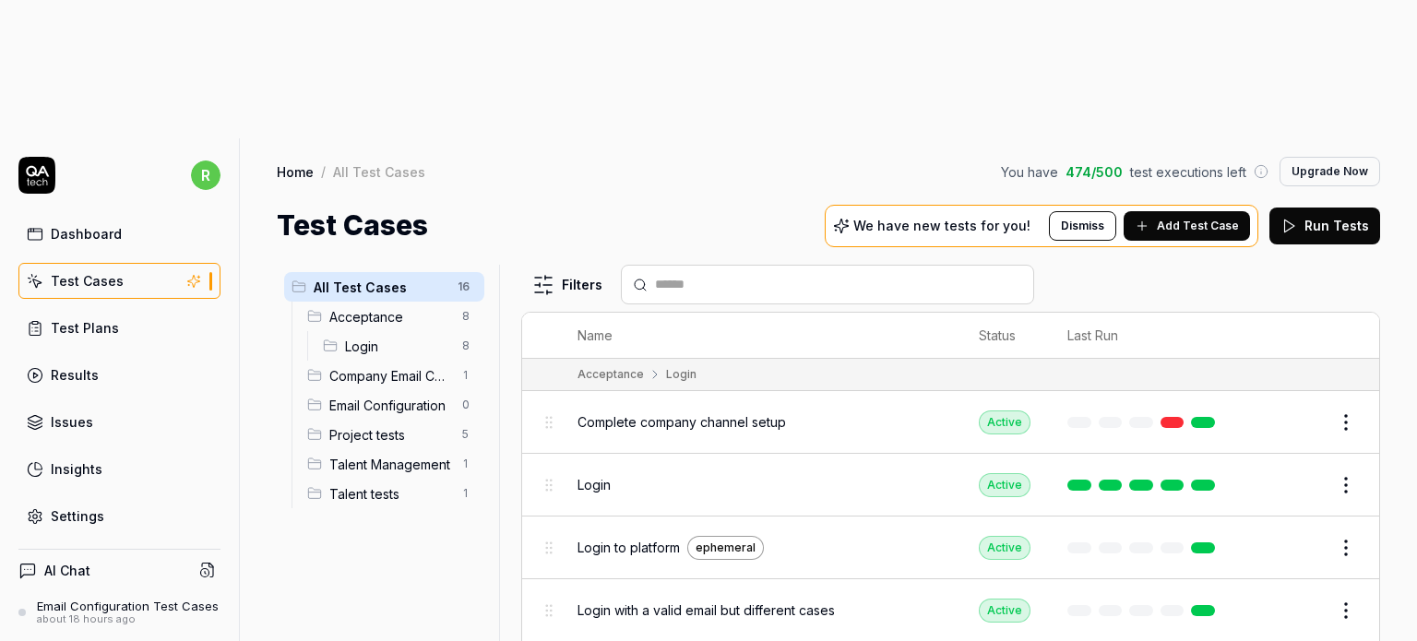
click at [413, 366] on span "Company Email Configuration" at bounding box center [390, 375] width 122 height 19
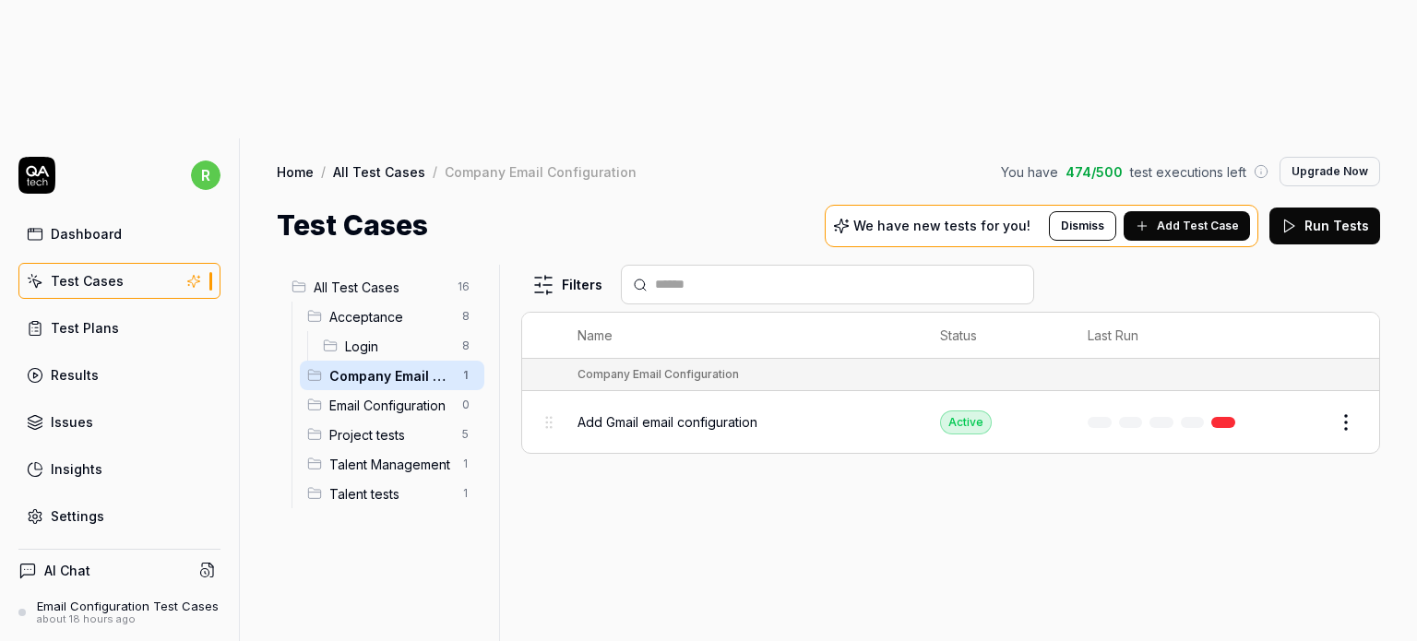
click at [697, 412] on span "Add Gmail email configuration" at bounding box center [667, 421] width 180 height 19
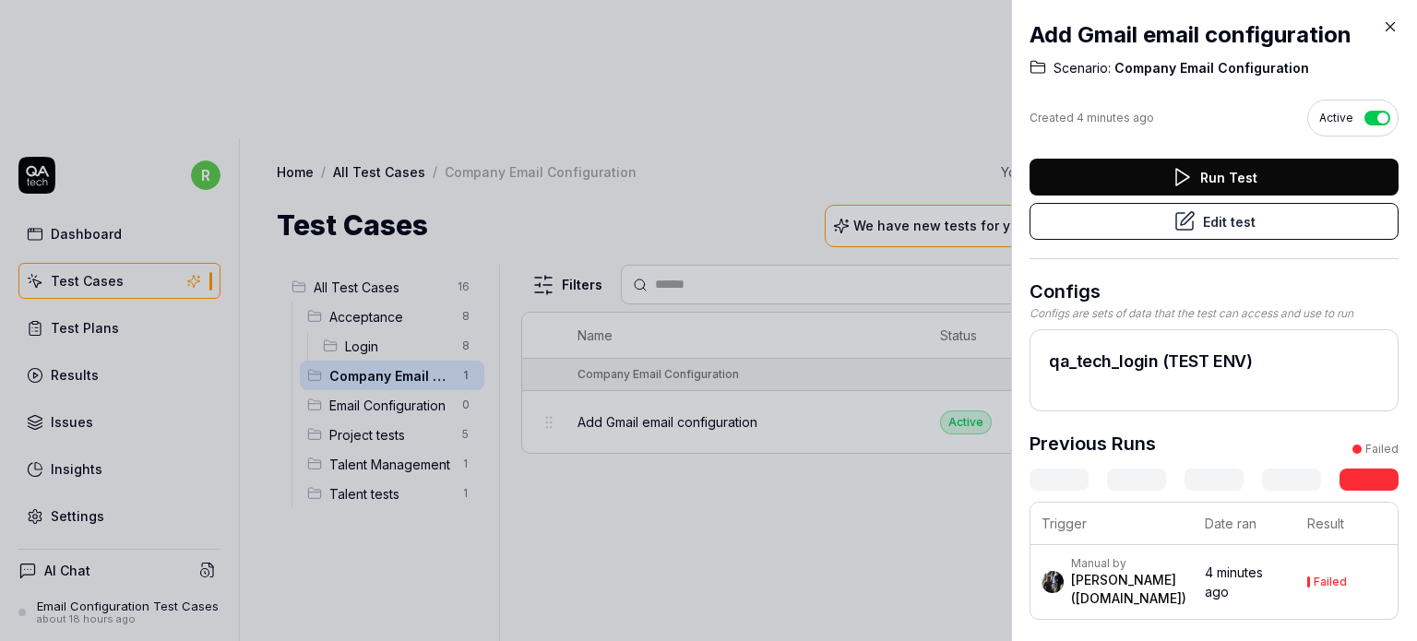
click at [1217, 173] on button "Run Test" at bounding box center [1213, 177] width 369 height 37
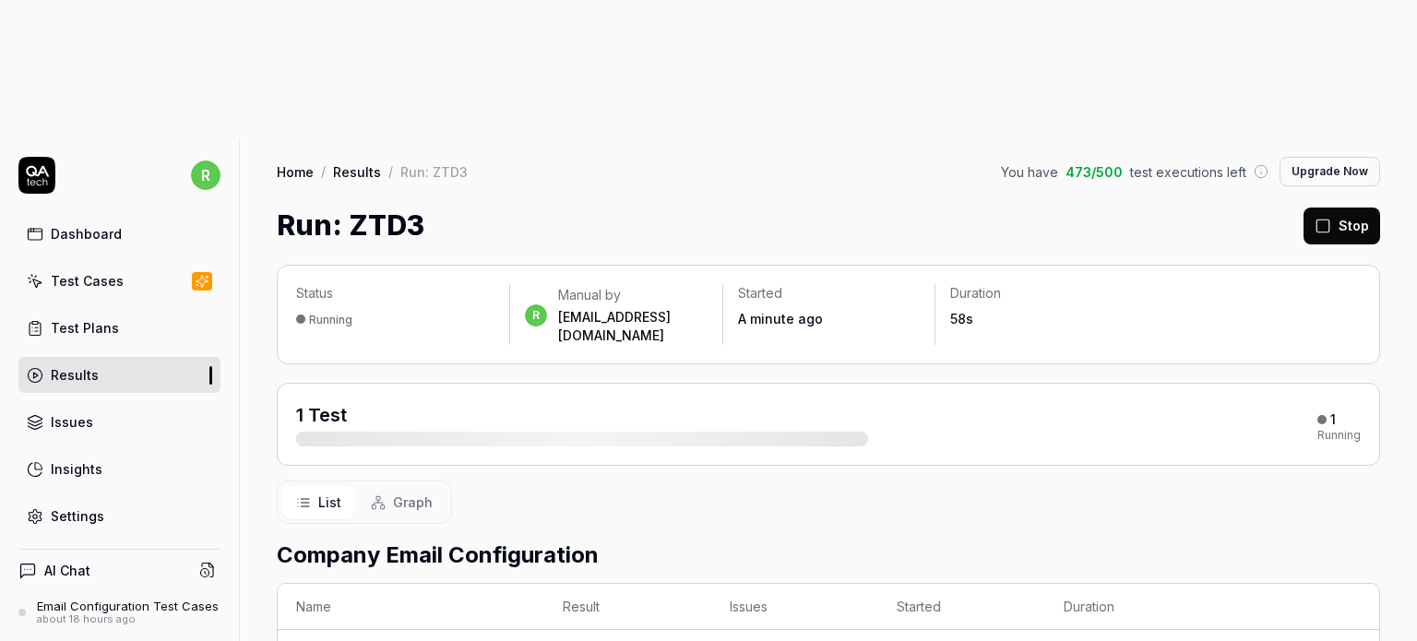
click at [121, 263] on link "Test Cases" at bounding box center [119, 281] width 202 height 36
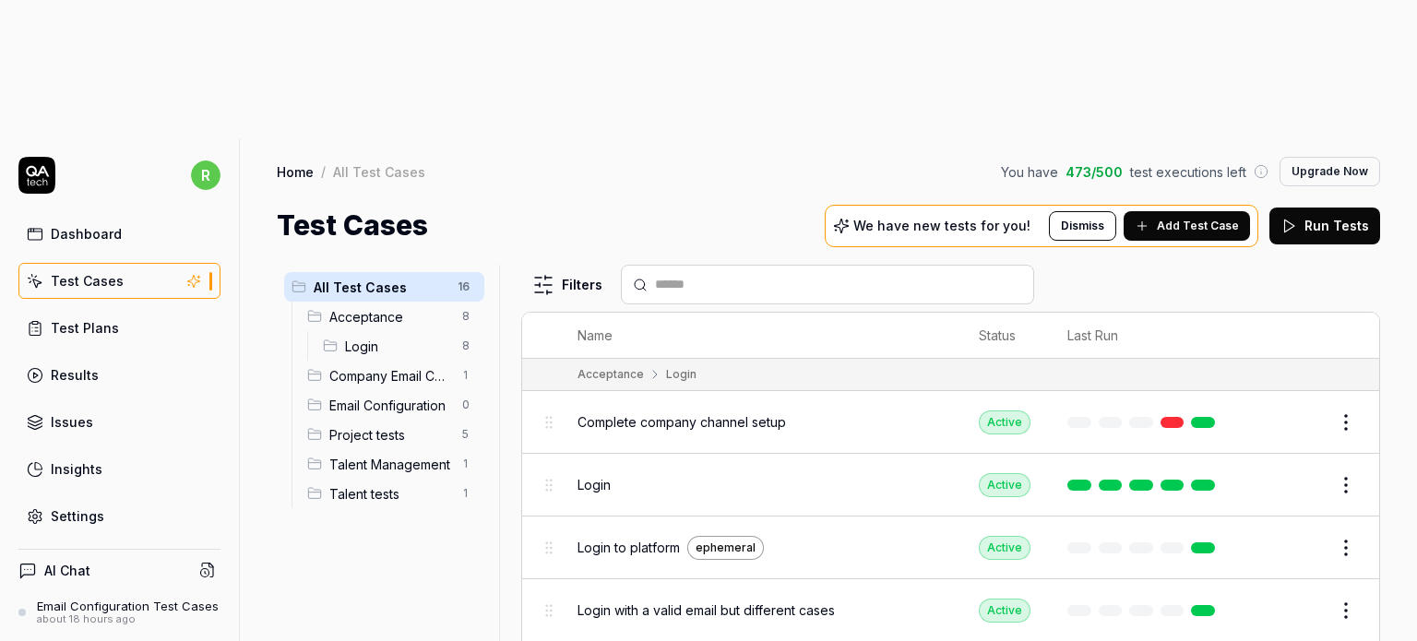
click at [384, 396] on span "Email Configuration" at bounding box center [390, 405] width 122 height 19
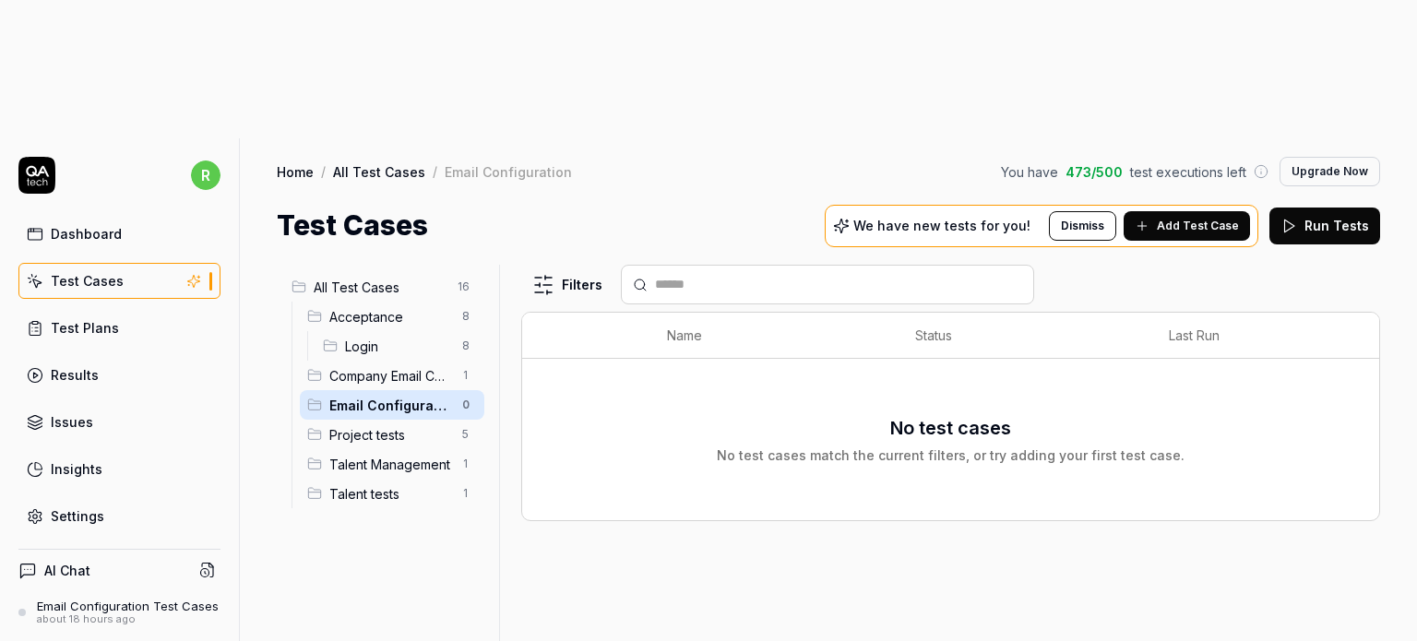
click at [368, 366] on span "Company Email Configuration" at bounding box center [390, 375] width 122 height 19
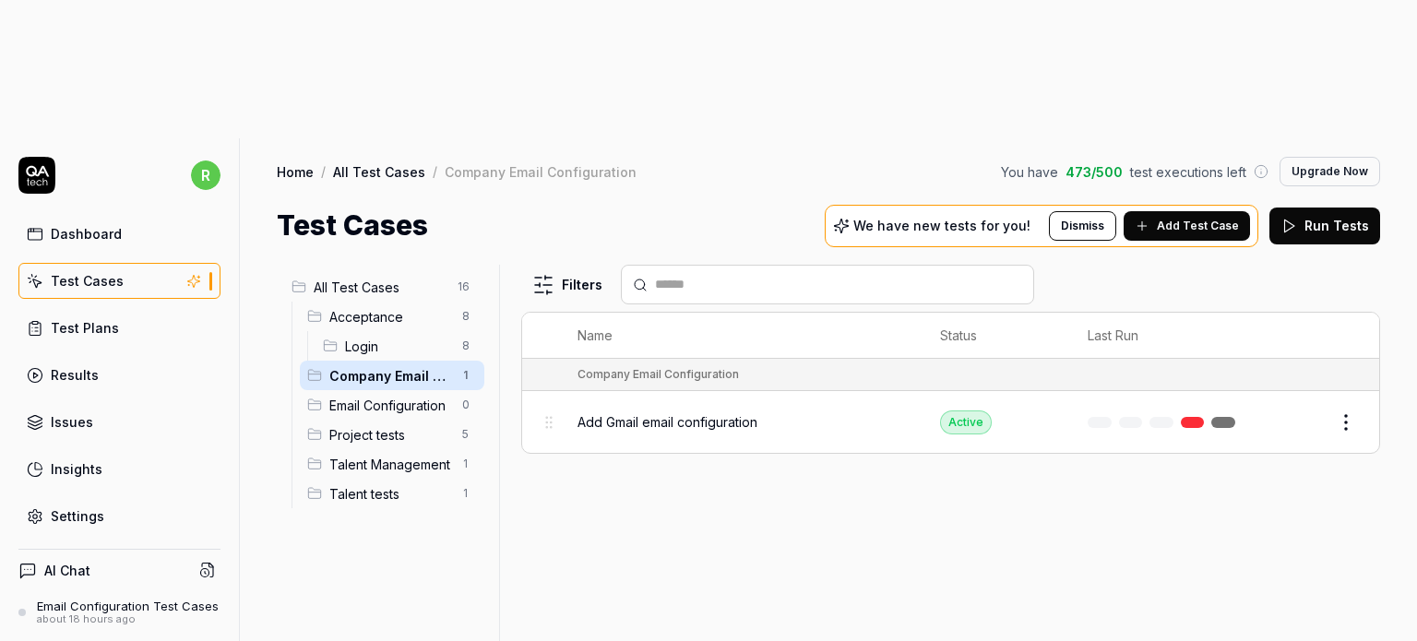
click at [469, 264] on html "r Dashboard Test Cases Test Plans Results Issues Insights Settings AI Chat Emai…" at bounding box center [708, 389] width 1417 height 779
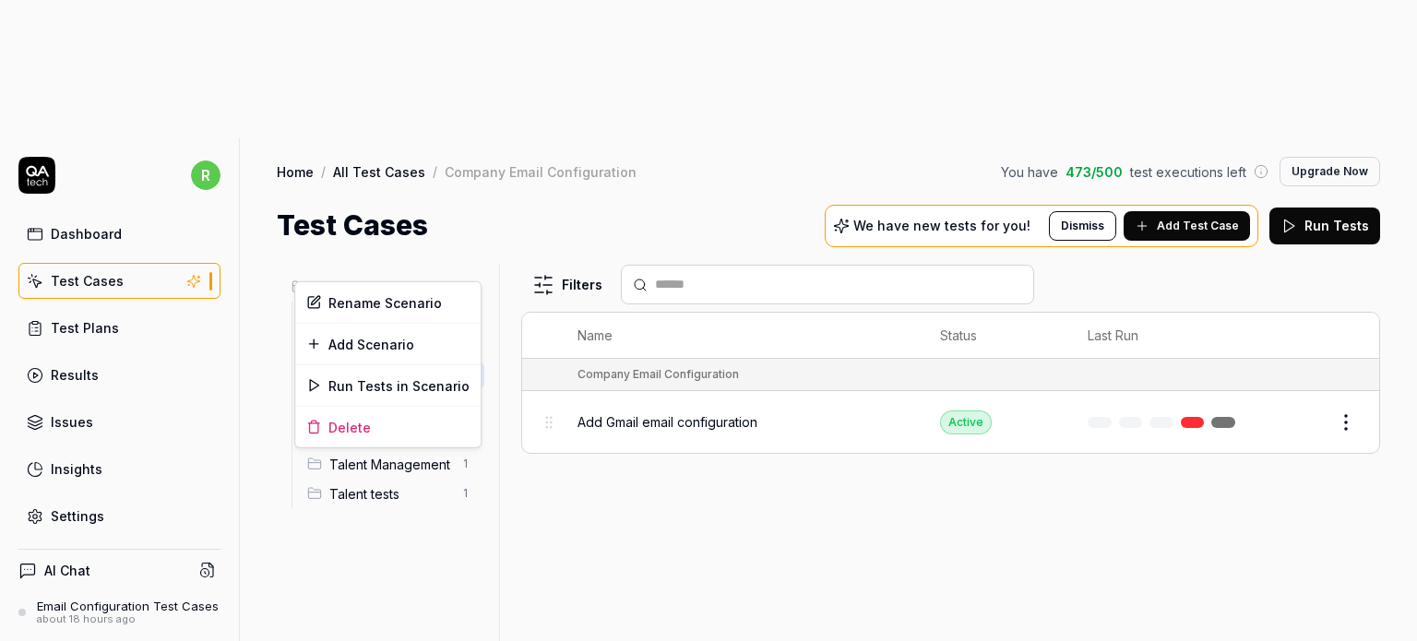
click at [372, 471] on html "r Dashboard Test Cases Test Plans Results Issues Insights Settings AI Chat Emai…" at bounding box center [708, 389] width 1417 height 779
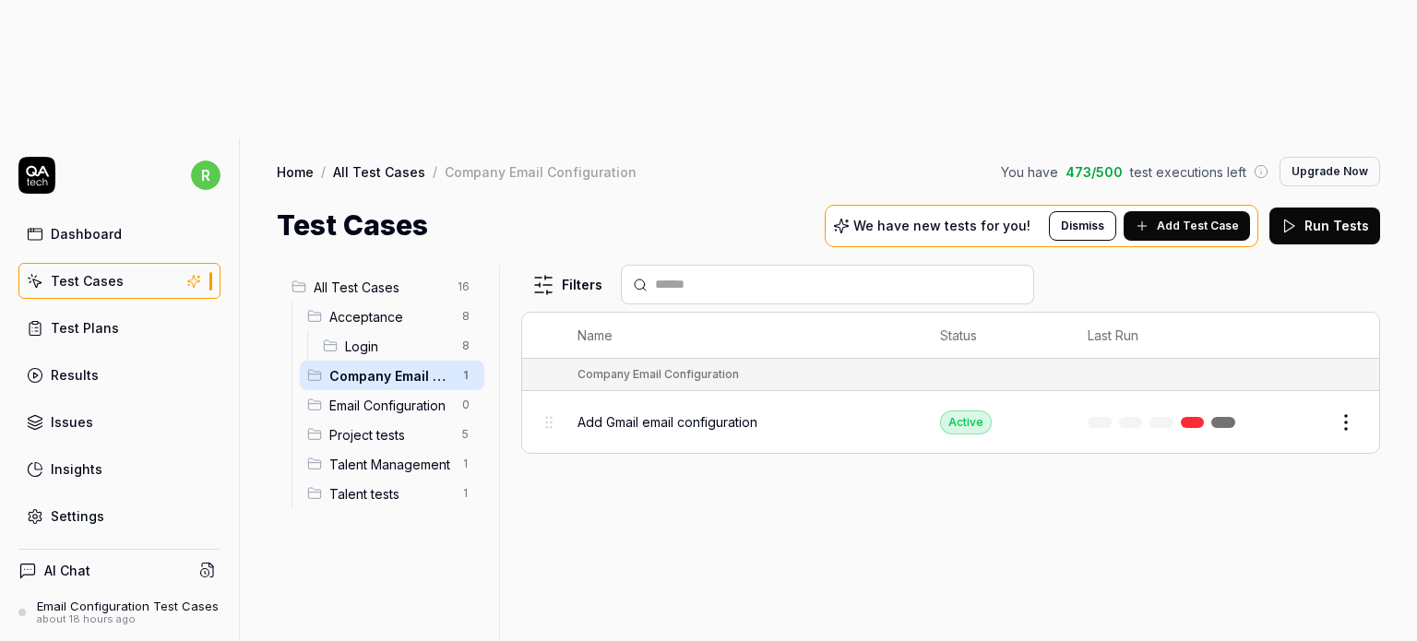
click at [465, 264] on html "r Dashboard Test Cases Test Plans Results Issues Insights Settings AI Chat Emai…" at bounding box center [708, 389] width 1417 height 779
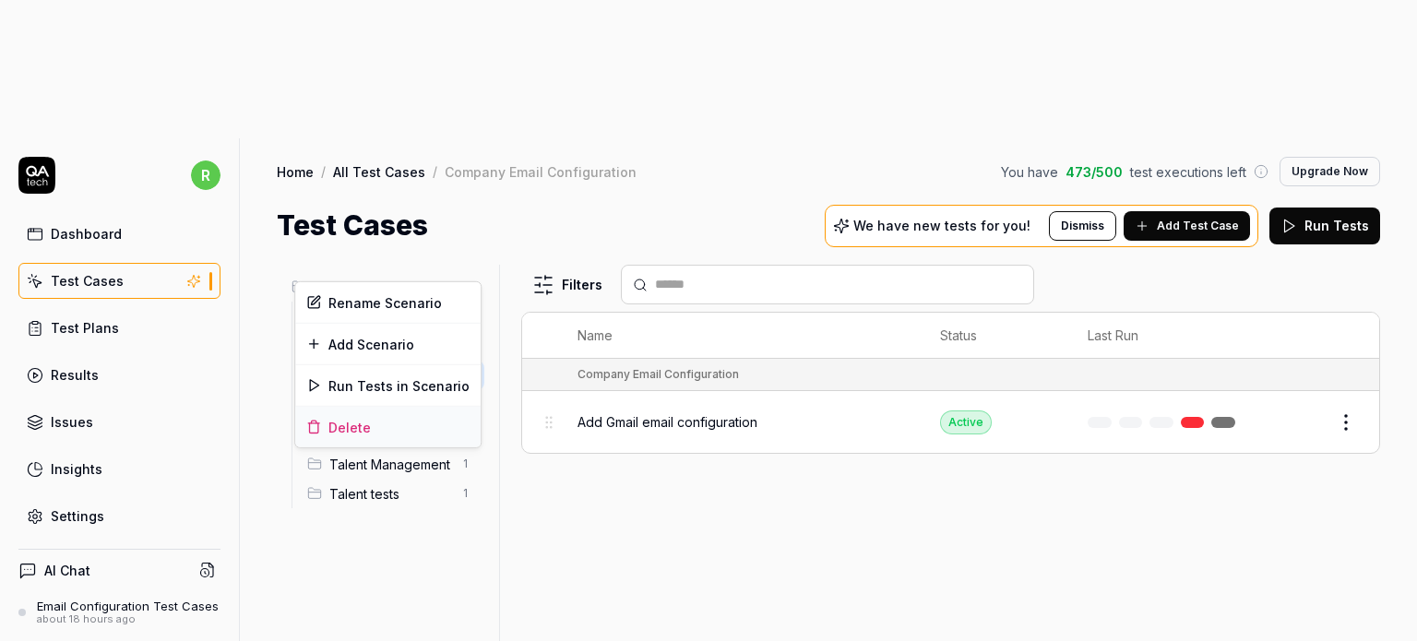
click at [345, 421] on div "Delete" at bounding box center [387, 427] width 185 height 41
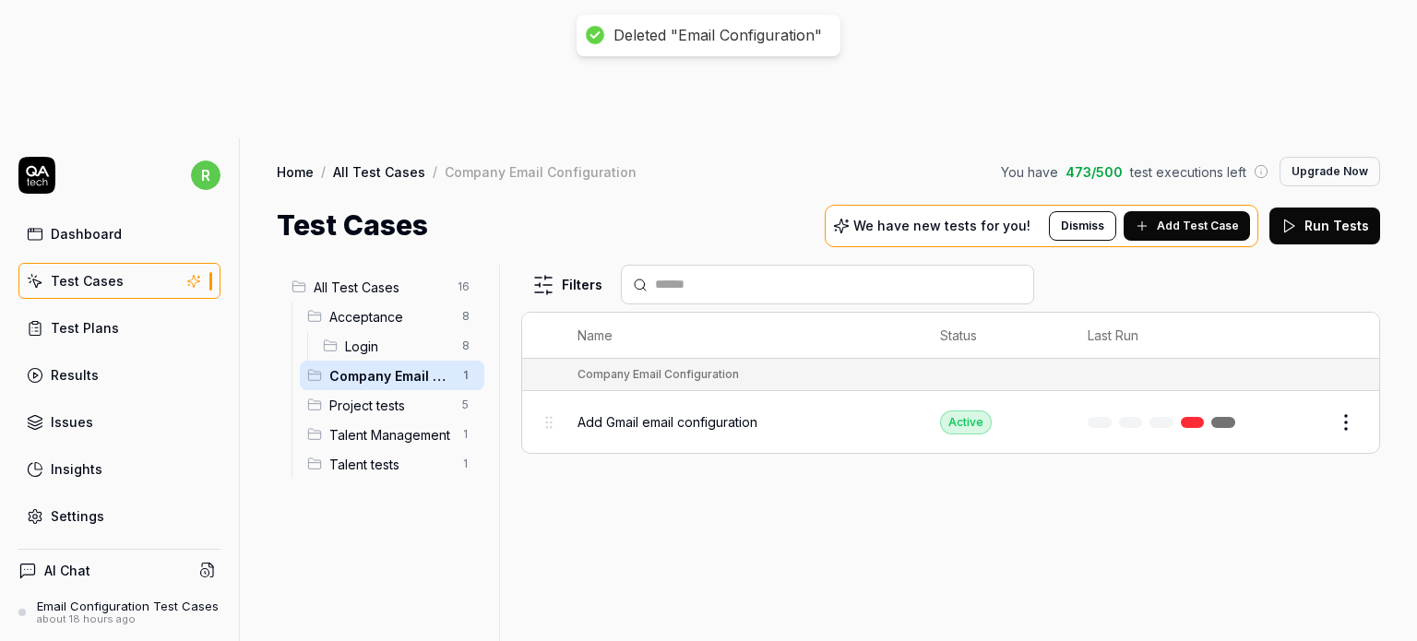
click at [669, 412] on span "Add Gmail email configuration" at bounding box center [667, 421] width 180 height 19
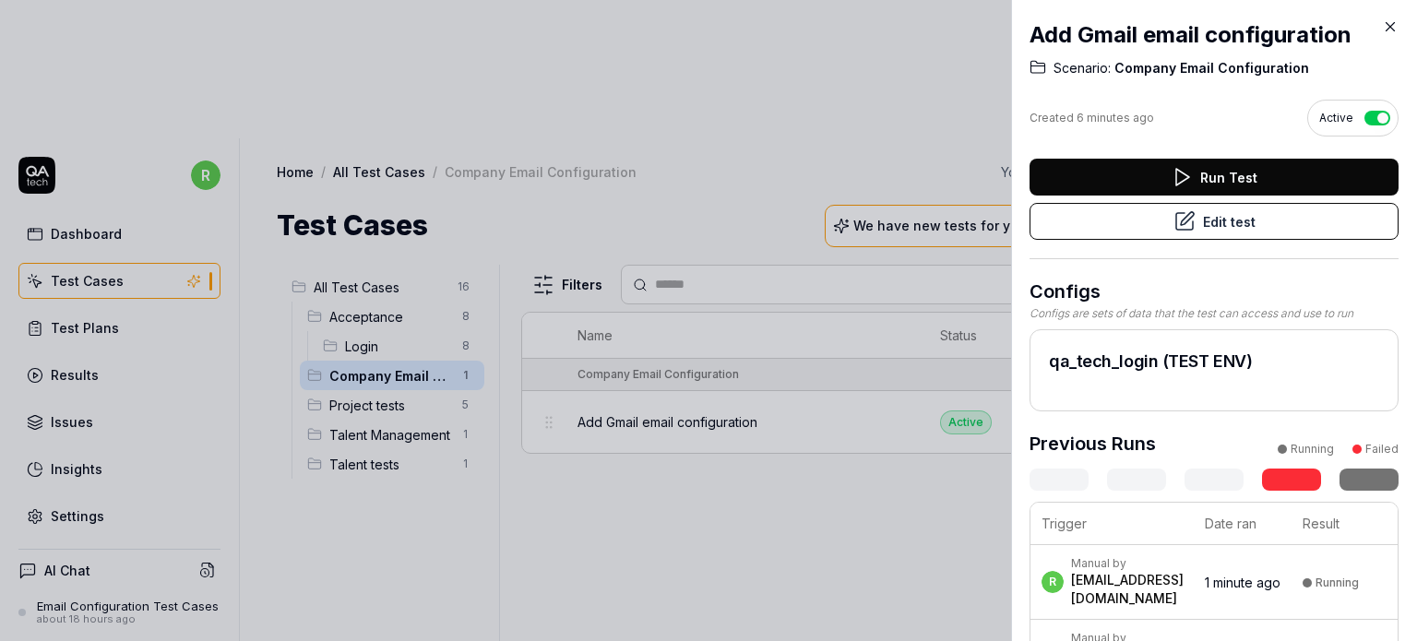
click at [781, 426] on div at bounding box center [708, 320] width 1417 height 641
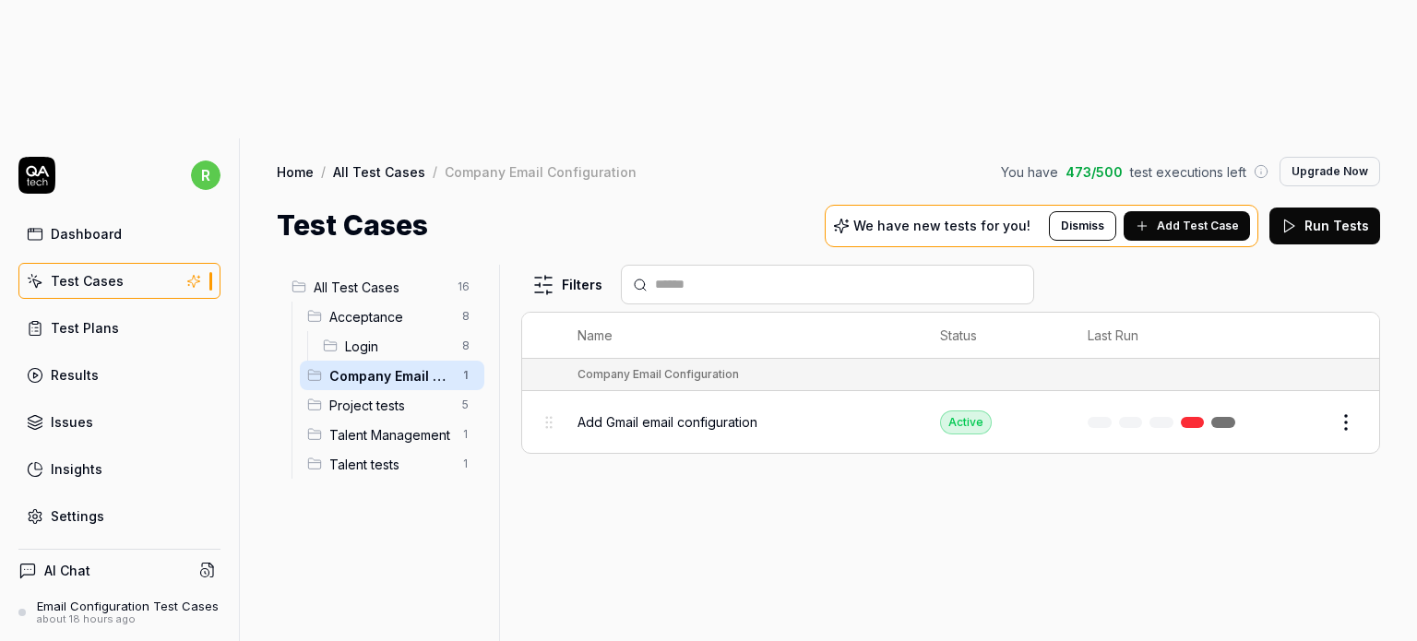
click at [137, 599] on div "Email Configuration Test Cases" at bounding box center [128, 606] width 182 height 15
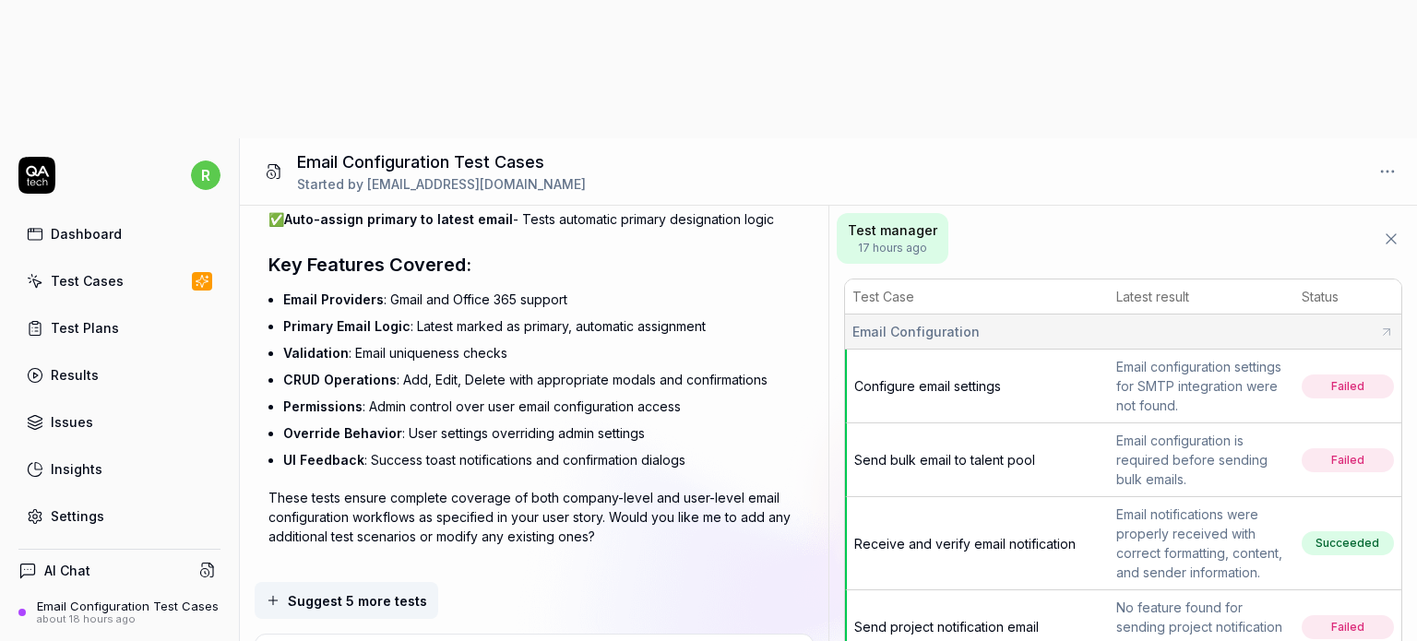
click at [1382, 230] on icon at bounding box center [1391, 239] width 18 height 18
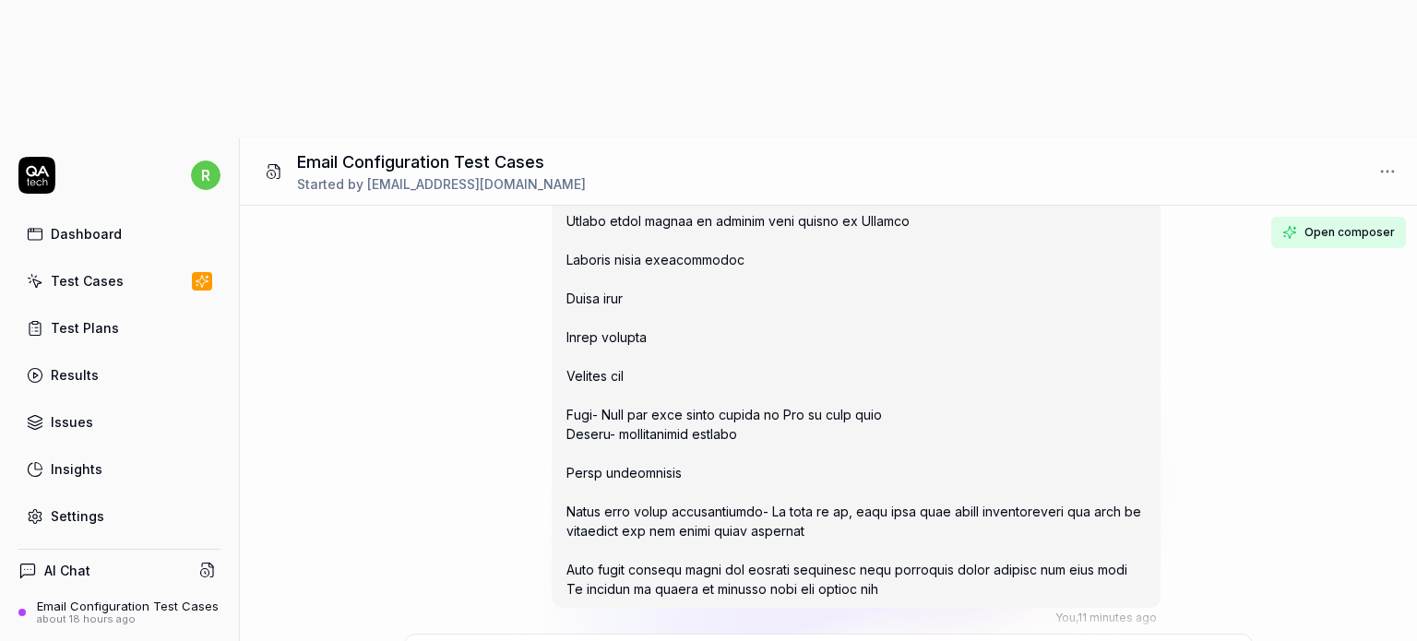
scroll to position [3271, 0]
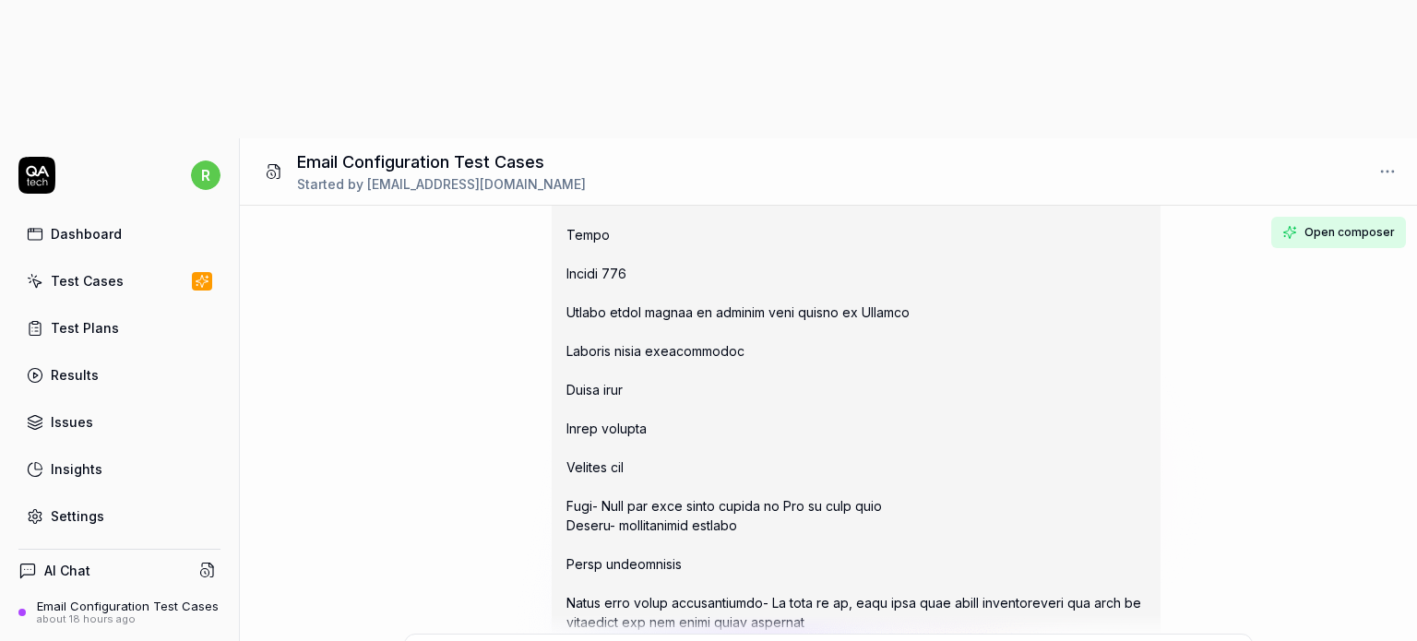
click at [1306, 217] on button "Open composer" at bounding box center [1338, 232] width 135 height 31
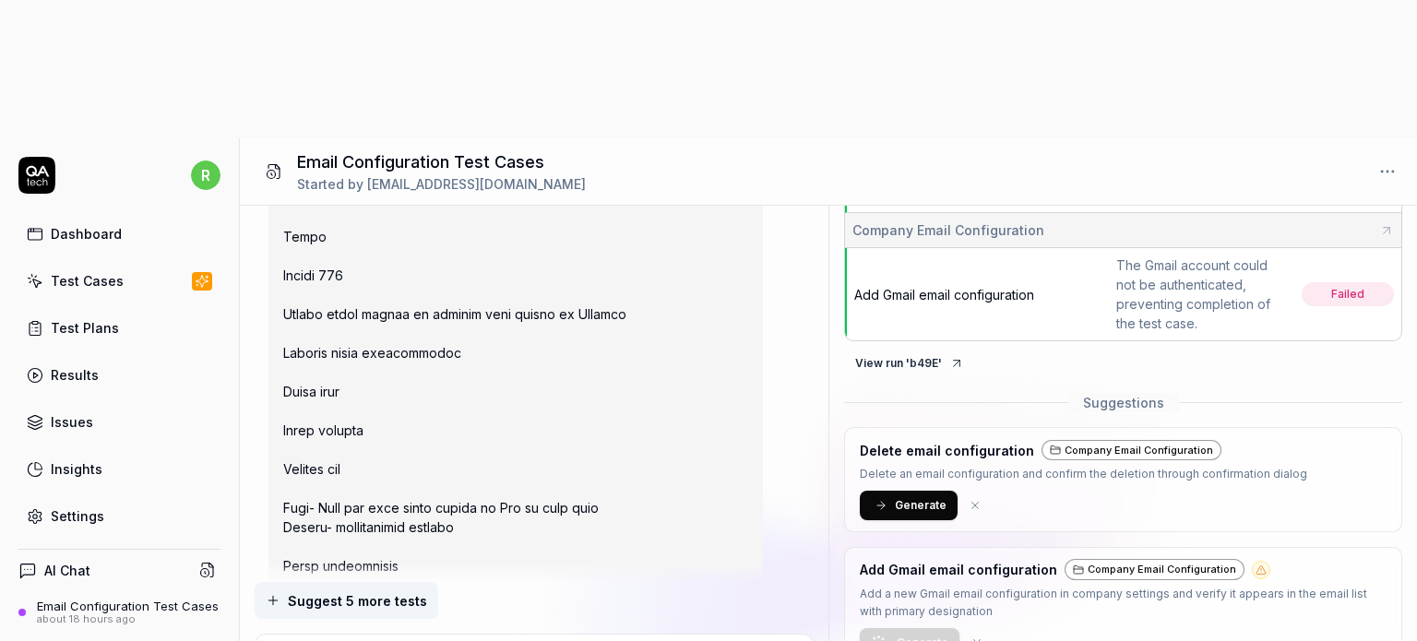
scroll to position [580, 0]
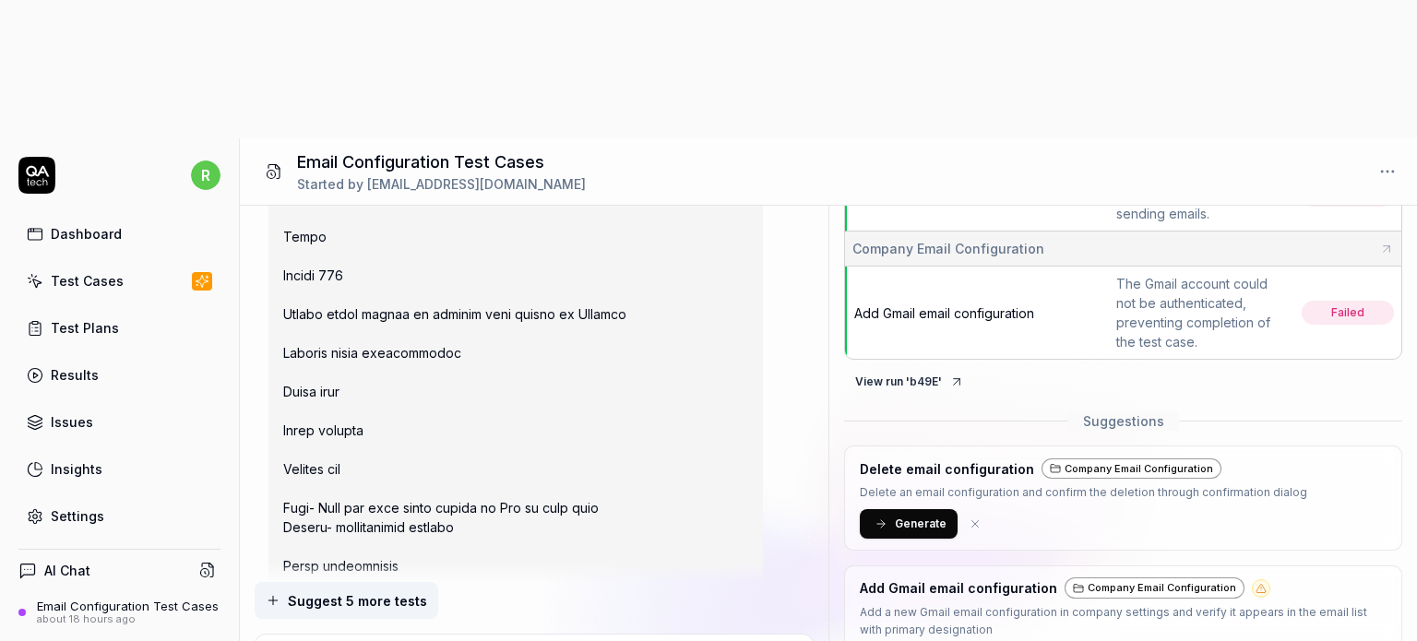
click at [76, 271] on div "Test Cases" at bounding box center [87, 280] width 73 height 19
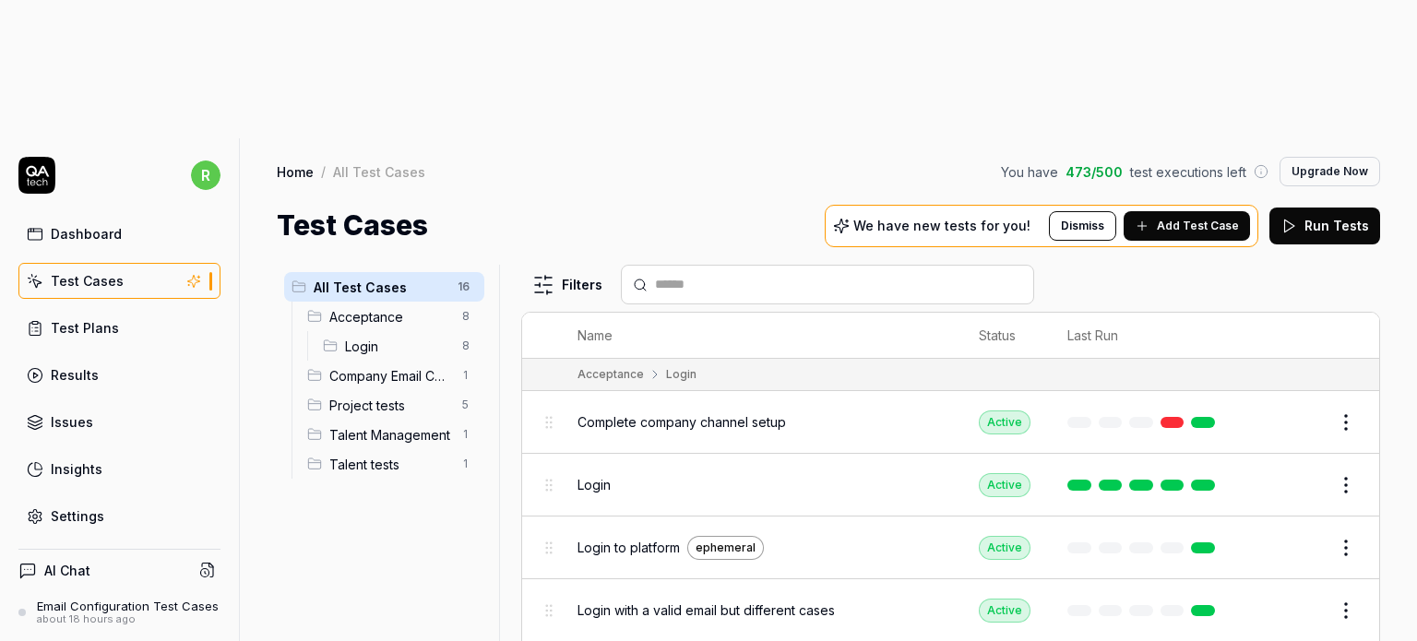
click at [379, 366] on span "Company Email Configuration" at bounding box center [390, 375] width 122 height 19
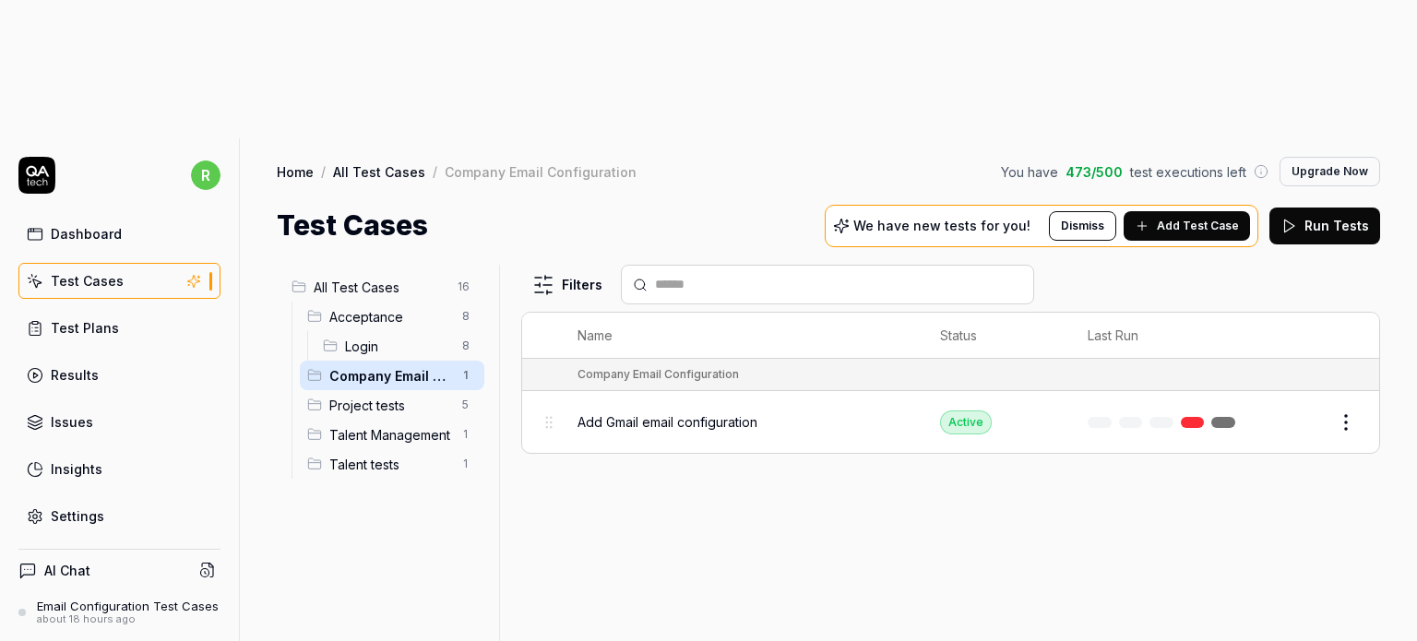
click at [675, 412] on span "Add Gmail email configuration" at bounding box center [667, 421] width 180 height 19
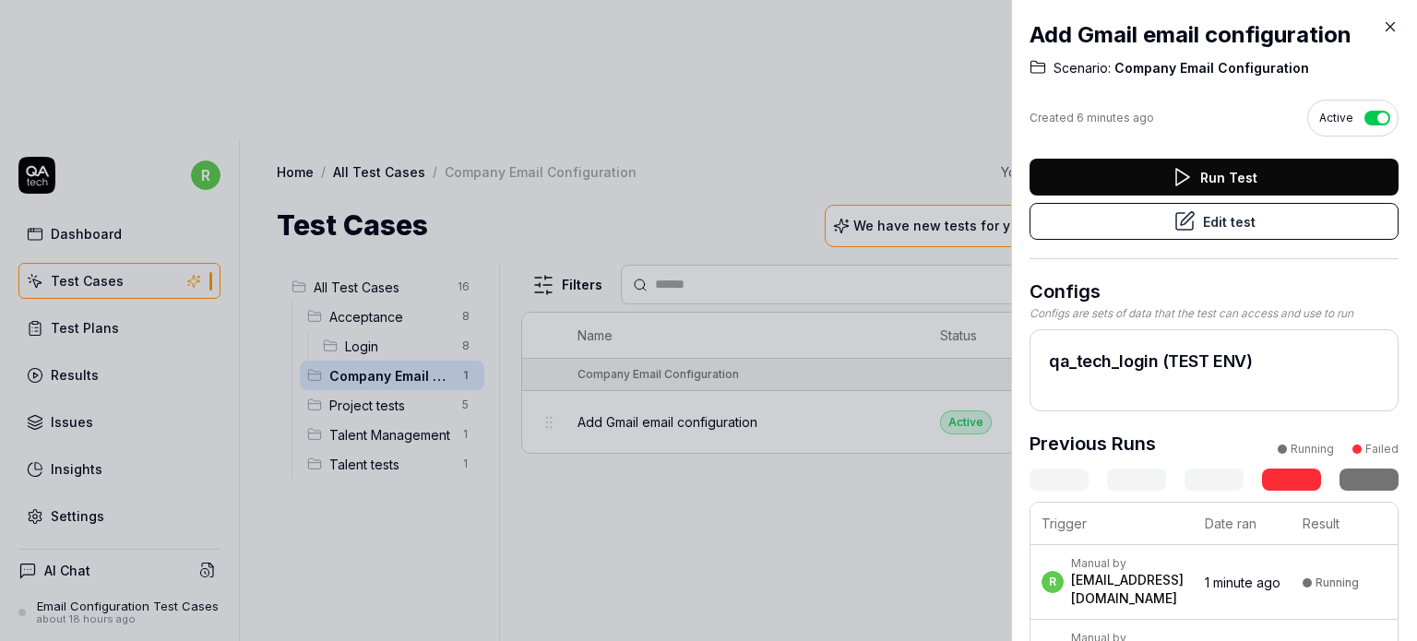
click at [1391, 25] on icon at bounding box center [1390, 27] width 8 height 8
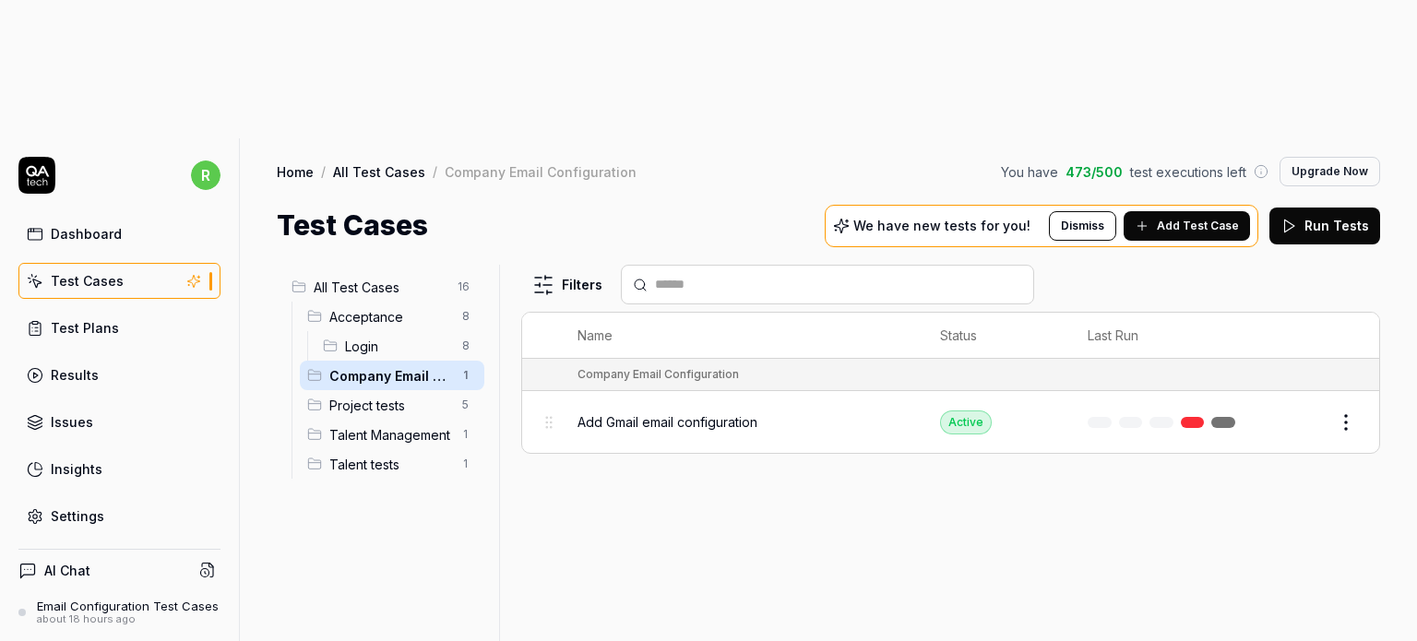
click at [1305, 408] on button "Edit" at bounding box center [1301, 423] width 44 height 30
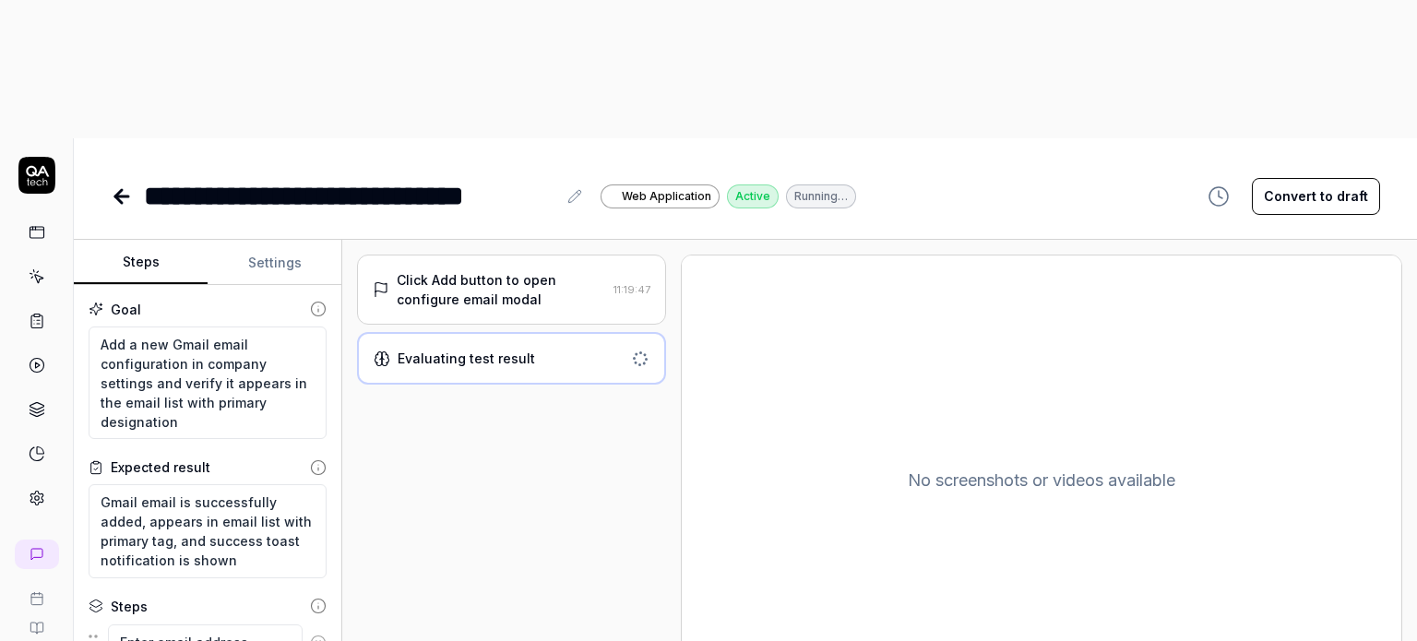
click at [537, 270] on div "Click Add button to open configure email modal" at bounding box center [501, 289] width 209 height 39
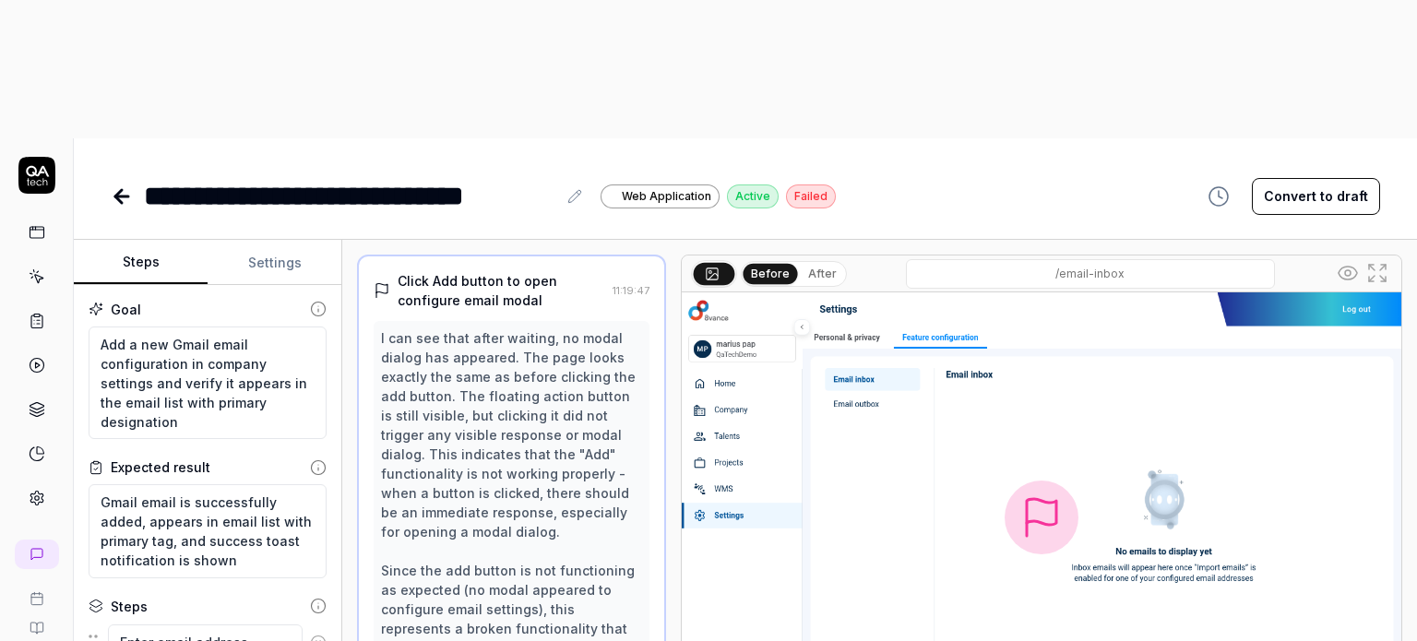
click at [733, 292] on img at bounding box center [1041, 516] width 719 height 449
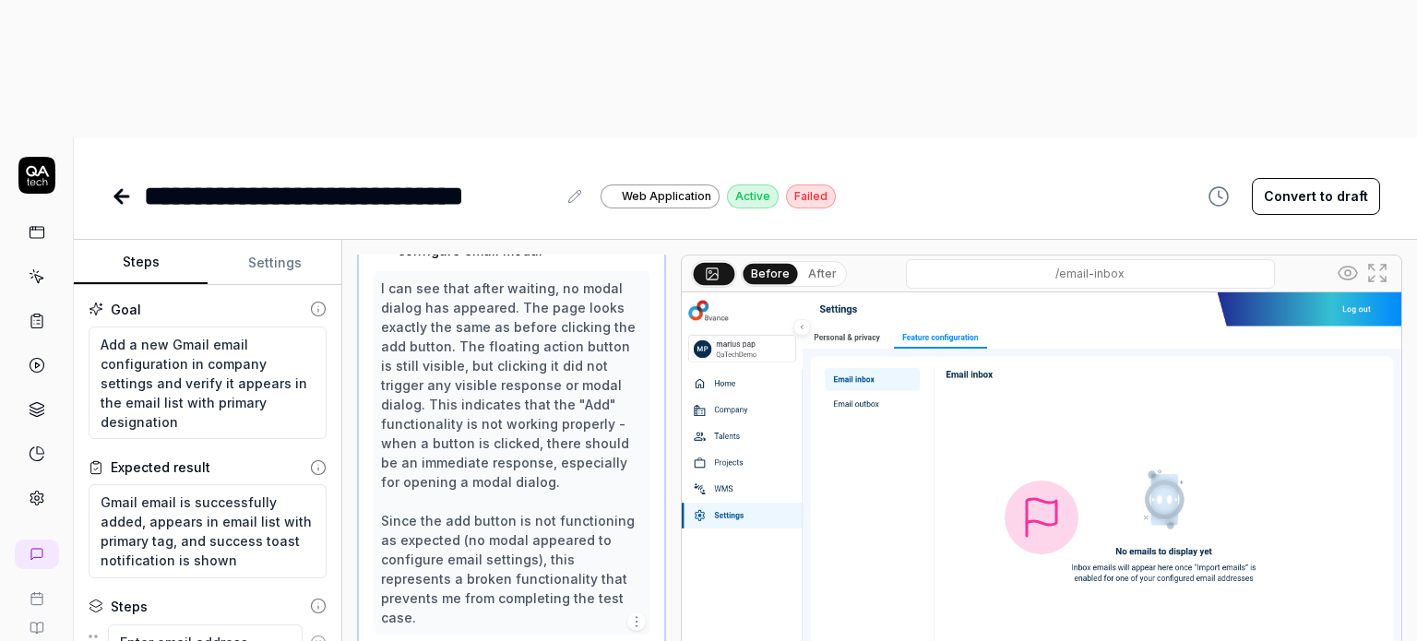
scroll to position [77, 0]
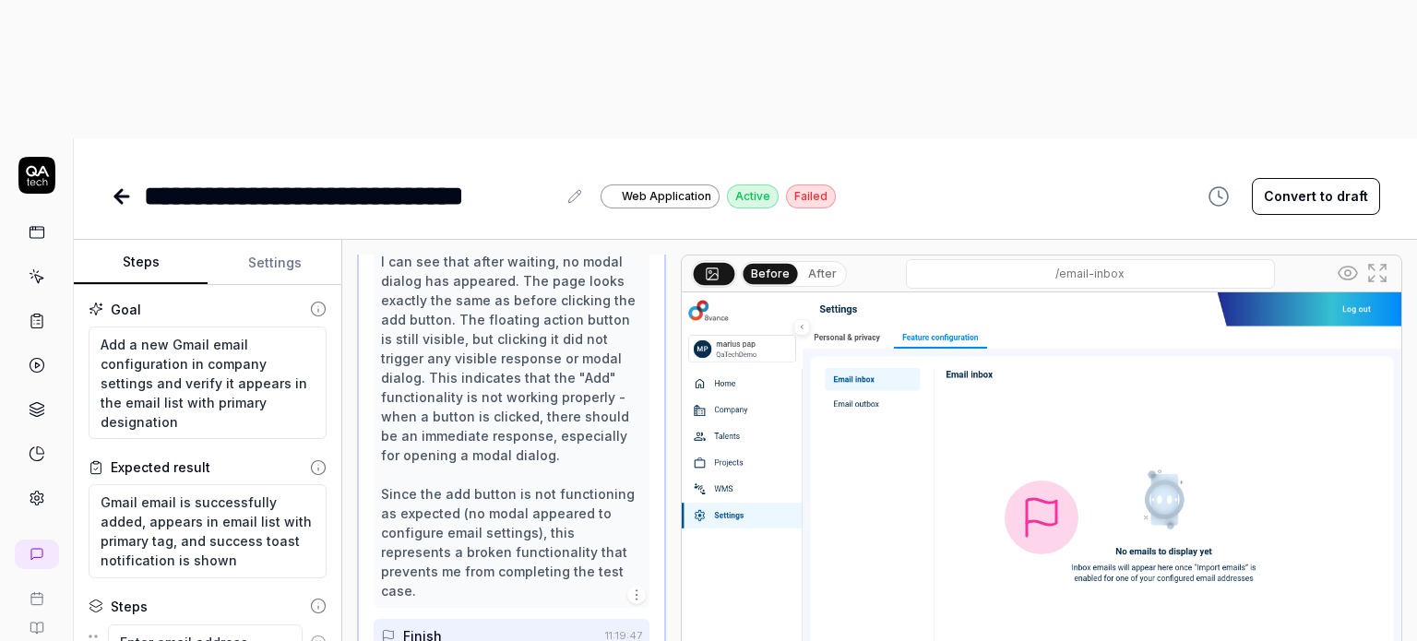
click at [741, 292] on img at bounding box center [1041, 516] width 719 height 449
click at [732, 292] on img at bounding box center [1041, 516] width 719 height 449
click at [849, 292] on img at bounding box center [1041, 516] width 719 height 449
click at [917, 292] on img at bounding box center [1041, 516] width 719 height 449
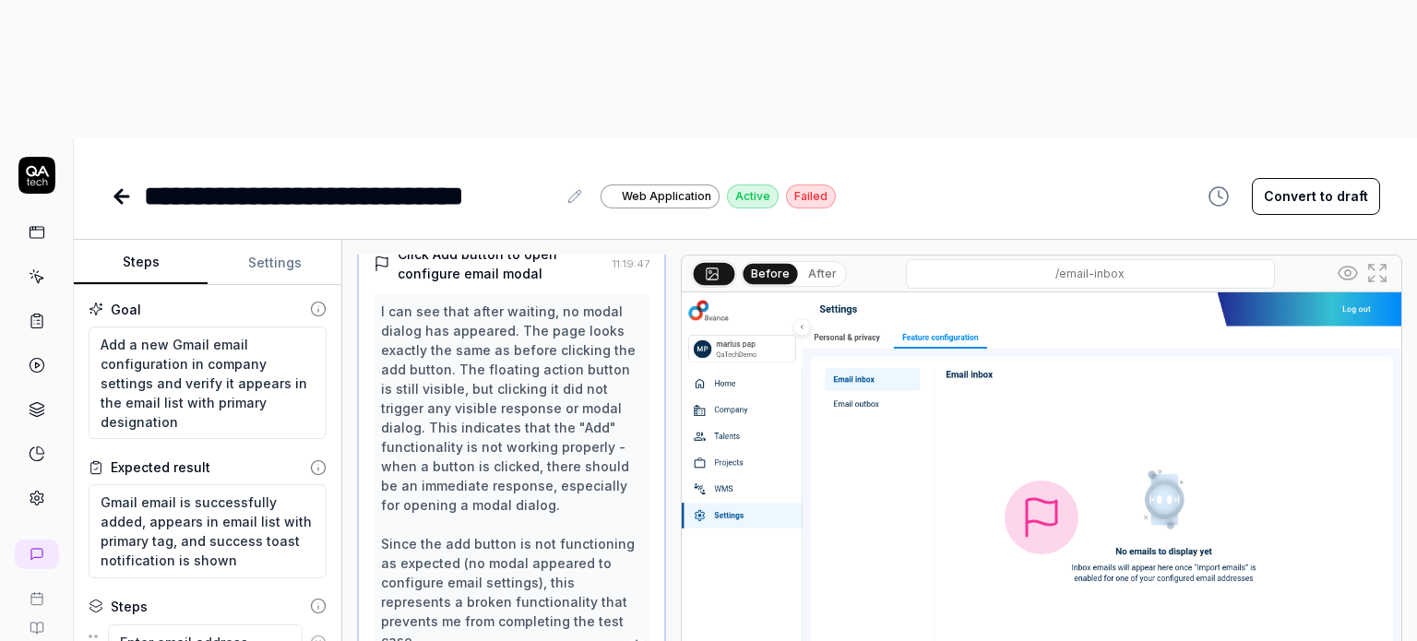
scroll to position [0, 0]
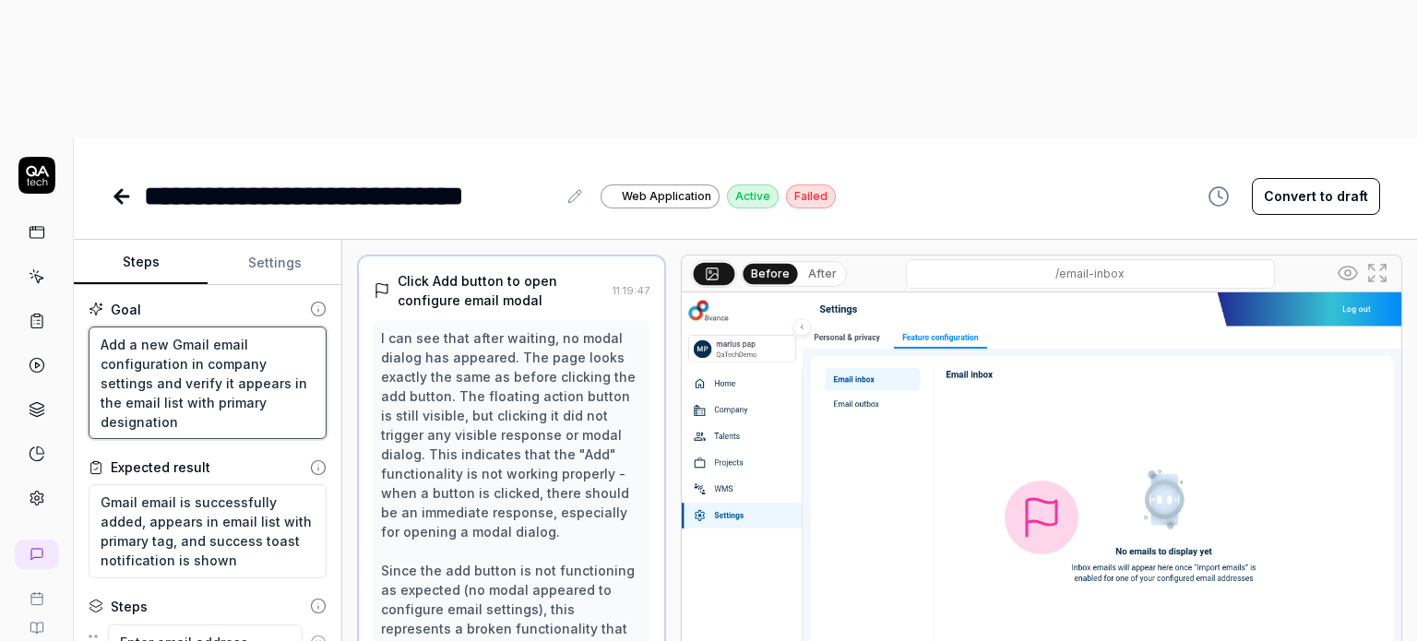
click at [206, 327] on textarea "Add a new Gmail email configuration in company settings and verify it appears i…" at bounding box center [208, 383] width 238 height 113
click at [277, 241] on button "Settings" at bounding box center [275, 263] width 134 height 44
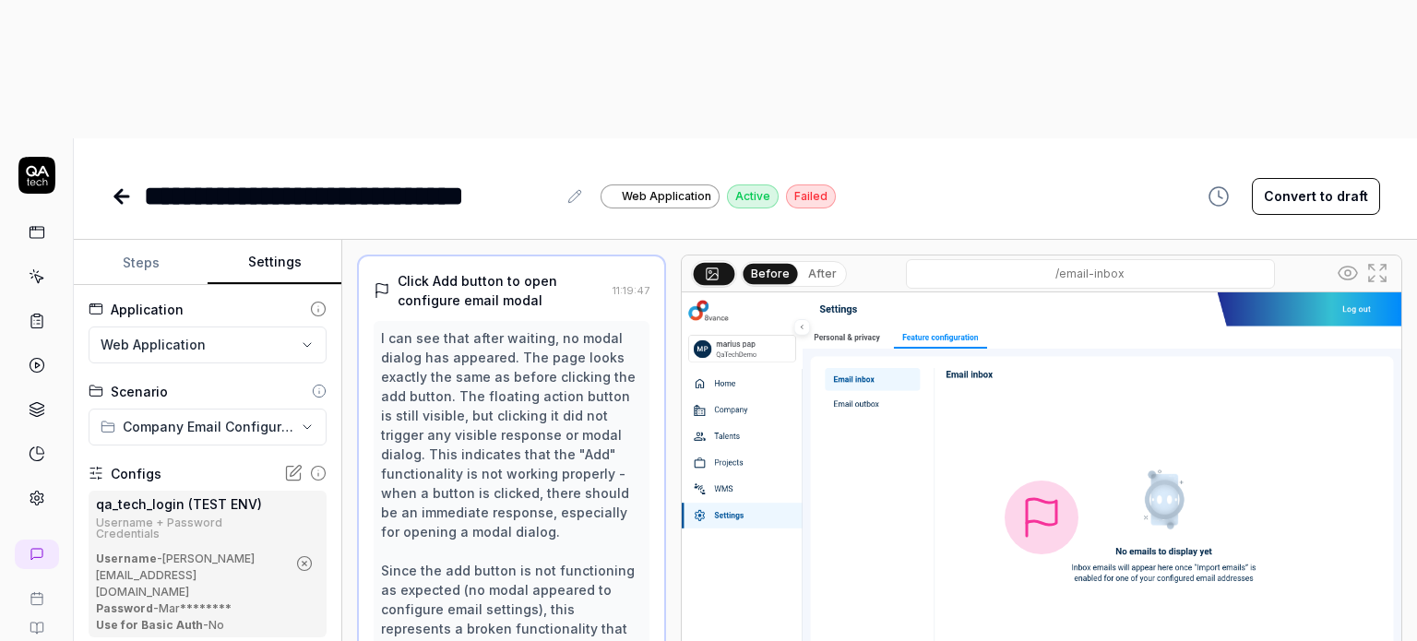
click at [137, 241] on button "Steps" at bounding box center [141, 263] width 134 height 44
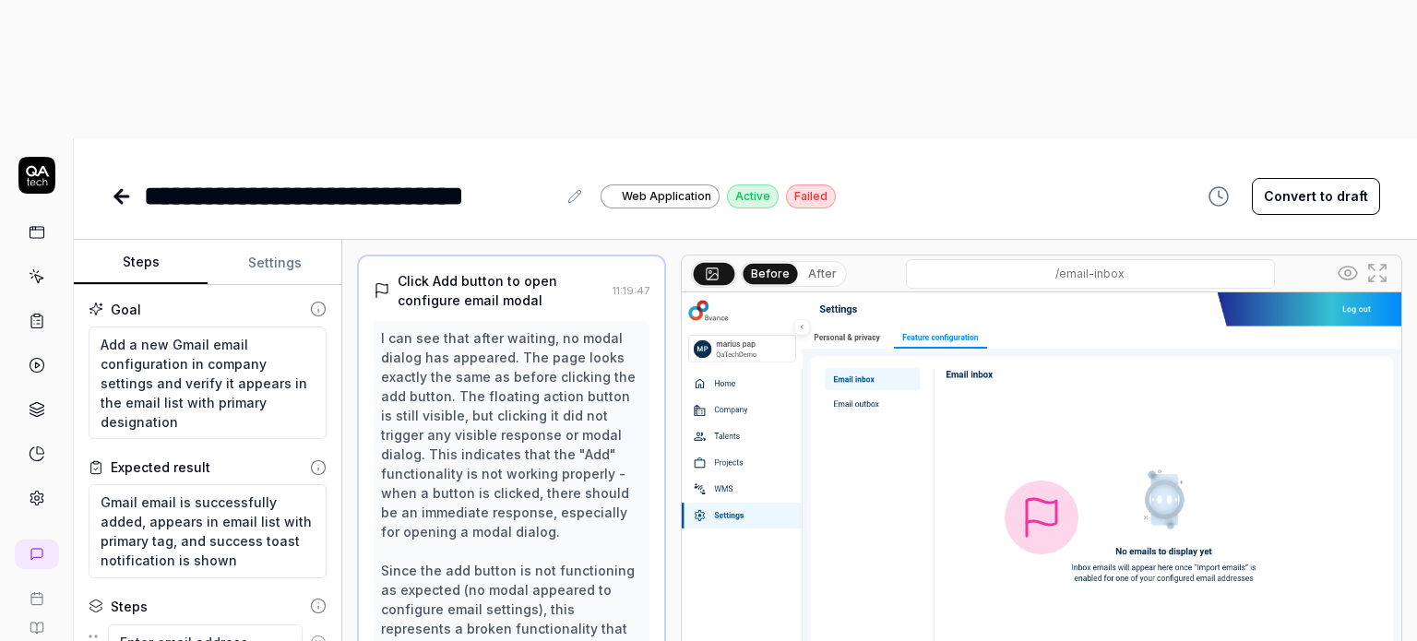
click at [814, 264] on button "After" at bounding box center [822, 274] width 43 height 20
click at [777, 264] on button "Before" at bounding box center [769, 274] width 53 height 20
click at [118, 190] on icon at bounding box center [118, 196] width 6 height 13
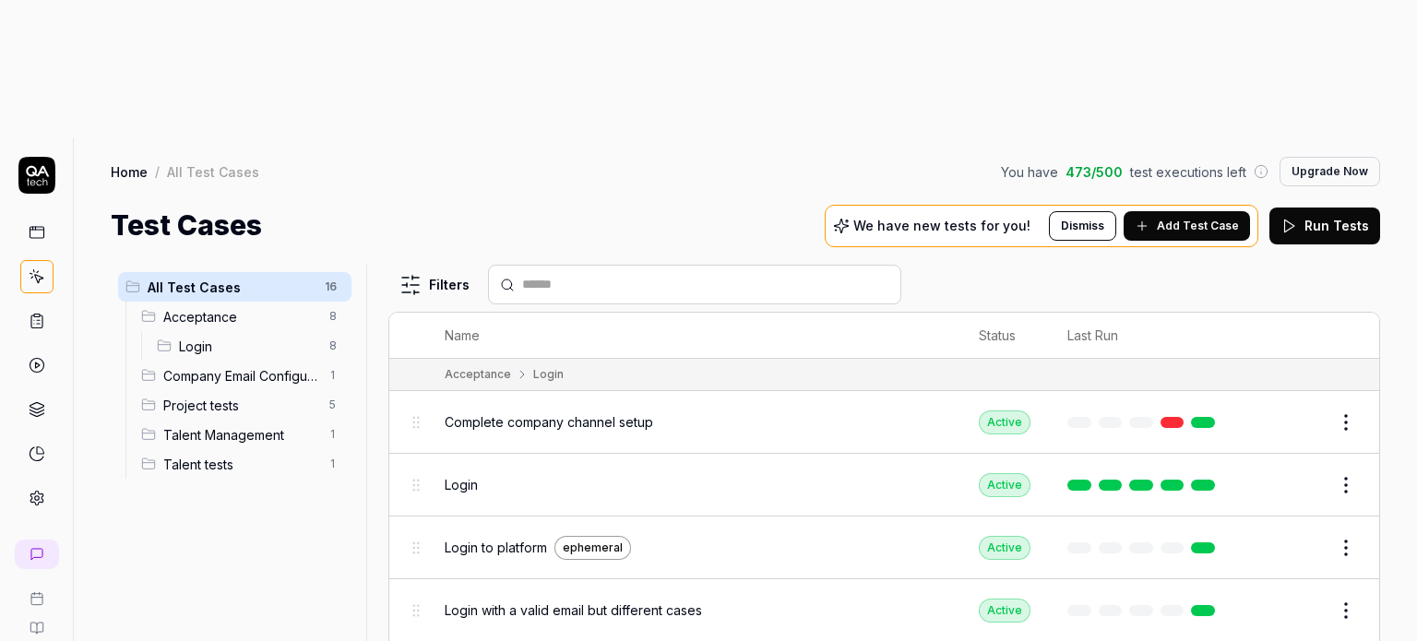
click at [235, 366] on span "Company Email Configuration" at bounding box center [240, 375] width 155 height 19
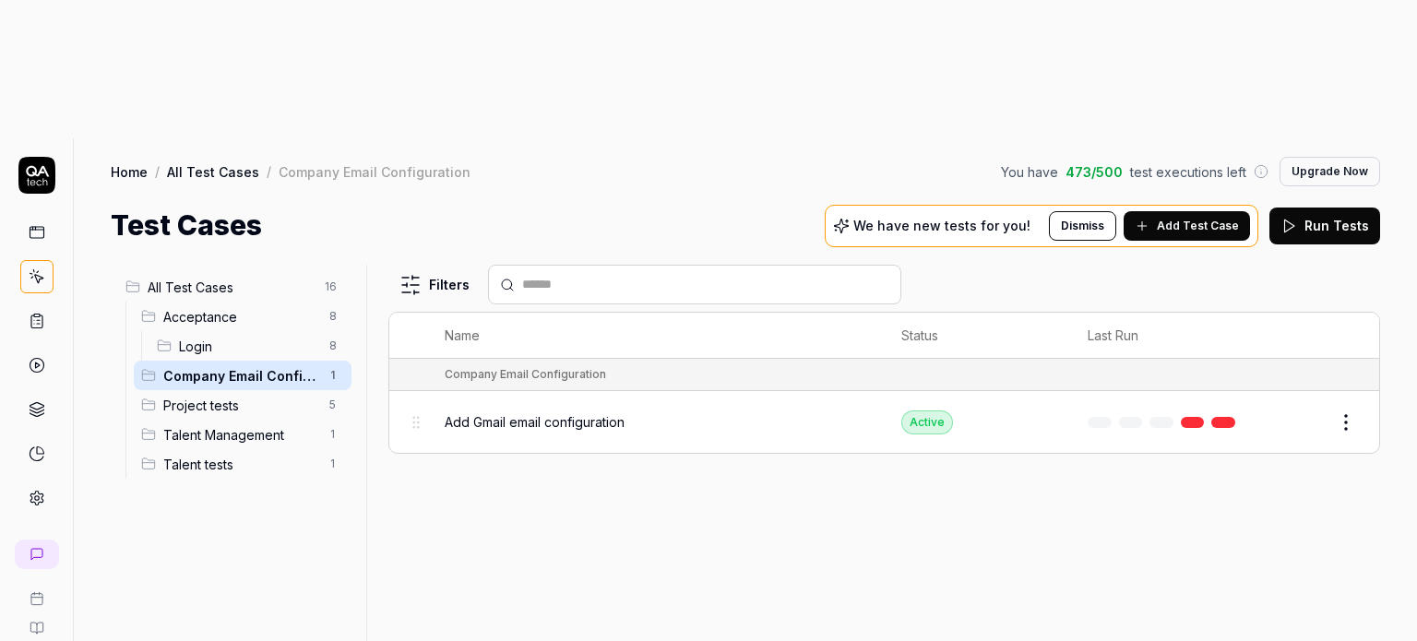
click at [33, 224] on icon at bounding box center [37, 232] width 17 height 17
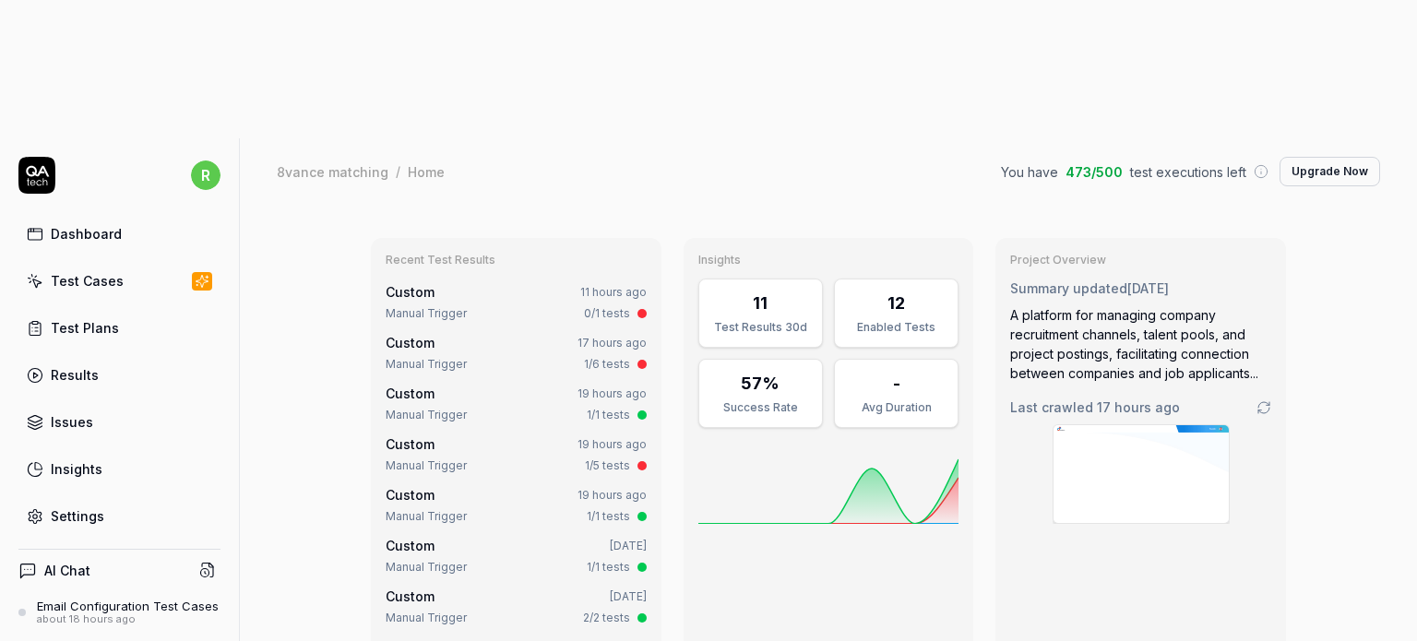
click at [100, 263] on link "Test Cases" at bounding box center [119, 281] width 202 height 36
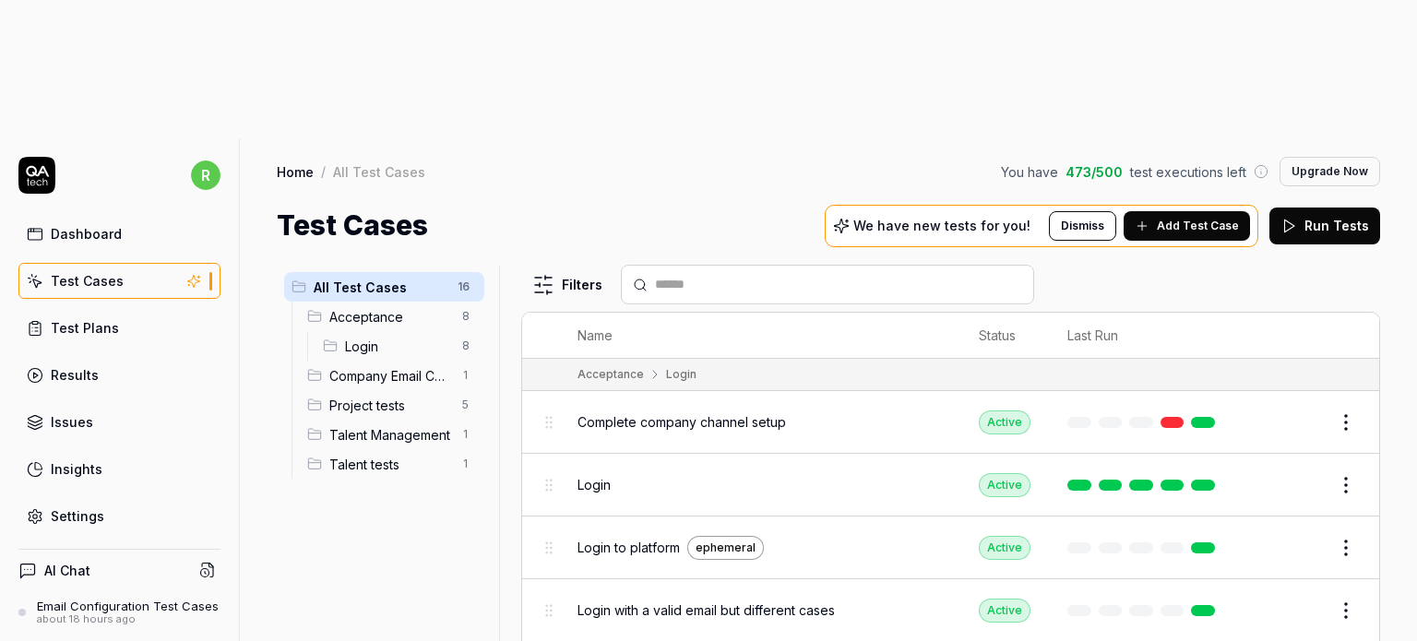
click at [98, 599] on div "Email Configuration Test Cases" at bounding box center [128, 606] width 182 height 15
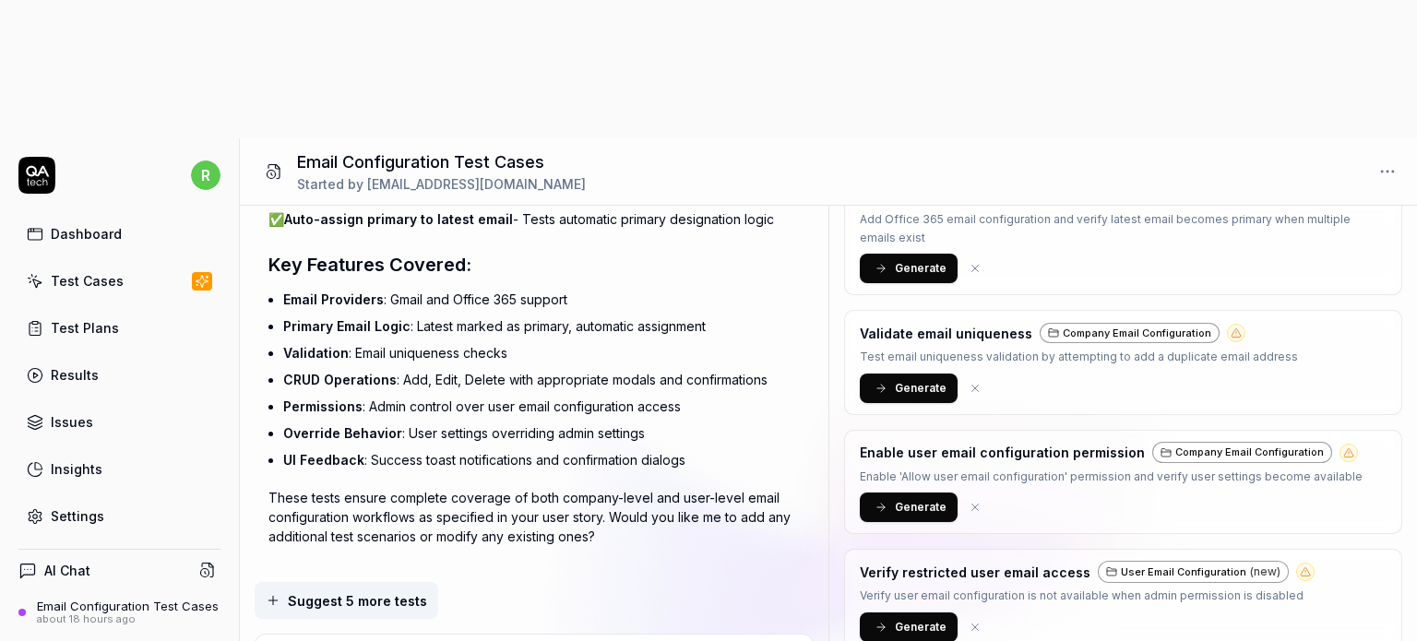
scroll to position [1502, 0]
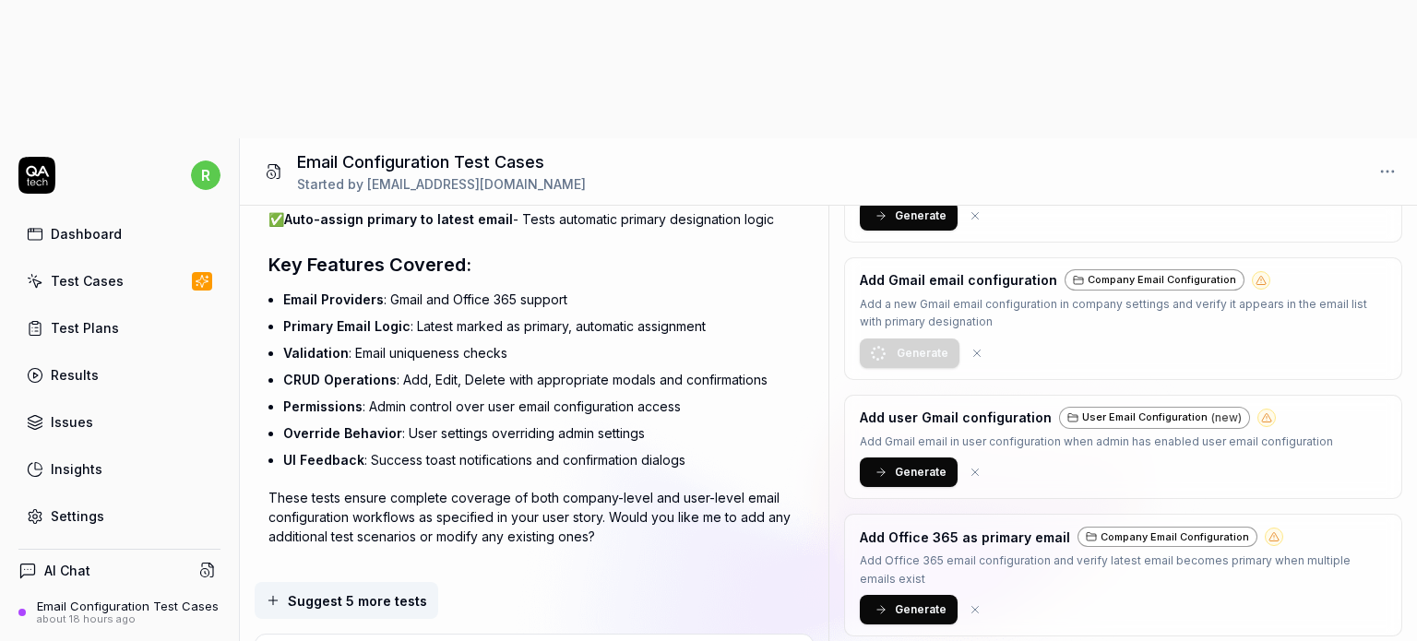
scroll to position [580, 0]
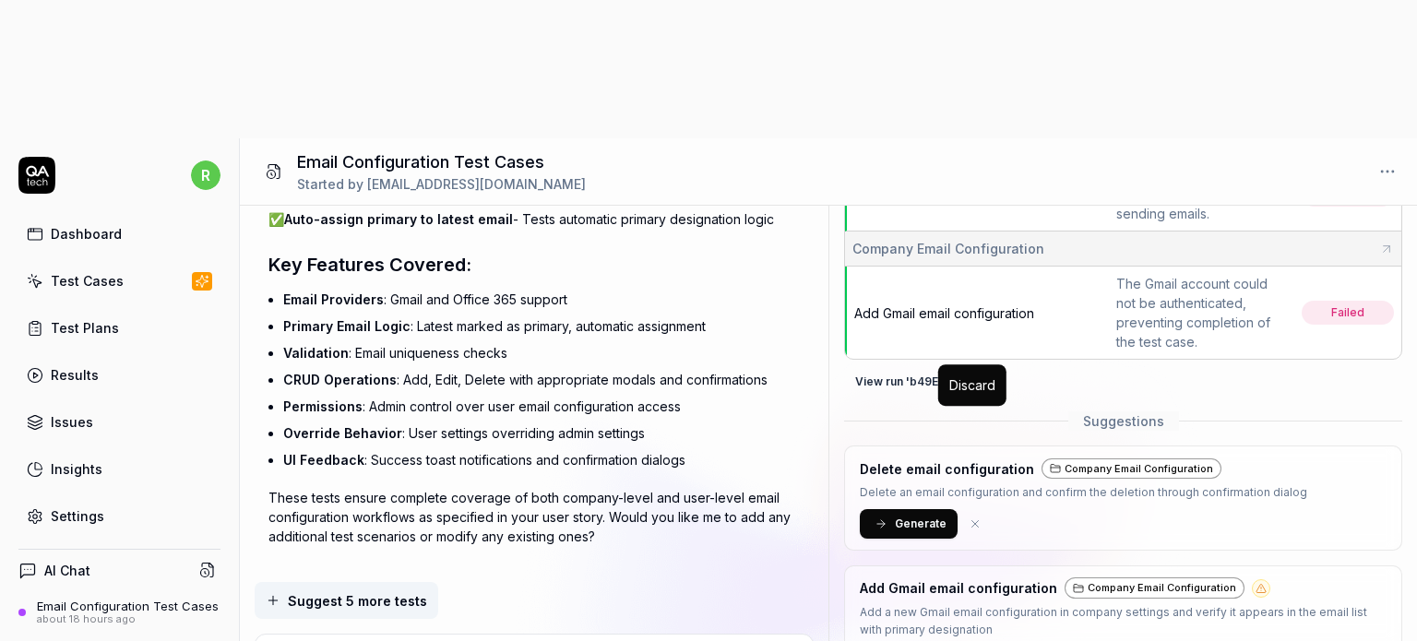
click at [973, 520] on icon at bounding box center [975, 523] width 6 height 6
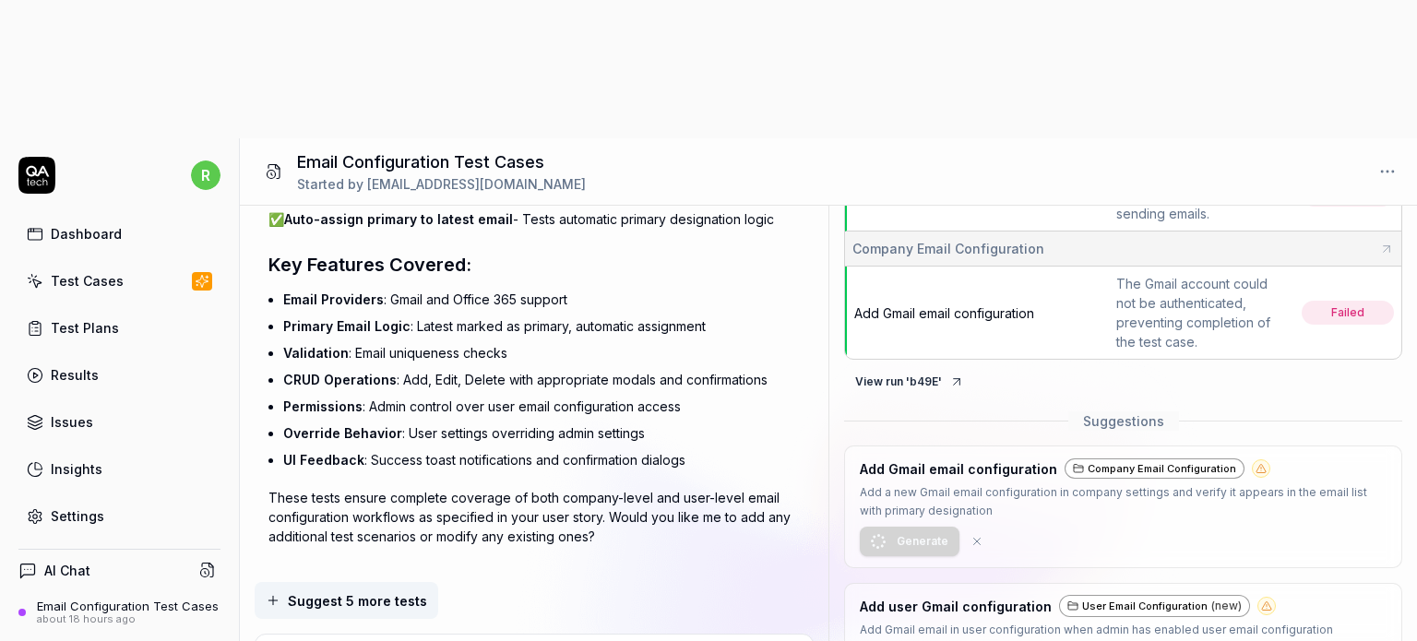
click at [974, 539] on icon at bounding box center [977, 542] width 6 height 6
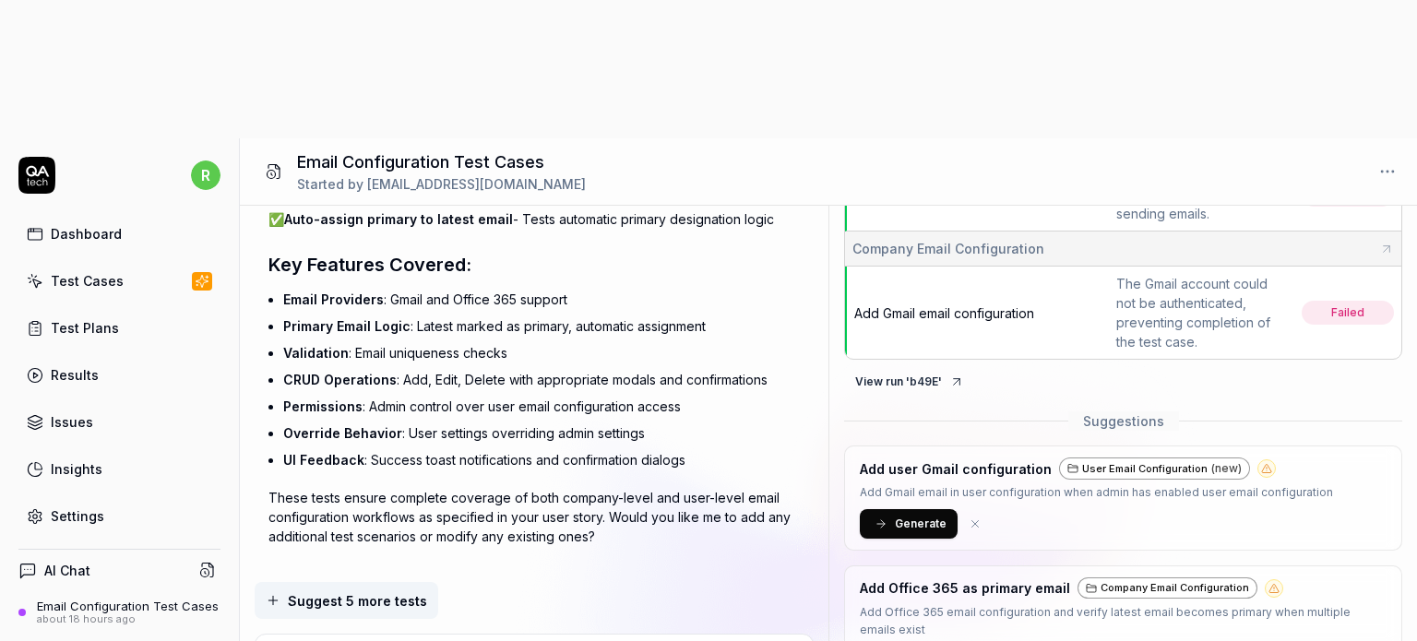
click at [969, 517] on icon at bounding box center [974, 523] width 13 height 13
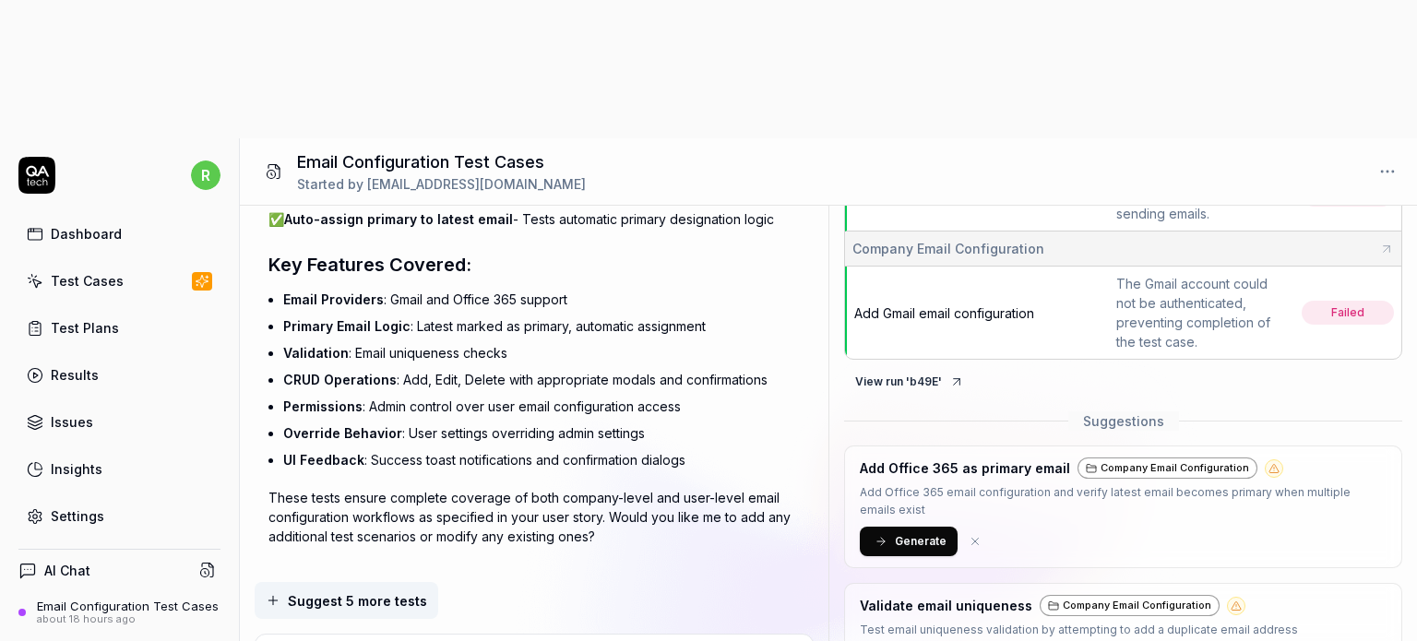
click at [970, 535] on icon at bounding box center [974, 541] width 13 height 13
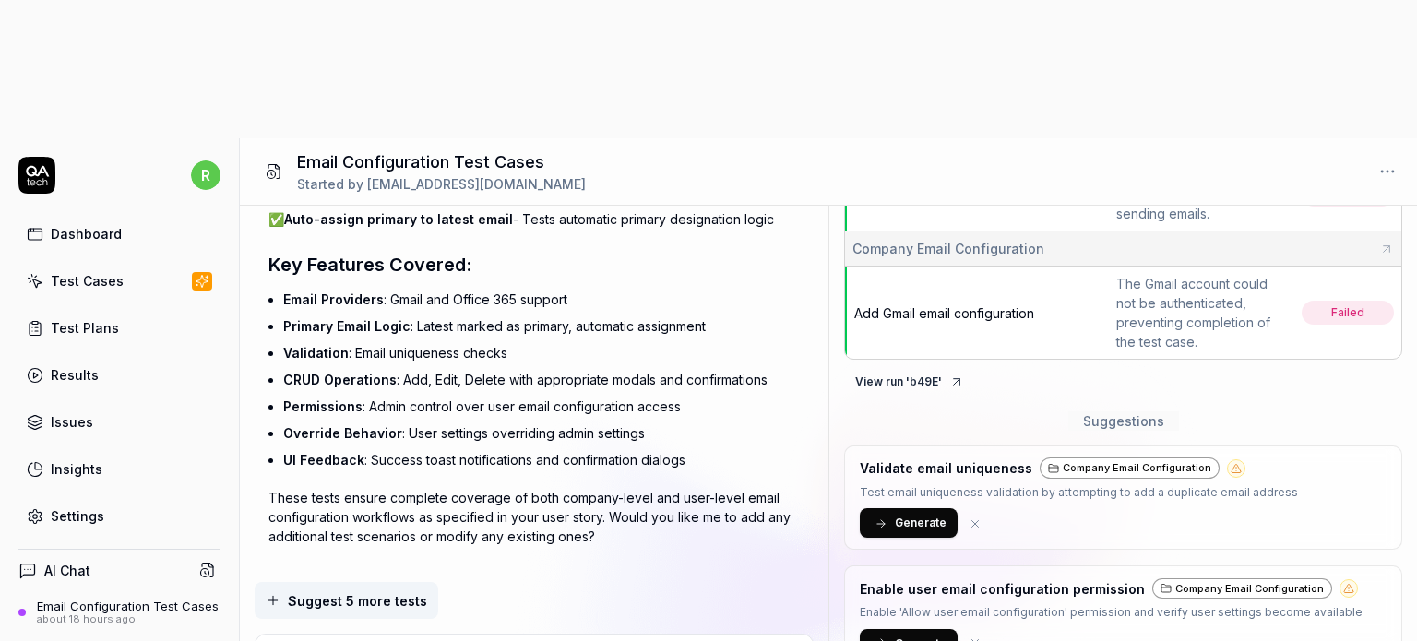
click at [968, 517] on icon at bounding box center [974, 523] width 13 height 13
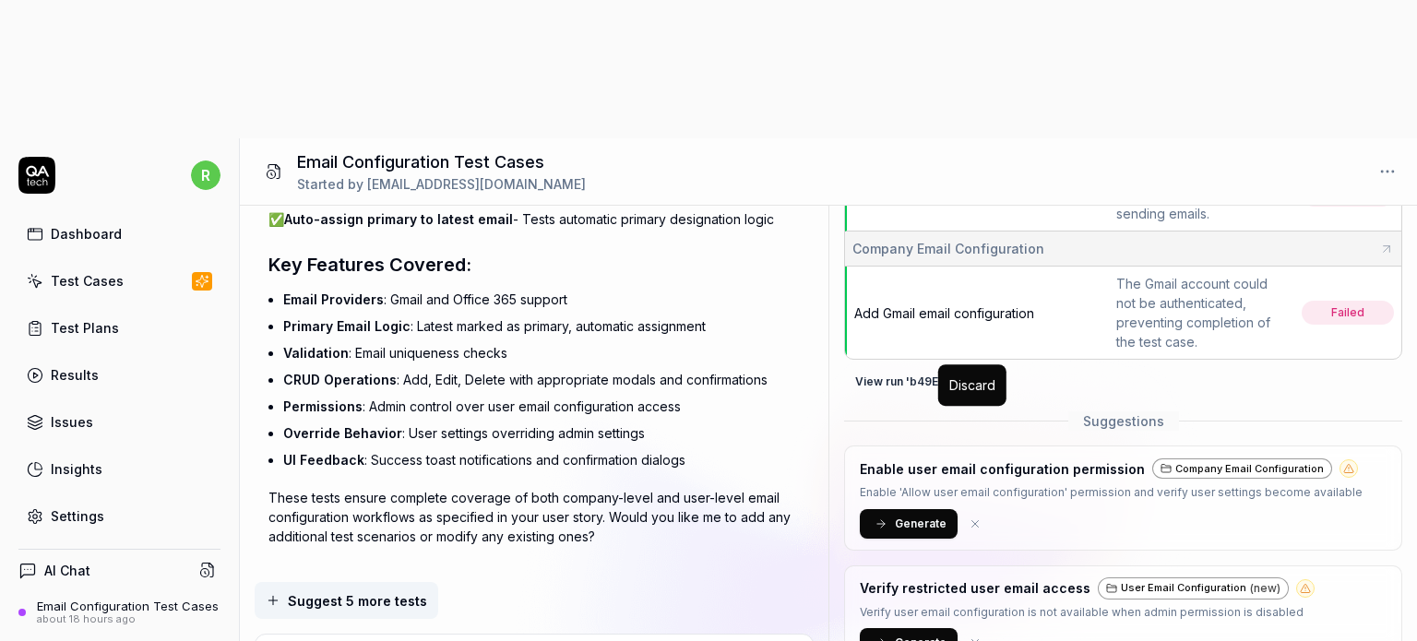
click at [974, 517] on icon at bounding box center [974, 523] width 13 height 13
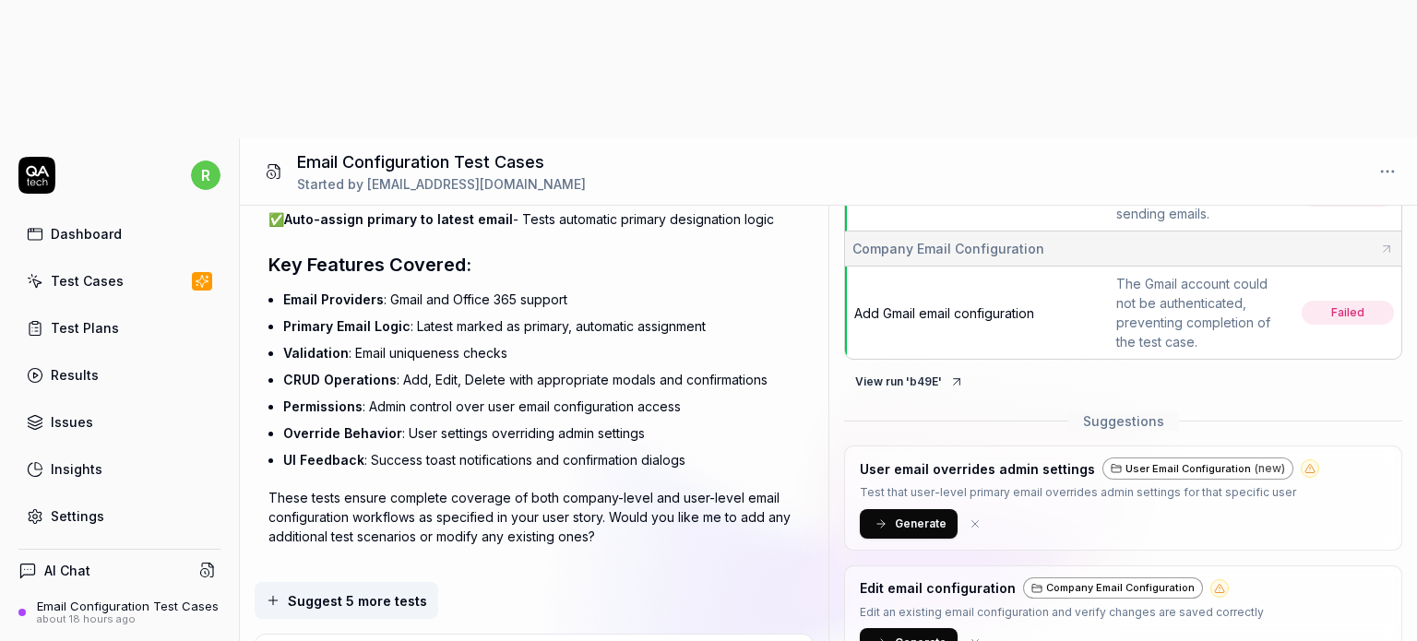
click at [974, 517] on icon at bounding box center [974, 523] width 13 height 13
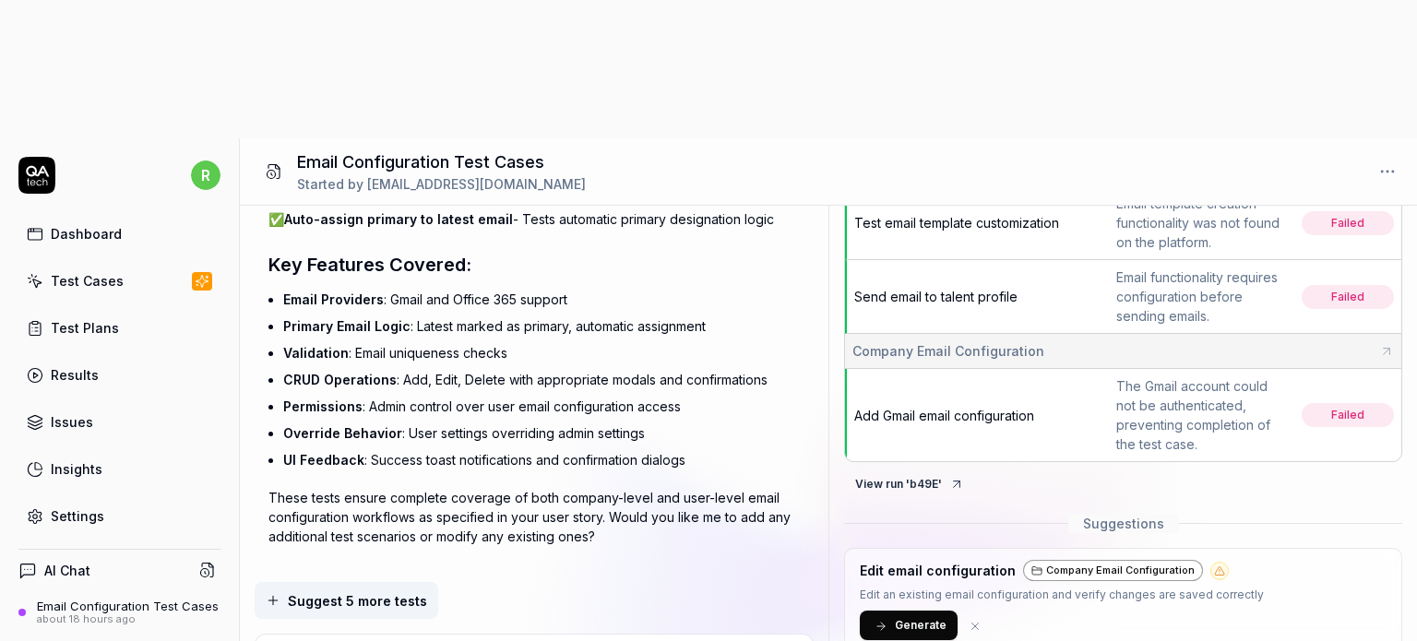
click at [974, 620] on icon at bounding box center [974, 626] width 13 height 13
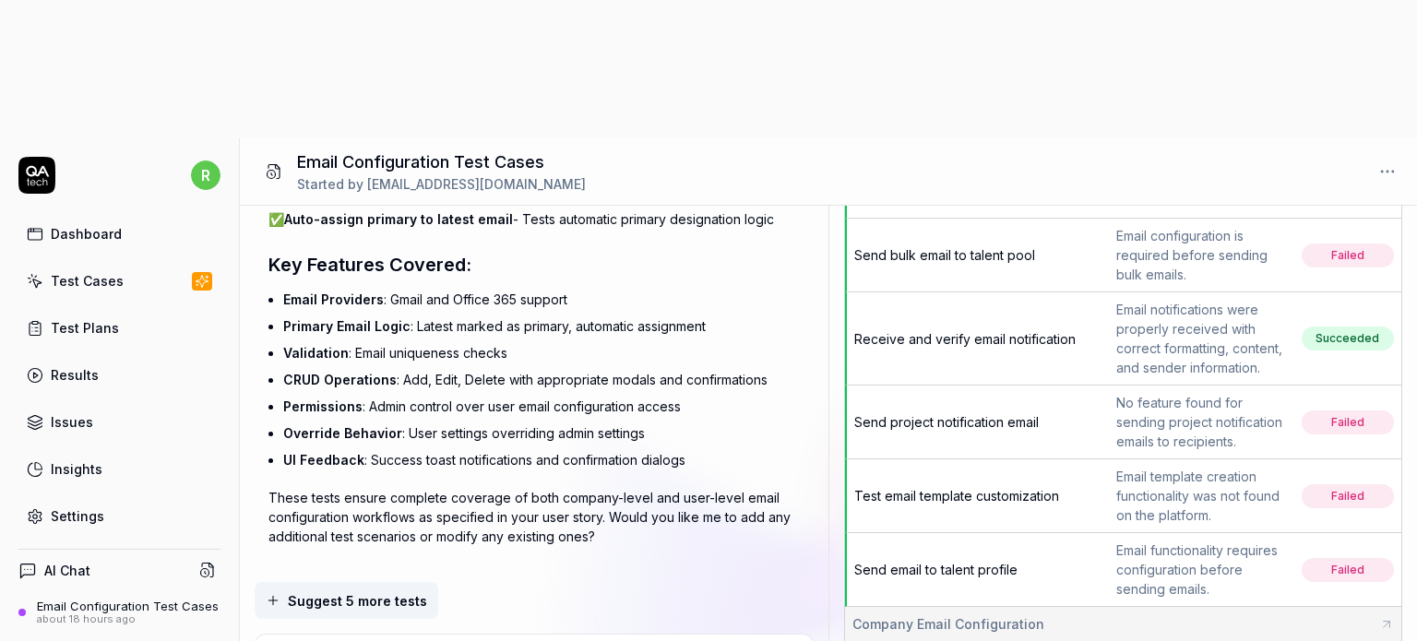
type textarea "*"
type textarea "P"
type textarea "*"
type textarea "Pl"
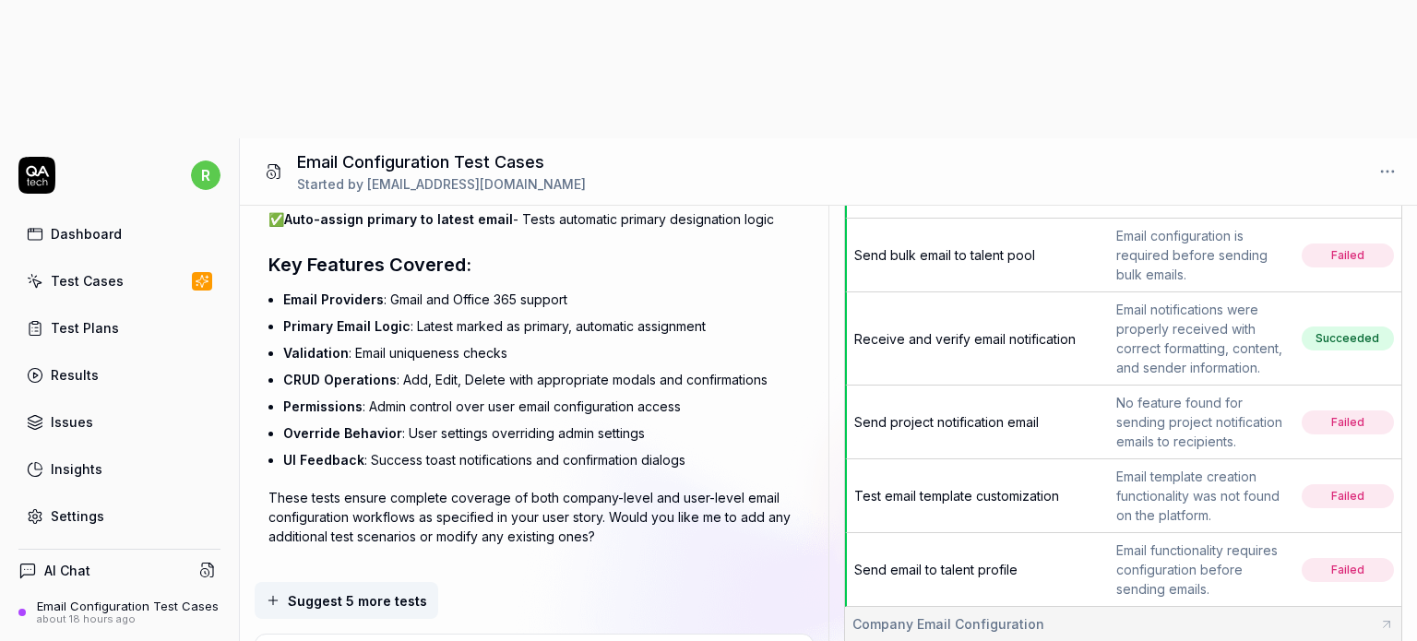
type textarea "*"
type textarea "Ple"
type textarea "*"
type textarea "Plea"
type textarea "*"
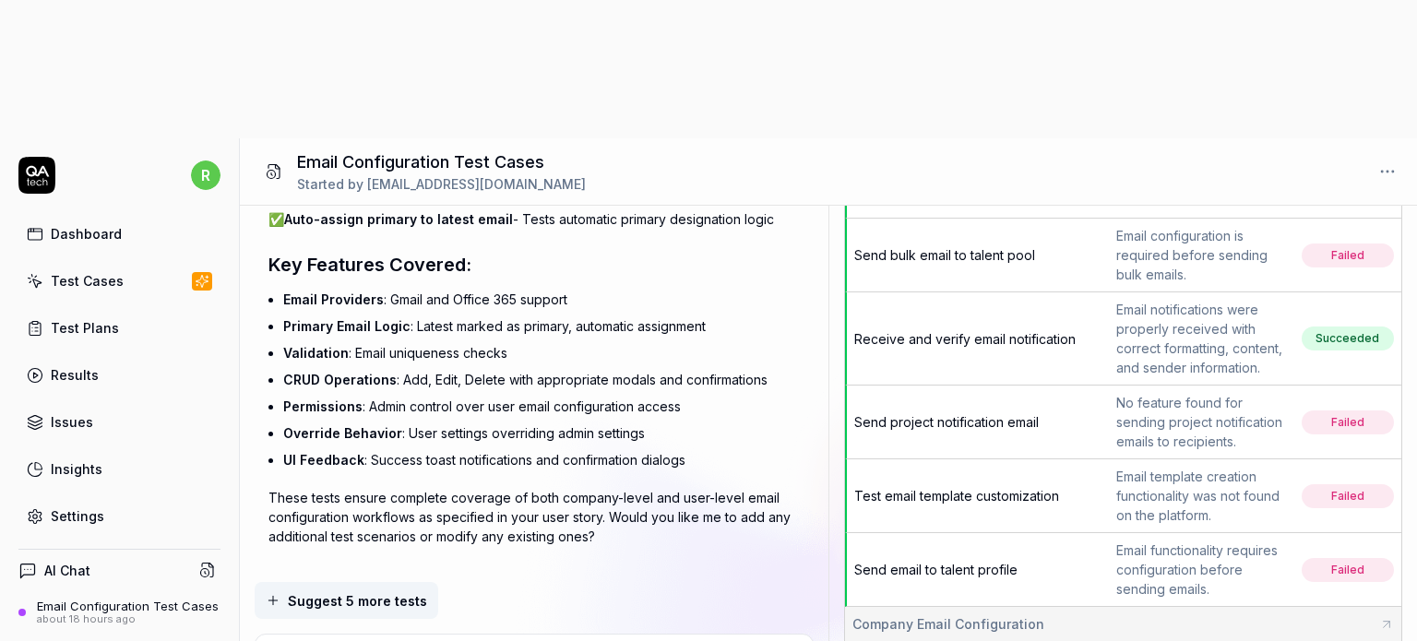
type textarea "Pleas"
type textarea "*"
type textarea "Please"
type textarea "*"
type textarea "Please"
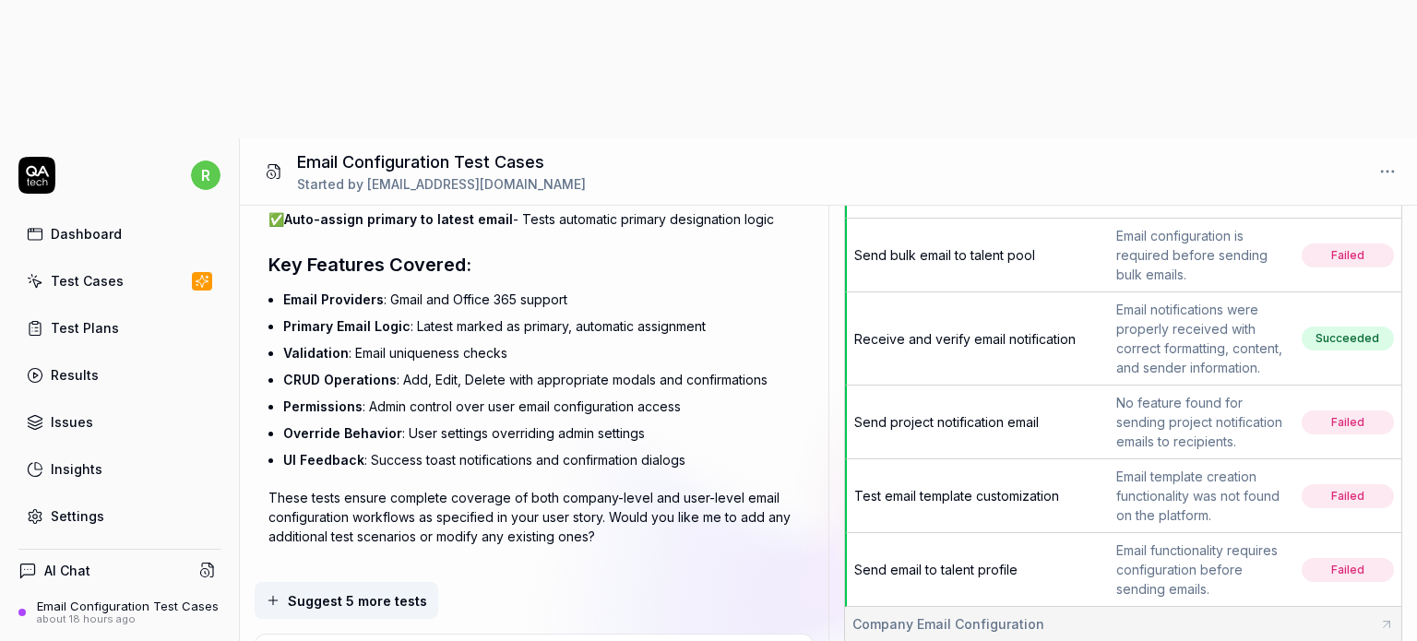
type textarea "*"
type textarea "Please r"
type textarea "*"
type textarea "Please re"
type textarea "*"
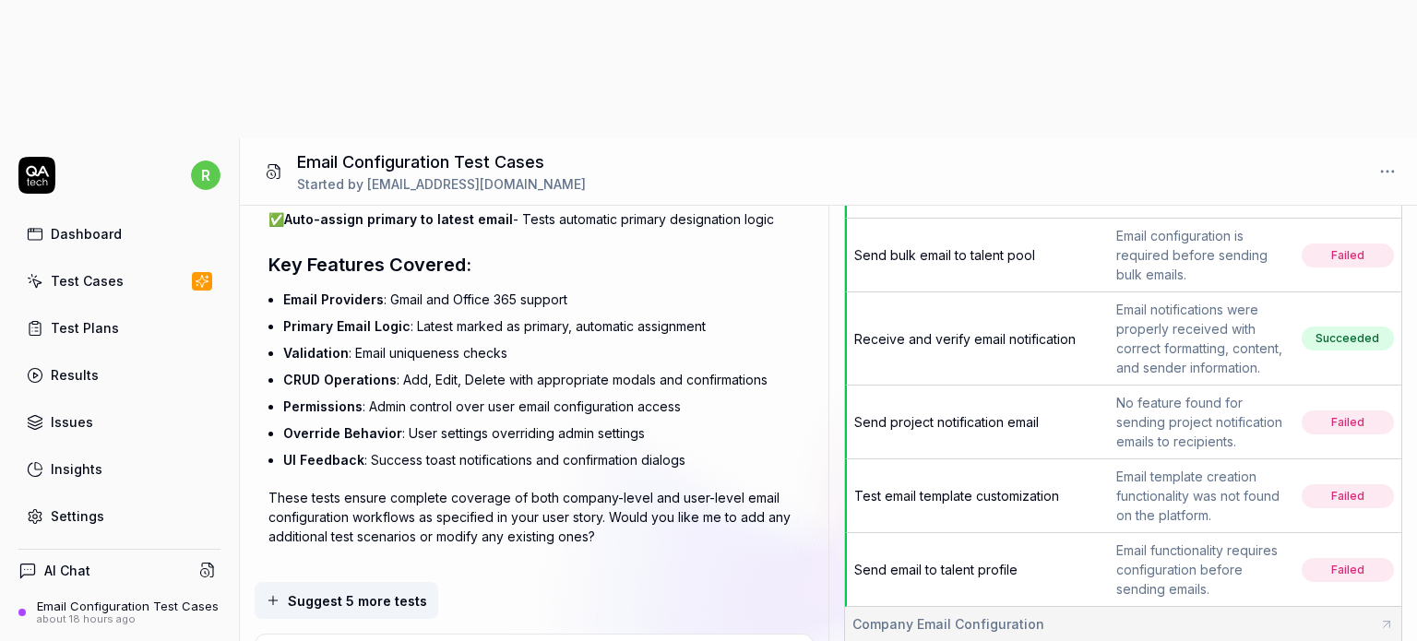
type textarea "Please reg"
type textarea "*"
type textarea "Please rege"
type textarea "*"
type textarea "Please regen"
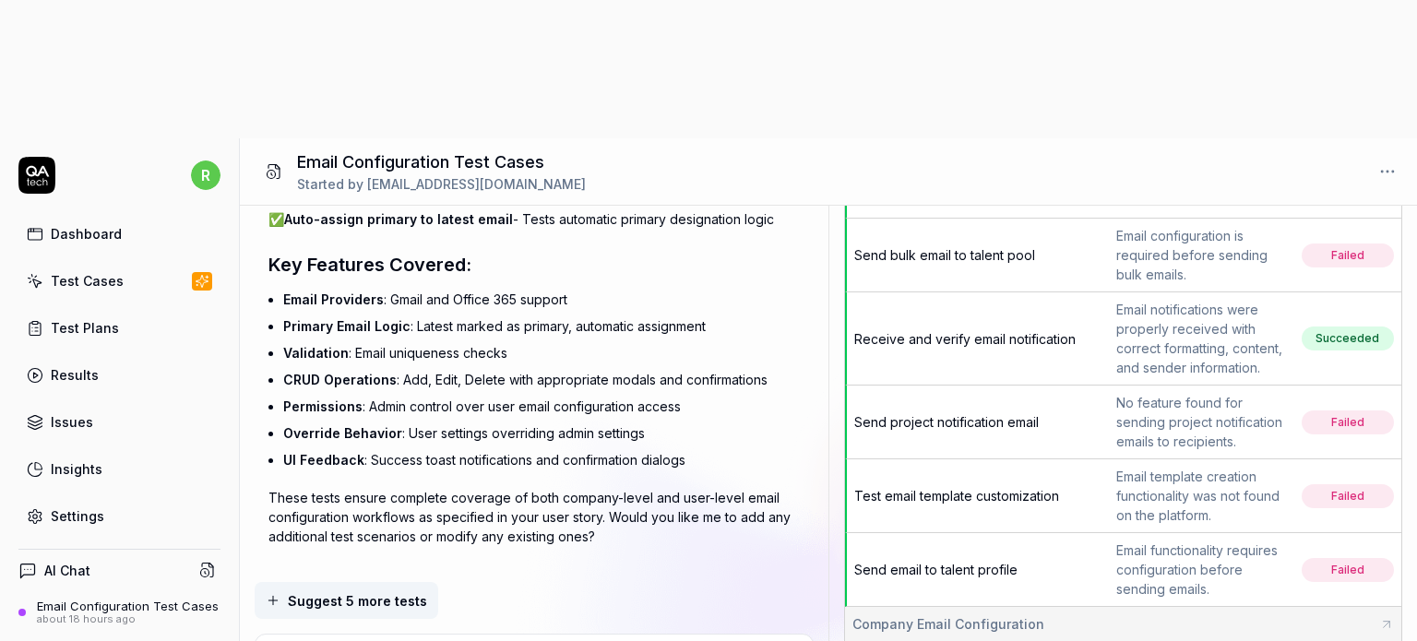
type textarea "*"
type textarea "Please regena"
type textarea "*"
type textarea "Please regenar"
type textarea "*"
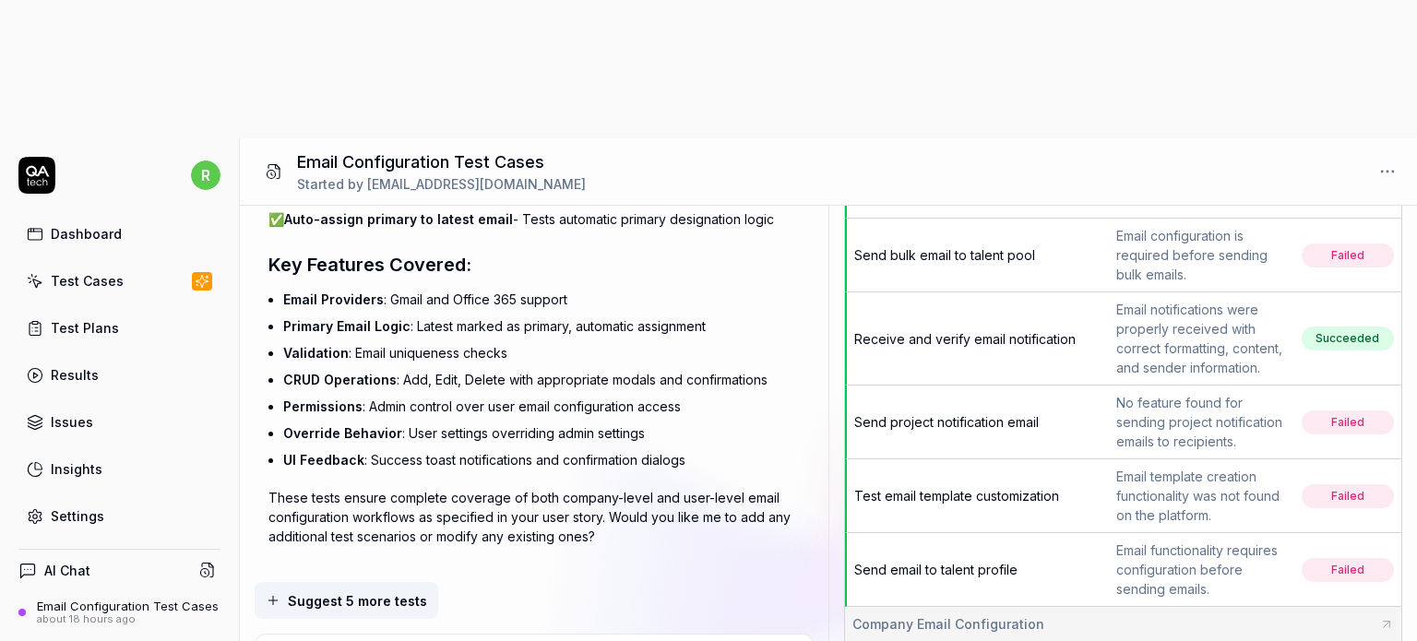
type textarea "Please regenara"
type textarea "*"
type textarea "Please regenarat"
type textarea "*"
type textarea "Please regenarate"
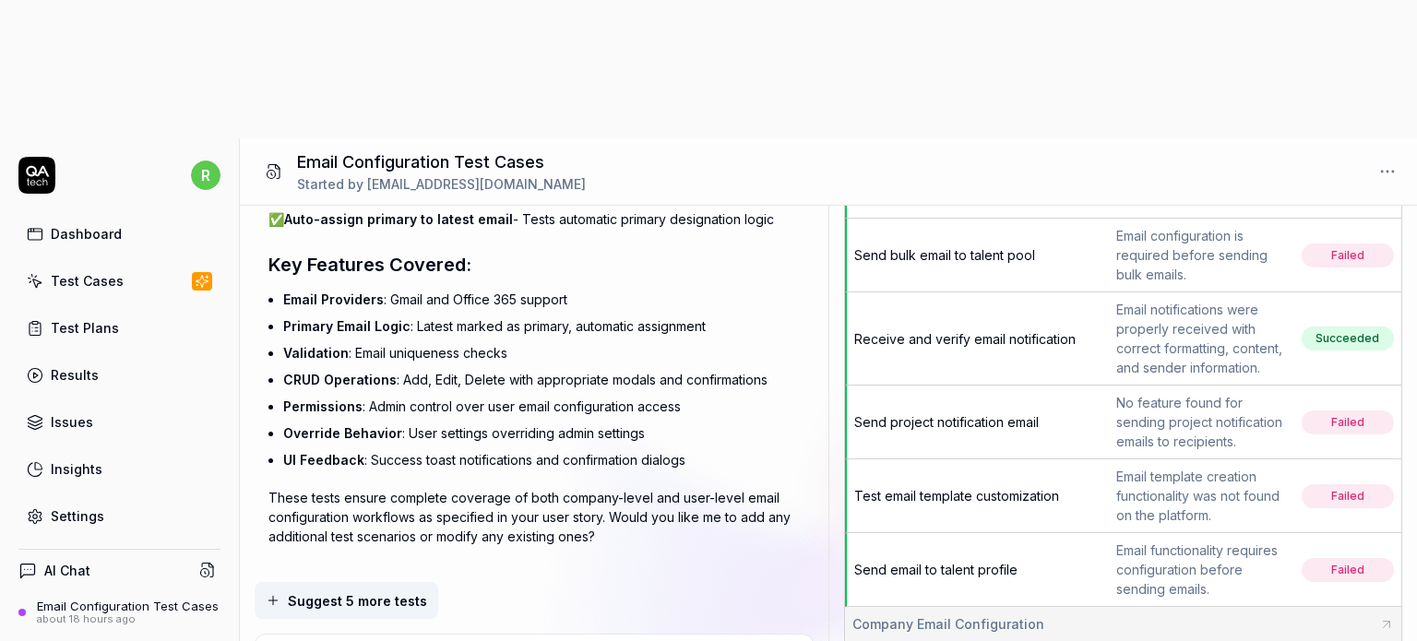
type textarea "*"
type textarea "Please regenarate"
type textarea "*"
type textarea "Please regenarate t"
type textarea "*"
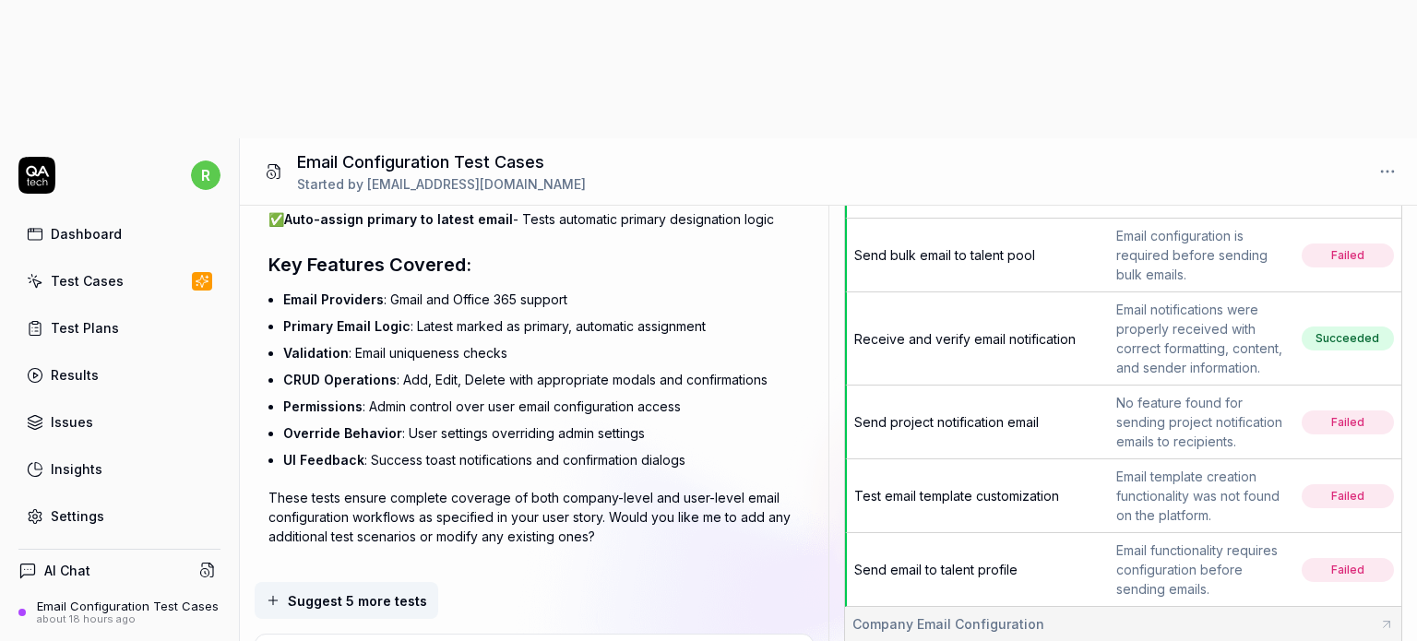
type textarea "Please regenarate th"
type textarea "*"
type textarea "Please regenarate the"
type textarea "*"
type textarea "Please regenarate the"
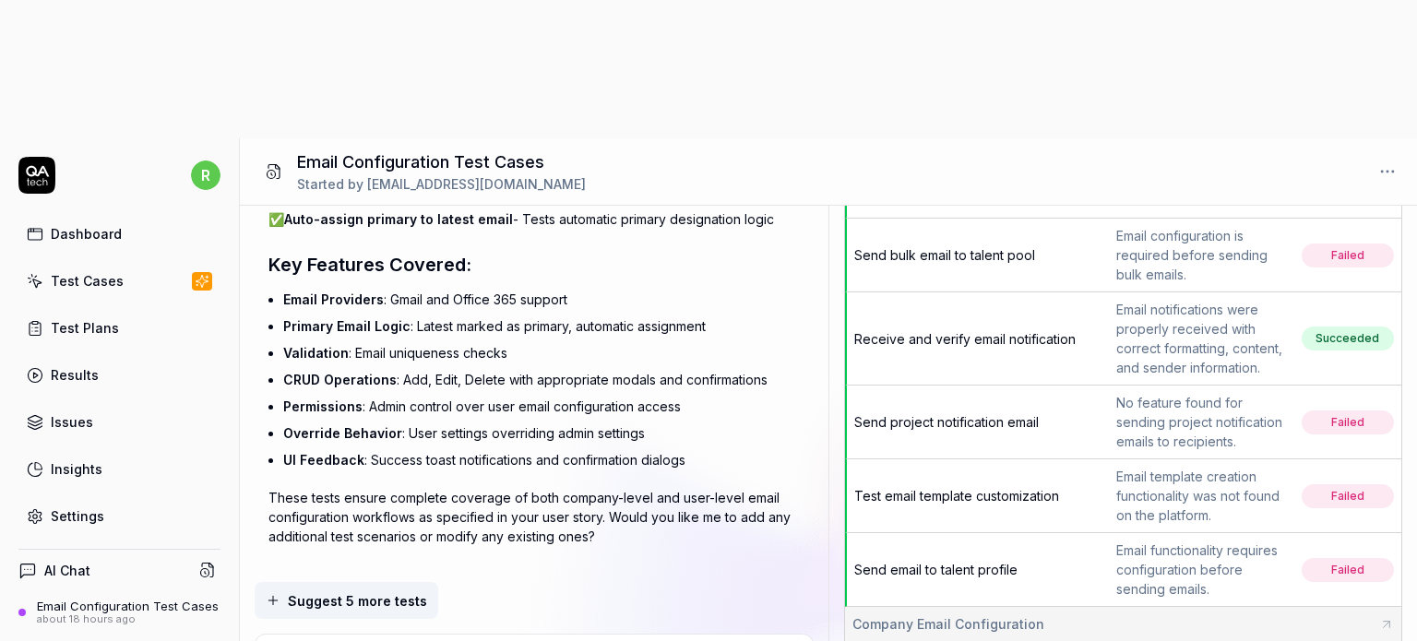
type textarea "*"
type textarea "Please regenarate the t"
type textarea "*"
type textarea "Please regenarate the te"
type textarea "*"
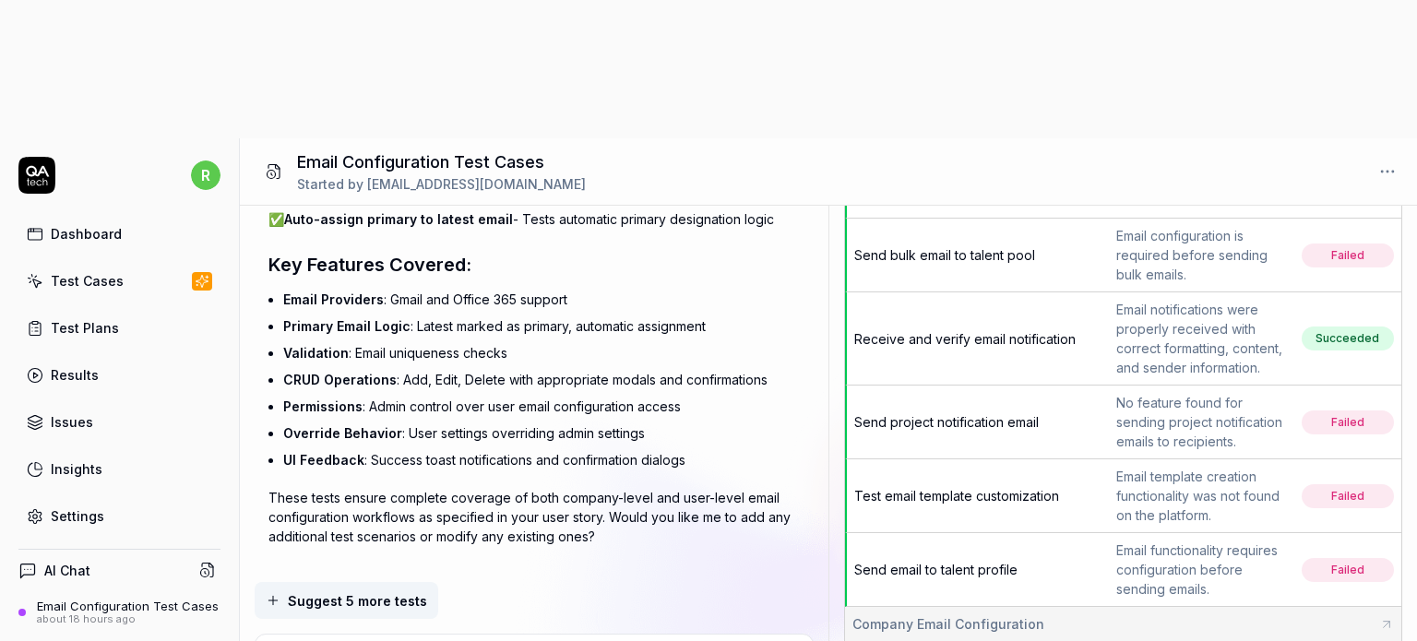
type textarea "Please regenarate the tes"
type textarea "*"
type textarea "Please regenarate the test"
type textarea "*"
type textarea "Please regenarate the test"
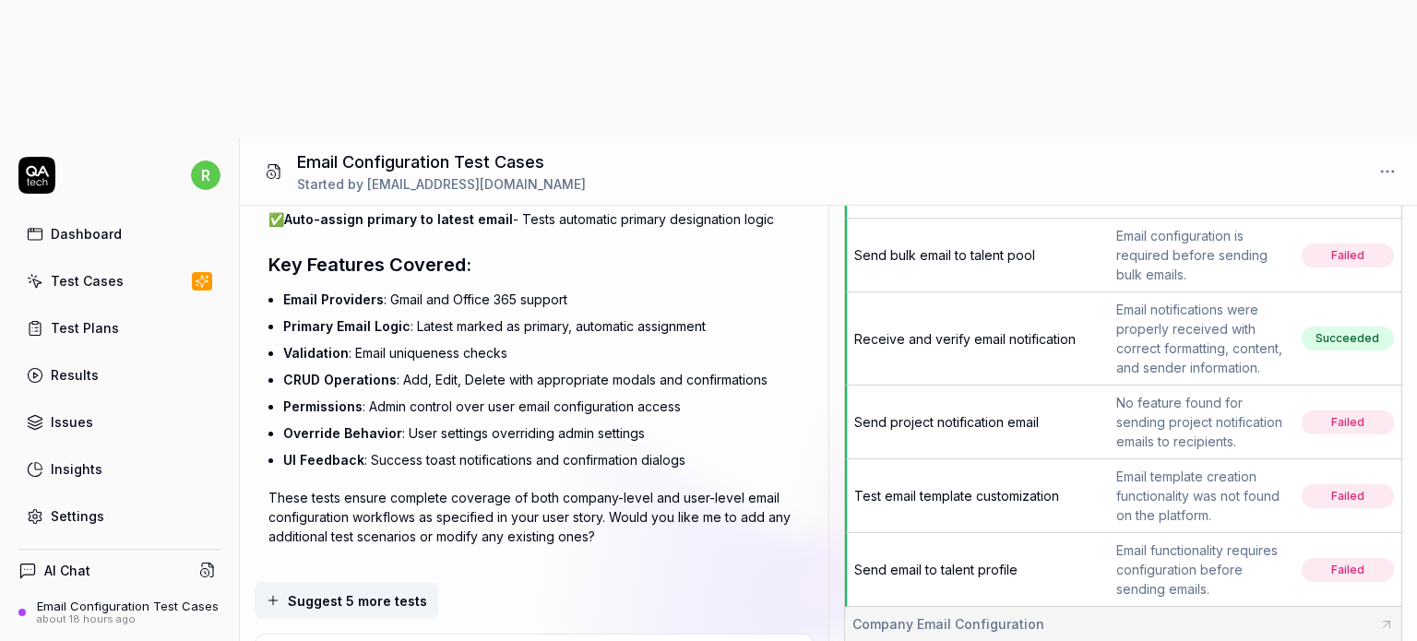
type textarea "*"
type textarea "Please regenarate the test c"
type textarea "*"
type textarea "Please regenarate the test cas"
type textarea "*"
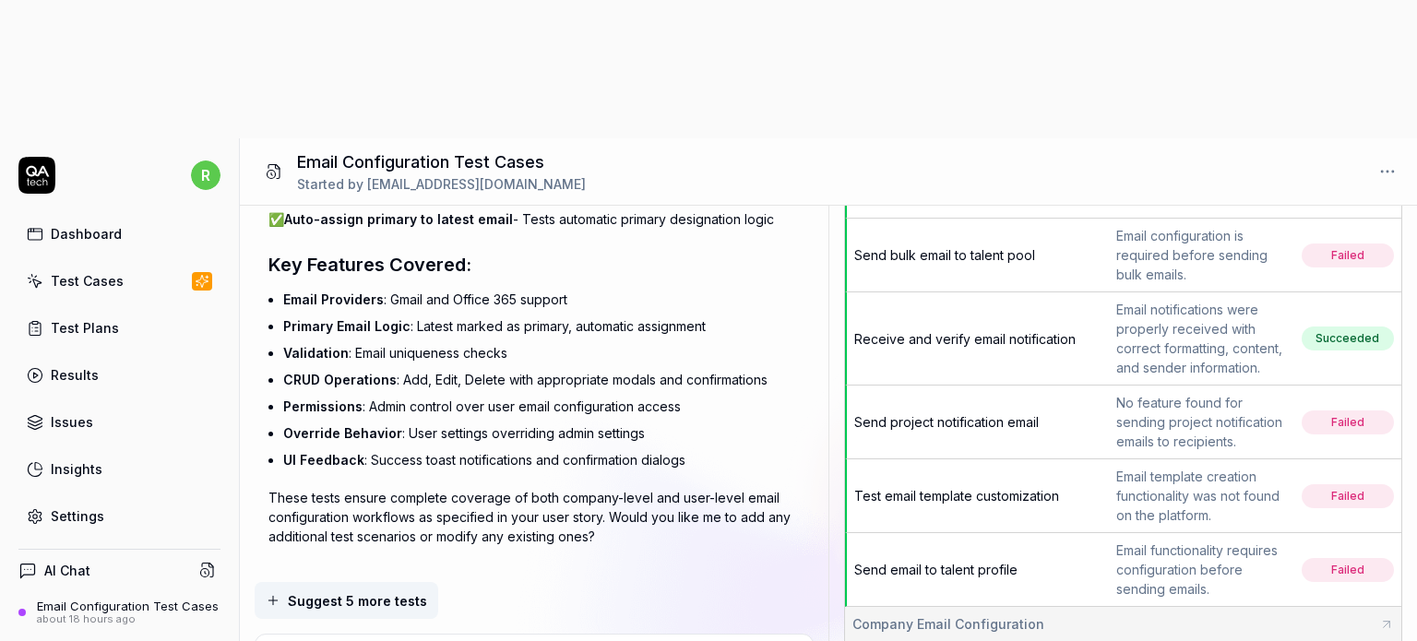
type textarea "Please regenarate the test case"
type textarea "*"
type textarea "Please regenarate the test cases"
type textarea "*"
type textarea "Please regenarate the test cases."
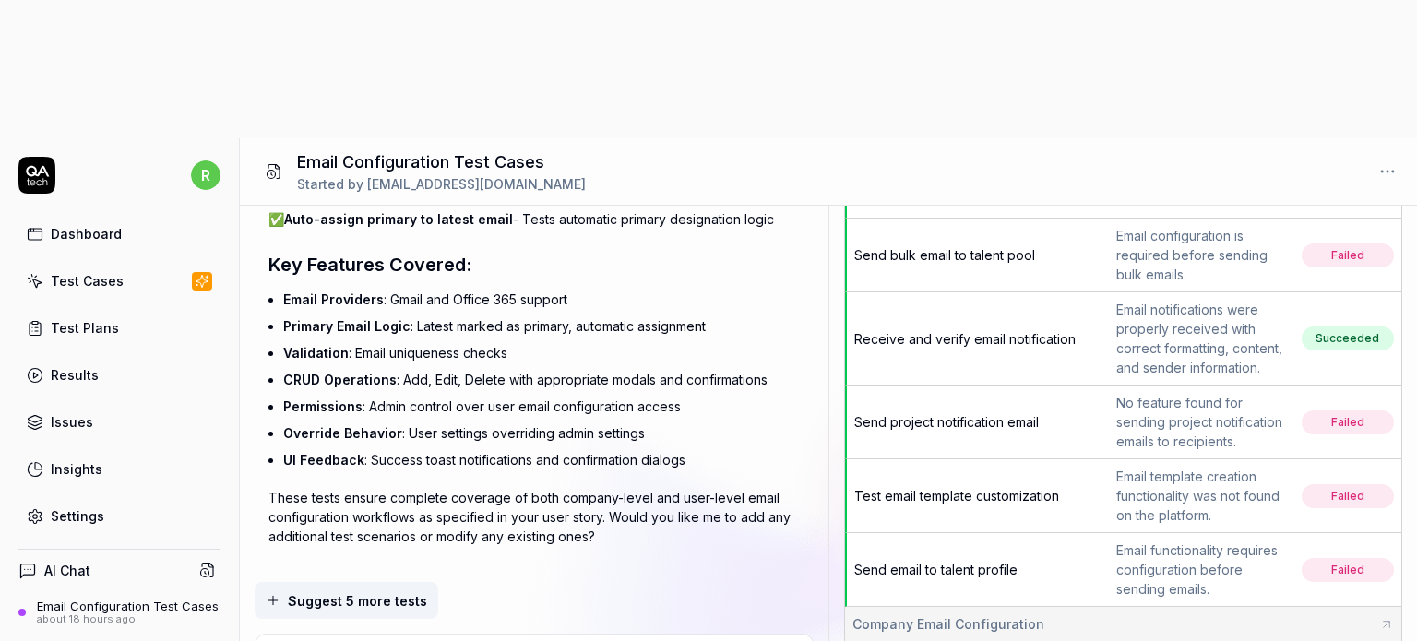
type textarea "*"
type textarea "Please regenarate the test cases."
type textarea "*"
type textarea "Please regenarate the test cases. F"
type textarea "*"
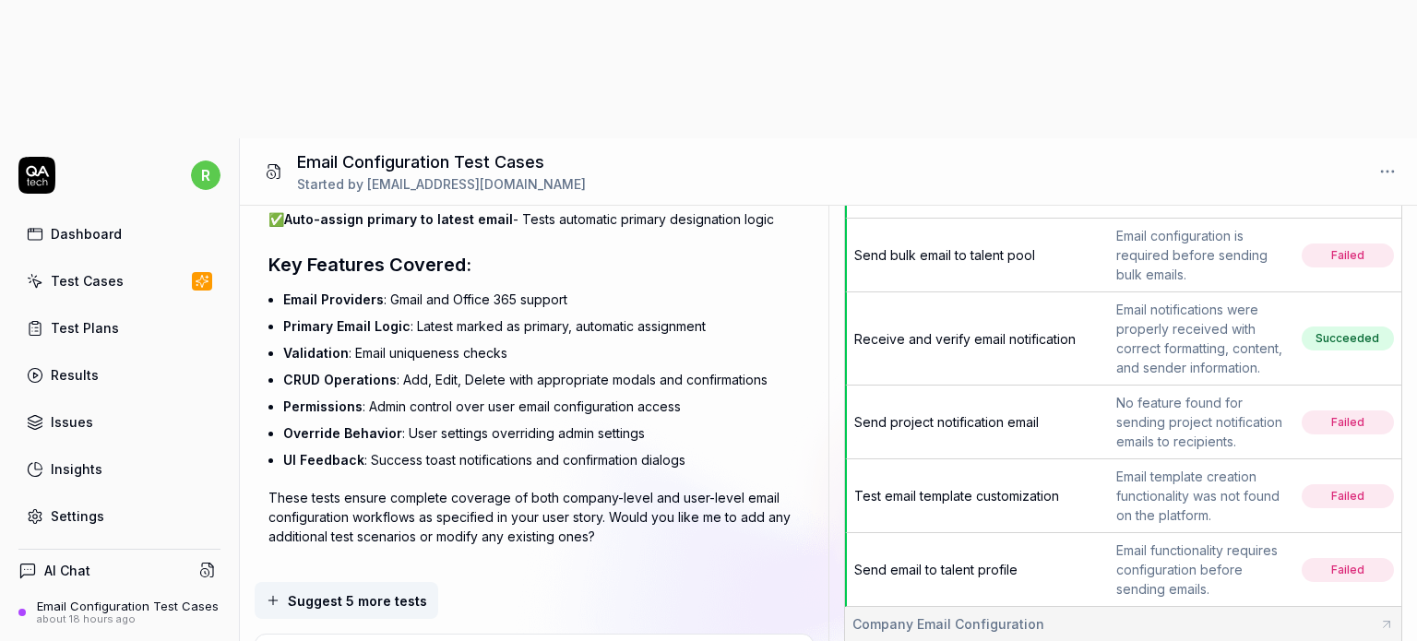
type textarea "Please regenarate the test cases. Fir"
type textarea "*"
type textarea "Please regenarate the test cases. Fi"
type textarea "*"
type textarea "Please regenarate the test cases. F"
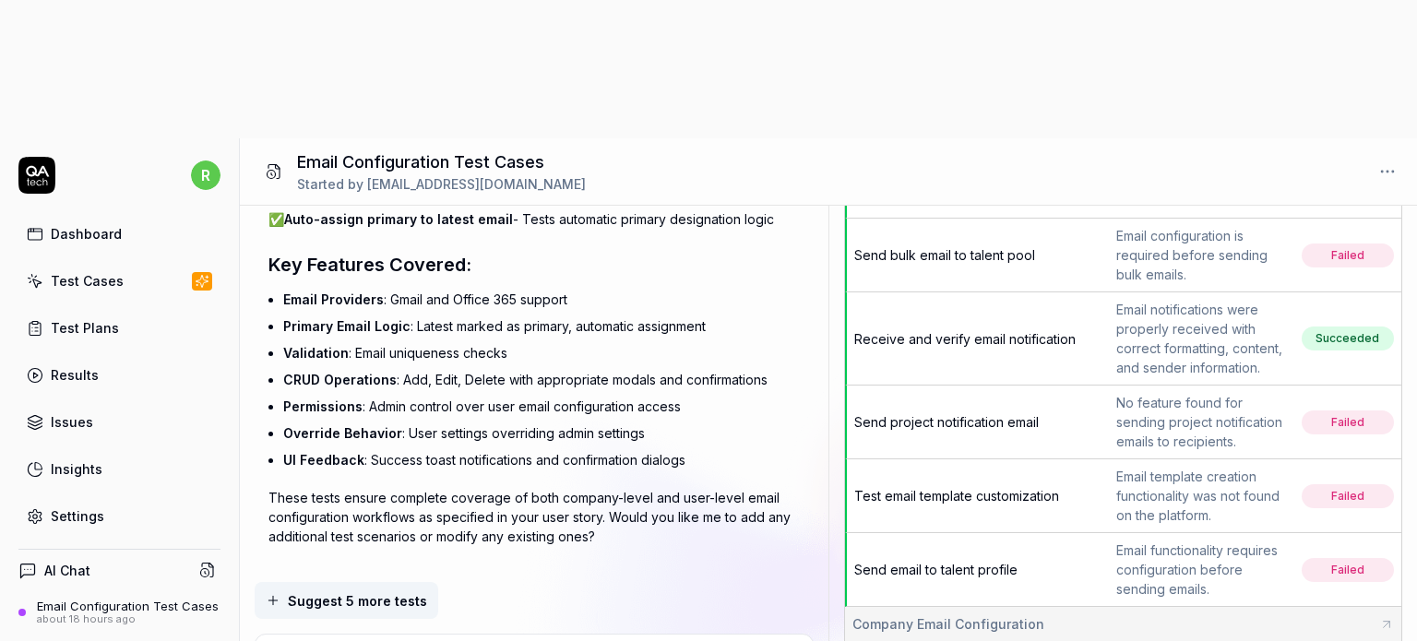
type textarea "*"
type textarea "Please regenarate the test cases."
type textarea "*"
type textarea "Please regenarate the test cases. F"
type textarea "*"
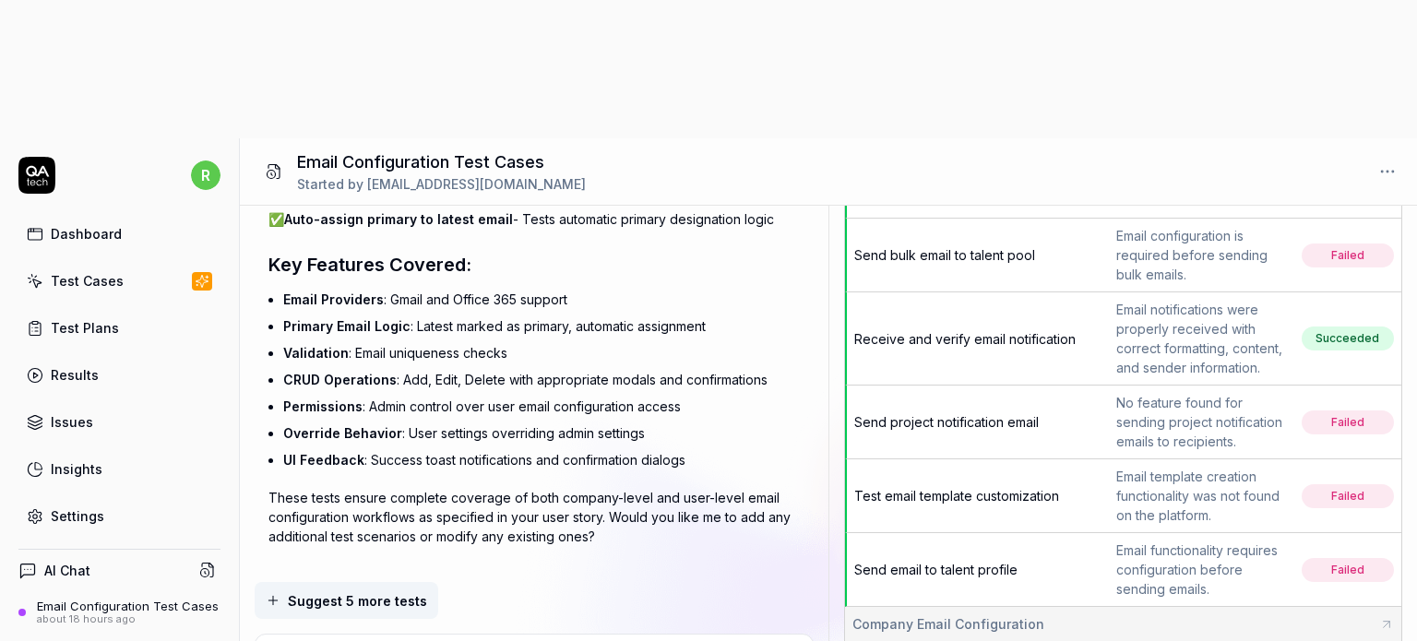
type textarea "Please regenarate the test cases. Fi"
type textarea "*"
type textarea "Please regenarate the test cases. Fir"
type textarea "*"
type textarea "Please regenarate the test cases. Firs"
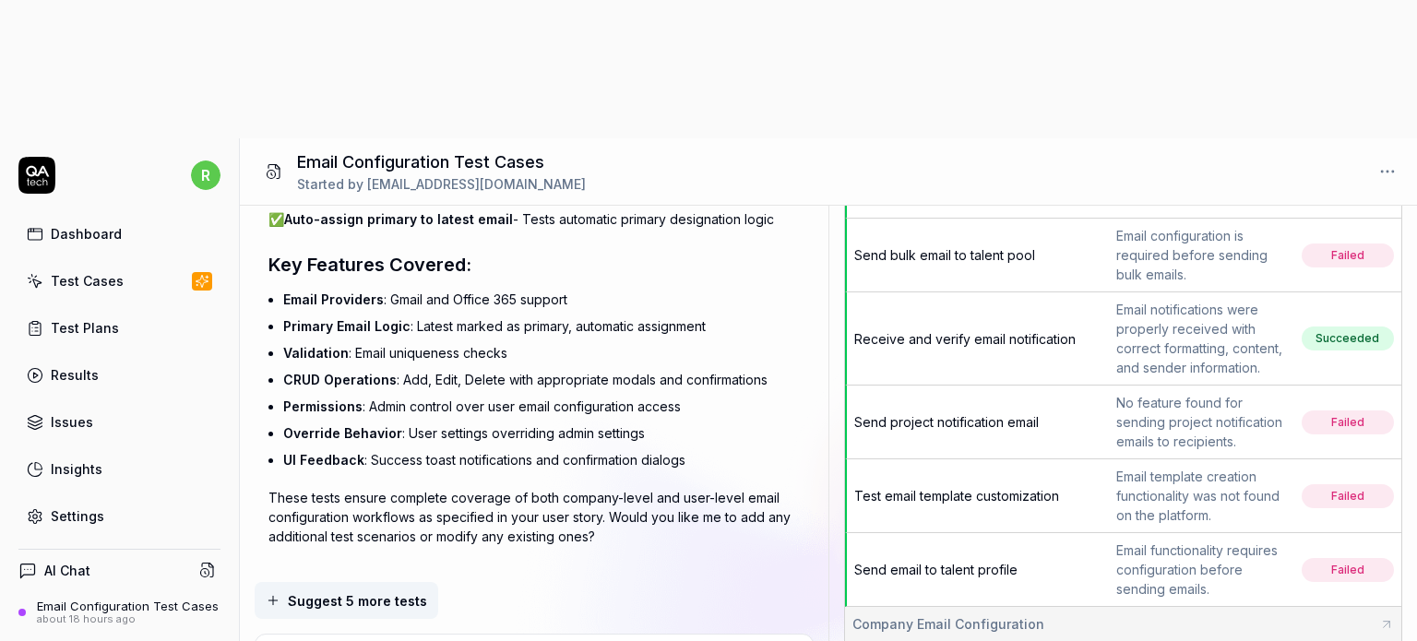
type textarea "*"
type textarea "Please regenarate the test cases. First"
type textarea "*"
type textarea "Please regenarate the test cases. First"
type textarea "*"
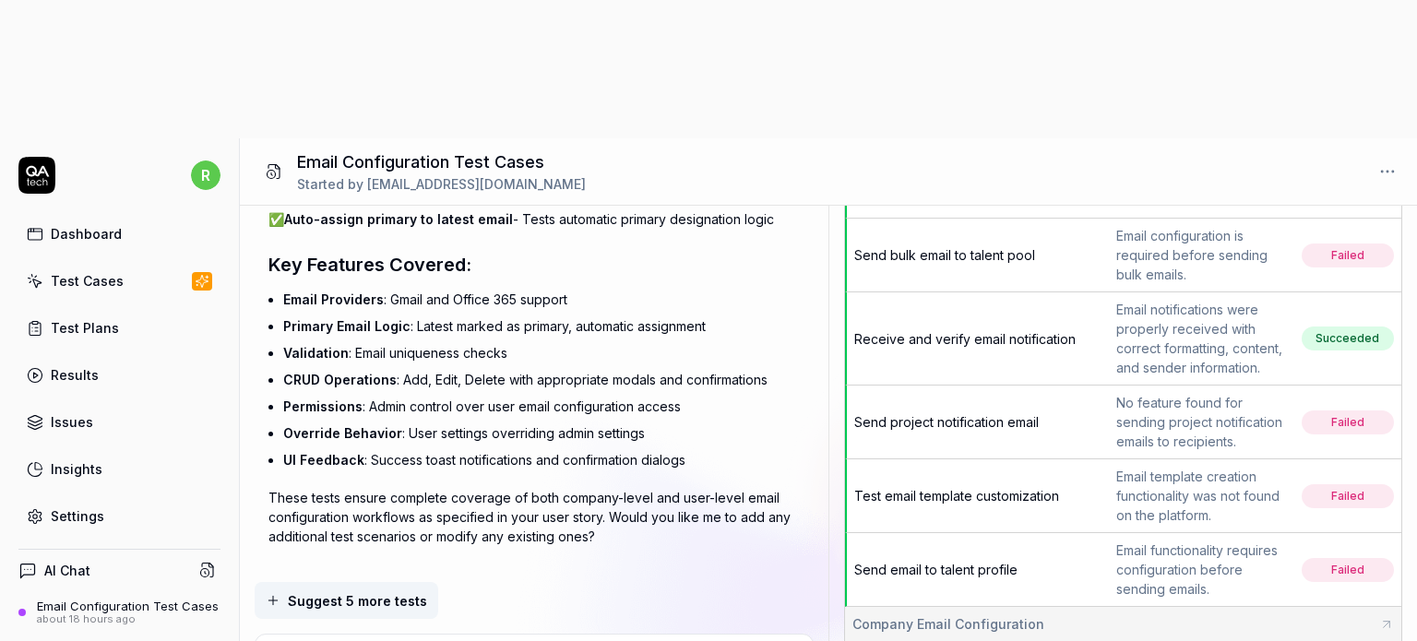
type textarea "Please regenarate the test cases. First w"
type textarea "*"
type textarea "Please regenarate the test cases. First we"
type textarea "*"
type textarea "Please regenarate the test cases. First we"
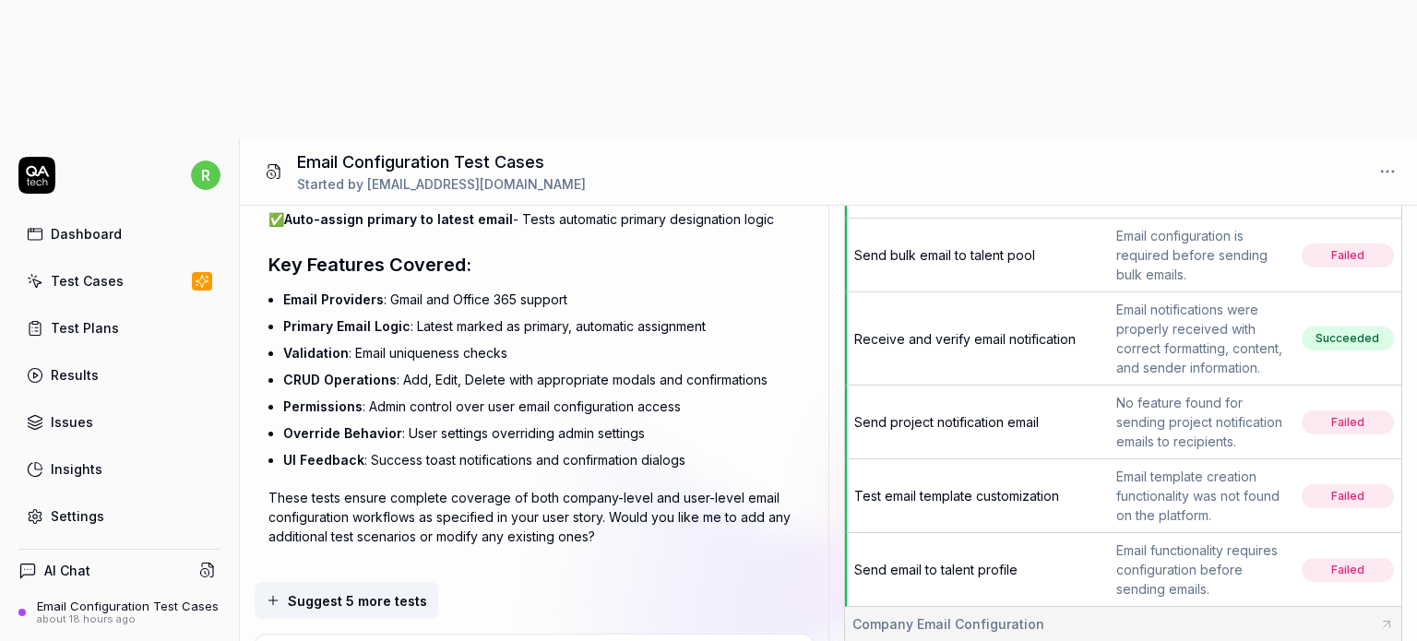
type textarea "*"
type textarea "Please regenarate the test cases. First we h"
type textarea "*"
type textarea "Please regenarate the test cases. First we ha"
type textarea "*"
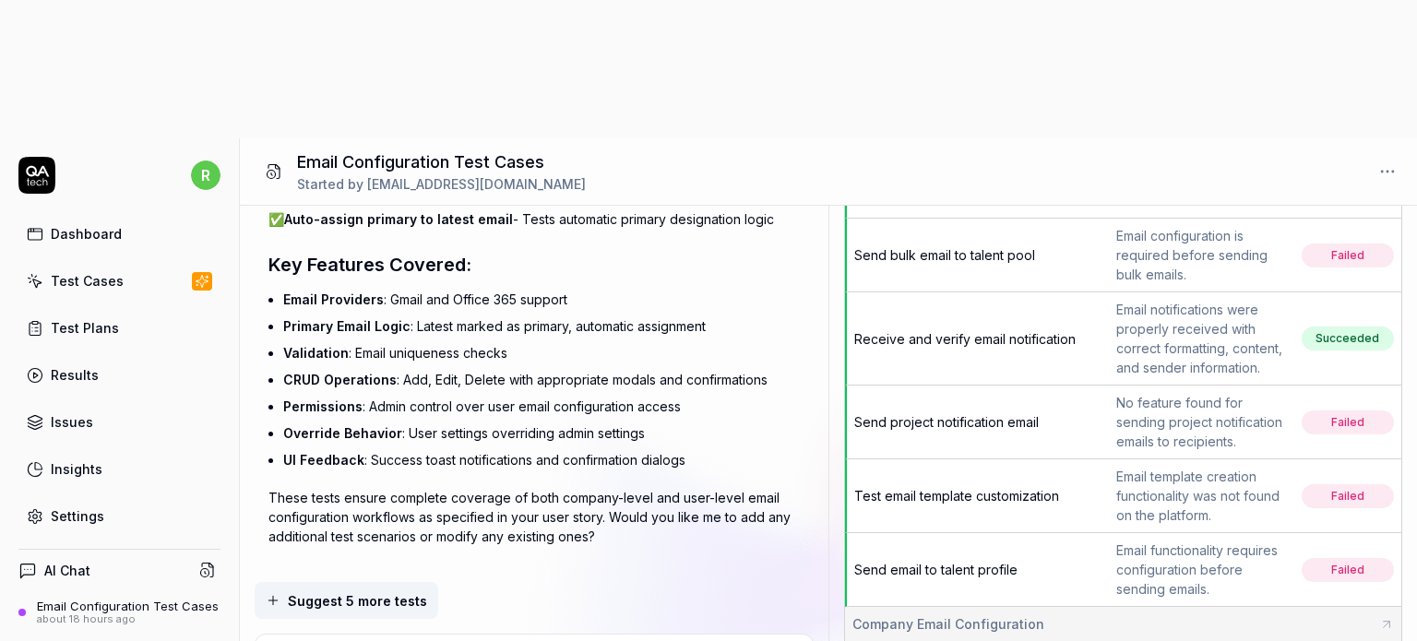
type textarea "Please regenarate the test cases. First we hav"
type textarea "*"
type textarea "Please regenarate the test cases. First we have"
type textarea "*"
type textarea "Please regenarate the test cases. First we have"
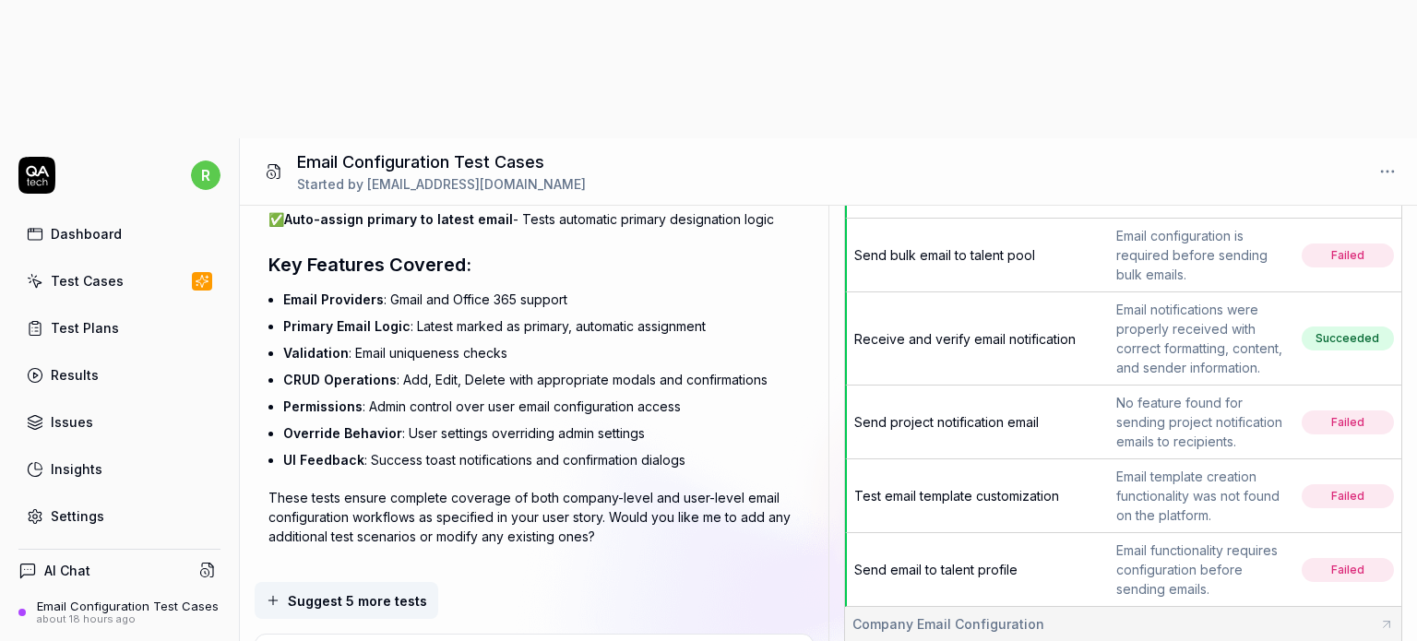
type textarea "*"
type textarea "Please regenarate the test cases. First we have t"
type textarea "*"
type textarea "Please regenarate the test cases. First we have to"
type textarea "*"
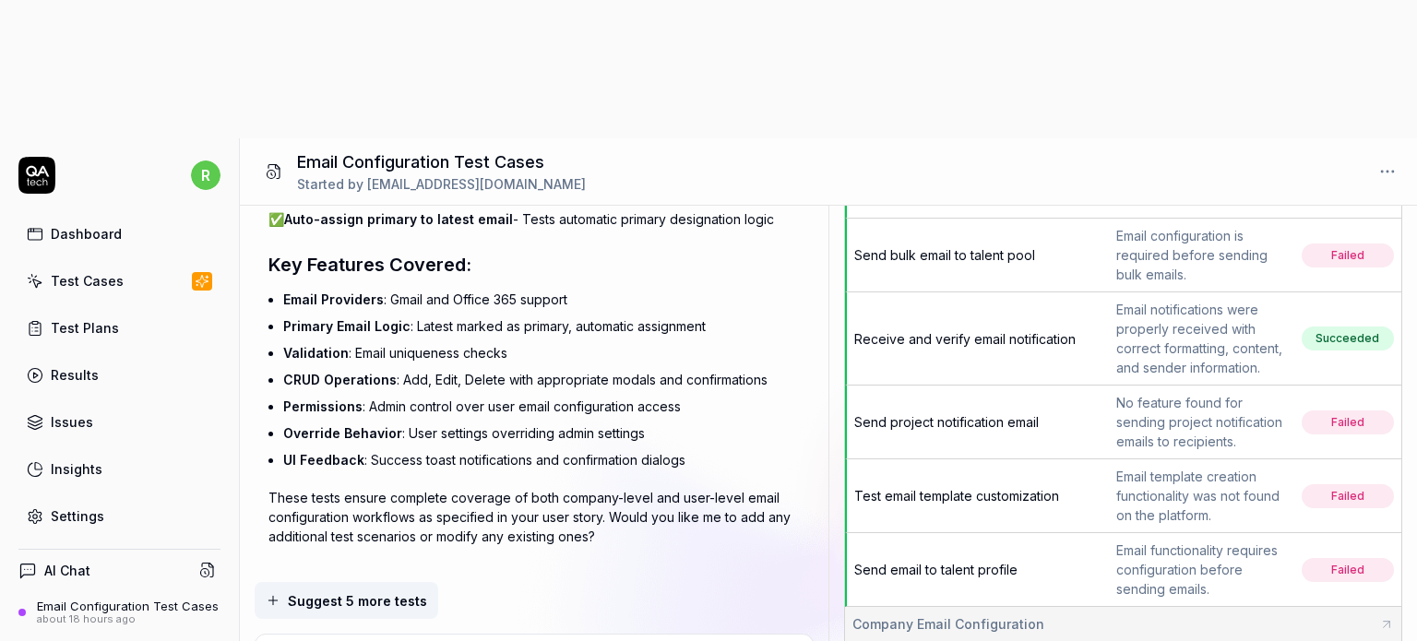
type textarea "Please regenarate the test cases. First we have to"
type textarea "*"
type textarea "Please regenarate the test cases. First we have to t"
type textarea "*"
type textarea "Please regenarate the test cases. First we have to te"
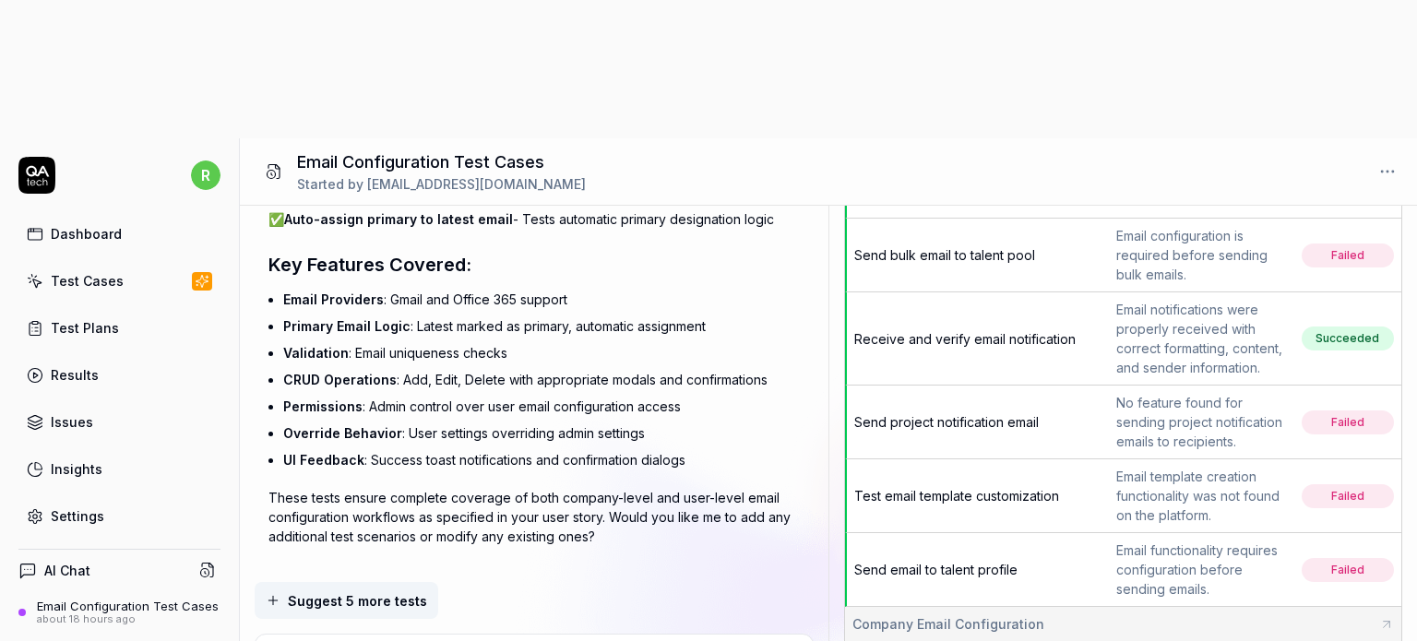
type textarea "*"
type textarea "Please regenarate the test cases. First we have to tes"
type textarea "*"
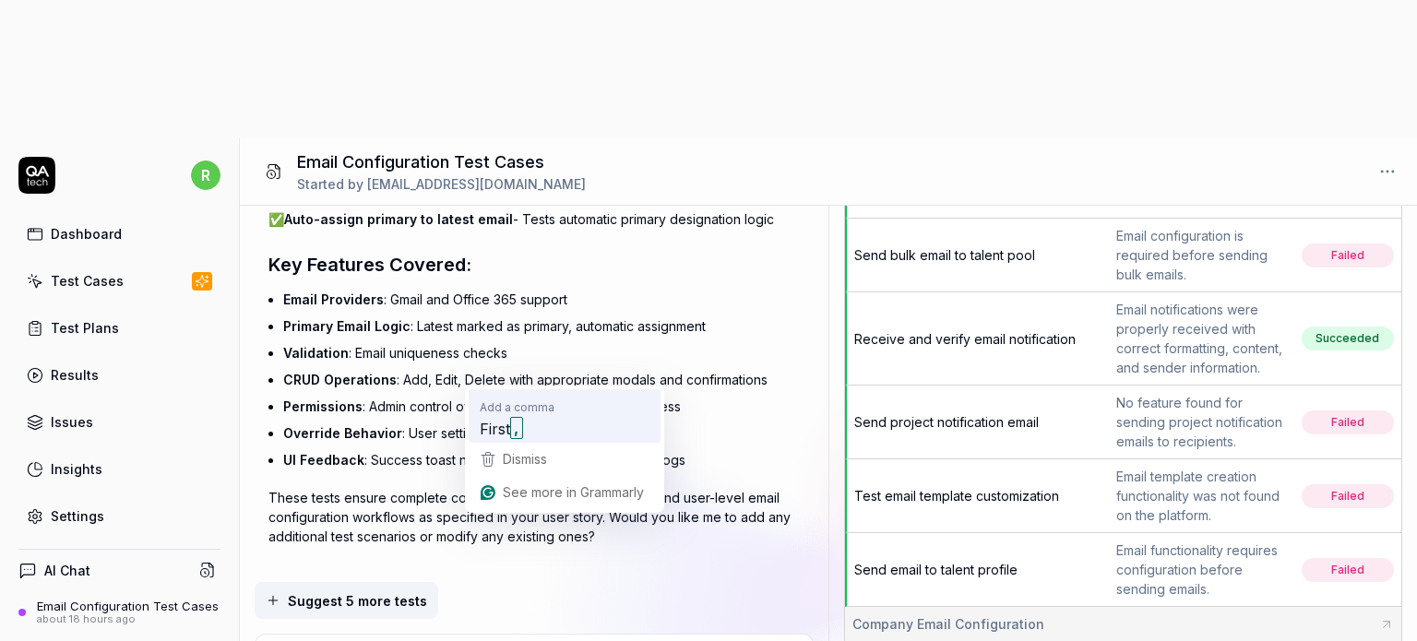
type textarea "Please regenarate the test cases. First we have to test"
type textarea "*"
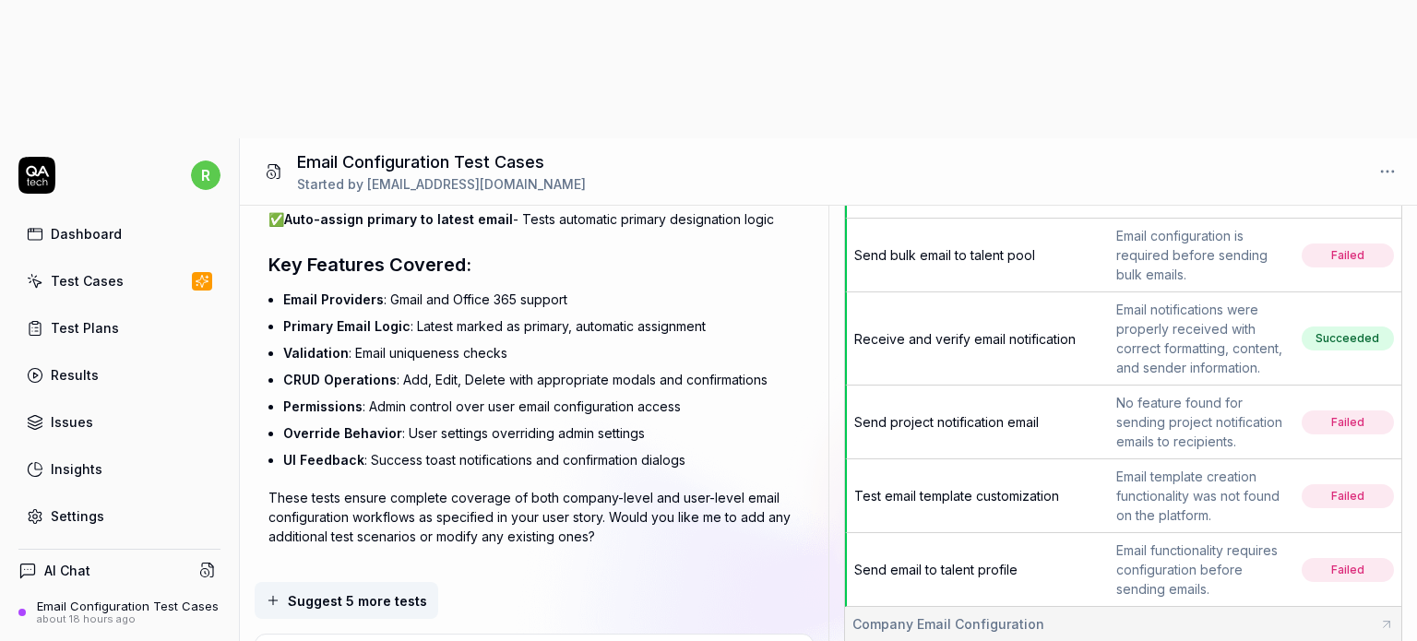
type textarea "Please regenarate the test cases. First, we have to test"
type textarea "*"
type textarea "Please regenarate the test cases. First, we have to test"
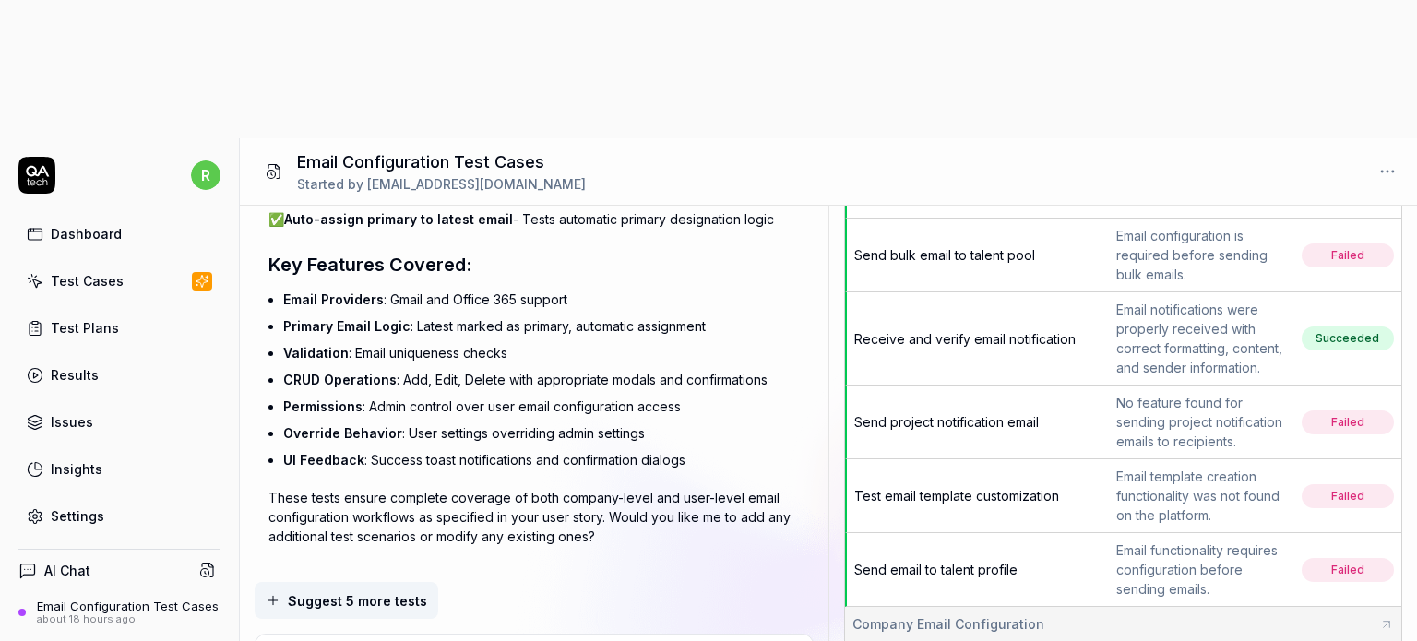
type textarea "*"
type textarea "Please regenarate the test cases. First, we have to test e"
type textarea "*"
type textarea "Please regenarate the test cases. First, we have to test em"
type textarea "*"
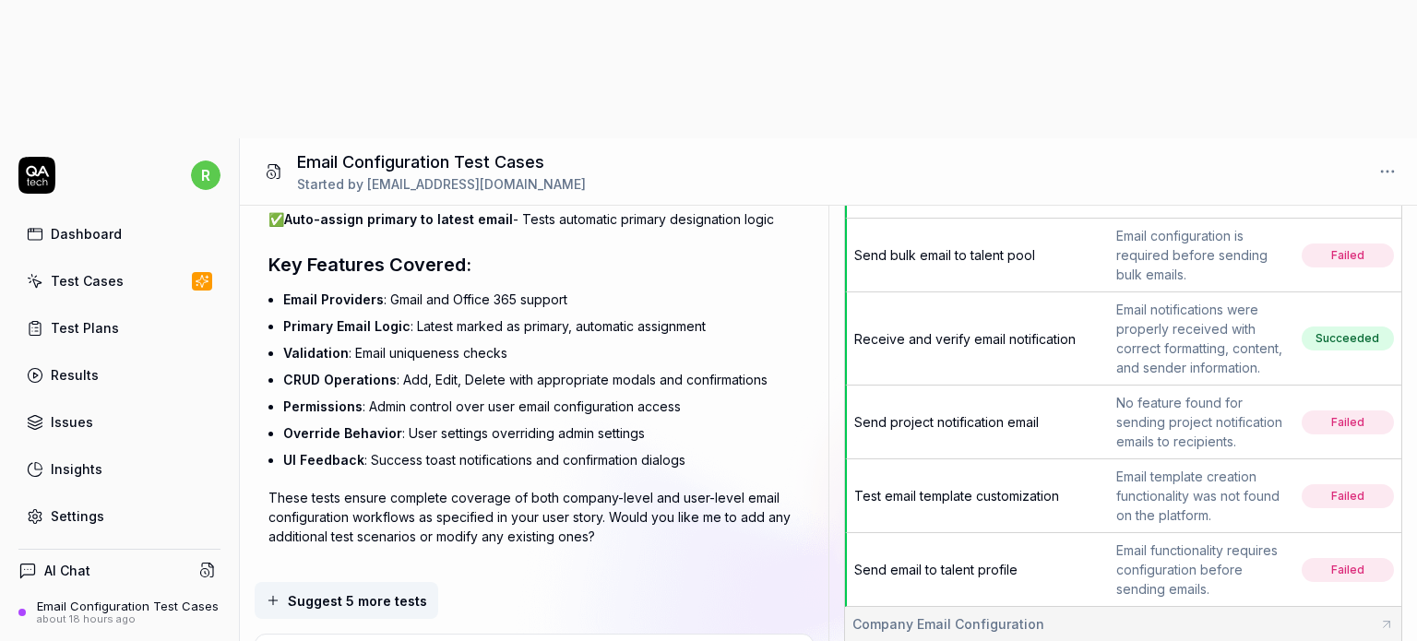
type textarea "Please regenarate the test cases. First, we have to test ema"
type textarea "*"
type textarea "Please regenarate the test cases. First, we have to test emai"
type textarea "*"
type textarea "Please regenarate the test cases. First, we have to test email"
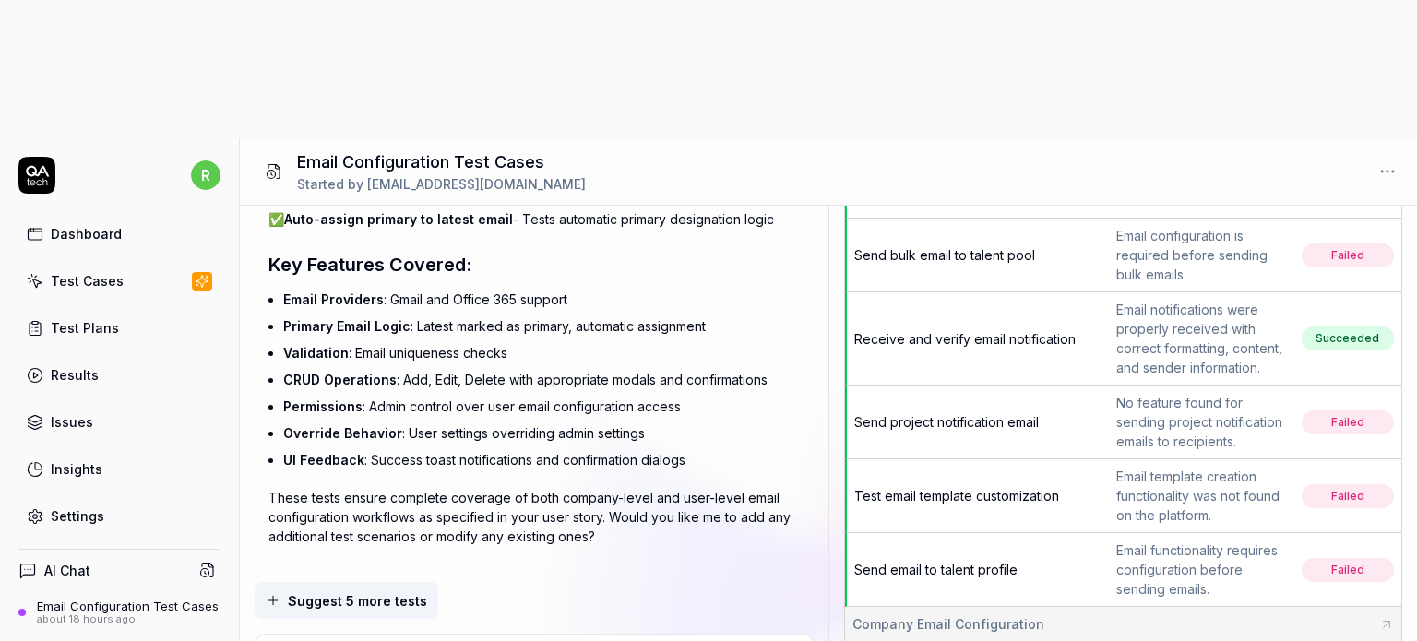
type textarea "*"
type textarea "Please regenarate the test cases. First, we have to test email"
type textarea "*"
type textarea "Please regenarate the test cases. First, we have to test email co"
type textarea "*"
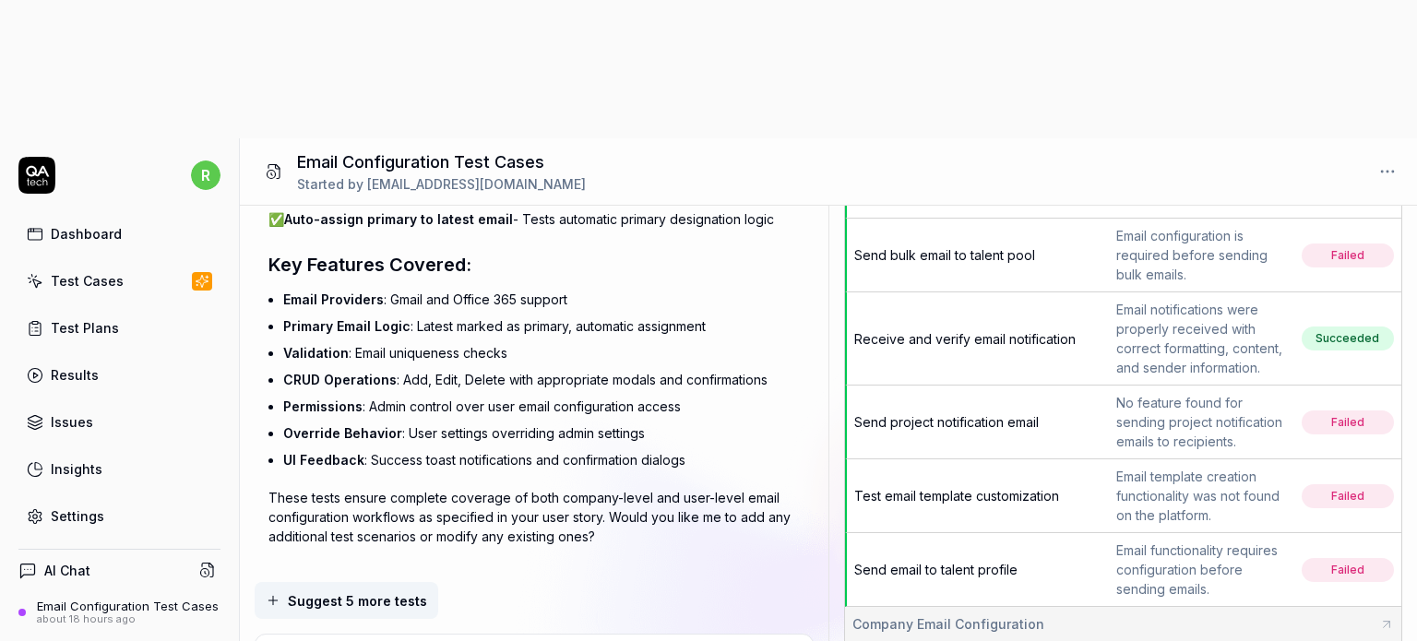
type textarea "Please regenarate the test cases. First, we have to test email con"
type textarea "*"
type textarea "Please regenarate the test cases. First, we have to test email conf"
type textarea "*"
type textarea "Please regenarate the test cases. First, we have to test email confi"
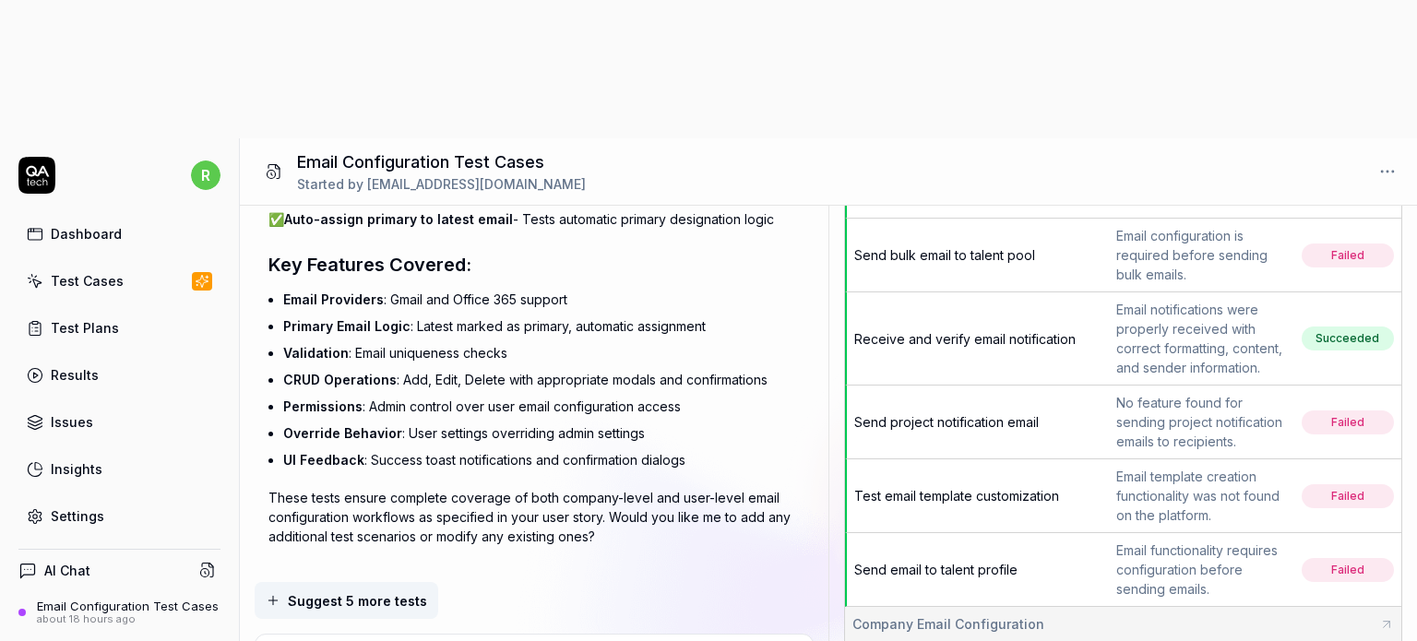
type textarea "*"
type textarea "Please regenarate the test cases. First, we have to test email config"
type textarea "*"
type textarea "Please regenarate the test cases. First, we have to test email configu"
type textarea "*"
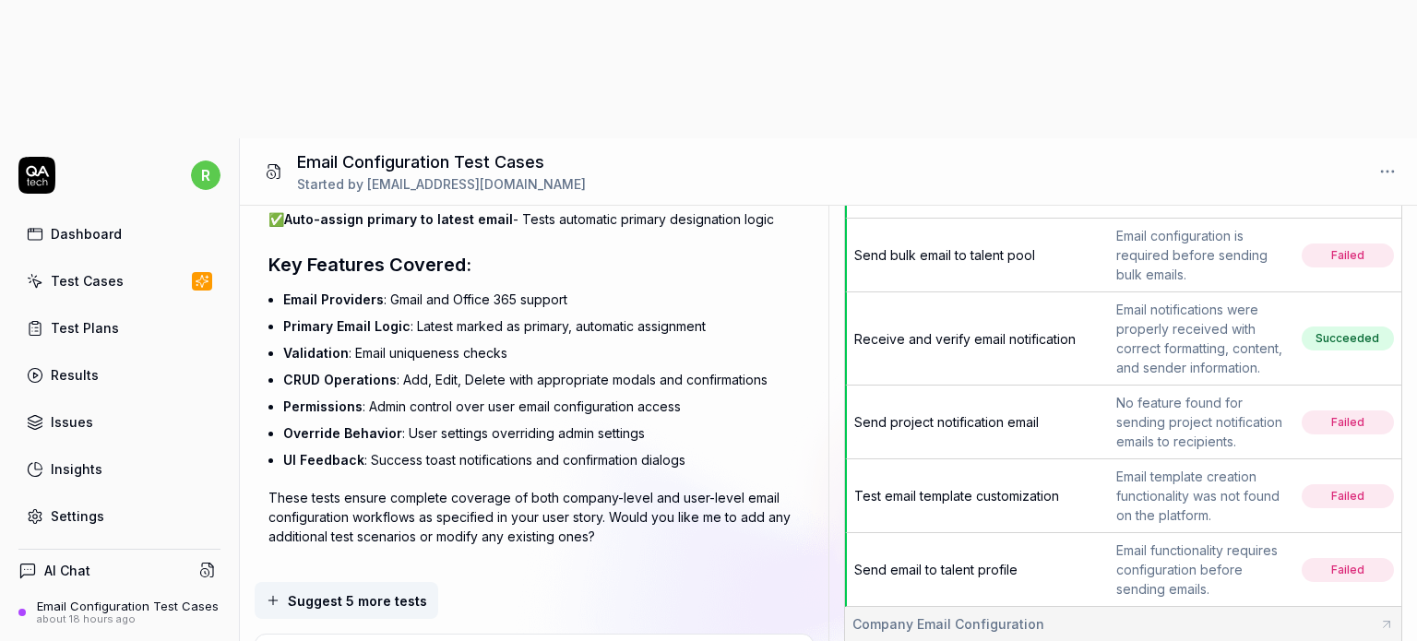
type textarea "Please regenarate the test cases. First, we have to test email configur"
type textarea "*"
type textarea "Please regenarate the test cases. First, we have to test email configura"
type textarea "*"
type textarea "Please regenarate the test cases. First, we have to test email configurat"
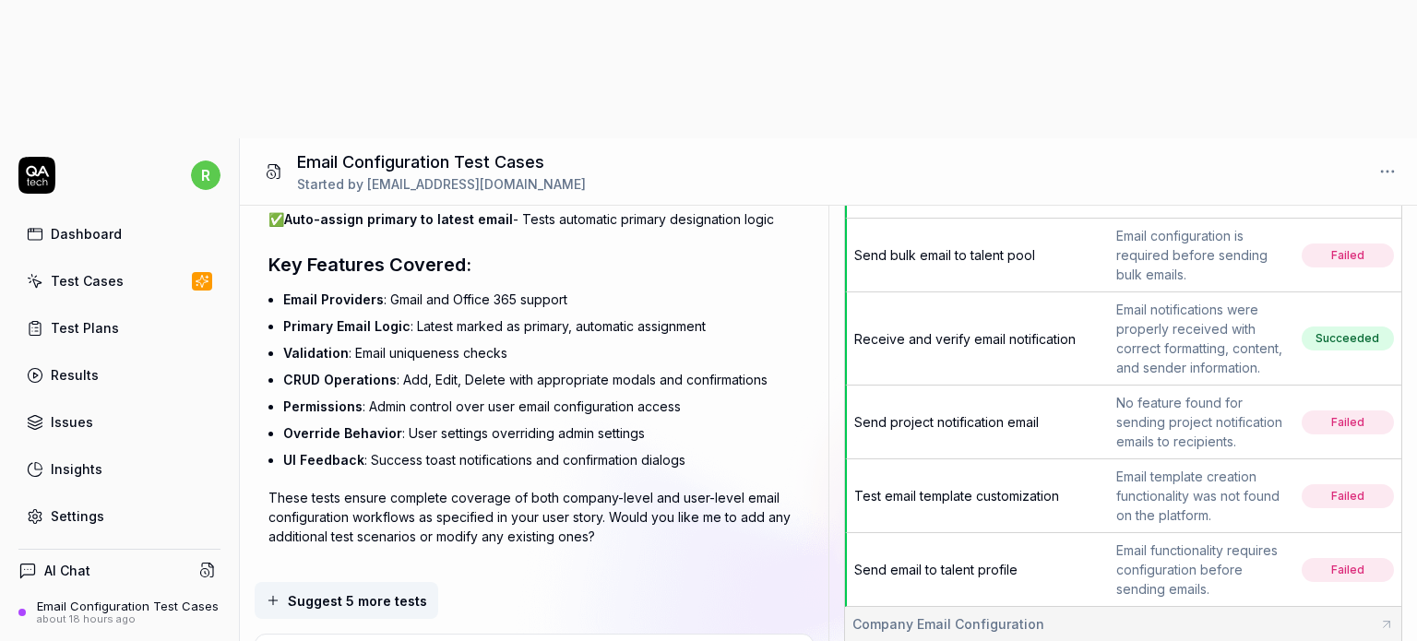
type textarea "*"
type textarea "Please regenarate the test cases. First, we have to test email configurati"
type textarea "*"
type textarea "Please regenarate the test cases. First, we have to test email configuratio"
type textarea "*"
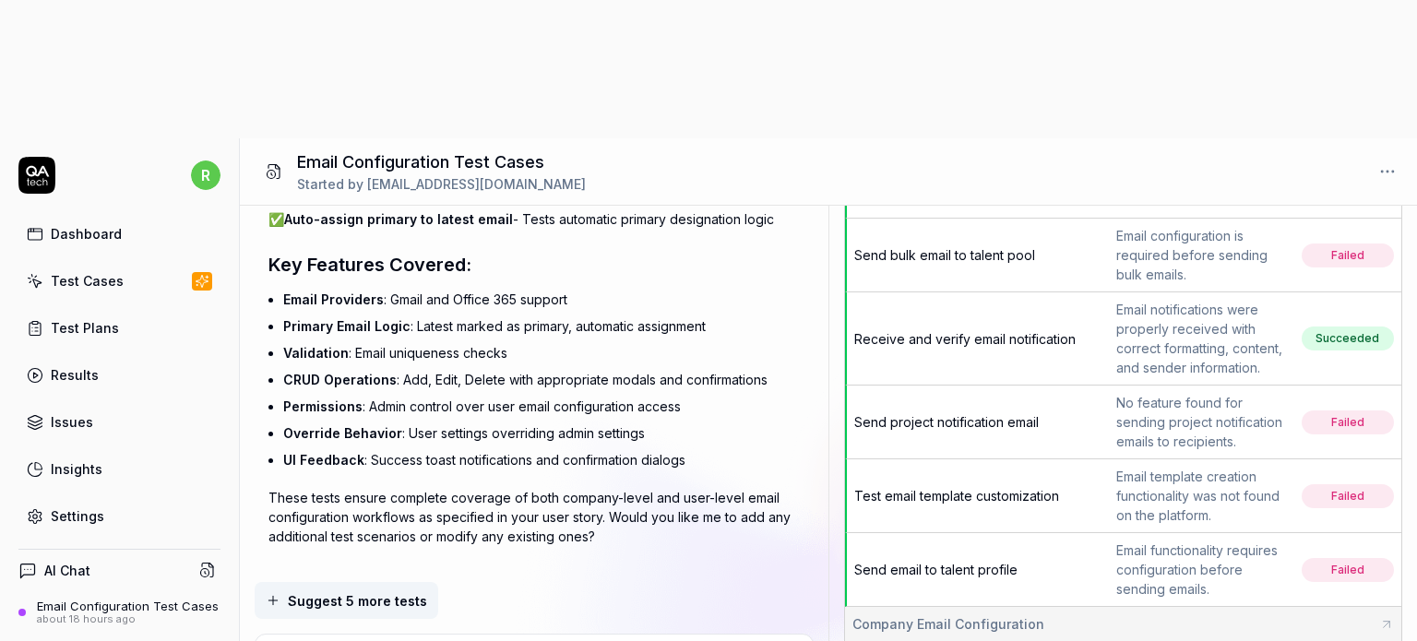
type textarea "Please regenarate the test cases. First, we have to test email configuration"
type textarea "*"
type textarea "Please regenarate the test cases. First, we have to test email configuration"
type textarea "*"
type textarea "Please regenarate the test cases. First, we have to test email configuration o"
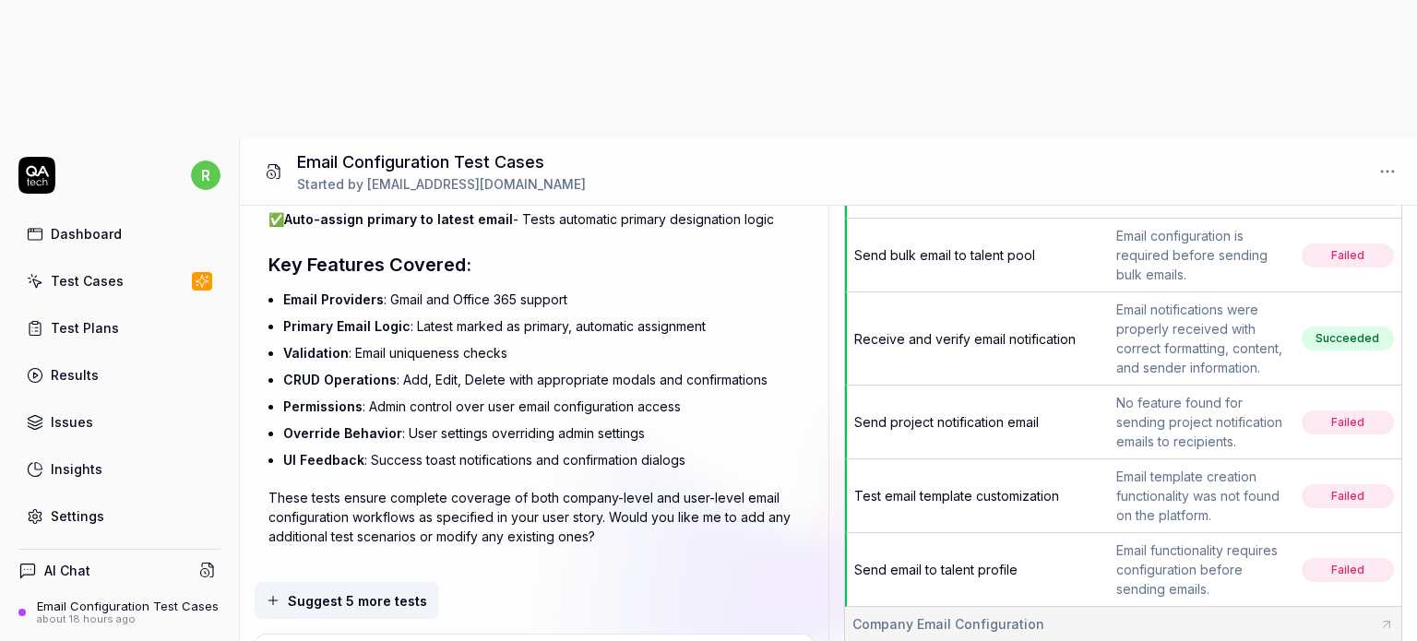
type textarea "*"
type textarea "Please regenarate the test cases. First, we have to test email configuration on"
type textarea "*"
type textarea "Please regenarate the test cases. First, we have to test email configuration on"
type textarea "*"
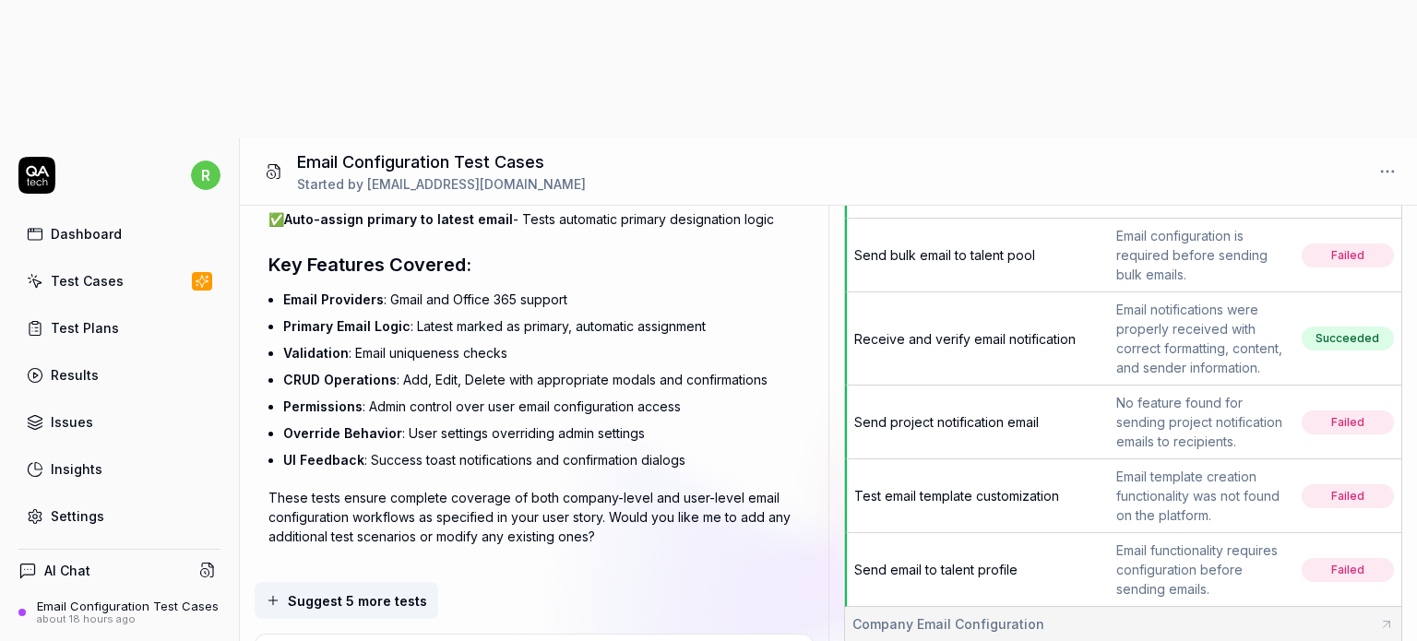
type textarea "Please regenarate the test cases. First, we have to test email configuration on…"
type textarea "*"
type textarea "Please regenarate the test cases. First, we have to test email configuration on…"
type textarea "*"
type textarea "Please regenarate the test cases. First, we have to test email configuration on…"
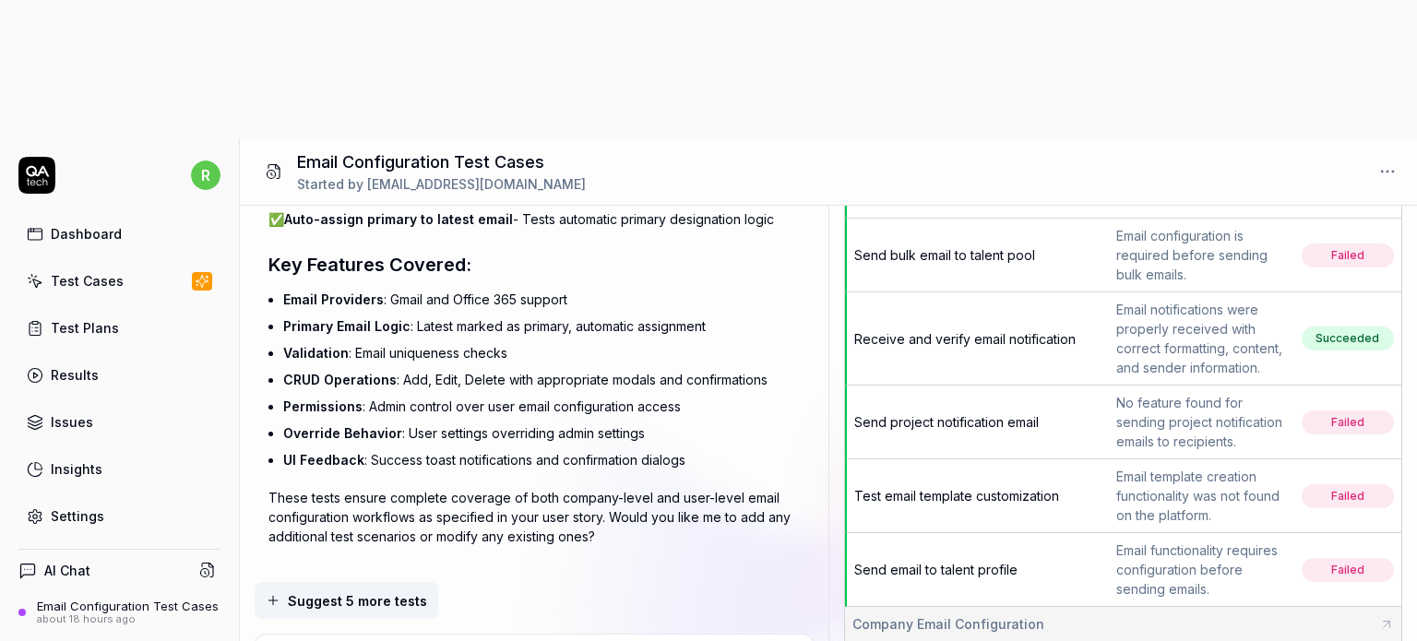
type textarea "*"
type textarea "Please regenarate the test cases. First, we have to test email configuration on…"
type textarea "*"
type textarea "Please regenarate the test cases. First, we have to test email configuration on…"
type textarea "*"
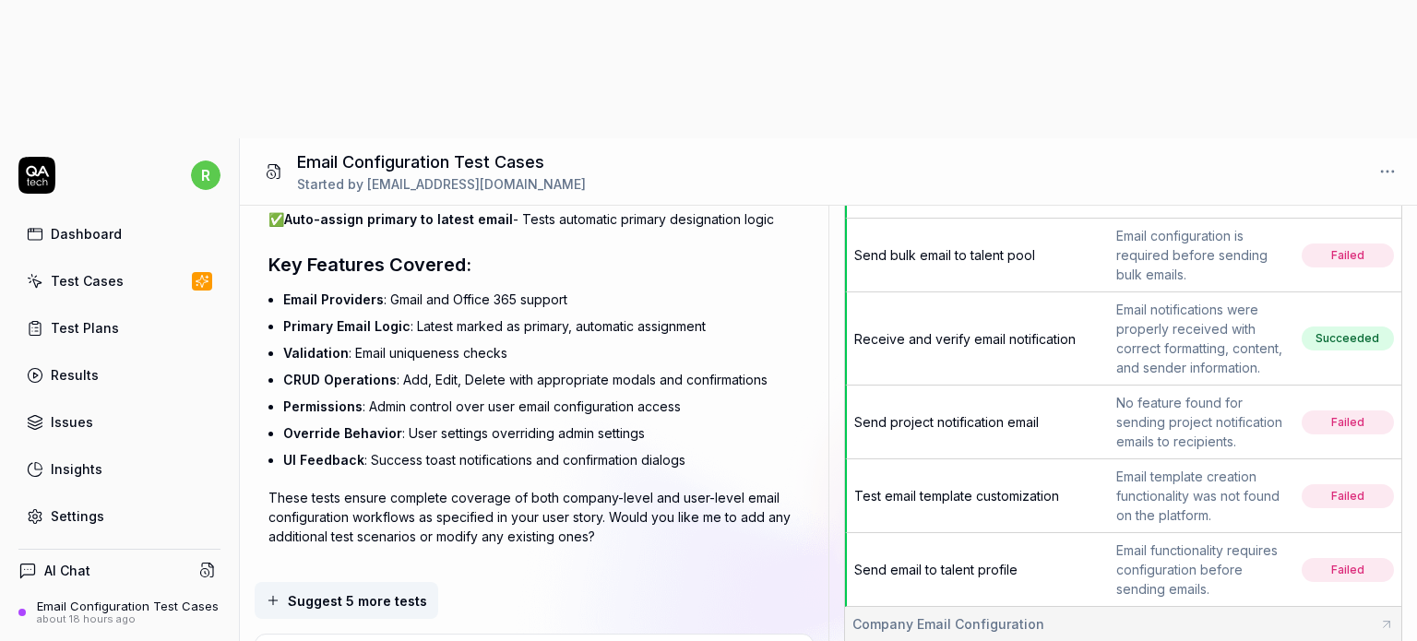
type textarea "Please regenarate the test cases. First, we have to test email configuration on…"
type textarea "*"
type textarea "Please regenarate the test cases. First, we have to test email configuration on…"
type textarea "*"
type textarea "Please regenarate the test cases. First, we have to test email configuration on…"
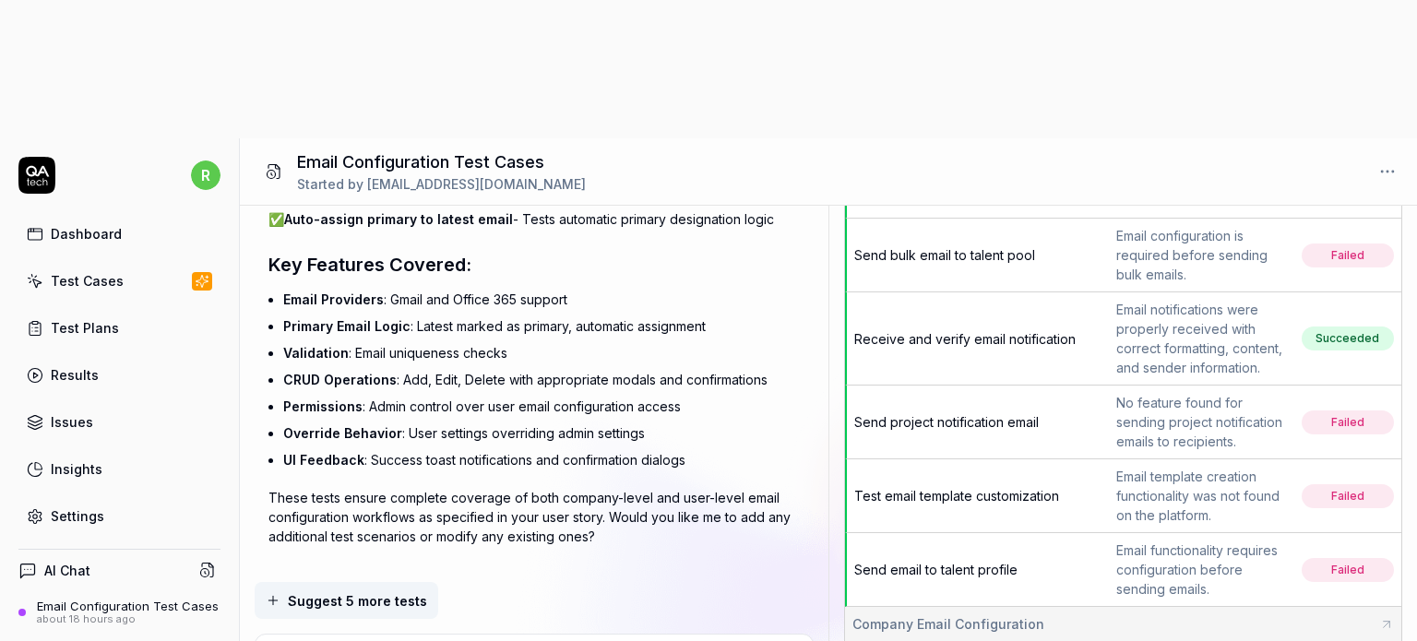
type textarea "*"
type textarea "Please regenarate the test cases. First, we have to test email configuration on…"
type textarea "*"
type textarea "Please regenarate the test cases. First, we have to test email configuration on…"
type textarea "*"
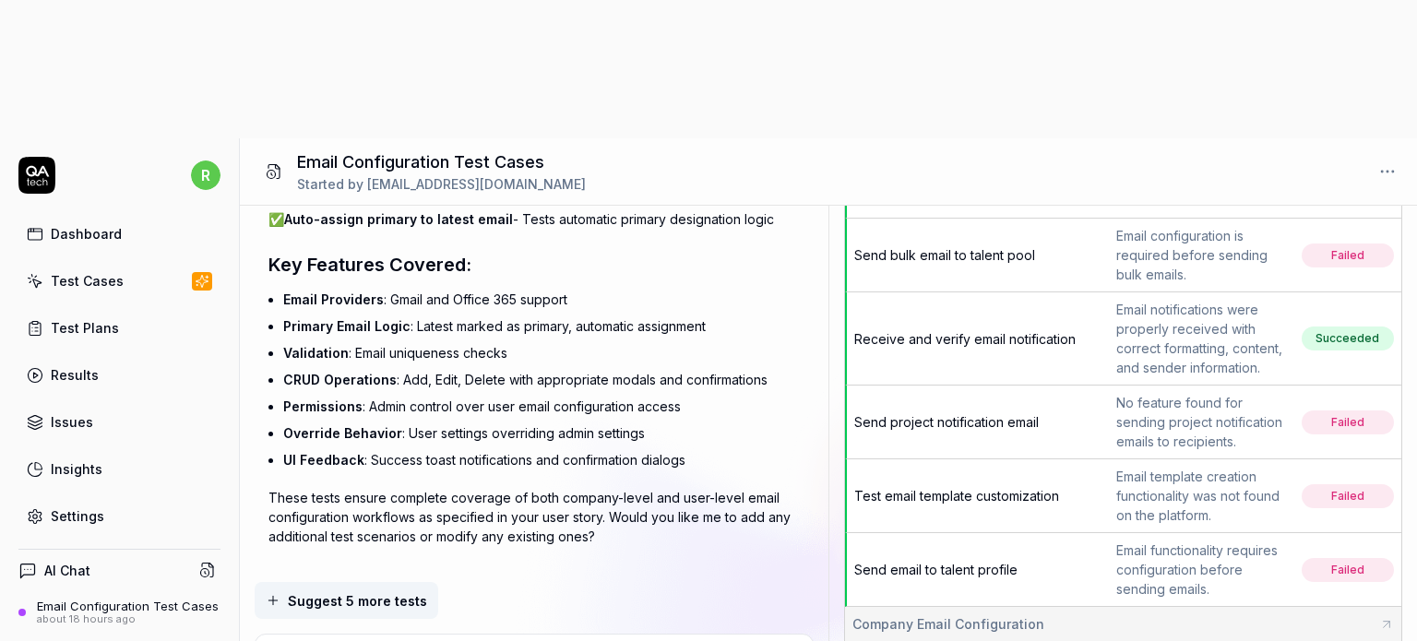
type textarea "Please regenarate the test cases. First, we have to test email configuration on…"
type textarea "*"
type textarea "Please regenarate the test cases. First, we have to test email configuration on…"
type textarea "*"
type textarea "Please regenarate the test cases. First, we have to test email configuration on…"
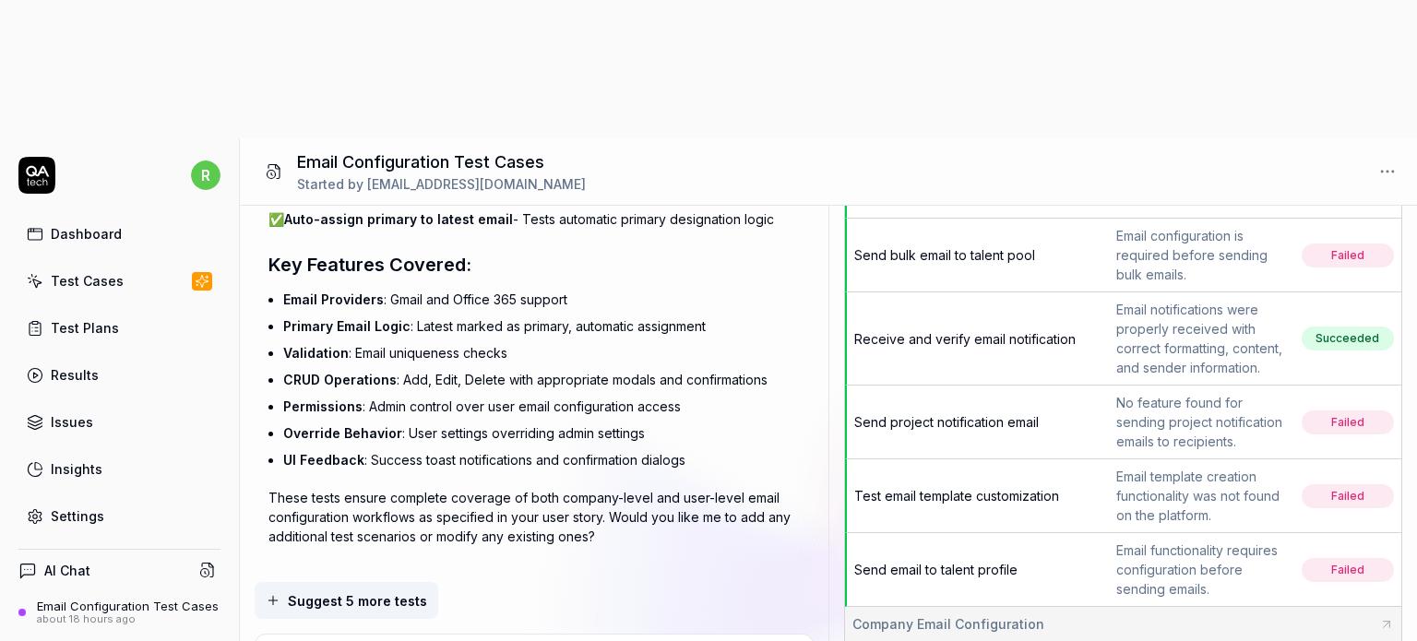
type textarea "*"
type textarea "Please regenarate the test cases. First, we have to test email configuration on…"
type textarea "*"
type textarea "Please regenarate the test cases. First, we have to test email configuration on…"
type textarea "*"
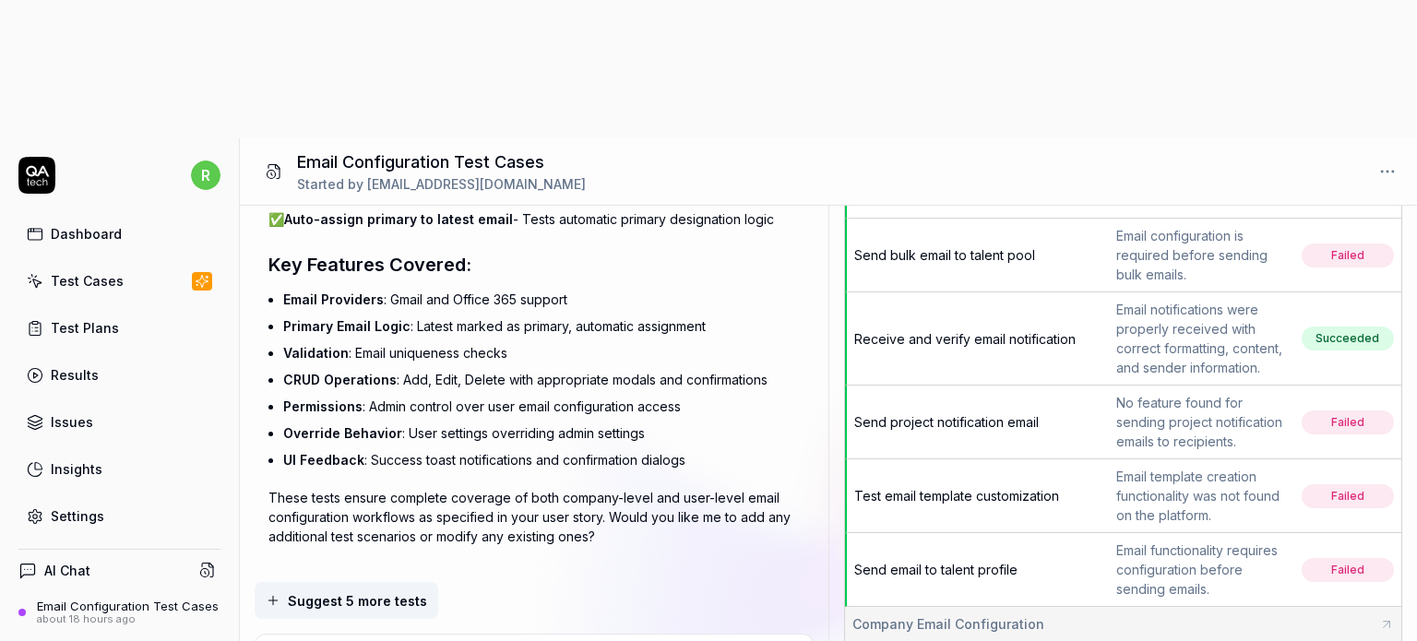
type textarea "Please regenarate the test cases. First, we have to test email configuration on…"
type textarea "*"
type textarea "Please regenarate the test cases. First, we have to test email configuration on…"
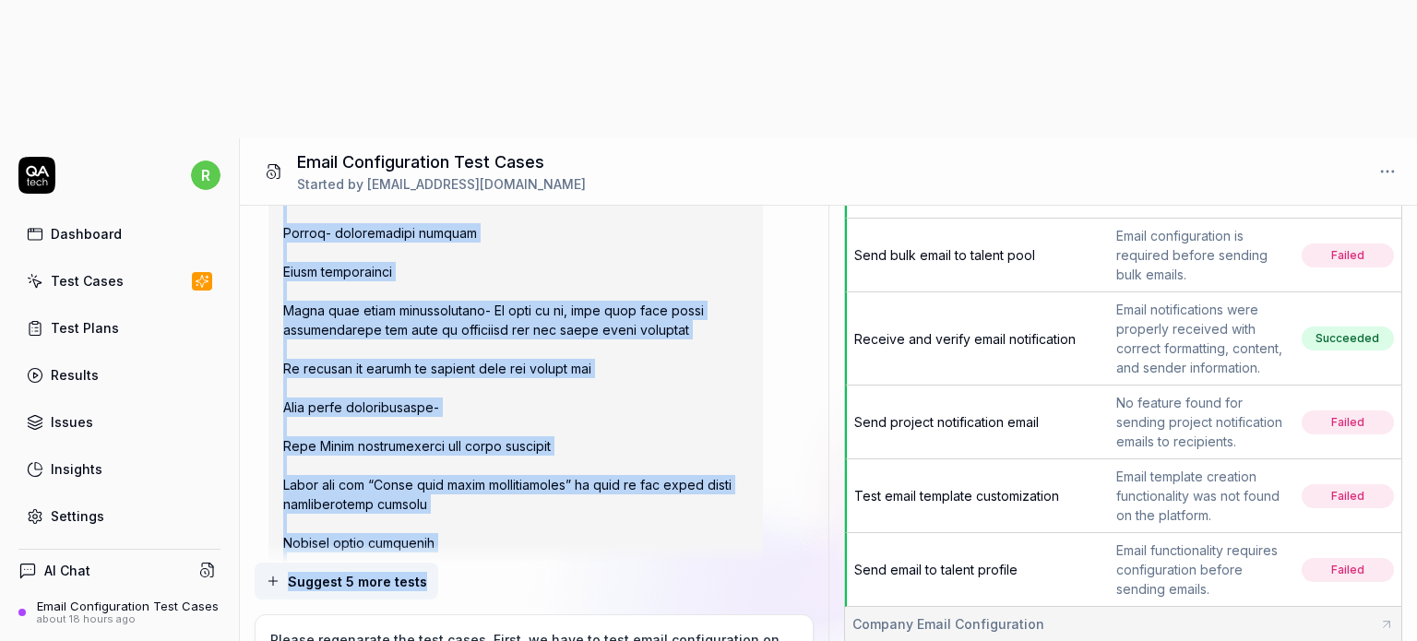
scroll to position [3033, 0]
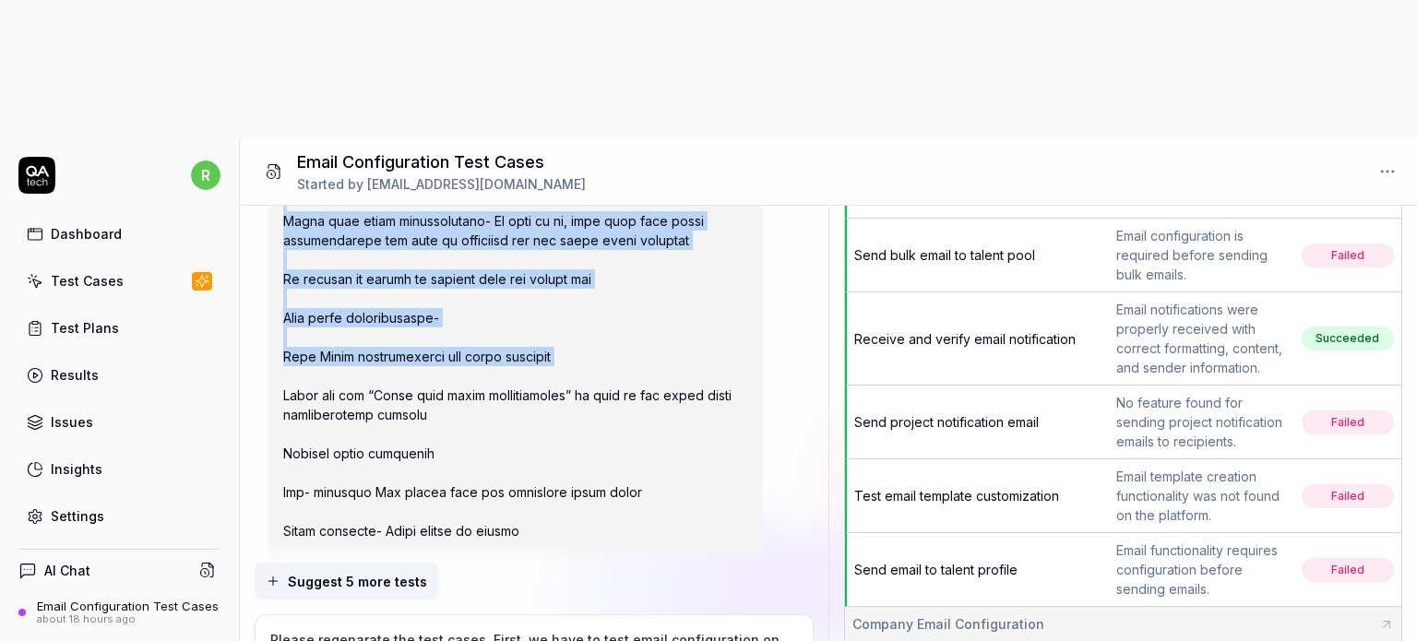
drag, startPoint x: 285, startPoint y: 282, endPoint x: 536, endPoint y: 232, distance: 255.9
click at [536, 232] on div at bounding box center [515, 346] width 494 height 1413
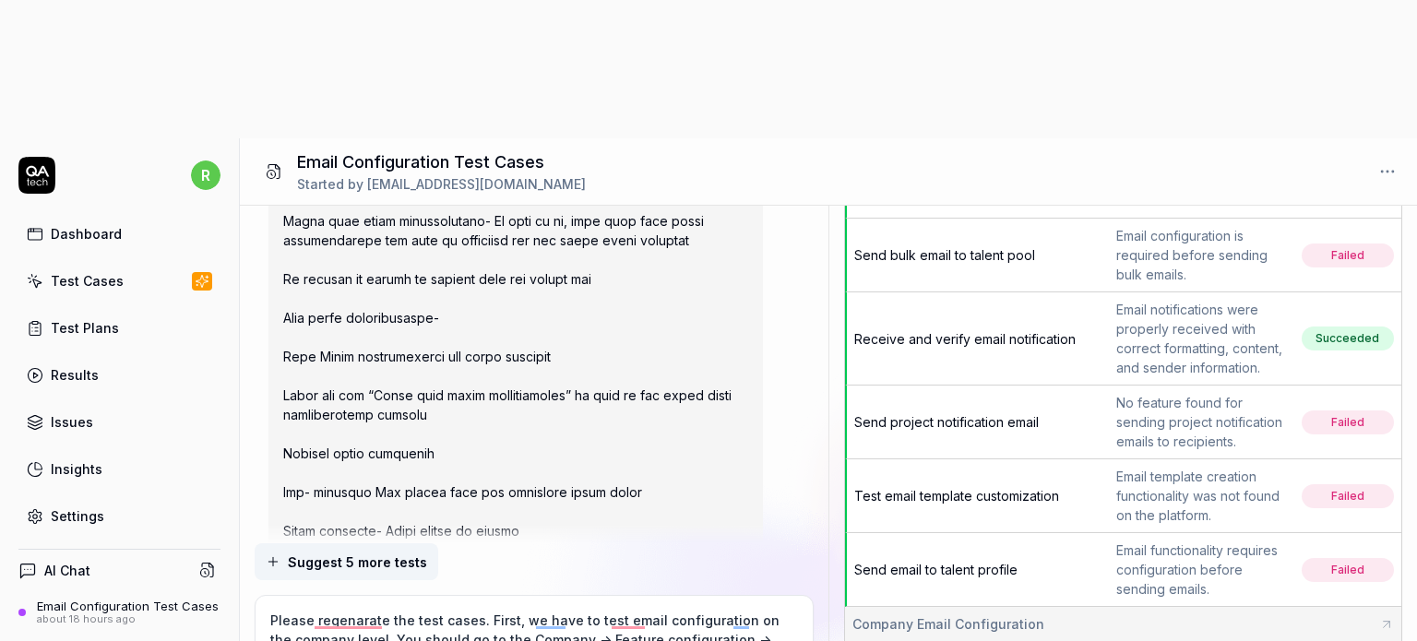
click at [329, 607] on textarea "Please regenarate the test cases. First, we have to test email configuration on…" at bounding box center [534, 649] width 535 height 85
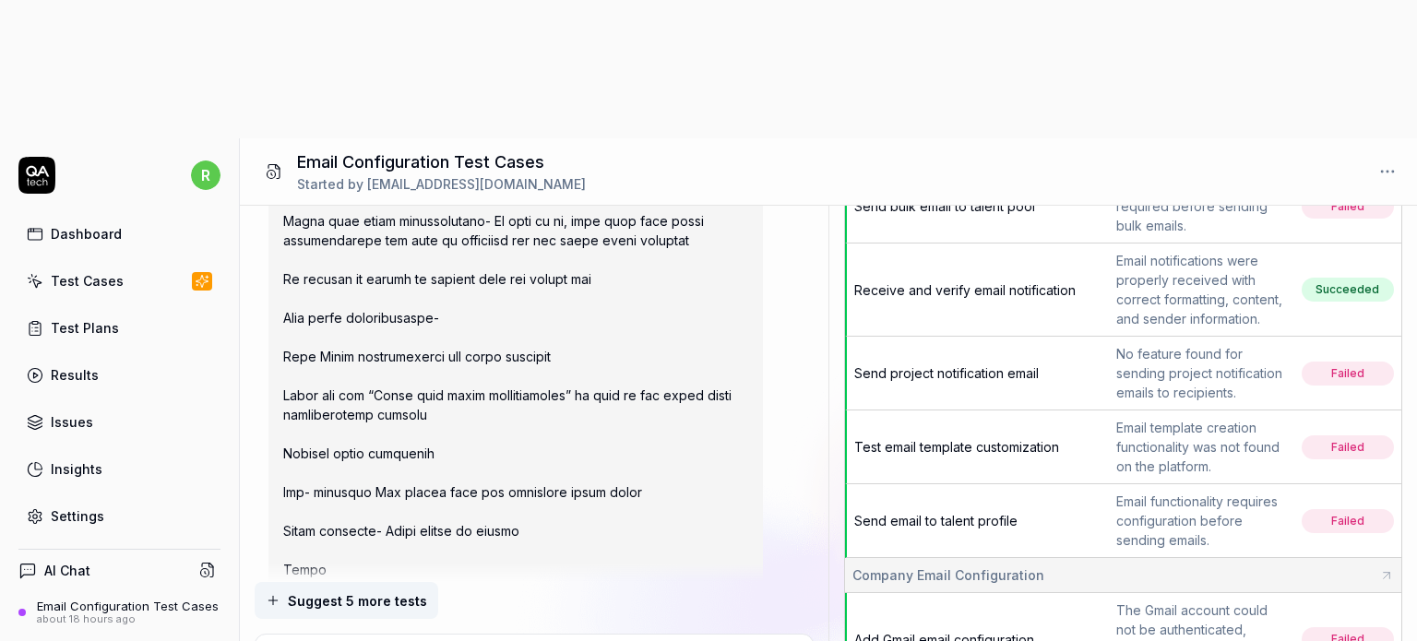
scroll to position [561, 0]
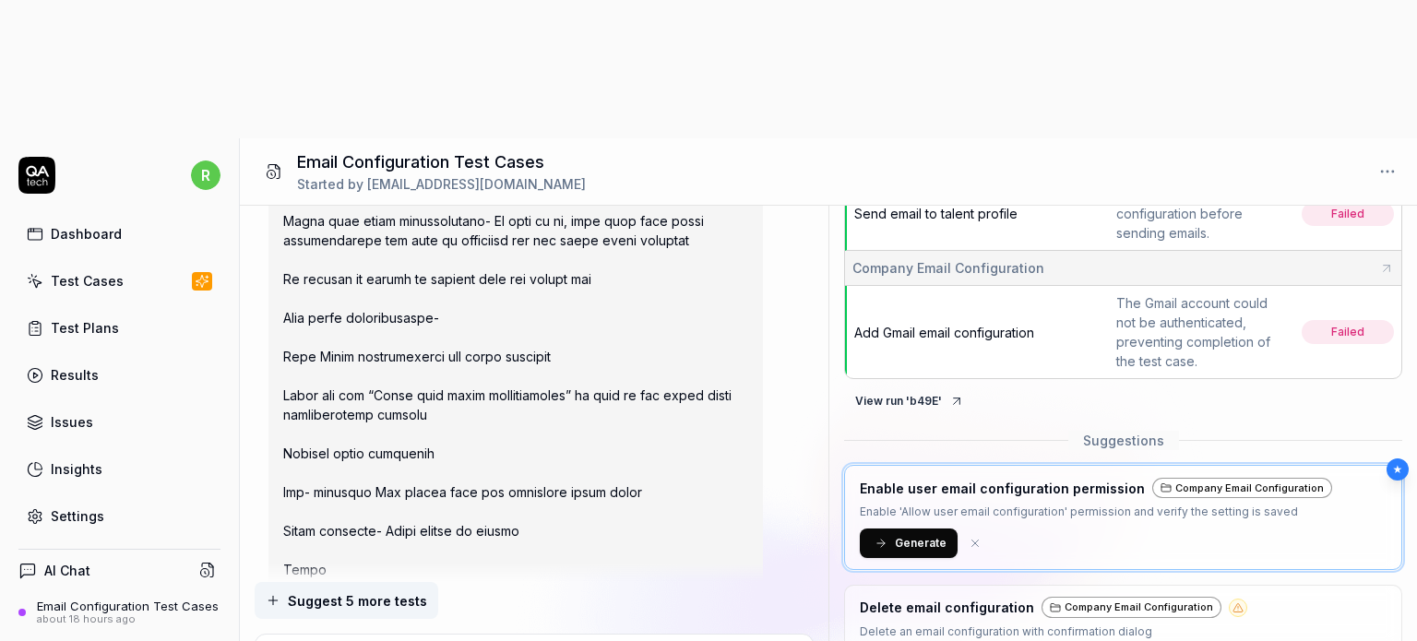
click at [928, 535] on span "Generate" at bounding box center [921, 543] width 52 height 17
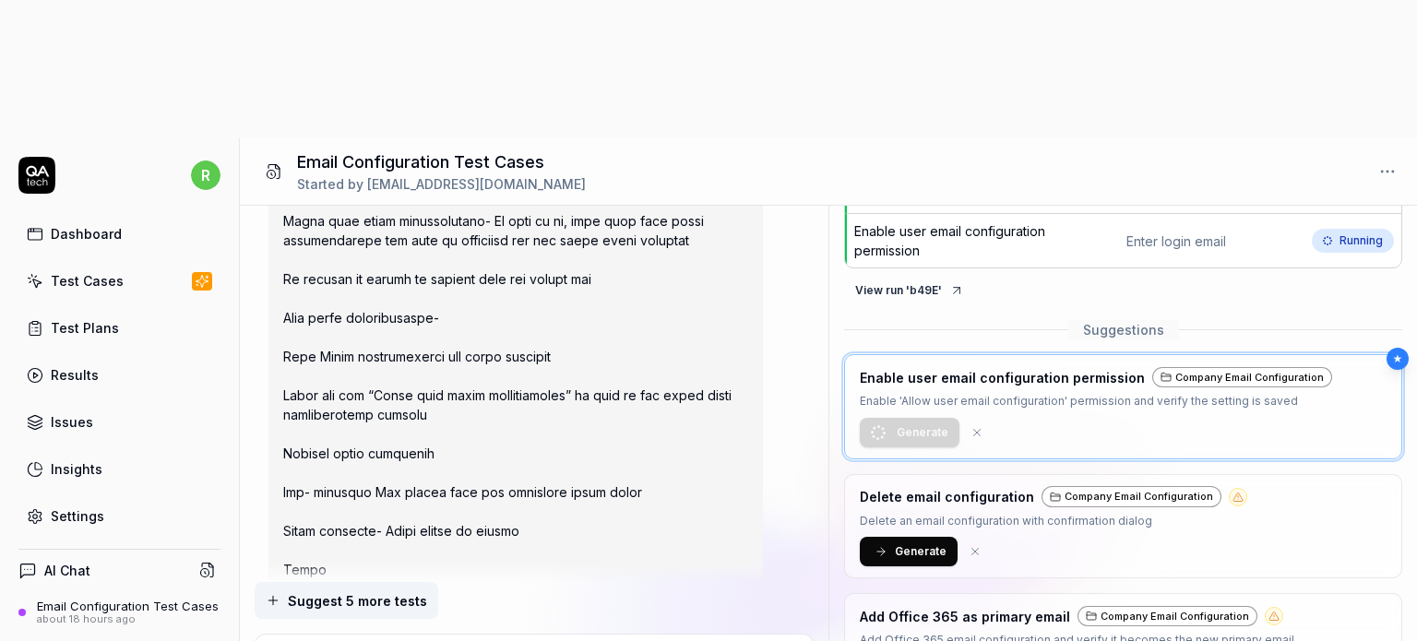
scroll to position [615, 0]
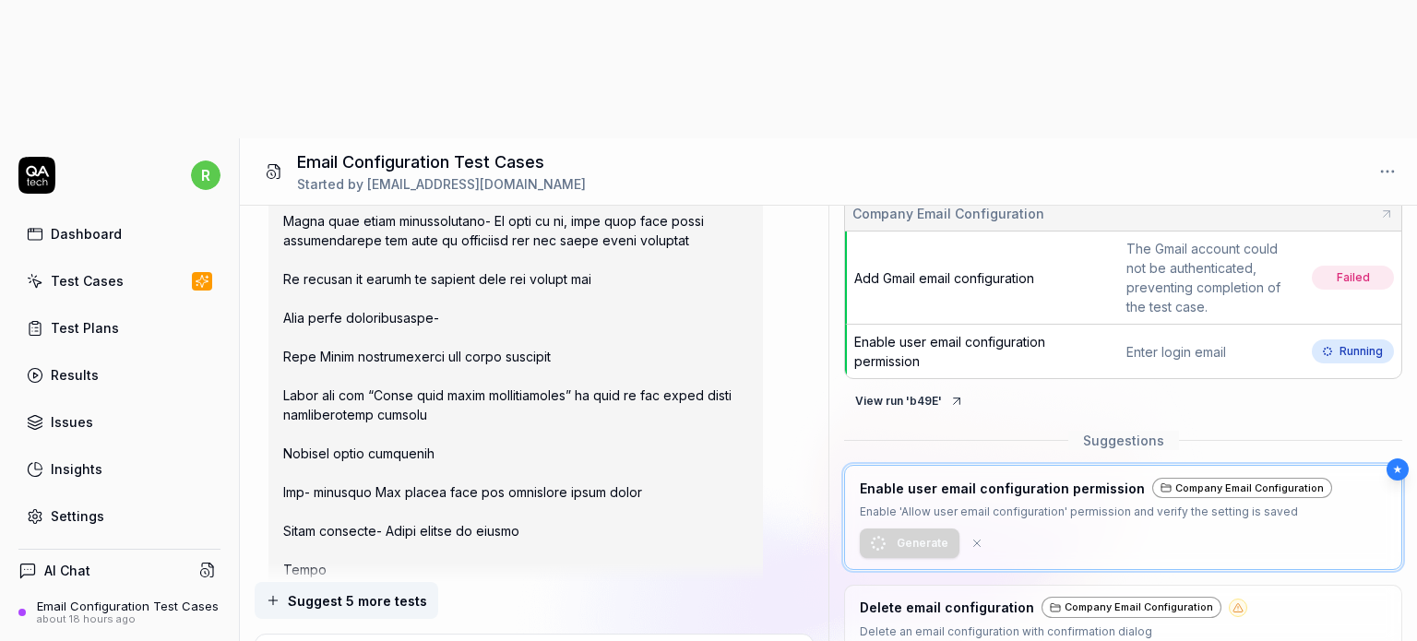
click at [72, 271] on div "Test Cases" at bounding box center [87, 280] width 73 height 19
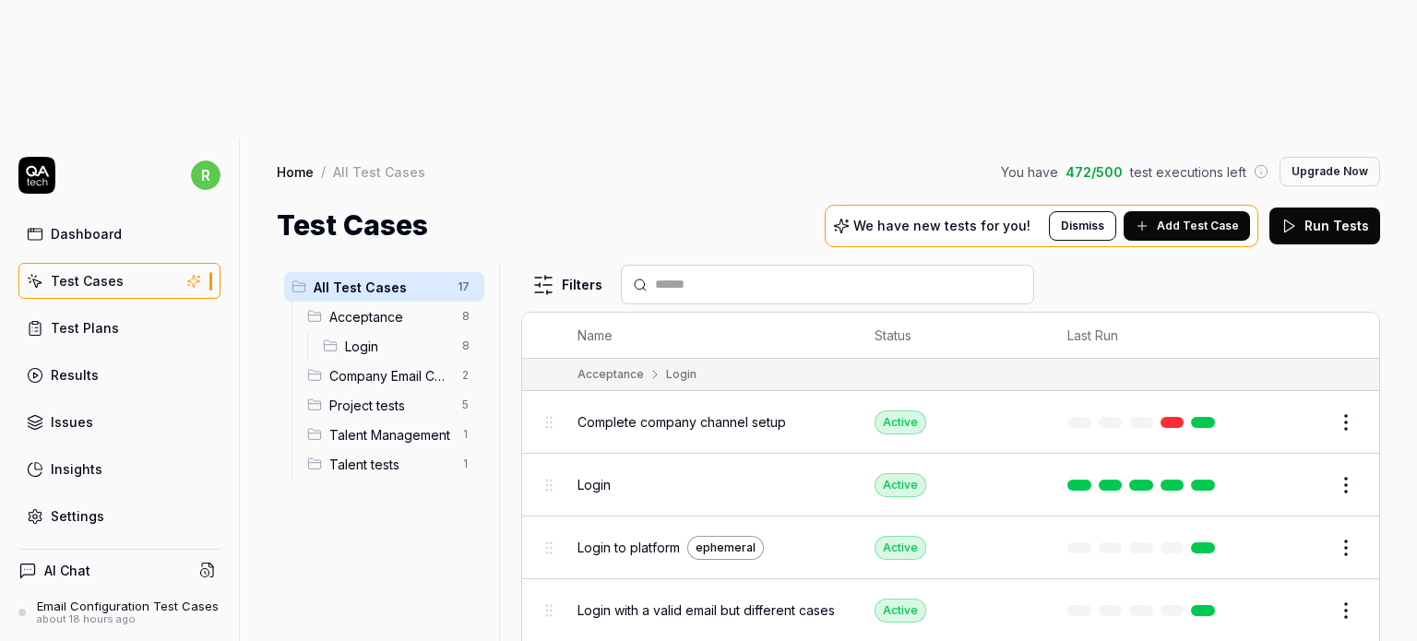
click at [389, 366] on span "Company Email Configuration" at bounding box center [390, 375] width 122 height 19
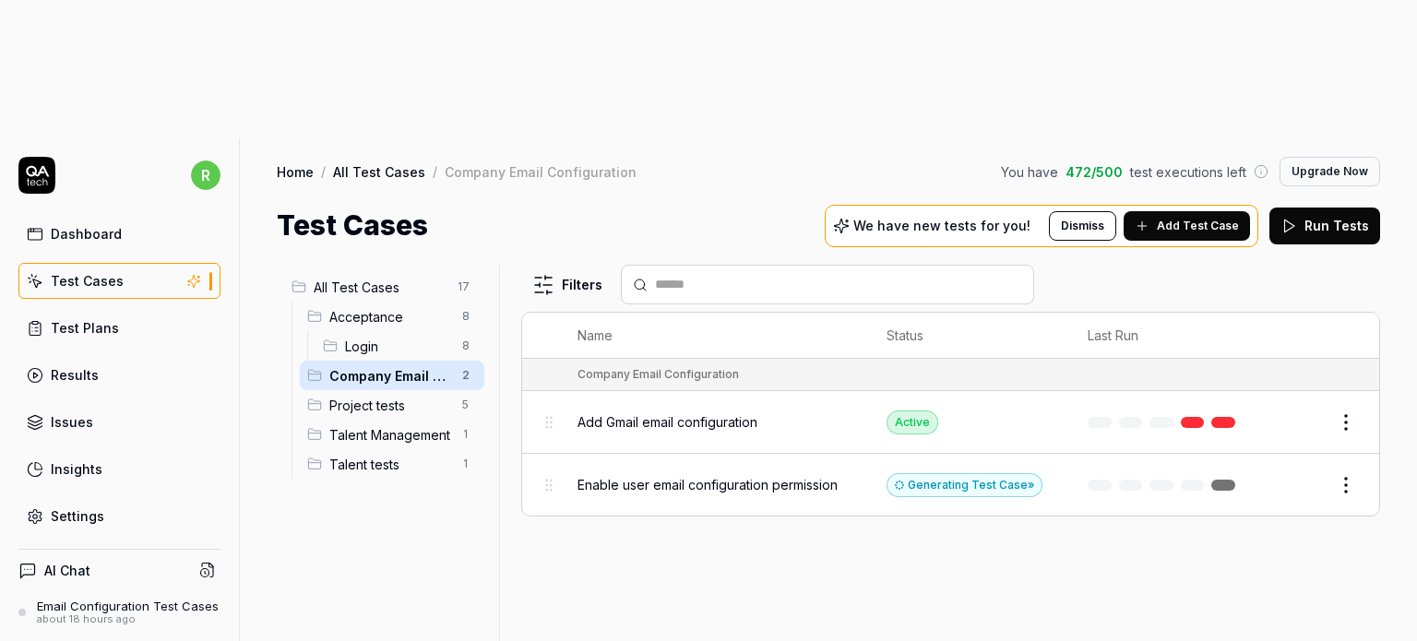
click at [675, 412] on span "Add Gmail email configuration" at bounding box center [667, 421] width 180 height 19
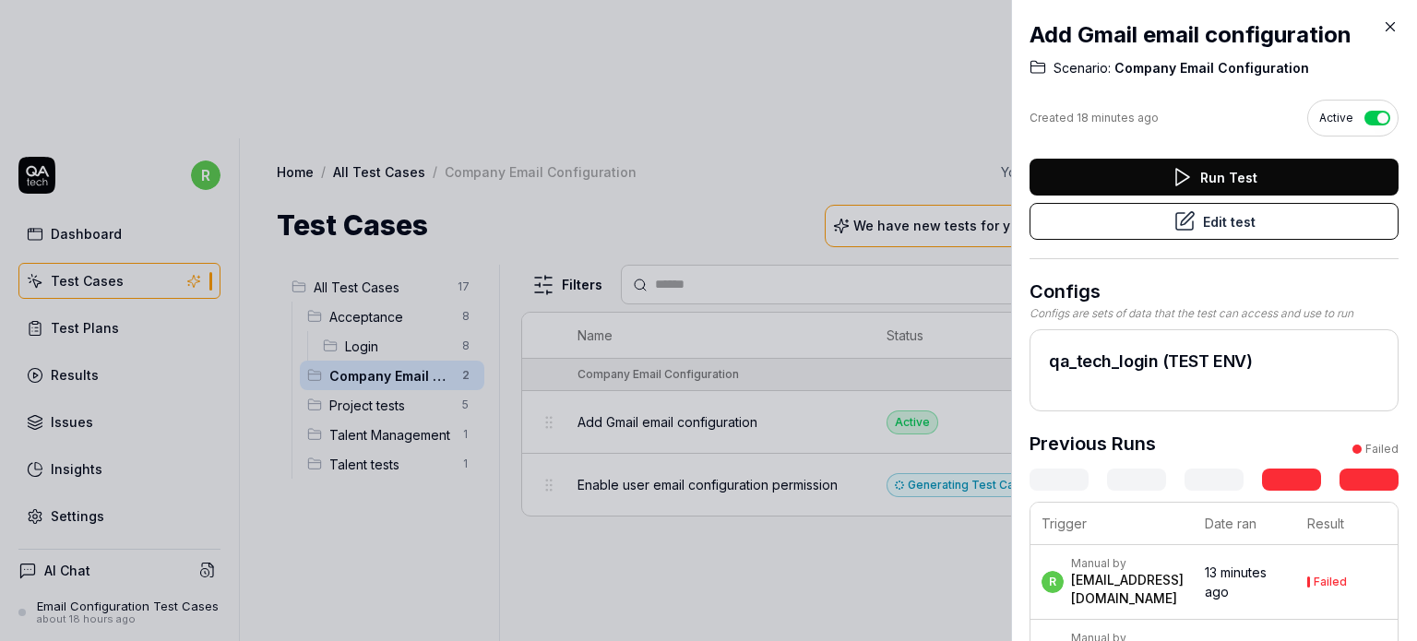
click at [1387, 25] on icon at bounding box center [1390, 26] width 17 height 17
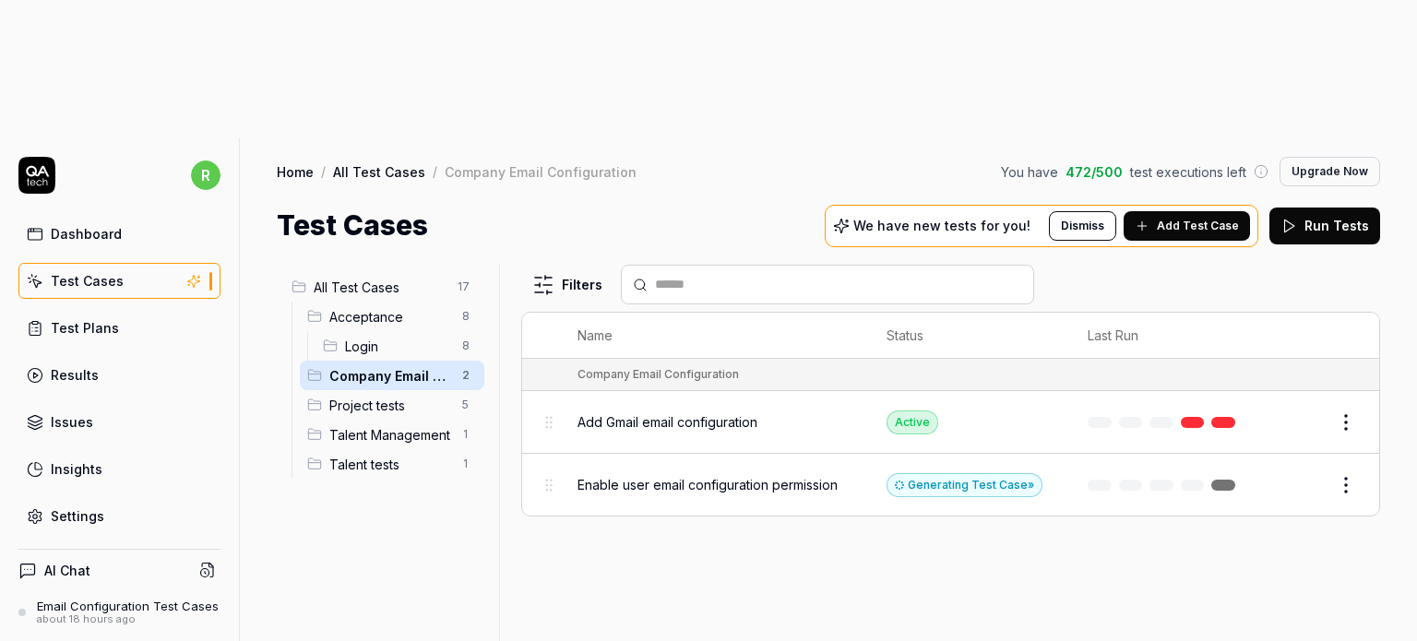
click at [706, 435] on div "Filters Name Status Last Run Company Email Configuration Add Gmail email config…" at bounding box center [950, 522] width 859 height 515
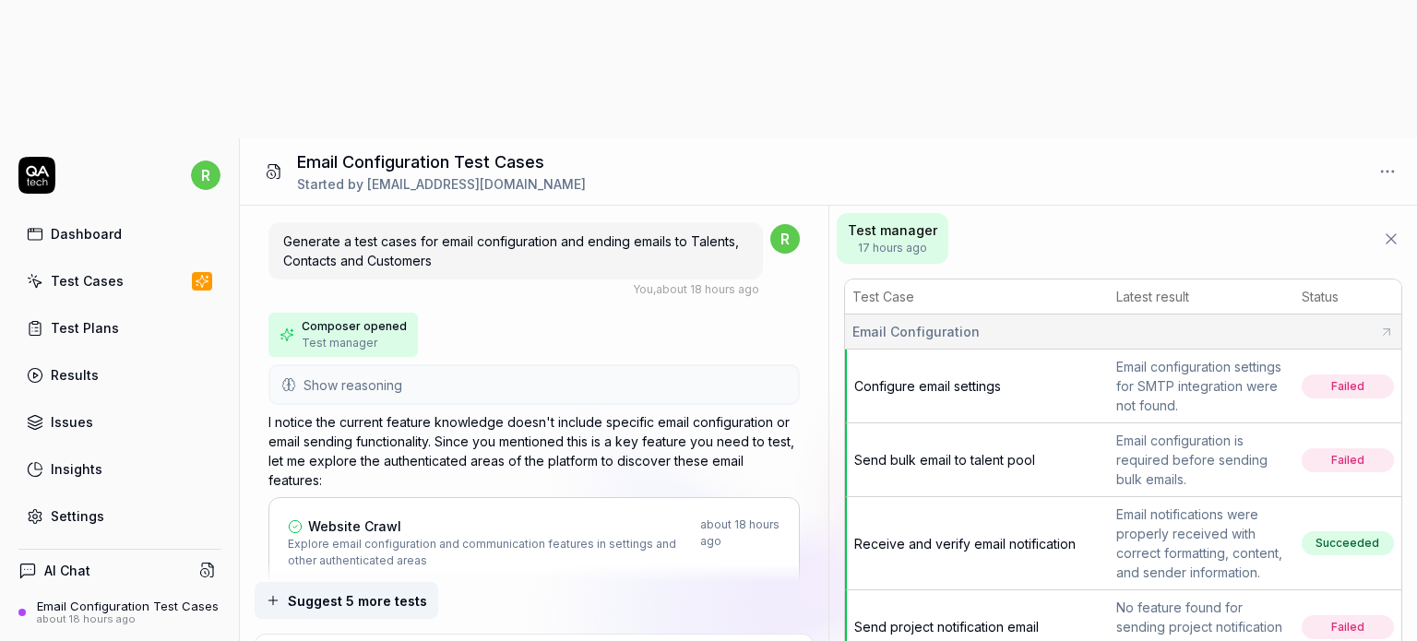
scroll to position [4456, 0]
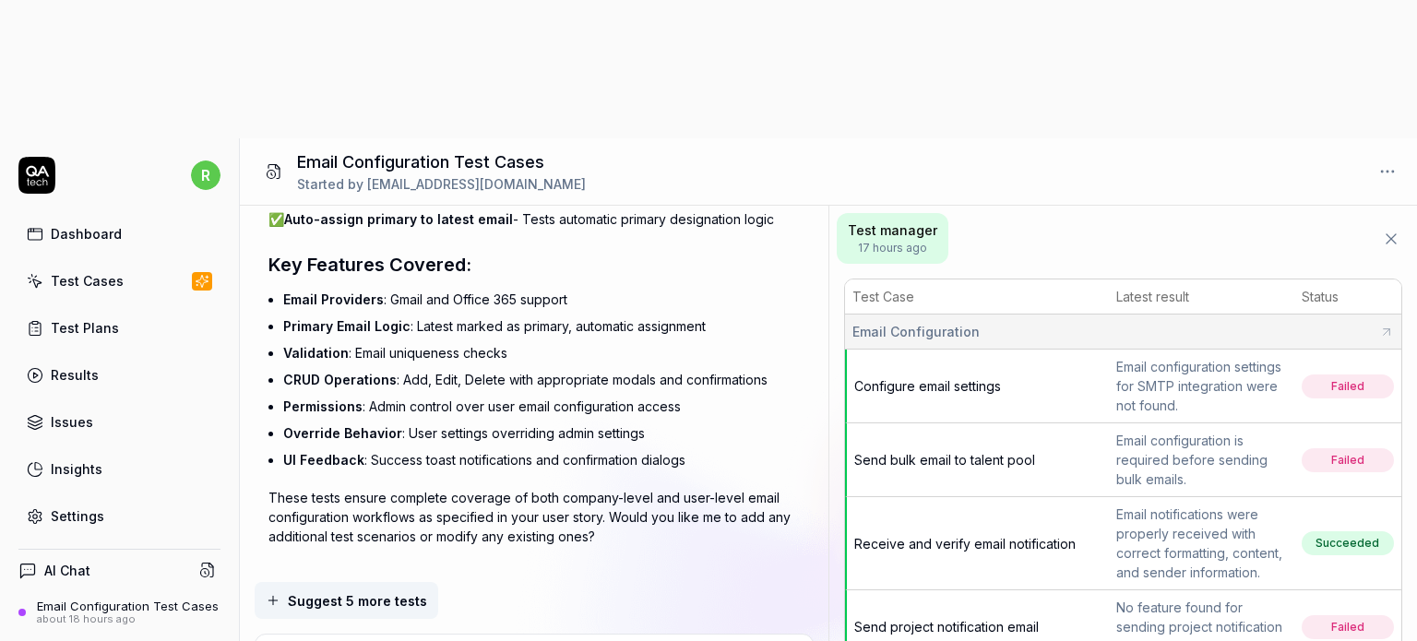
type textarea "*"
